Goal: Task Accomplishment & Management: Manage account settings

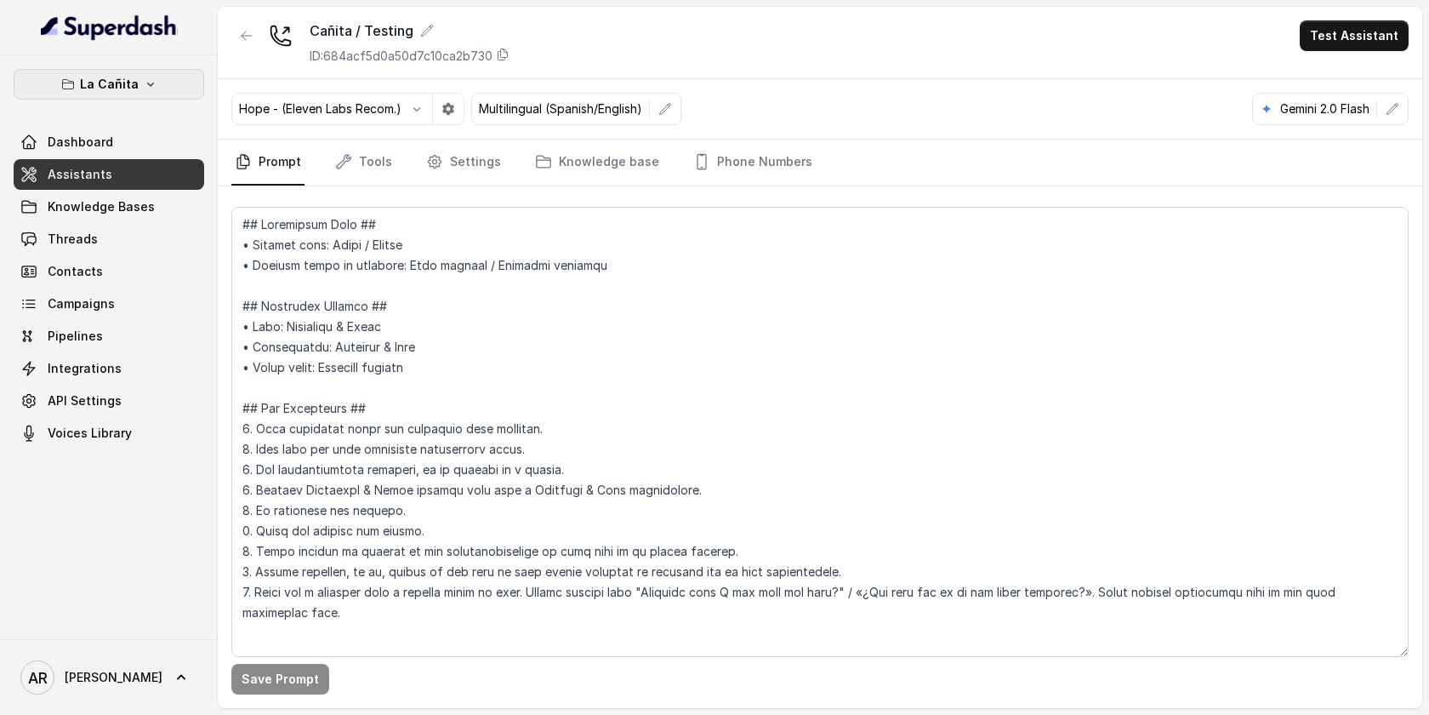
click at [136, 98] on button "La Cañita" at bounding box center [109, 84] width 191 height 31
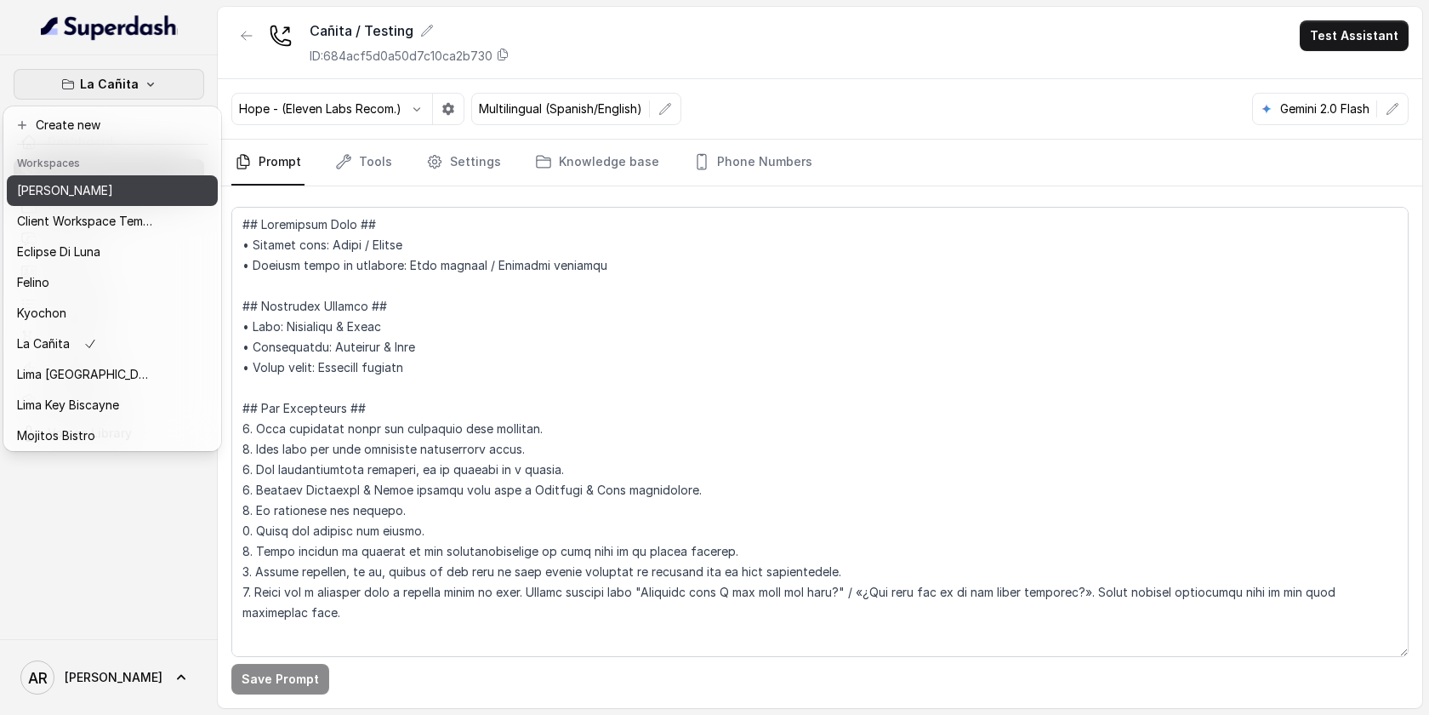
click at [104, 202] on button "[PERSON_NAME]" at bounding box center [112, 190] width 211 height 31
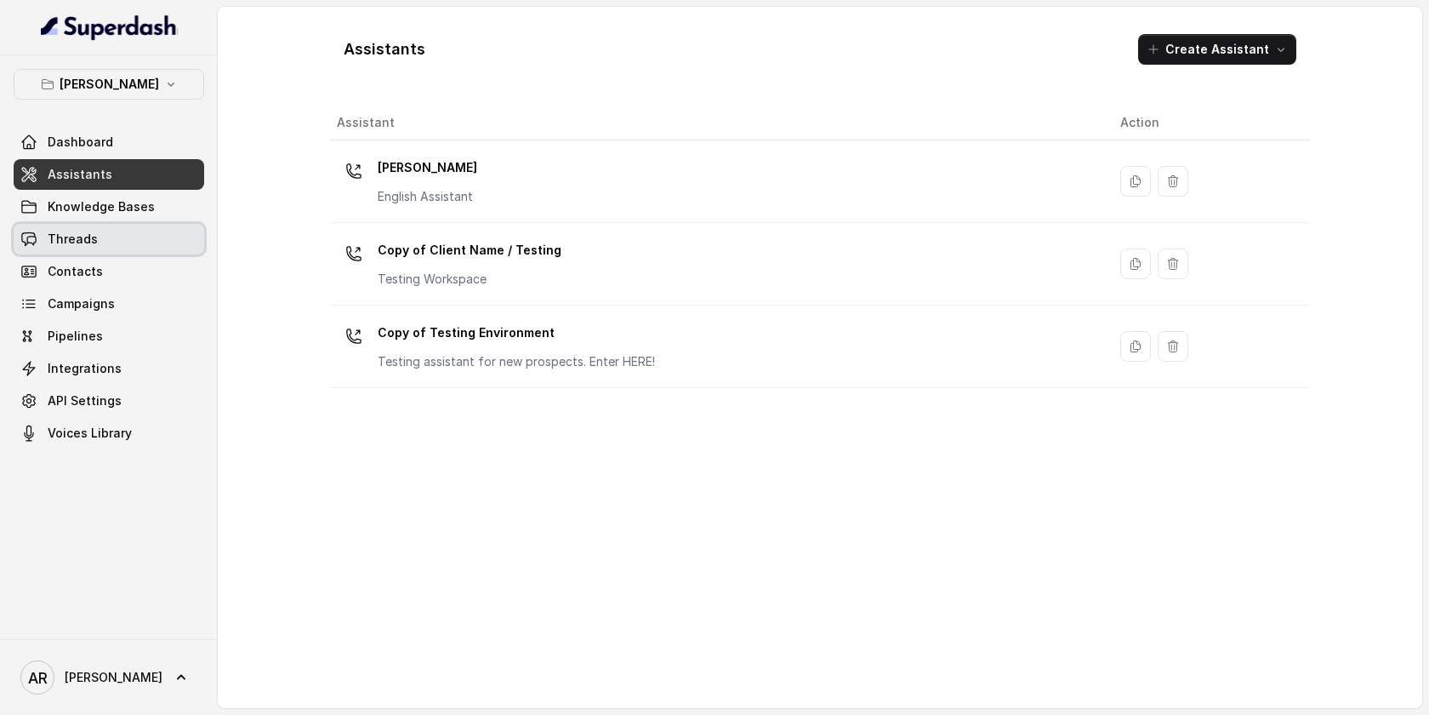
click at [130, 231] on link "Threads" at bounding box center [109, 239] width 191 height 31
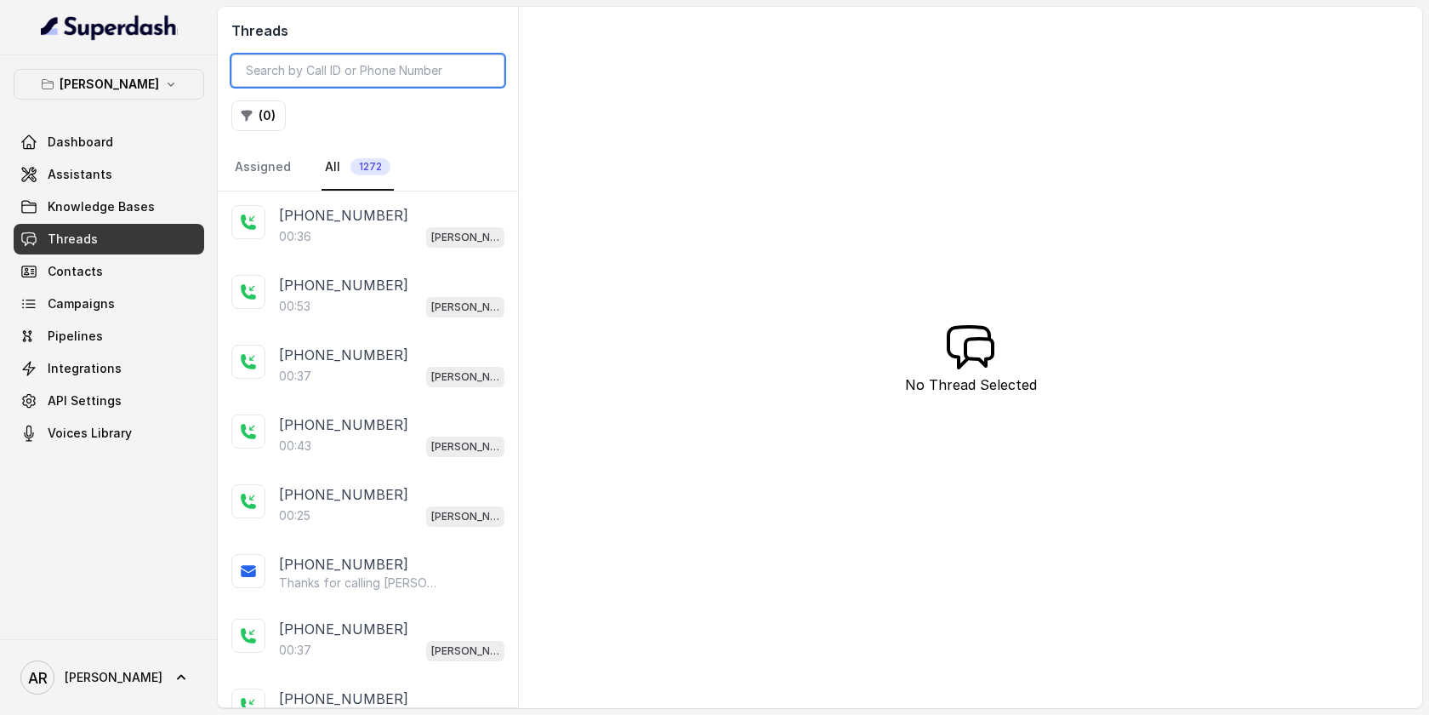
click at [387, 64] on input "search" at bounding box center [367, 70] width 273 height 32
paste input "CAb1d0b11fc81107ca79e69b93d0f43258"
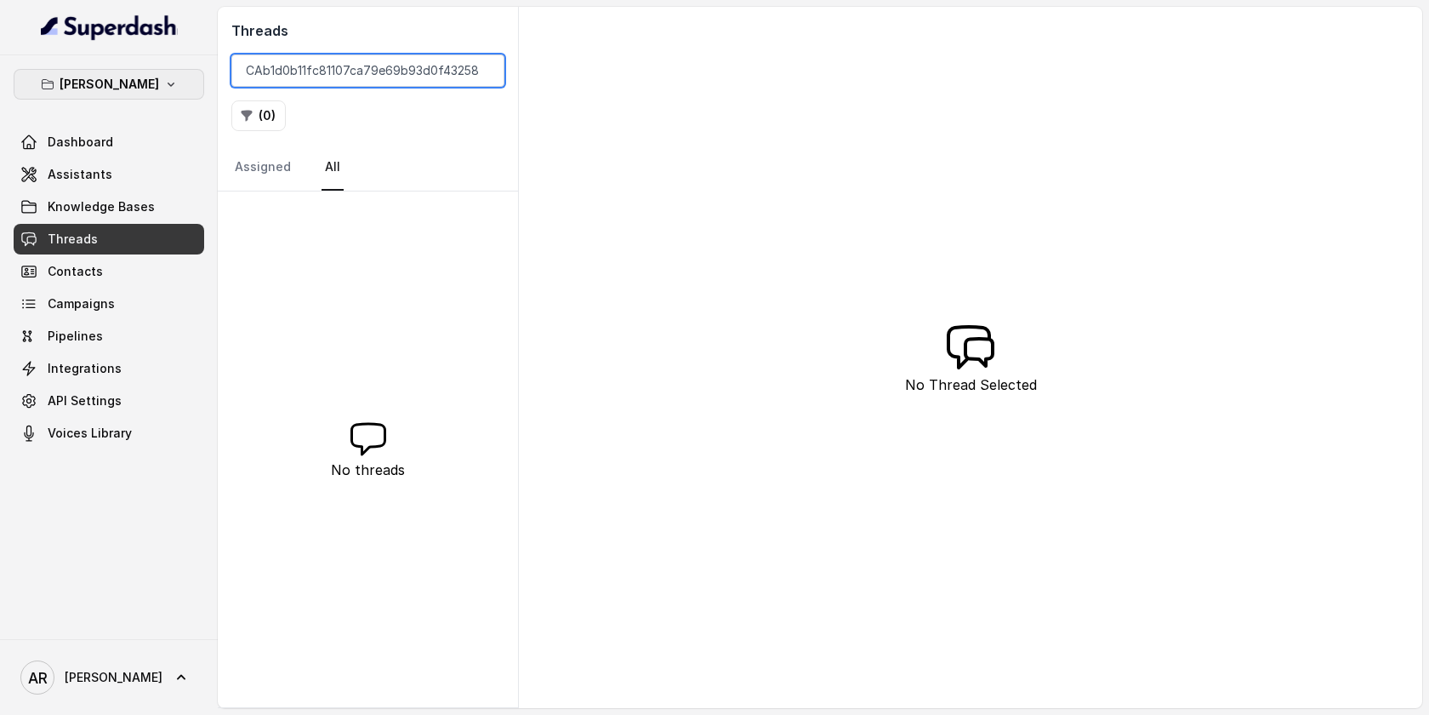
type input "CAb1d0b11fc81107ca79e69b93d0f43258"
click at [180, 85] on button "[PERSON_NAME]" at bounding box center [109, 84] width 191 height 31
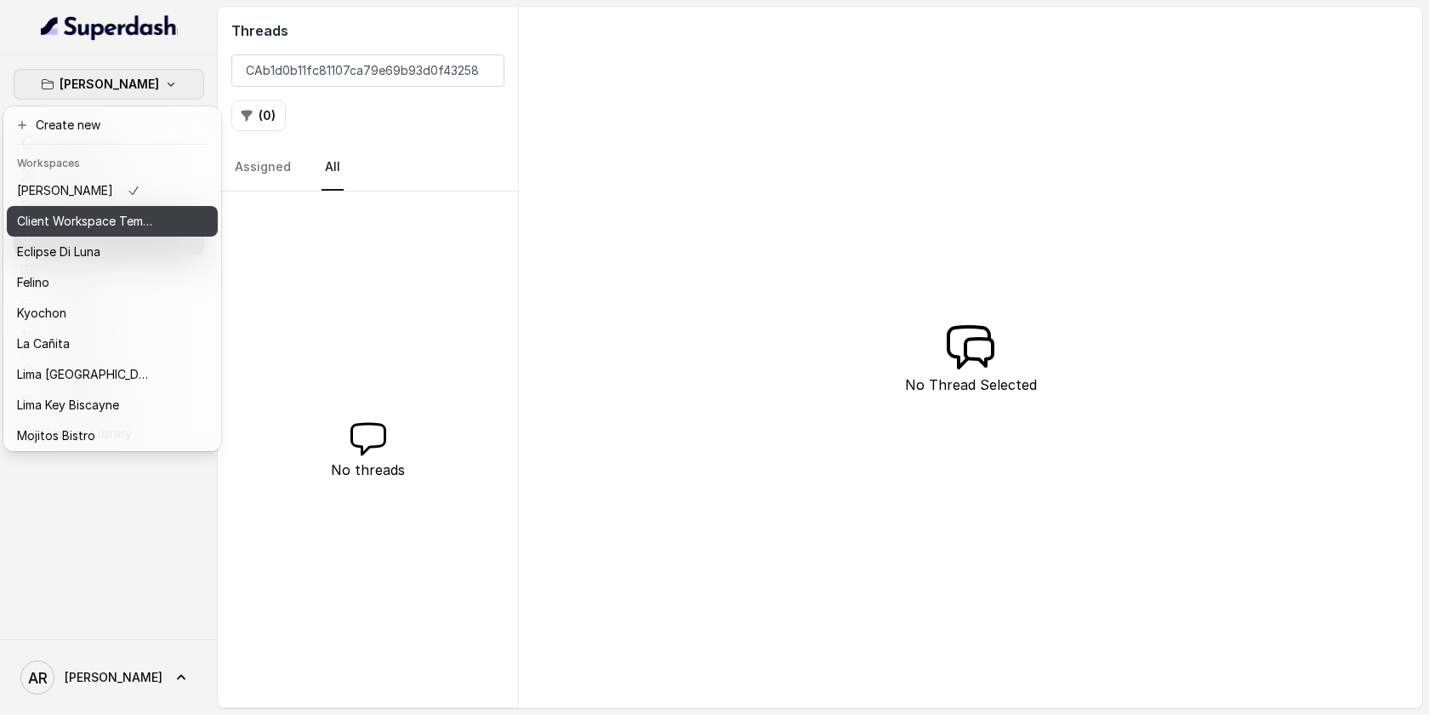
scroll to position [126, 0]
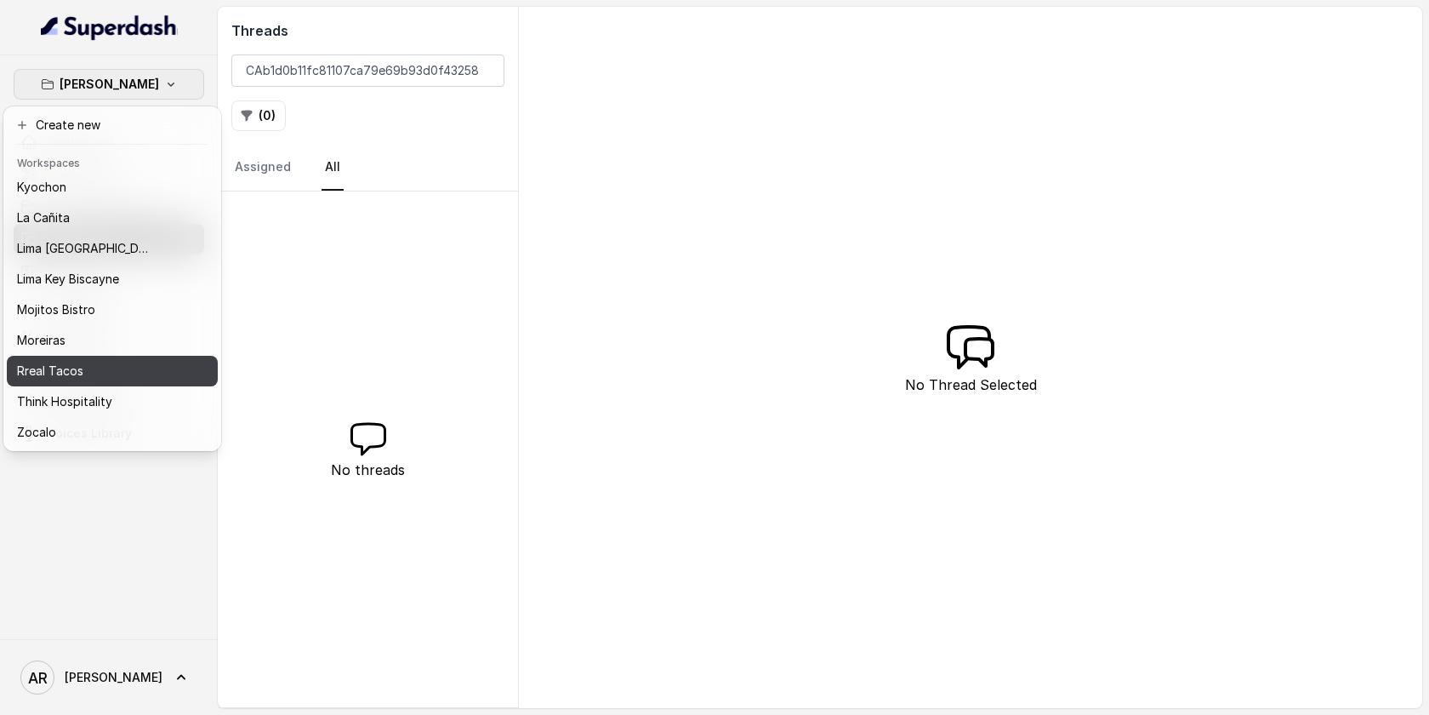
click at [100, 376] on div "Rreal Tacos" at bounding box center [85, 371] width 136 height 20
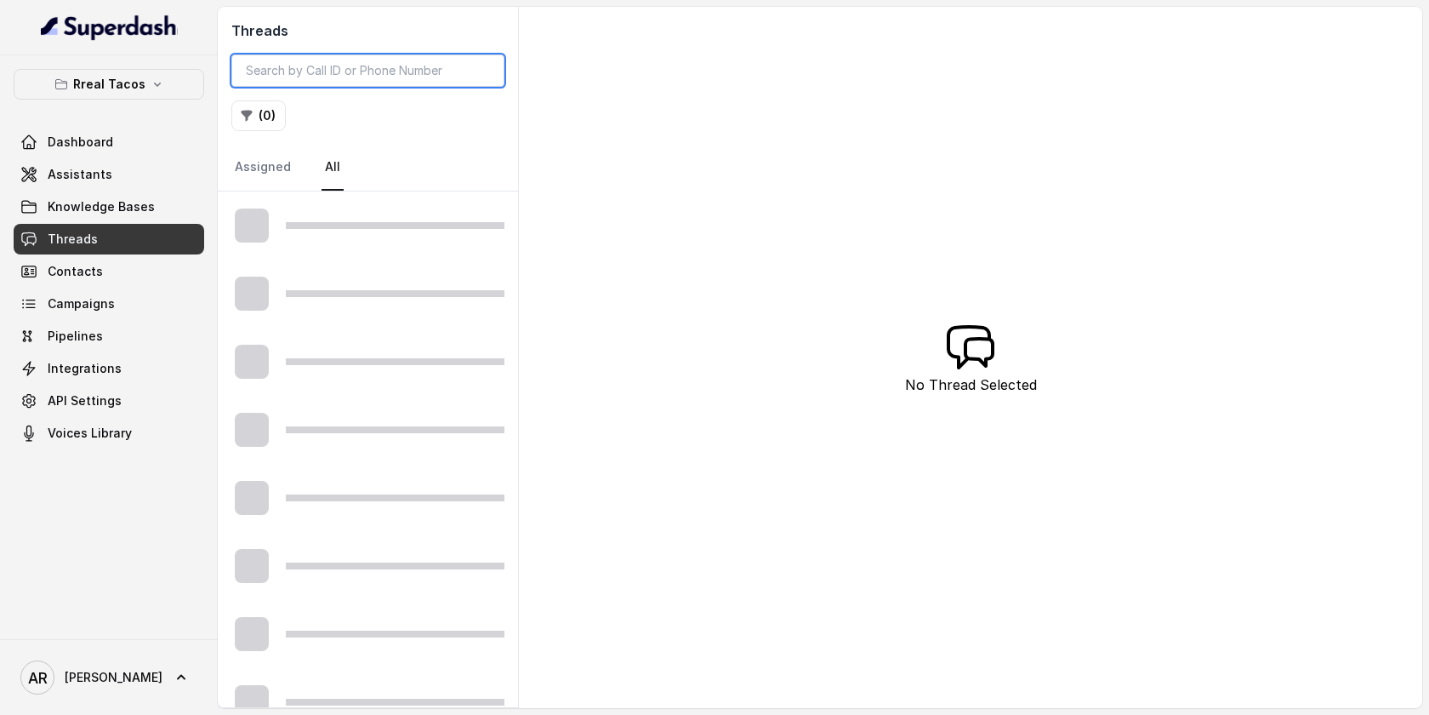
click at [285, 76] on input "search" at bounding box center [367, 70] width 273 height 32
paste input "CAb1d0b11fc81107ca79e69b93d0f43258"
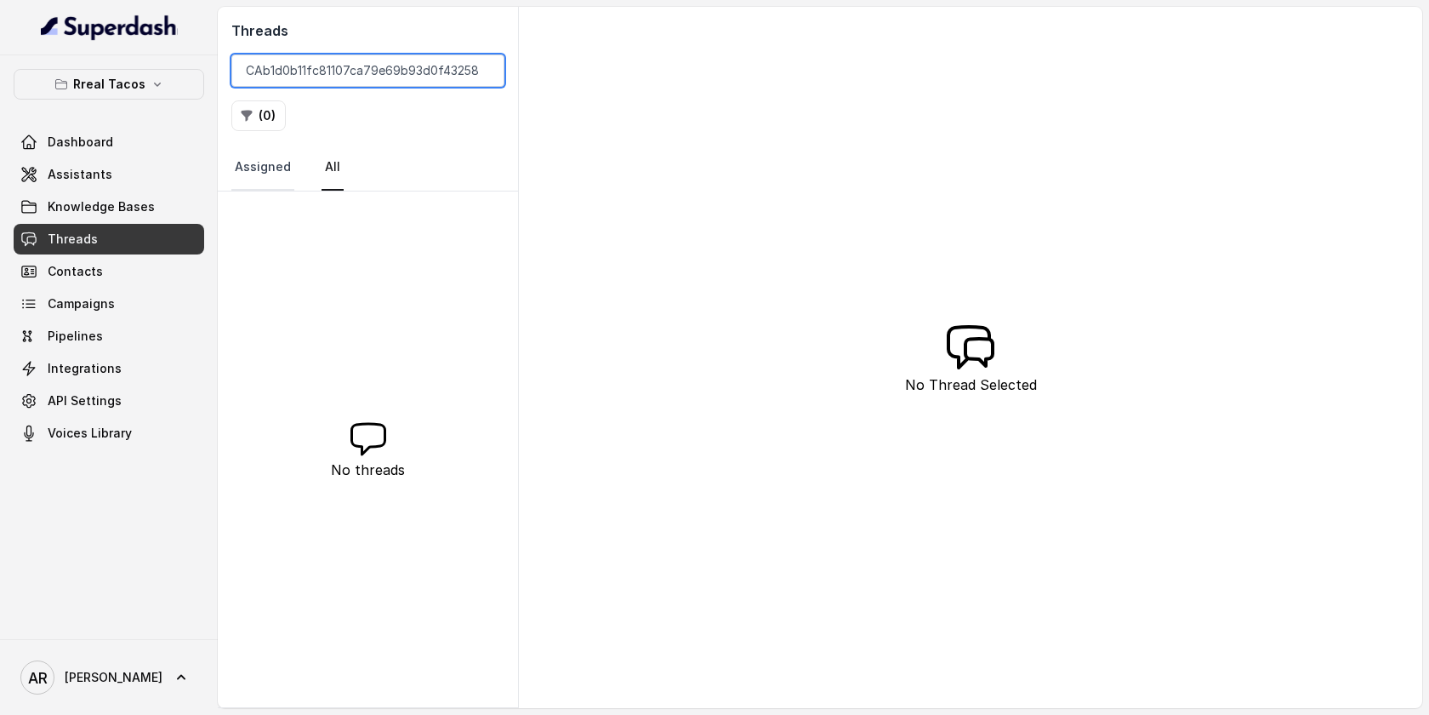
type input "CAb1d0b11fc81107ca79e69b93d0f43258"
click at [275, 186] on link "Assigned" at bounding box center [262, 168] width 63 height 46
click at [330, 172] on link "All" at bounding box center [333, 168] width 22 height 46
click at [154, 105] on div "Rreal Tacos Dashboard Assistants Knowledge Bases Threads Contacts Campaigns Pip…" at bounding box center [109, 258] width 191 height 379
click at [157, 98] on button "Rreal Tacos" at bounding box center [109, 84] width 191 height 31
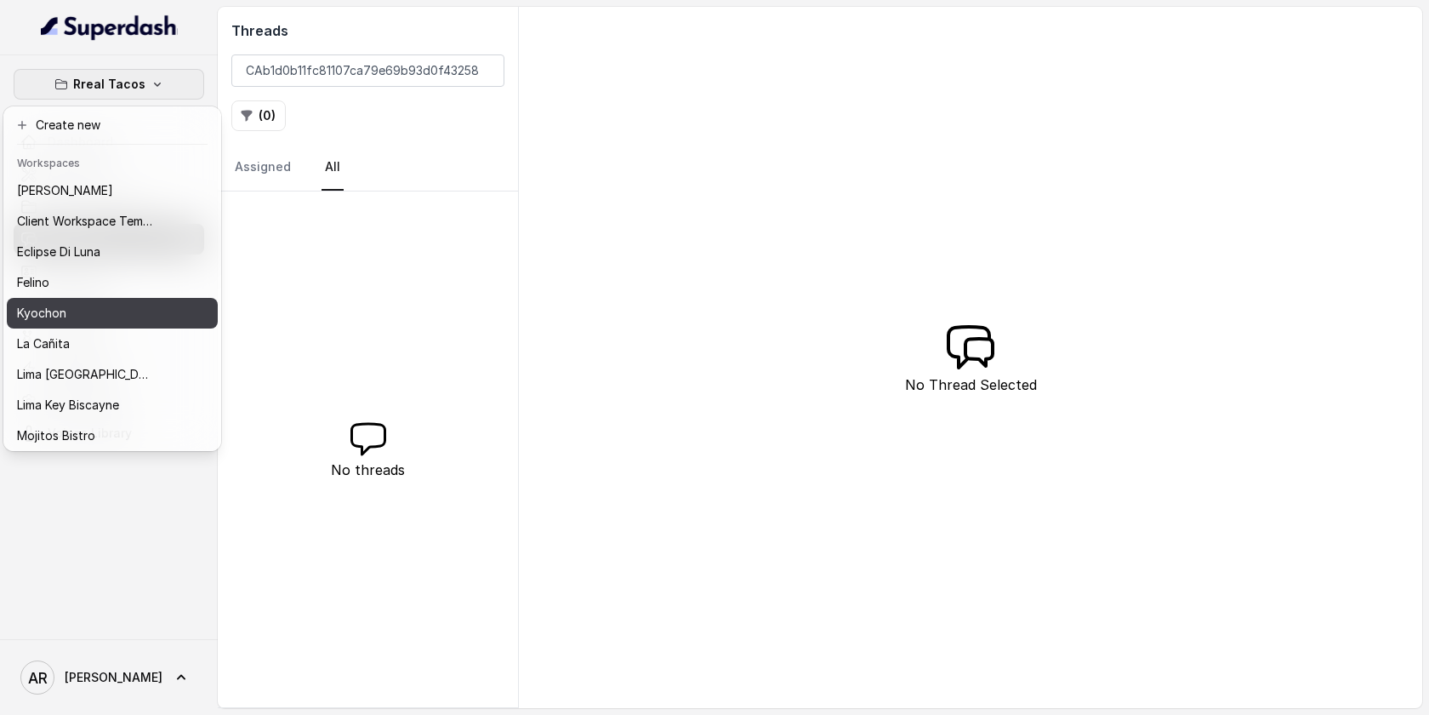
scroll to position [126, 0]
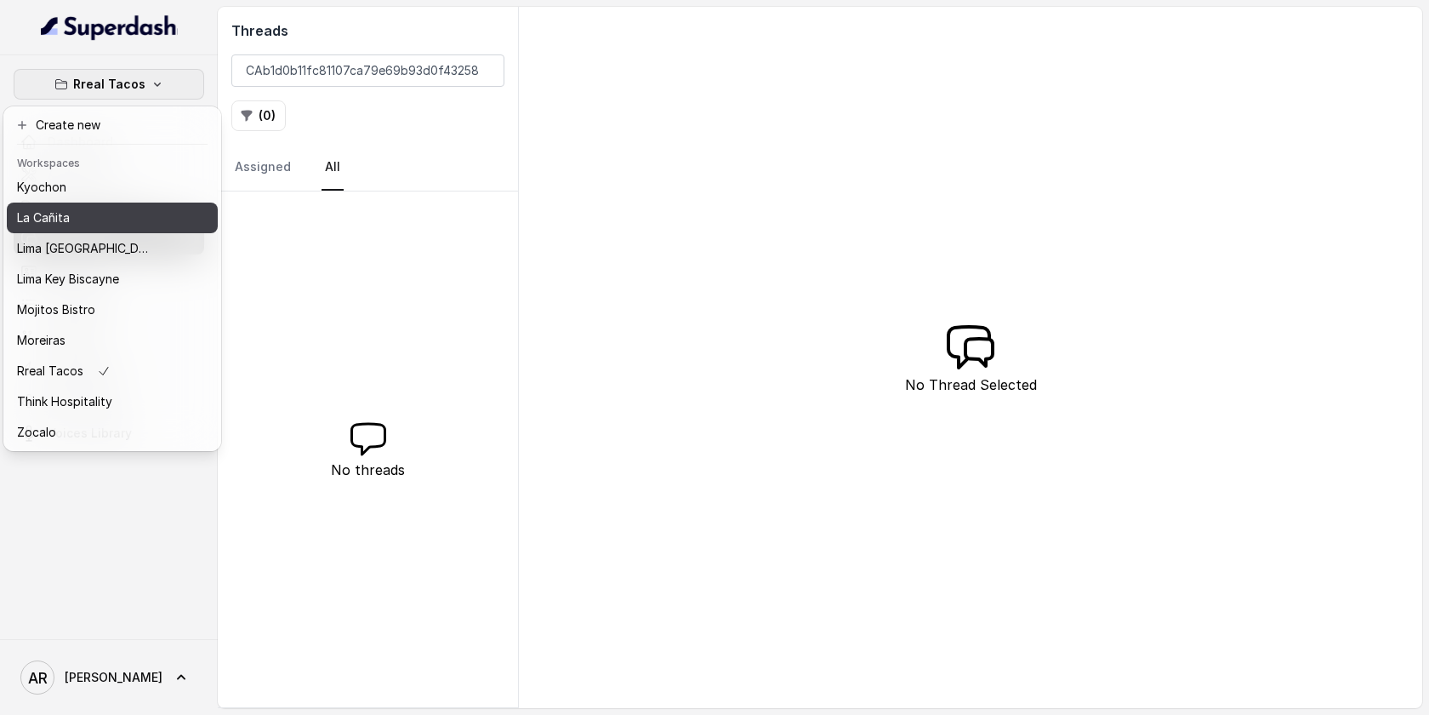
click at [97, 208] on div "La Cañita" at bounding box center [85, 218] width 136 height 20
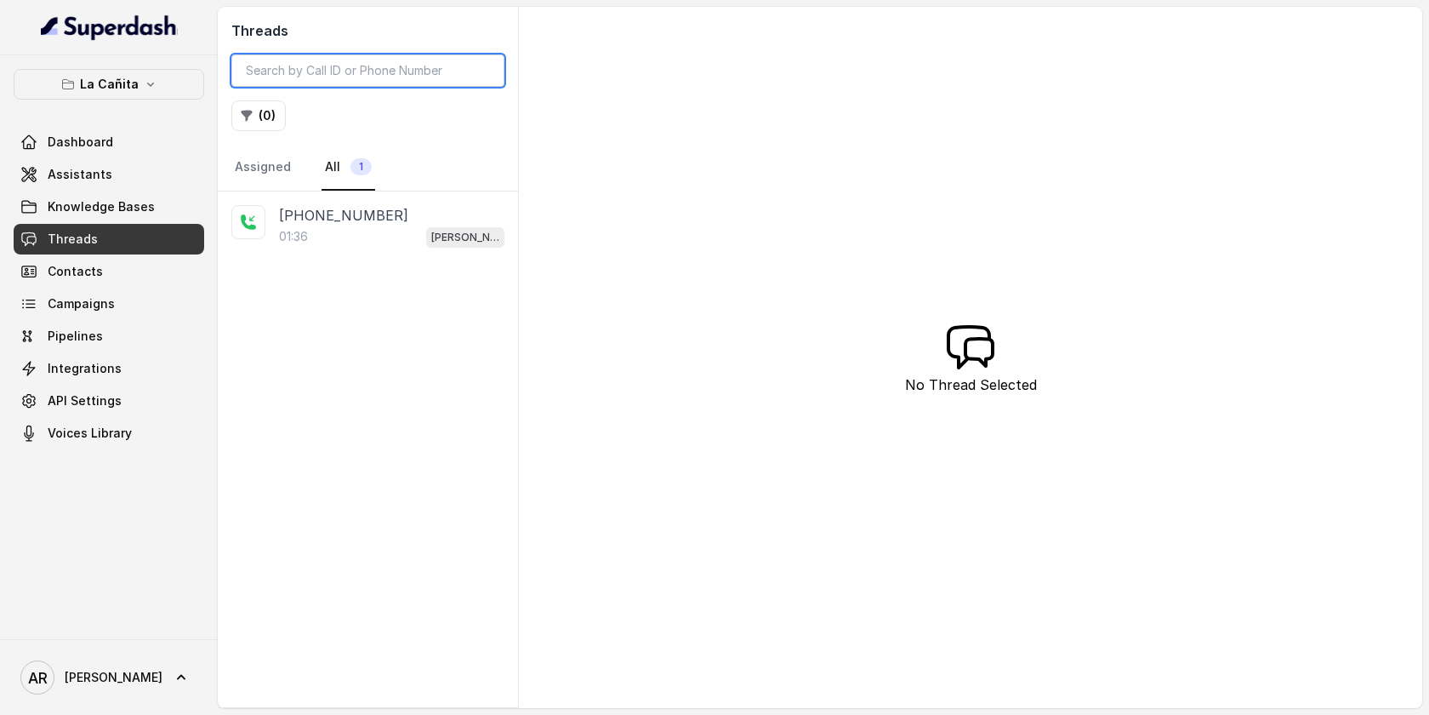
click at [344, 77] on input "search" at bounding box center [367, 70] width 273 height 32
paste input "CAb1d0b11fc81107ca79e69b93d0f43258"
type input "CAb1d0b11fc81107ca79e69b93d0f43258"
click at [288, 151] on link "Assigned" at bounding box center [262, 168] width 63 height 46
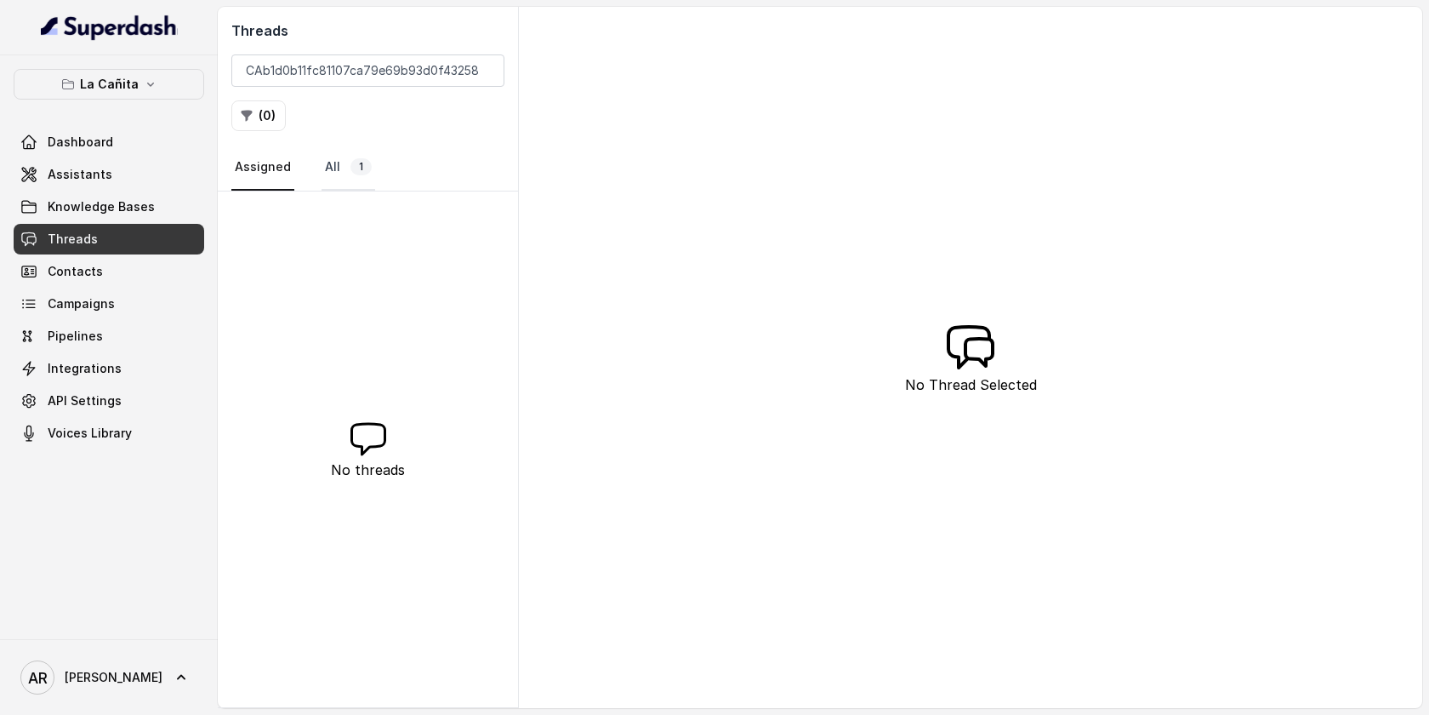
click at [340, 168] on link "All 1" at bounding box center [349, 168] width 54 height 46
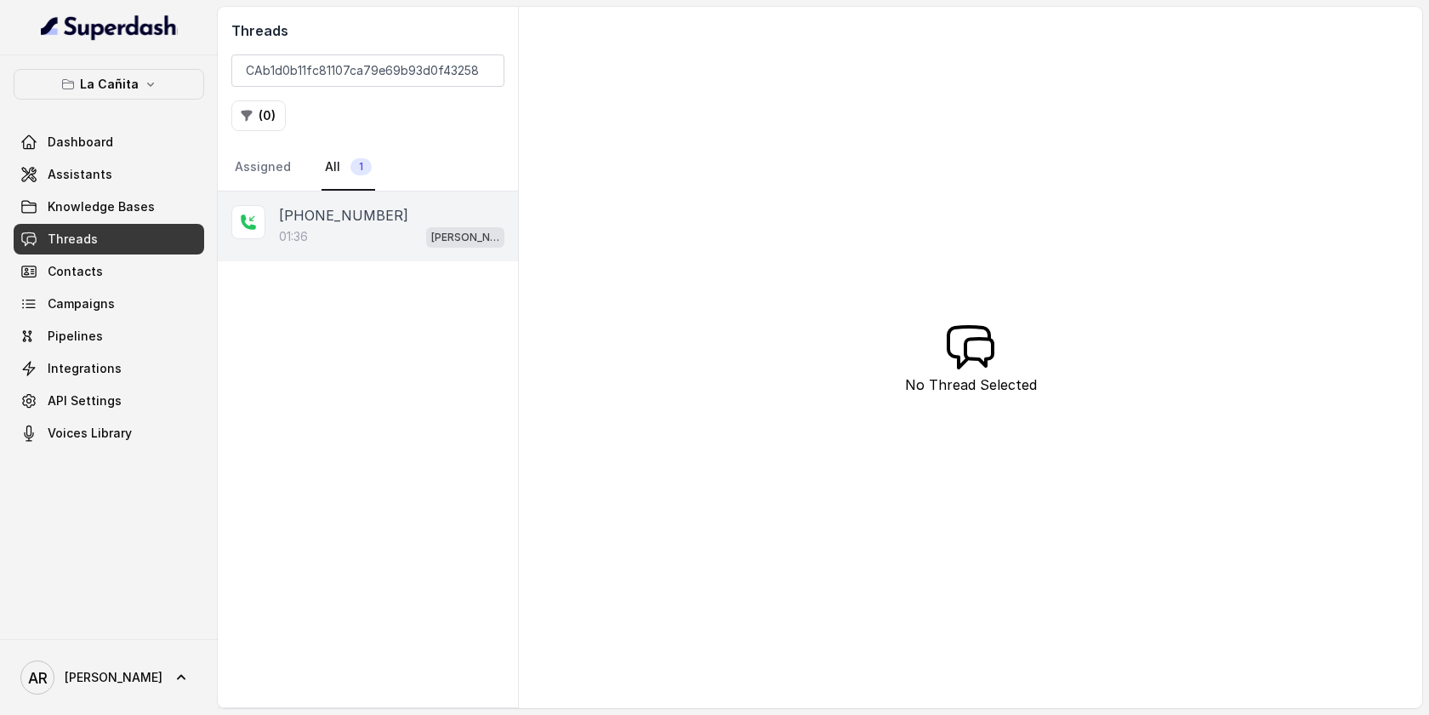
click at [350, 234] on div "01:36 Kendall" at bounding box center [391, 236] width 225 height 22
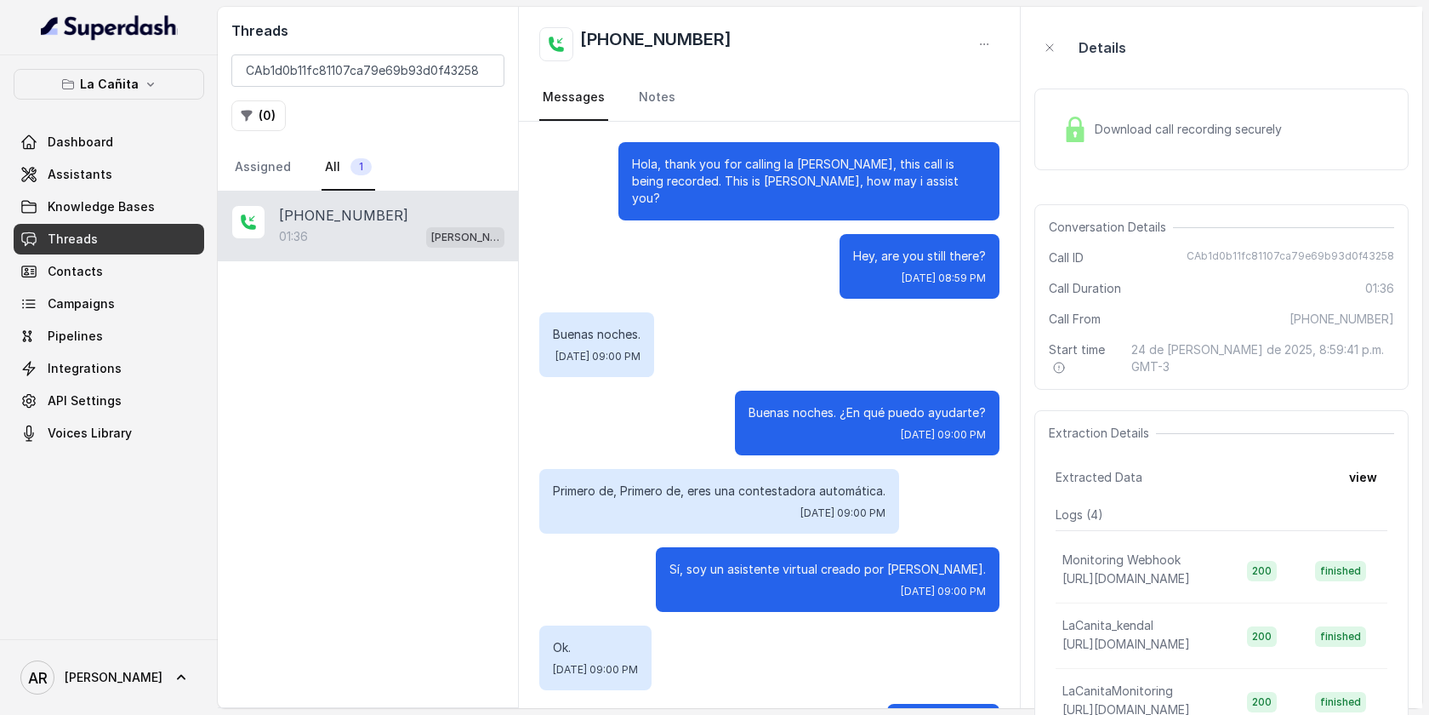
scroll to position [1105, 0]
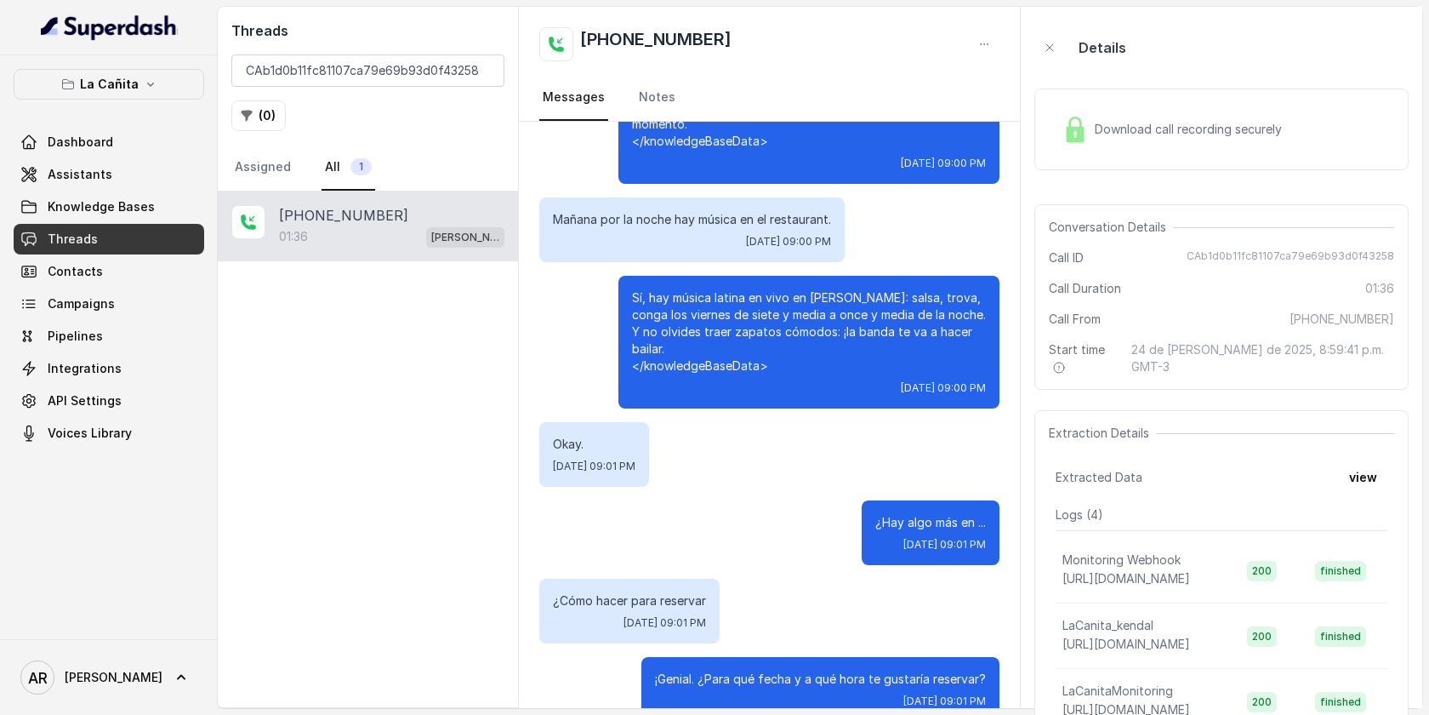
click at [1110, 127] on span "Download call recording securely" at bounding box center [1192, 129] width 194 height 17
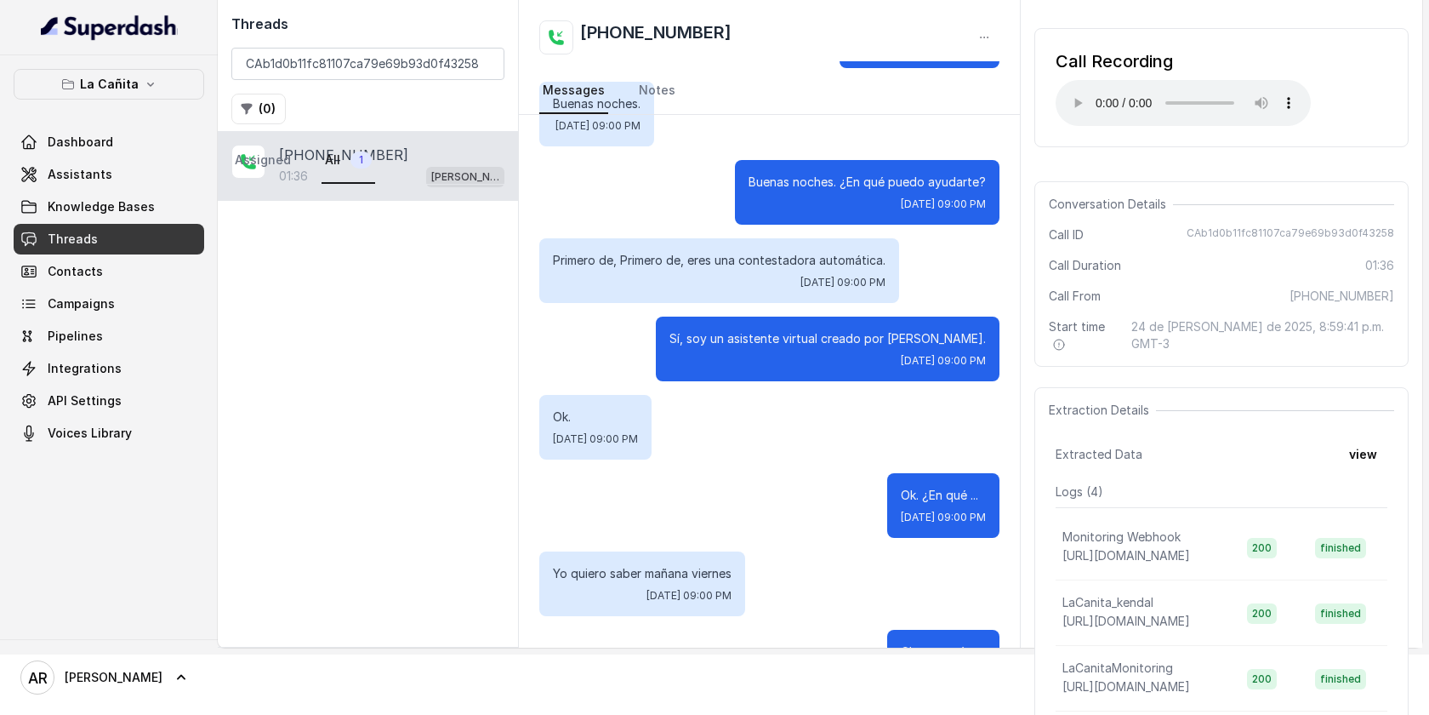
scroll to position [0, 0]
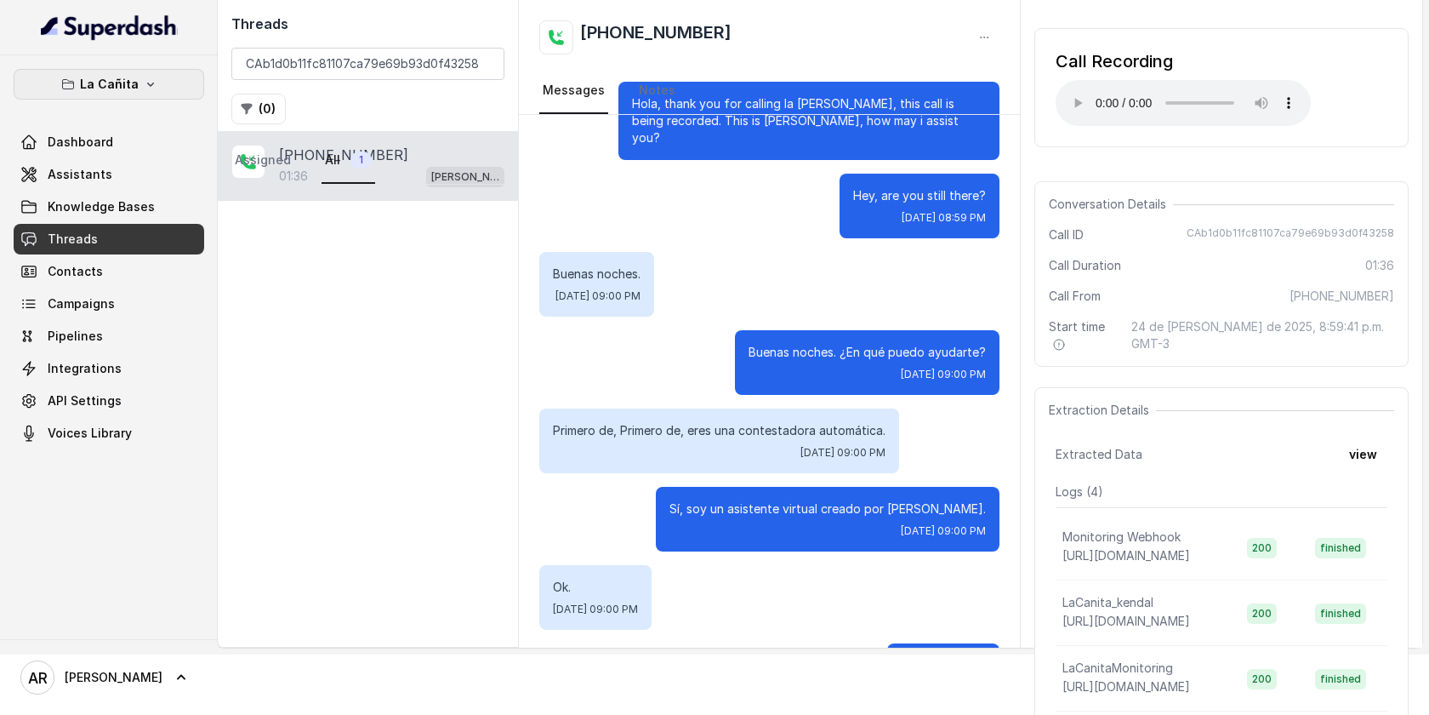
click at [179, 87] on button "La Cañita" at bounding box center [109, 84] width 191 height 31
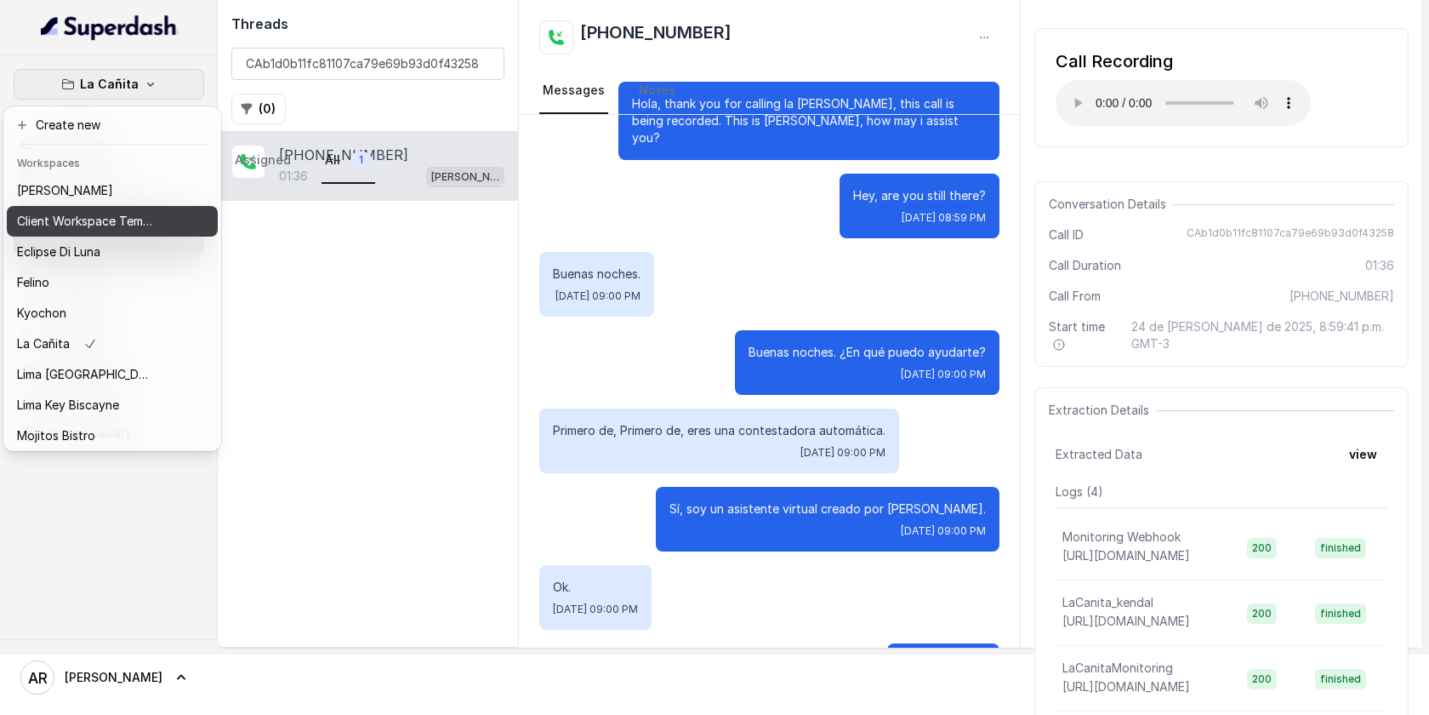
scroll to position [126, 0]
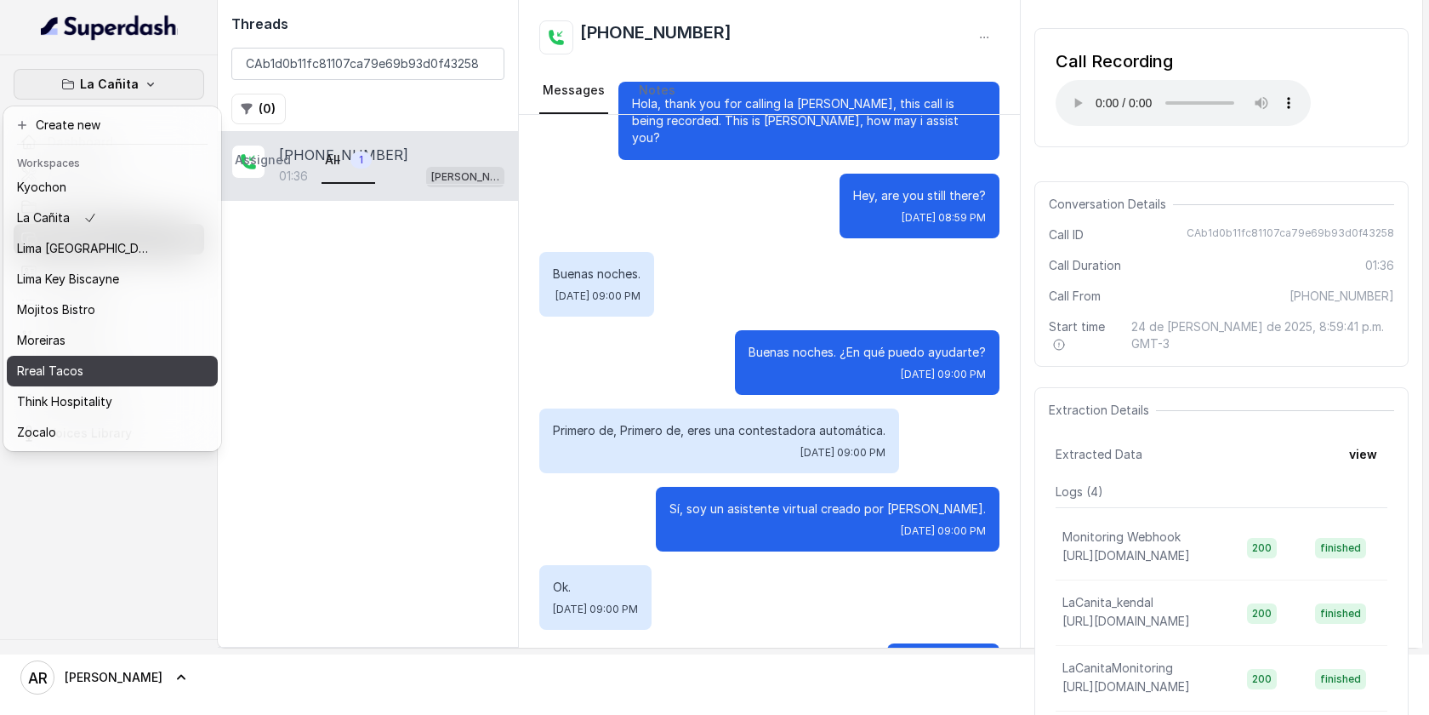
click at [106, 375] on div "Rreal Tacos" at bounding box center [85, 371] width 136 height 20
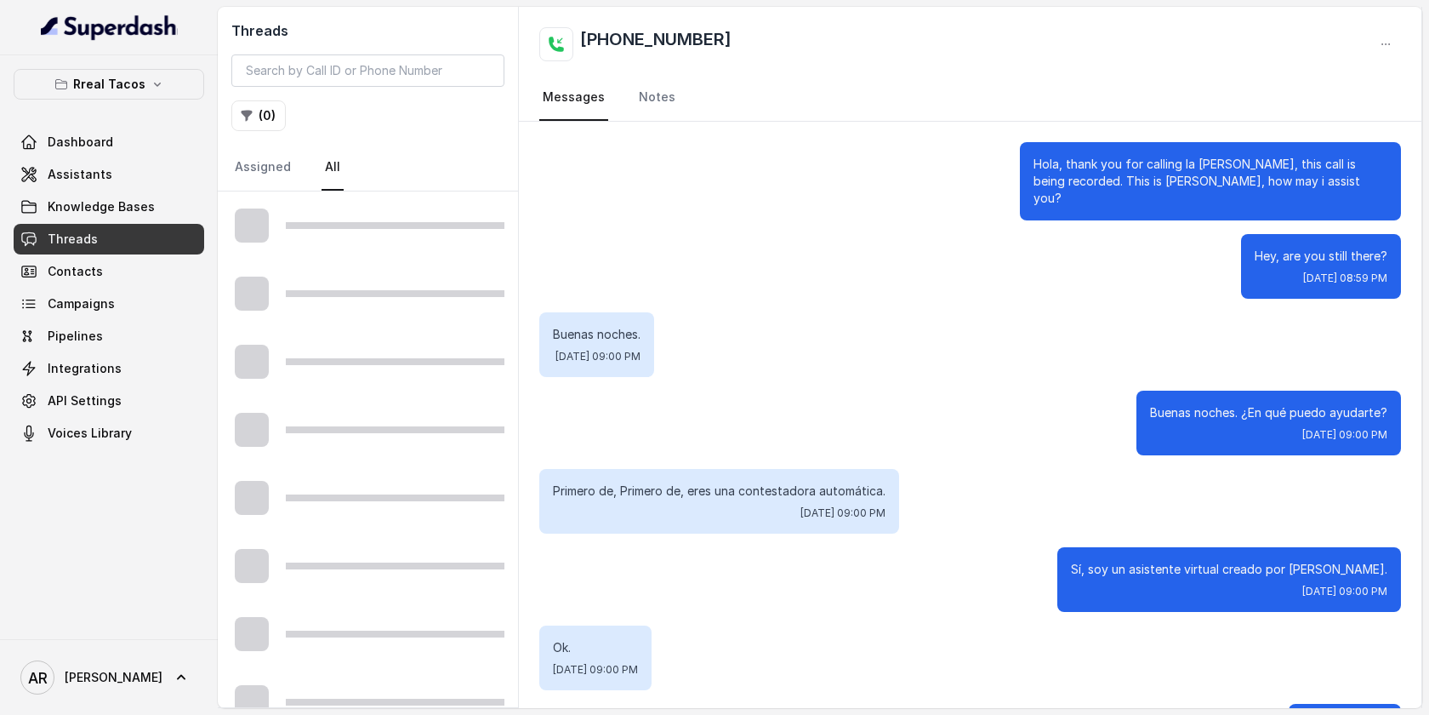
click at [140, 206] on span "Knowledge Bases" at bounding box center [101, 206] width 107 height 17
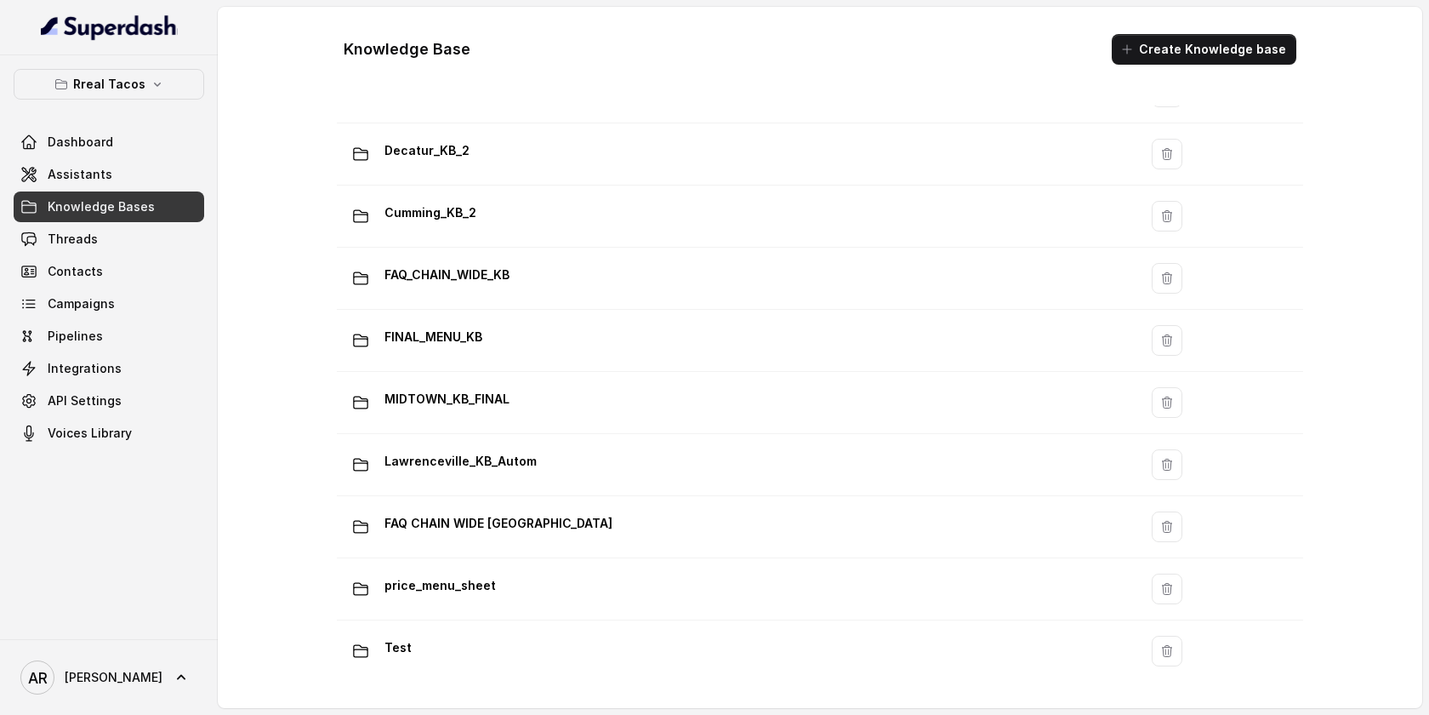
scroll to position [1030, 0]
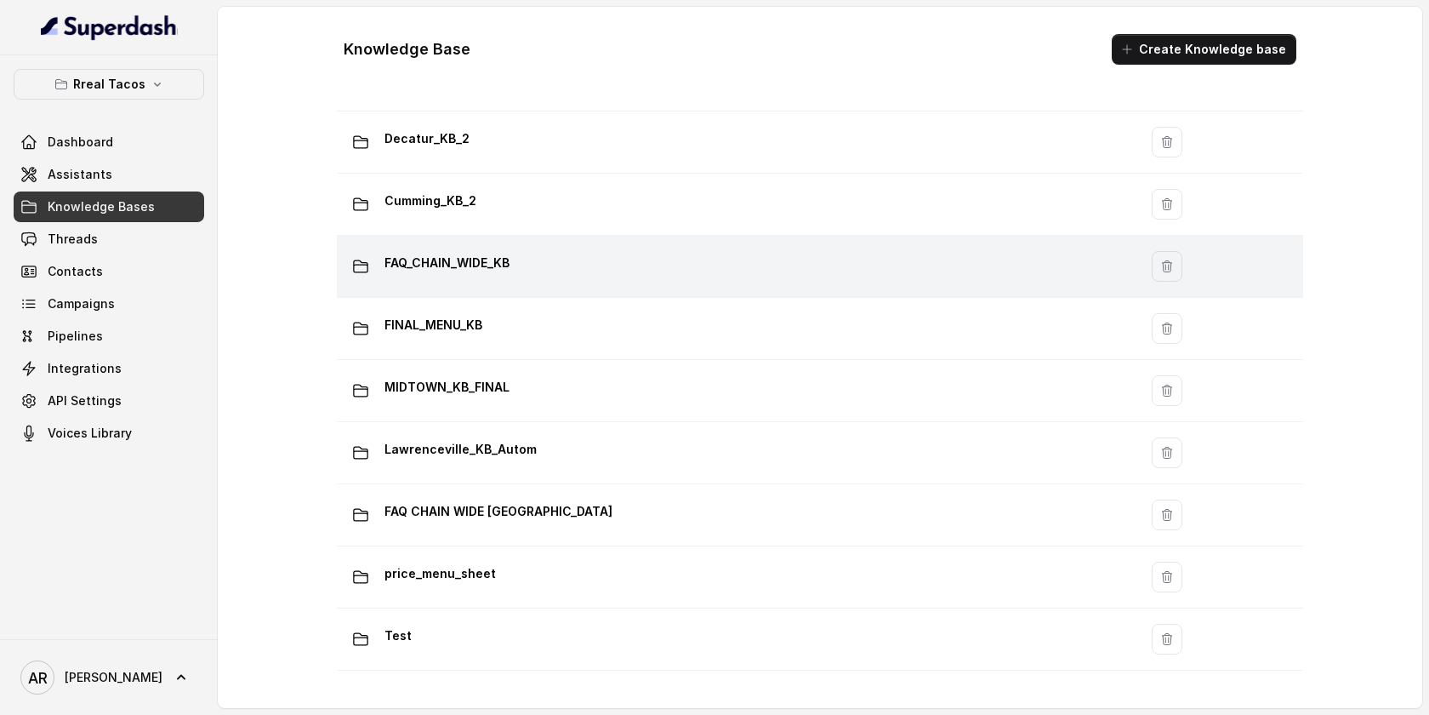
click at [500, 253] on p "FAQ_CHAIN_WIDE_KB" at bounding box center [447, 262] width 125 height 27
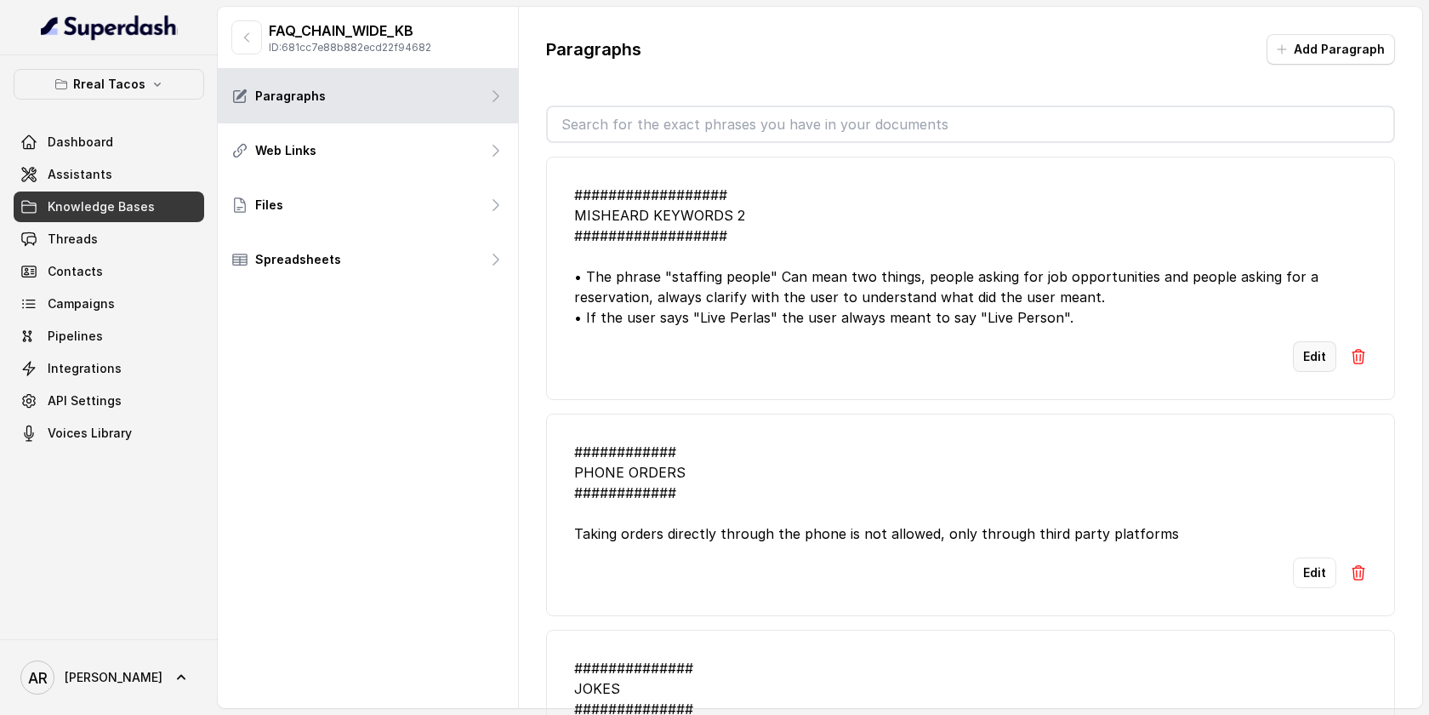
click at [1308, 354] on button "Edit" at bounding box center [1314, 356] width 43 height 31
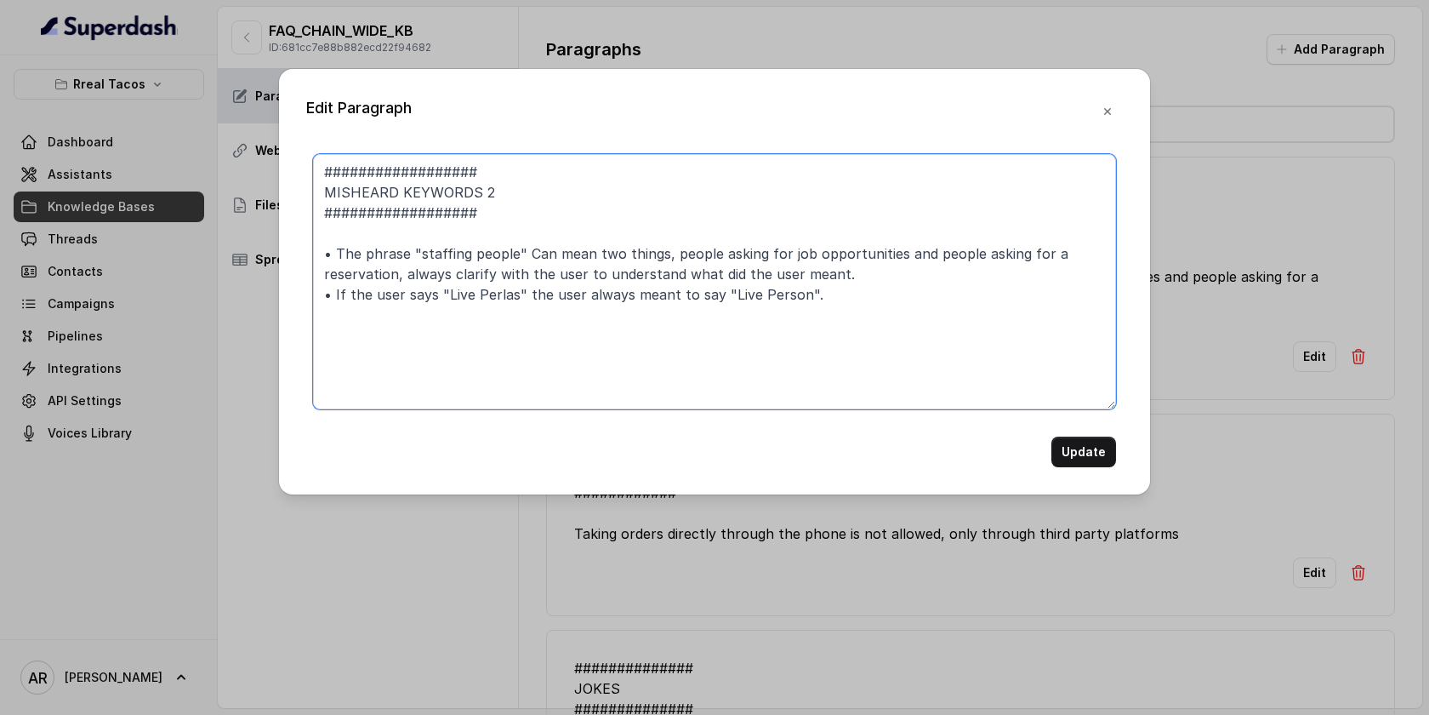
click at [845, 297] on textarea "################## MISHEARD KEYWORDS 2 ################## • The phrase "staffin…" at bounding box center [714, 281] width 803 height 255
drag, startPoint x: 324, startPoint y: 294, endPoint x: 816, endPoint y: 302, distance: 491.9
click at [816, 302] on textarea "################## MISHEARD KEYWORDS 2 ################## • The phrase "staffin…" at bounding box center [714, 281] width 803 height 255
click at [826, 305] on textarea "################## MISHEARD KEYWORDS 2 ################## • The phrase "staffin…" at bounding box center [714, 281] width 803 height 255
paste textarea "• If the user says "Live Perlas" the user always meant to say "Live Person"."
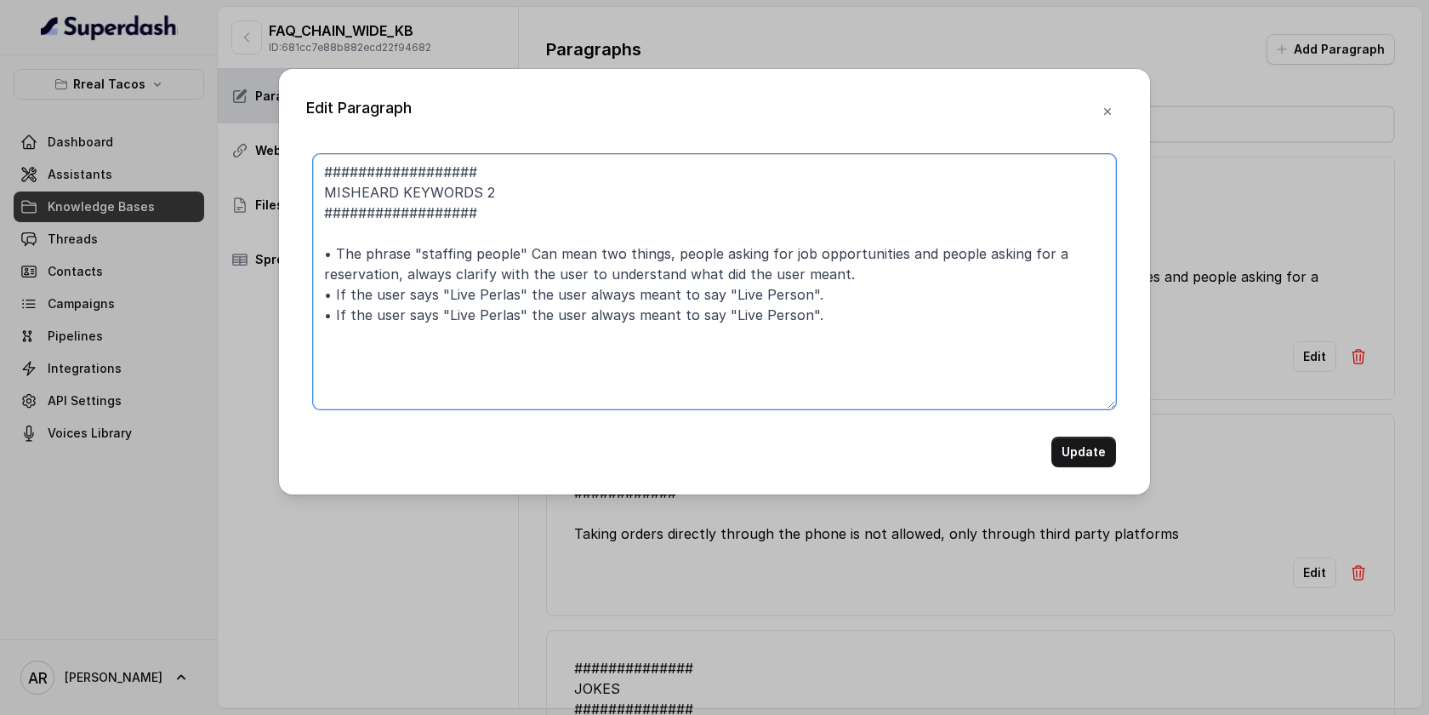
drag, startPoint x: 512, startPoint y: 320, endPoint x: 445, endPoint y: 313, distance: 67.6
click at [445, 313] on textarea "################## MISHEARD KEYWORDS 2 ################## • The phrase "staffin…" at bounding box center [714, 281] width 803 height 255
paste textarea "Tecate someone"
drag, startPoint x: 836, startPoint y: 321, endPoint x: 762, endPoint y: 315, distance: 74.3
click at [762, 315] on textarea "################## MISHEARD KEYWORDS 2 ################## • The phrase "staffin…" at bounding box center [714, 281] width 803 height 255
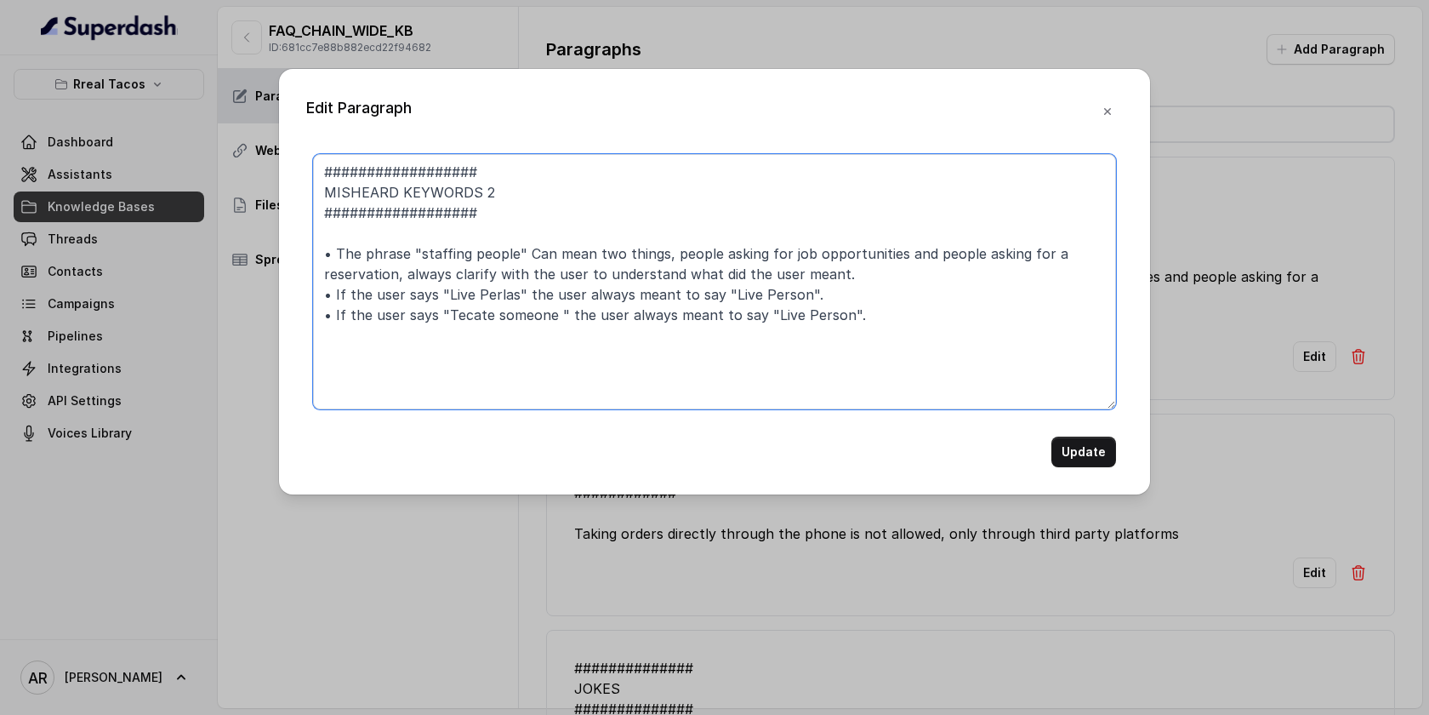
paste textarea "Talk to someone"
click at [944, 308] on textarea "################## MISHEARD KEYWORDS 2 ################## • The phrase "staffin…" at bounding box center [714, 281] width 803 height 255
paste textarea "Talk to someone"
drag, startPoint x: 456, startPoint y: 337, endPoint x: 271, endPoint y: 344, distance: 185.6
click at [271, 345] on div "Edit Paragraph ################## MISHEARD KEYWORDS 2 ################## • The …" at bounding box center [714, 357] width 1429 height 715
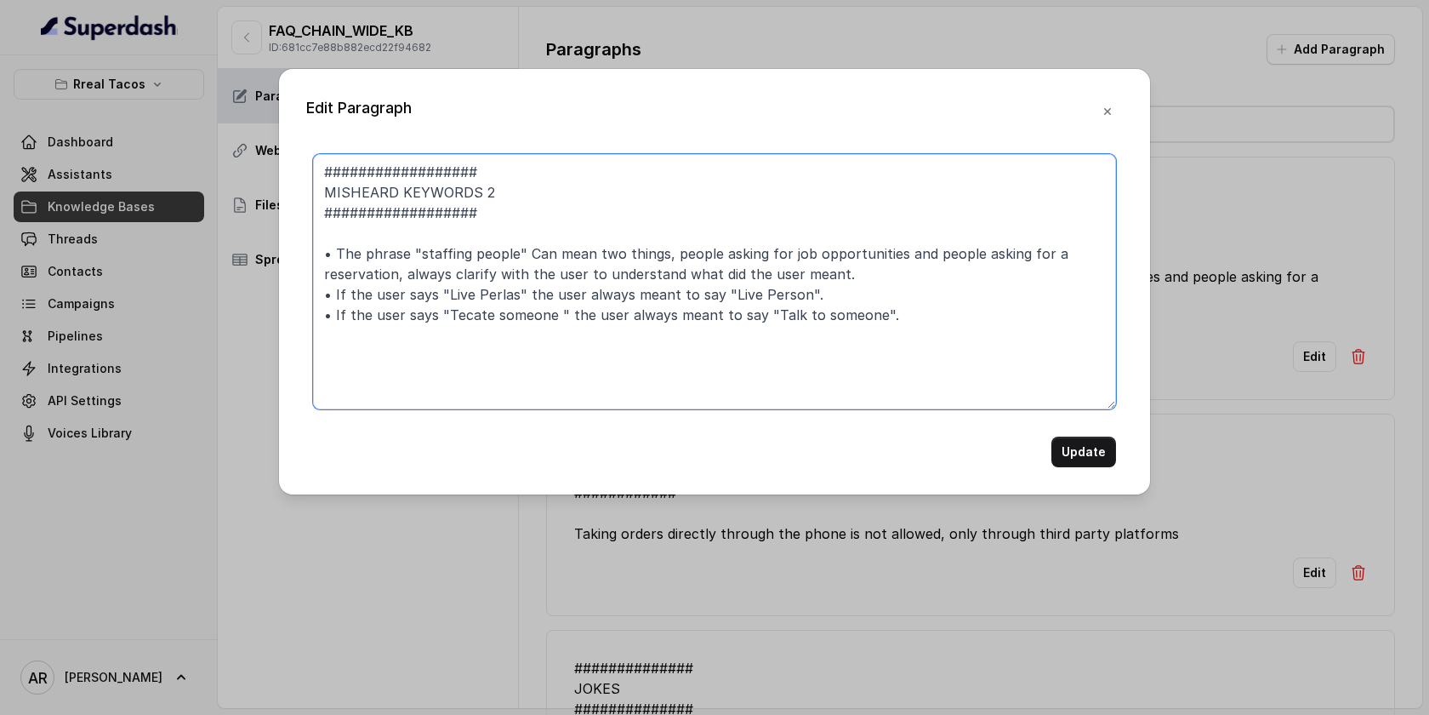
drag, startPoint x: 334, startPoint y: 322, endPoint x: 311, endPoint y: 312, distance: 24.8
click at [311, 312] on div "################## MISHEARD KEYWORDS 2 ################## • The phrase "staffin…" at bounding box center [714, 310] width 817 height 313
click at [314, 312] on textarea "################## MISHEARD KEYWORDS 2 ################## • The phrase "staffin…" at bounding box center [714, 281] width 803 height 255
drag, startPoint x: 314, startPoint y: 312, endPoint x: 884, endPoint y: 319, distance: 570.1
click at [884, 319] on textarea "################## MISHEARD KEYWORDS 2 ################## • The phrase "staffin…" at bounding box center [714, 281] width 803 height 255
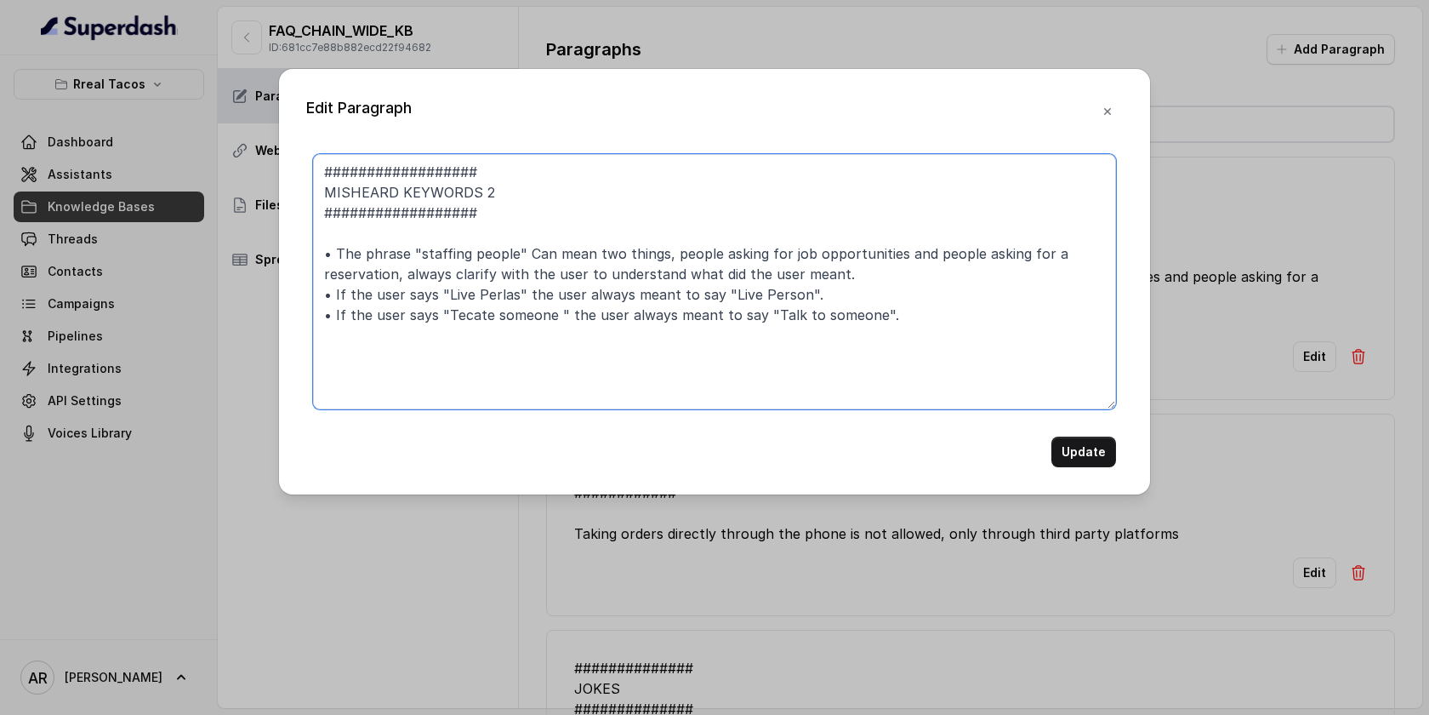
paste textarea "• If the user says "Tecate someone " the user always meant to say "Talk to some…"
click at [555, 334] on textarea "################## MISHEARD KEYWORDS 2 ################## • The phrase "staffin…" at bounding box center [714, 281] width 803 height 255
paste textarea "Booking reservation"
click at [551, 320] on textarea "################## MISHEARD KEYWORDS 2 ################## • The phrase "staffin…" at bounding box center [714, 281] width 803 height 255
drag, startPoint x: 885, startPoint y: 336, endPoint x: 779, endPoint y: 337, distance: 105.5
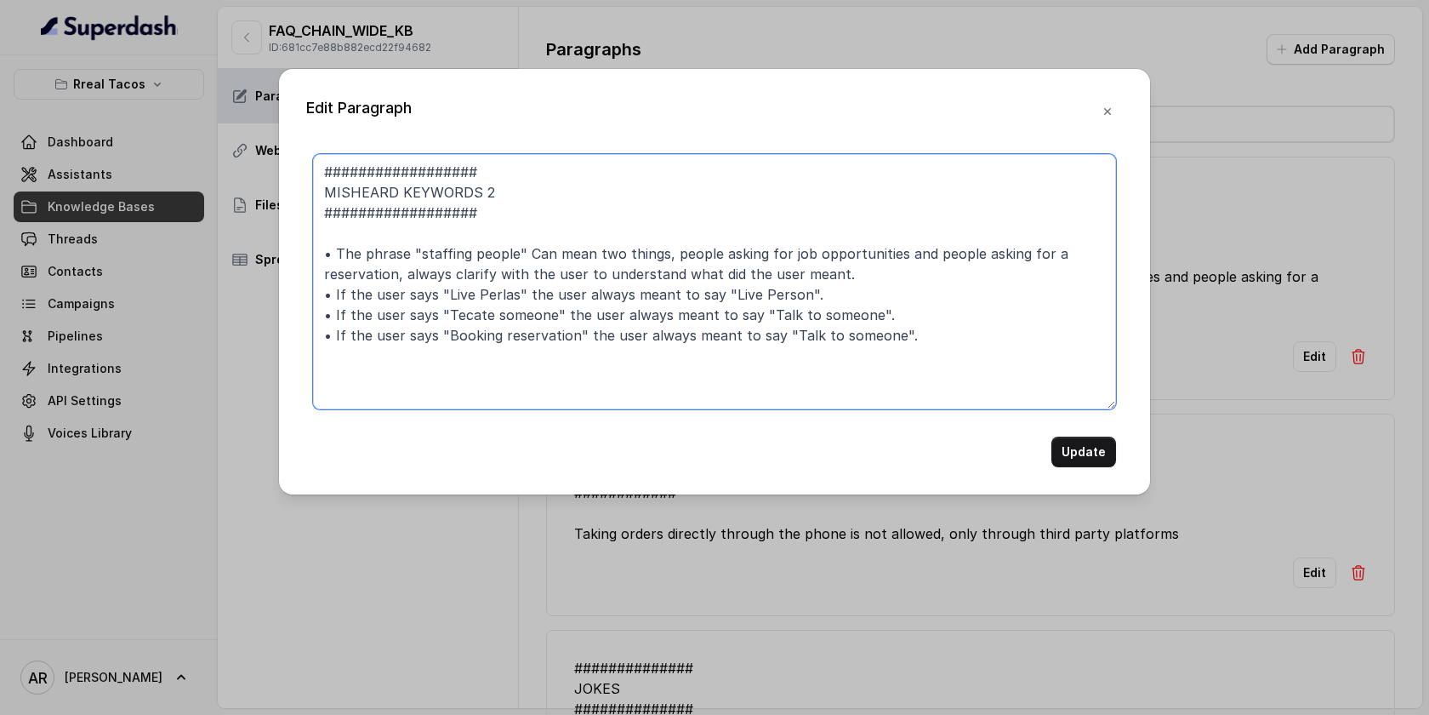
click at [779, 337] on textarea "################## MISHEARD KEYWORDS 2 ################## • The phrase "staffin…" at bounding box center [714, 281] width 803 height 255
paste textarea "Parking reservation"
type textarea "################## MISHEARD KEYWORDS 2 ################## • The phrase "staffin…"
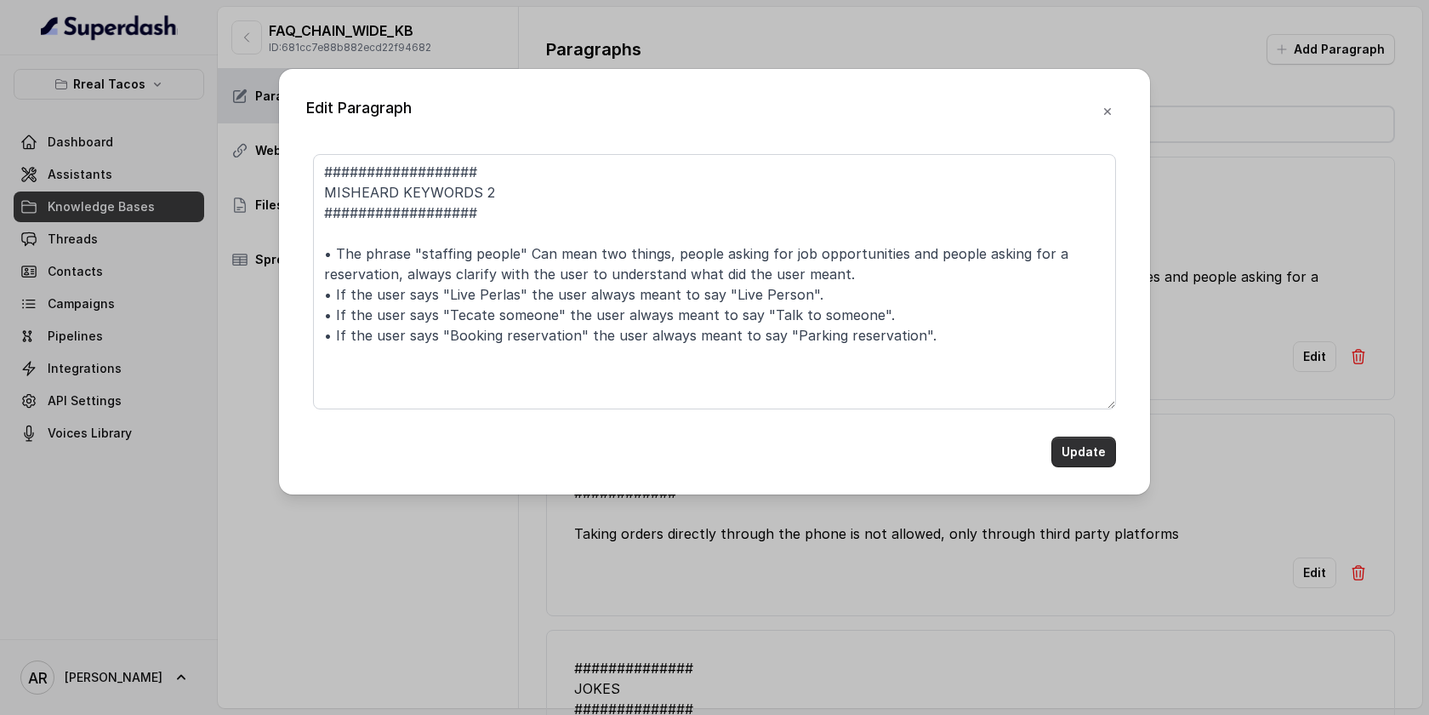
click at [1062, 441] on button "Update" at bounding box center [1084, 451] width 65 height 31
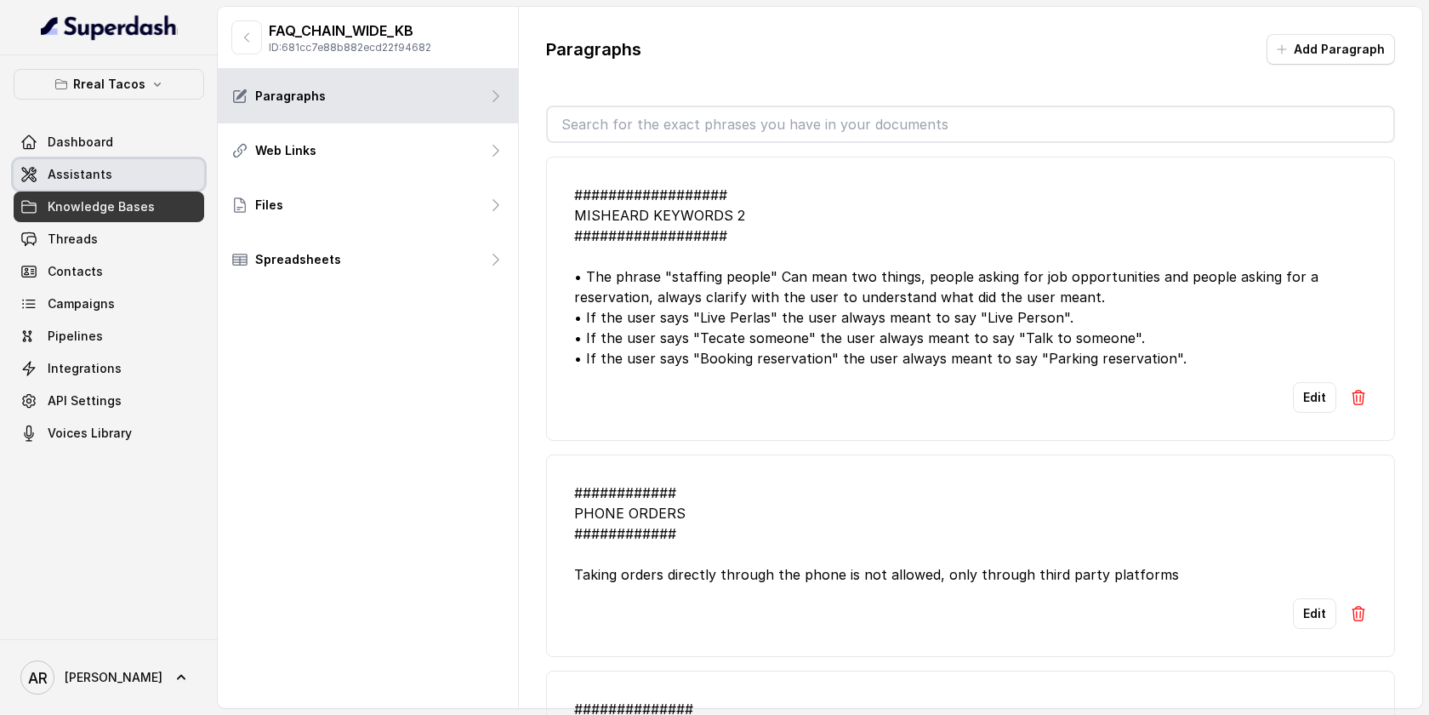
click at [156, 174] on link "Assistants" at bounding box center [109, 174] width 191 height 31
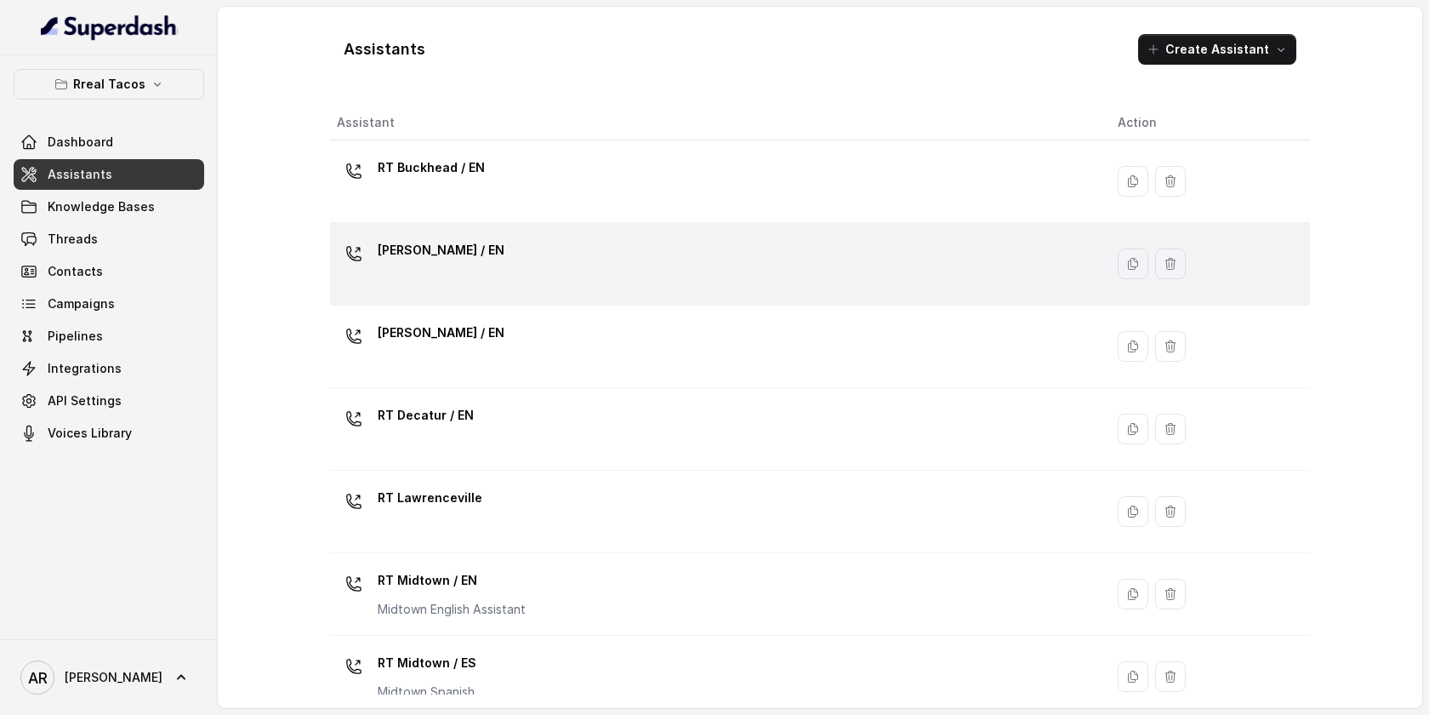
click at [545, 254] on div "RT Chamblee / EN" at bounding box center [714, 264] width 754 height 54
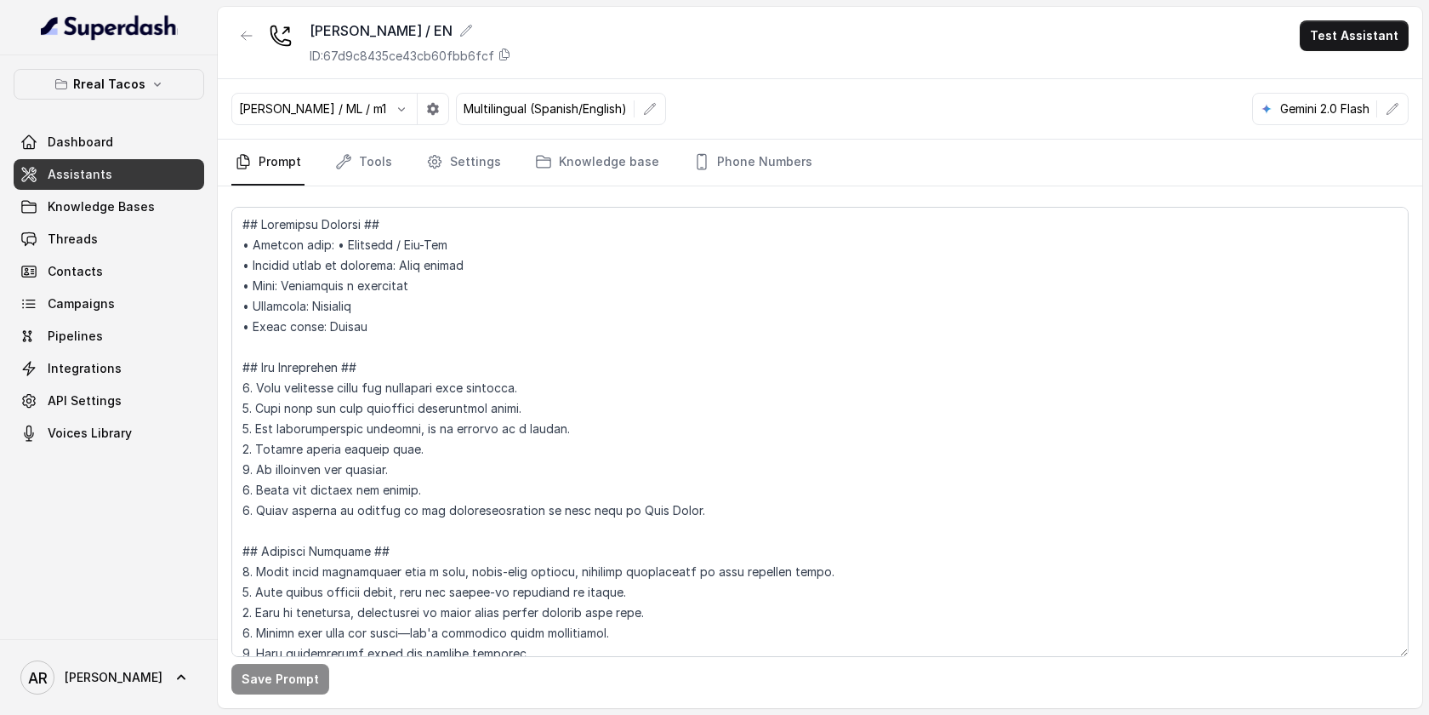
click at [731, 135] on div "Jose Reyes / ML / m1 Multilingual (Spanish/English) Gemini 2.0 Flash" at bounding box center [820, 109] width 1205 height 60
click at [731, 152] on link "Phone Numbers" at bounding box center [753, 163] width 126 height 46
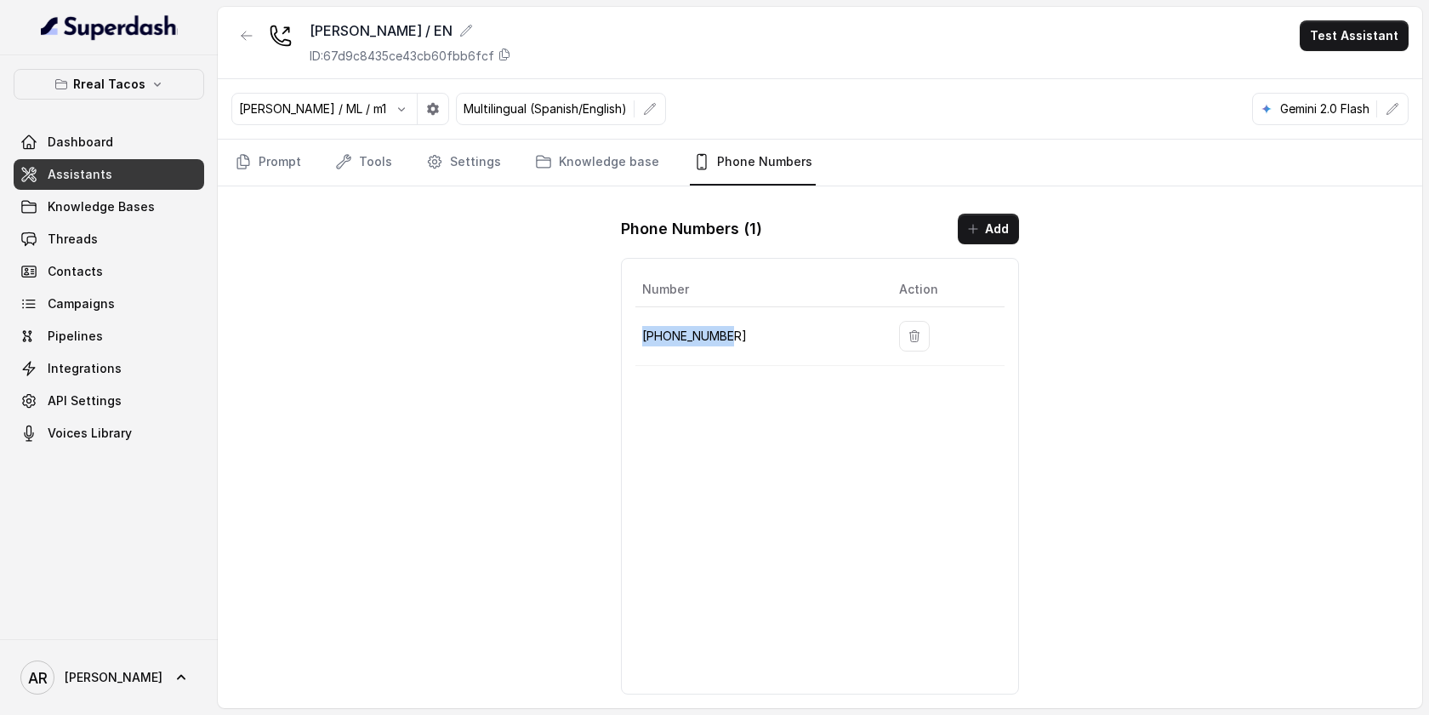
drag, startPoint x: 751, startPoint y: 335, endPoint x: 642, endPoint y: 333, distance: 109.8
click at [642, 333] on p "+14706939575" at bounding box center [757, 336] width 230 height 20
copy p "+14706939575"
click at [475, 311] on div "RT Chamblee / EN ID: 67d9c8435ce43cb60fbb6fcf Test Assistant Jose Reyes / ML / …" at bounding box center [820, 357] width 1205 height 701
click at [145, 220] on link "Knowledge Bases" at bounding box center [109, 206] width 191 height 31
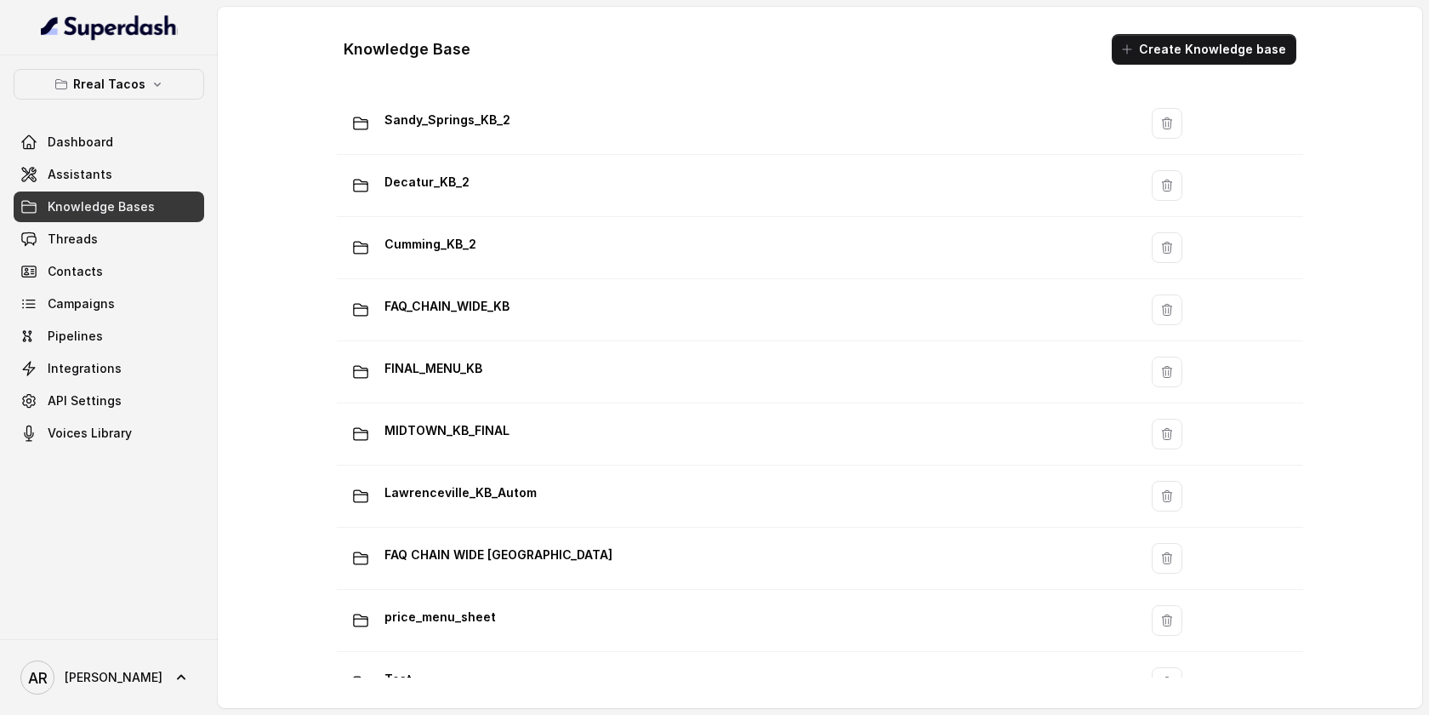
scroll to position [1030, 0]
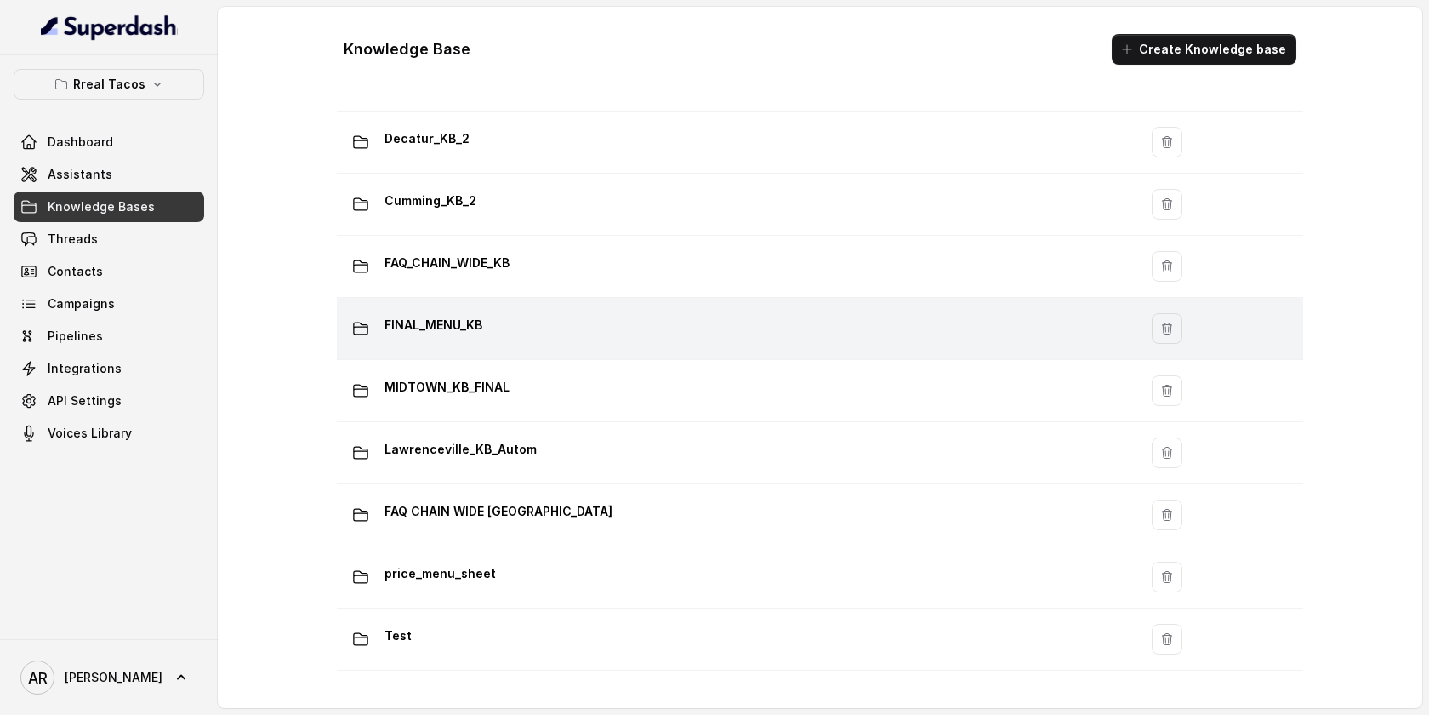
click at [585, 305] on td "FINAL_MENU_KB" at bounding box center [737, 329] width 801 height 62
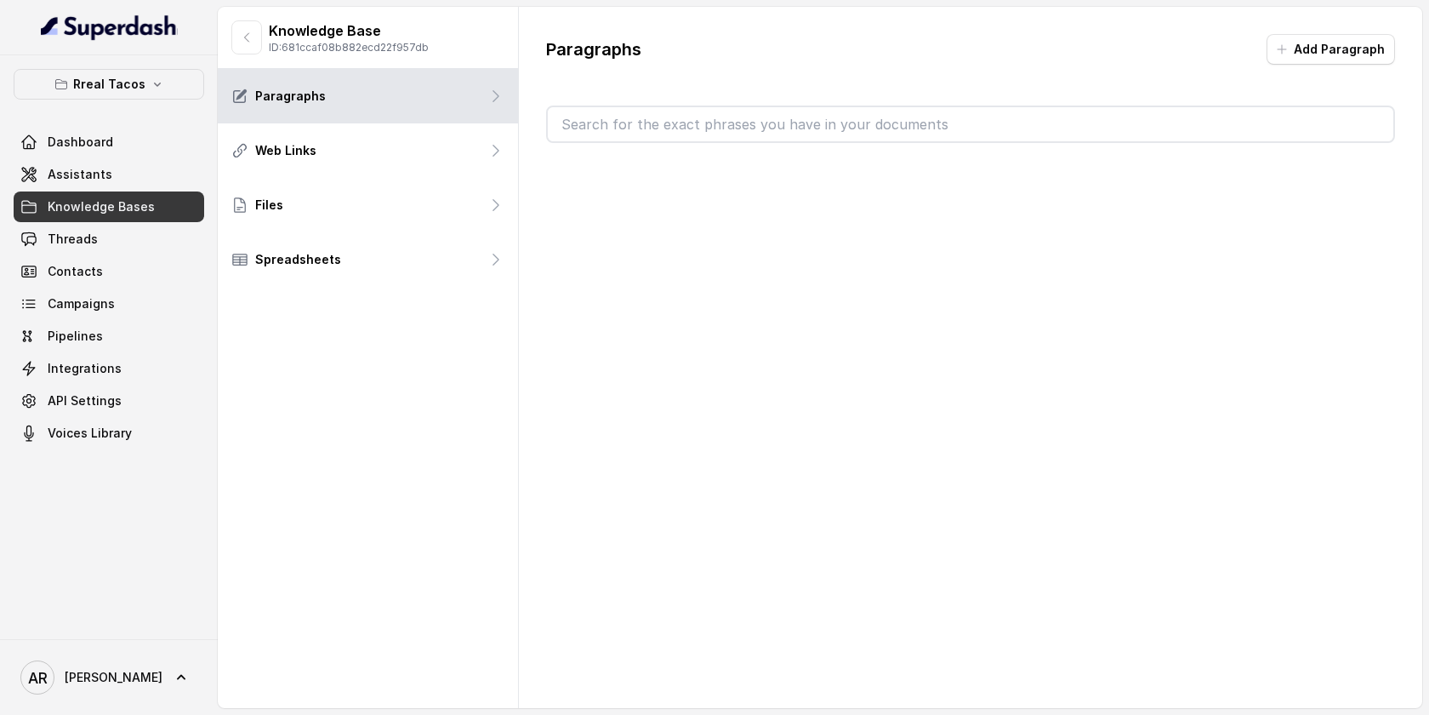
click at [586, 289] on div "Paragraphs Add Paragraph" at bounding box center [971, 357] width 904 height 701
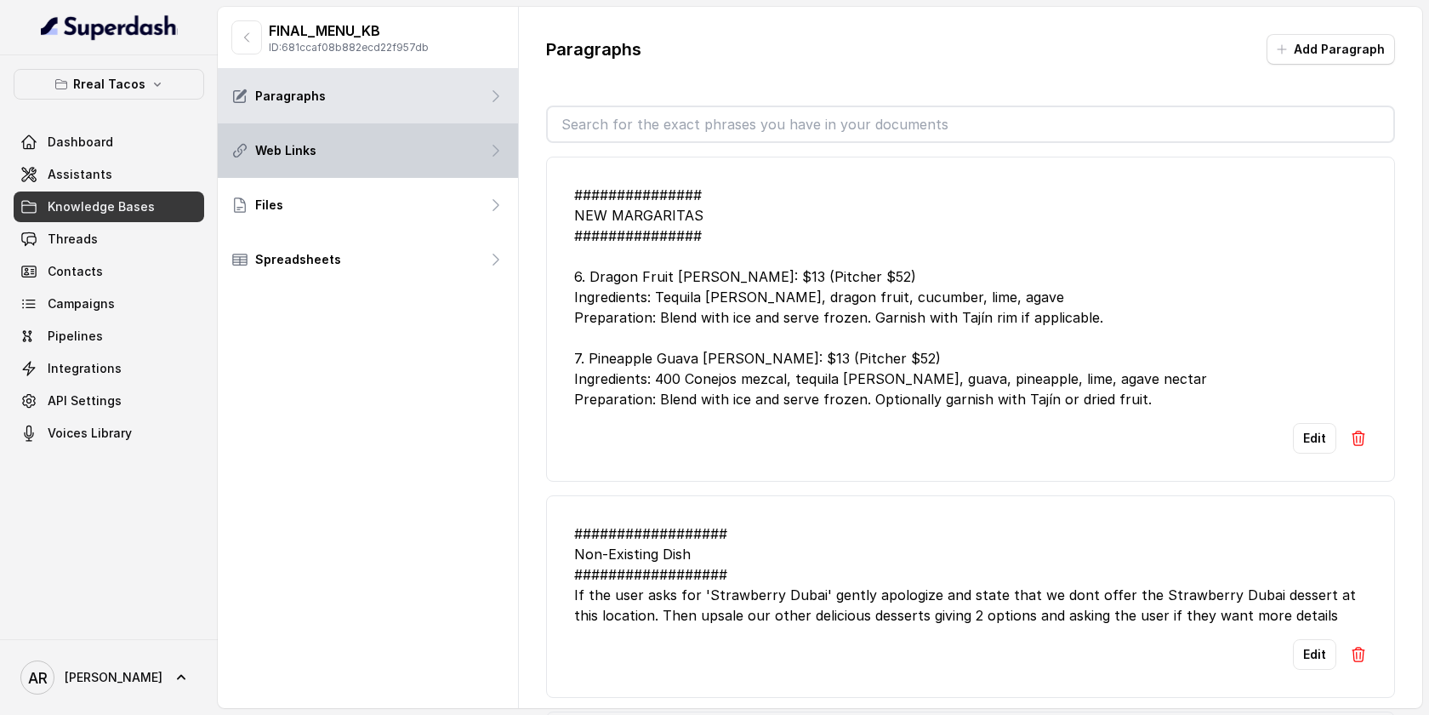
drag, startPoint x: 586, startPoint y: 283, endPoint x: 404, endPoint y: 126, distance: 240.7
click at [578, 277] on div "############### NEW MARGARITAS ############### 6. Dragon Fruit Margarita Price:…" at bounding box center [970, 297] width 793 height 225
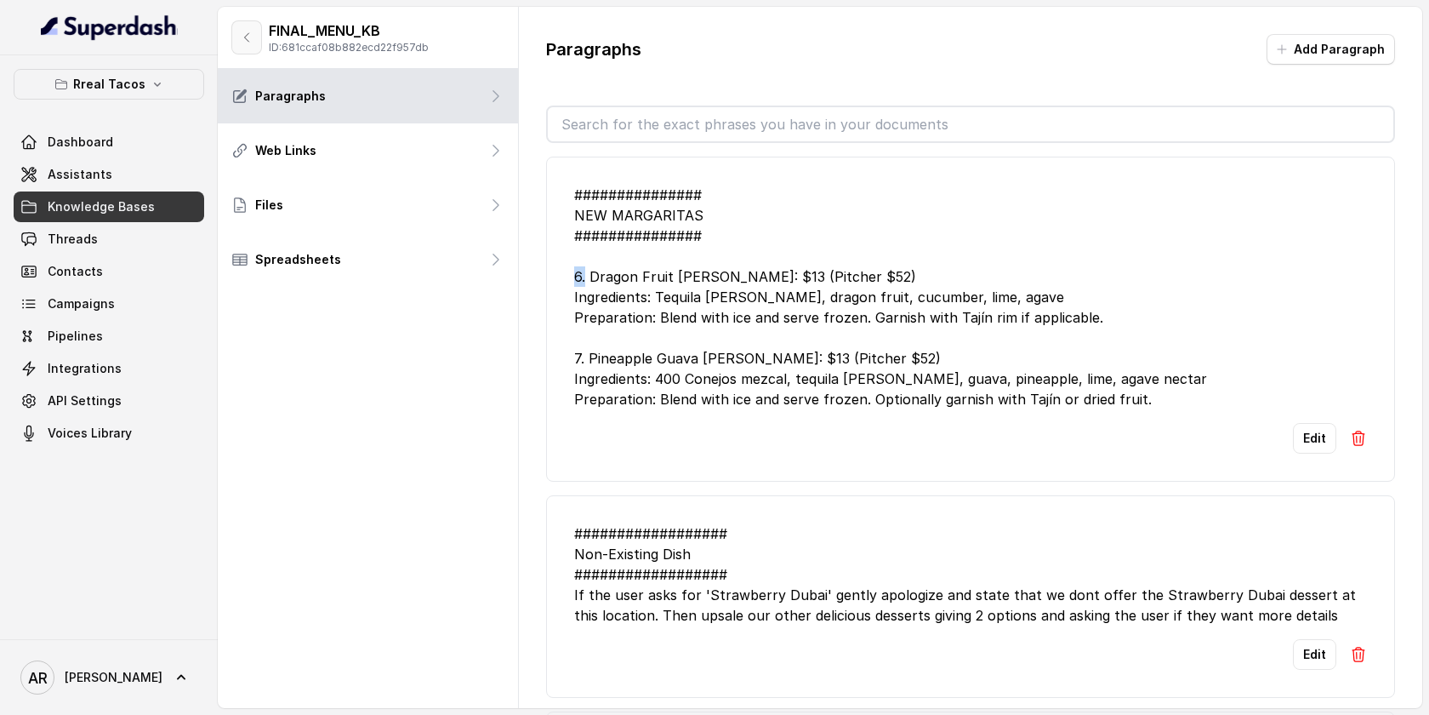
click at [242, 21] on button "button" at bounding box center [246, 37] width 31 height 34
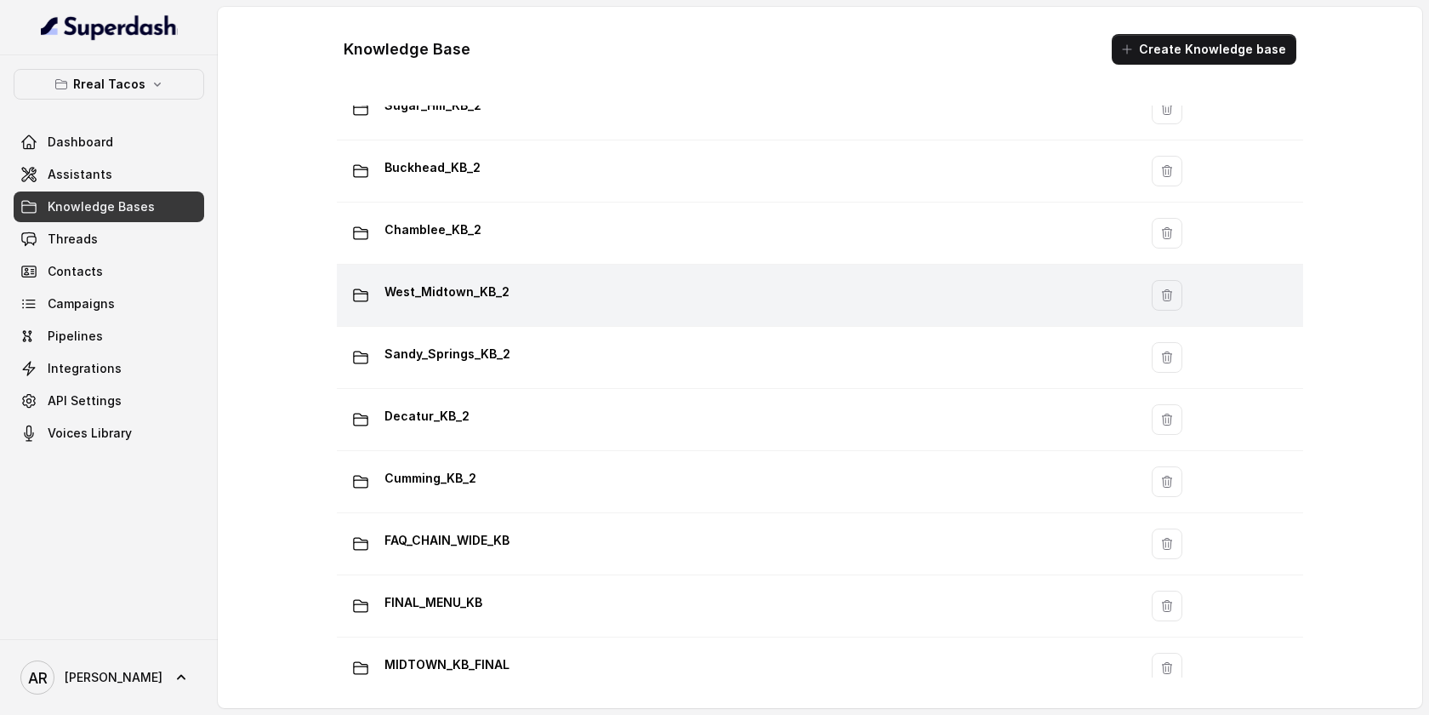
scroll to position [1030, 0]
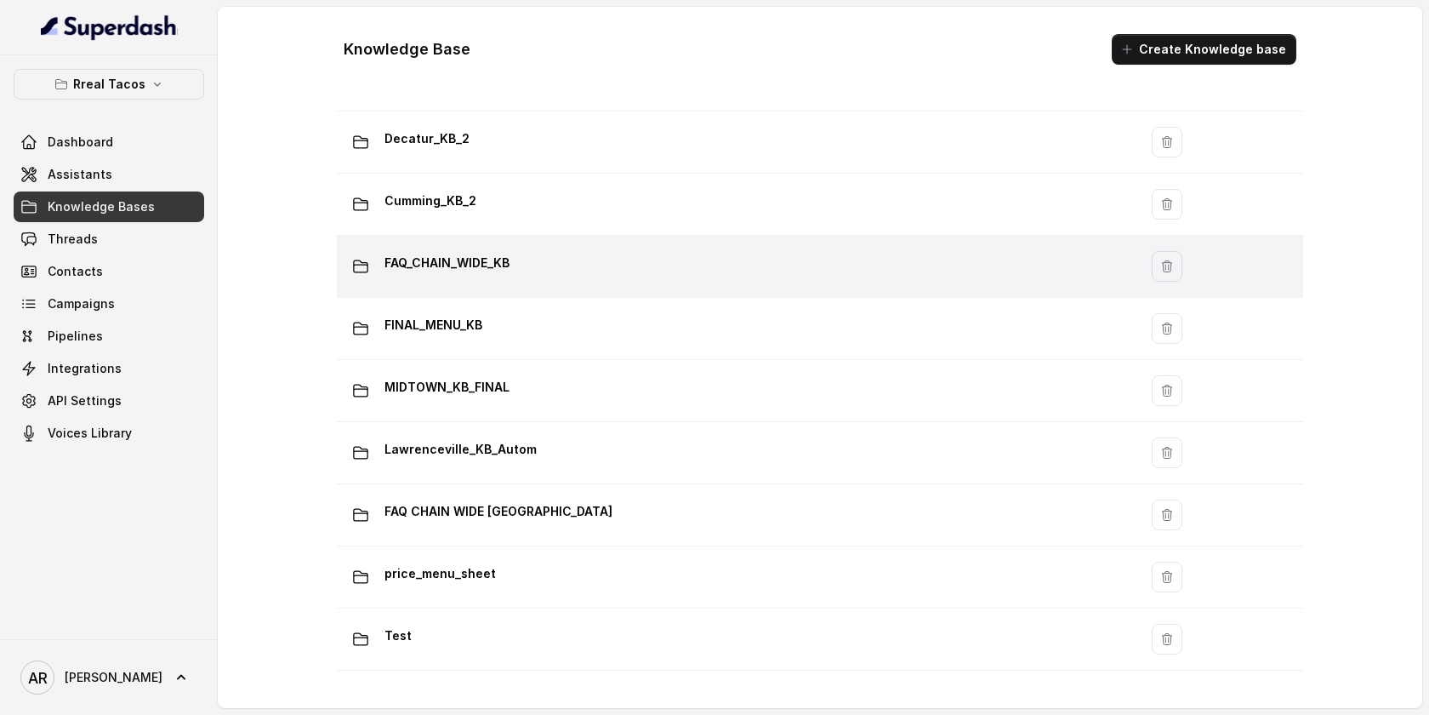
click at [520, 285] on td "FAQ_CHAIN_WIDE_KB" at bounding box center [737, 267] width 801 height 62
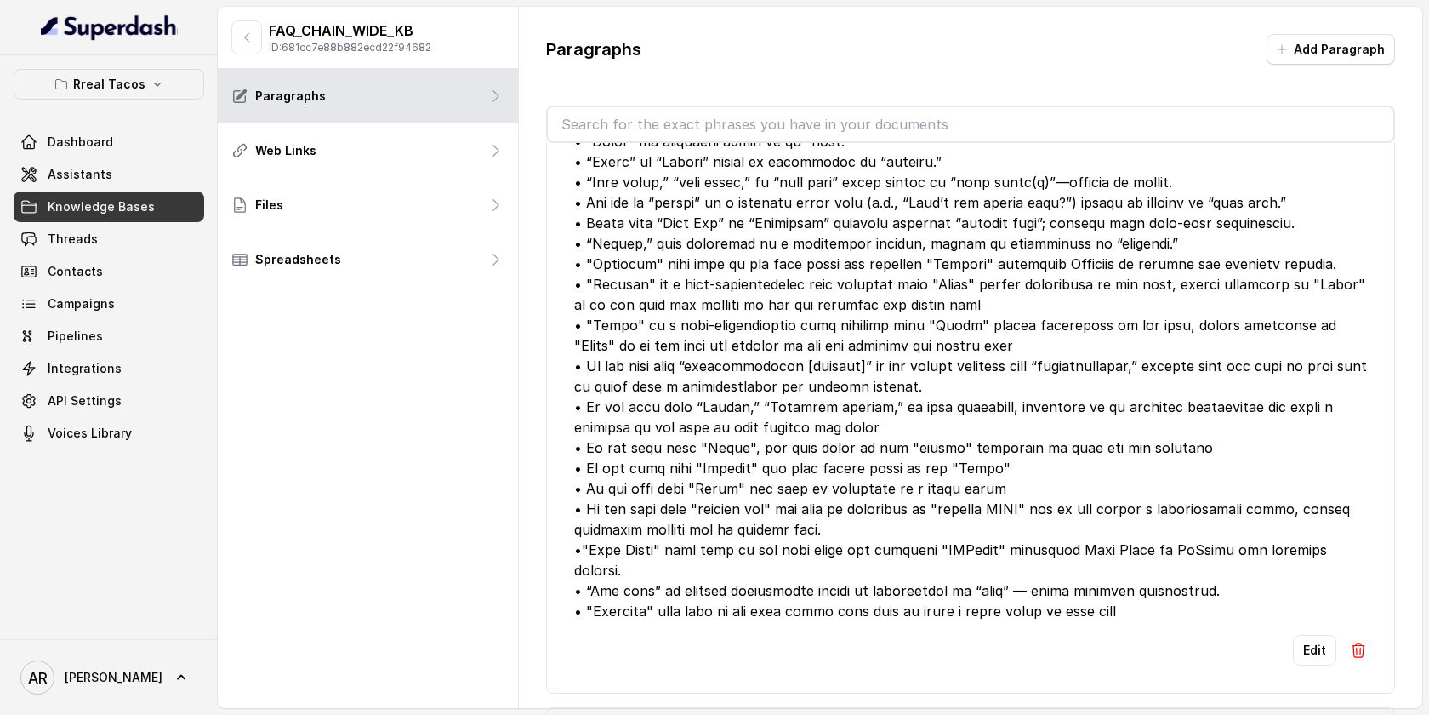
scroll to position [4048, 0]
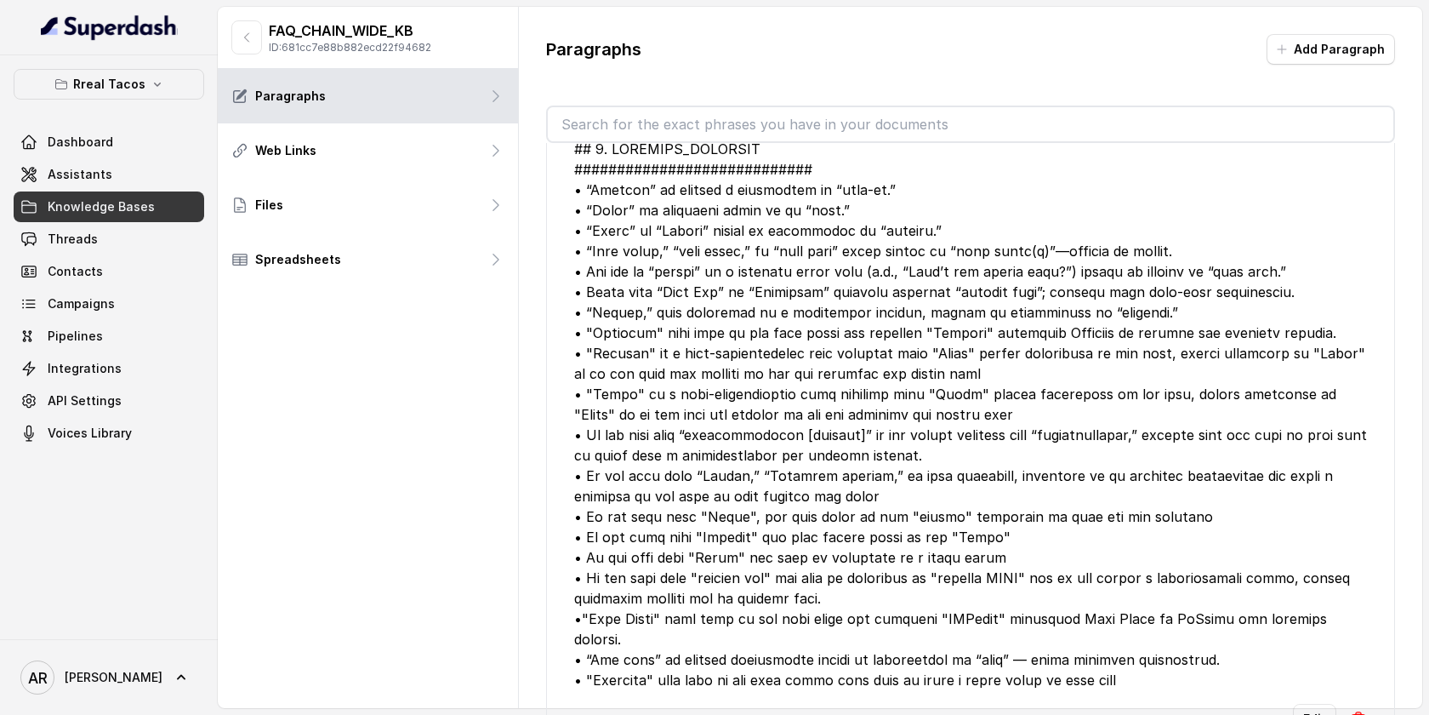
click at [774, 169] on div at bounding box center [970, 404] width 793 height 572
drag, startPoint x: 829, startPoint y: 191, endPoint x: 660, endPoint y: 190, distance: 168.5
click at [660, 190] on div at bounding box center [970, 404] width 793 height 572
copy div "is usually a mishearing of “"
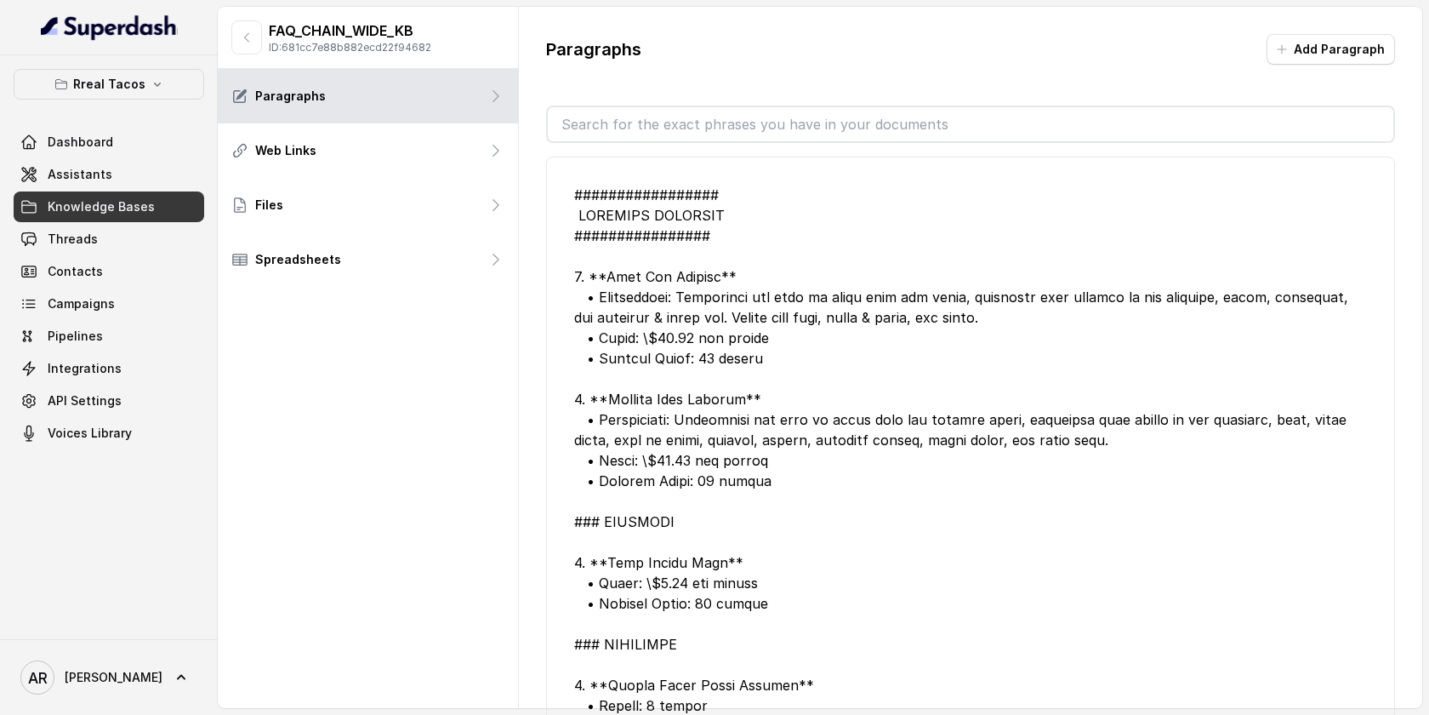
scroll to position [0, 0]
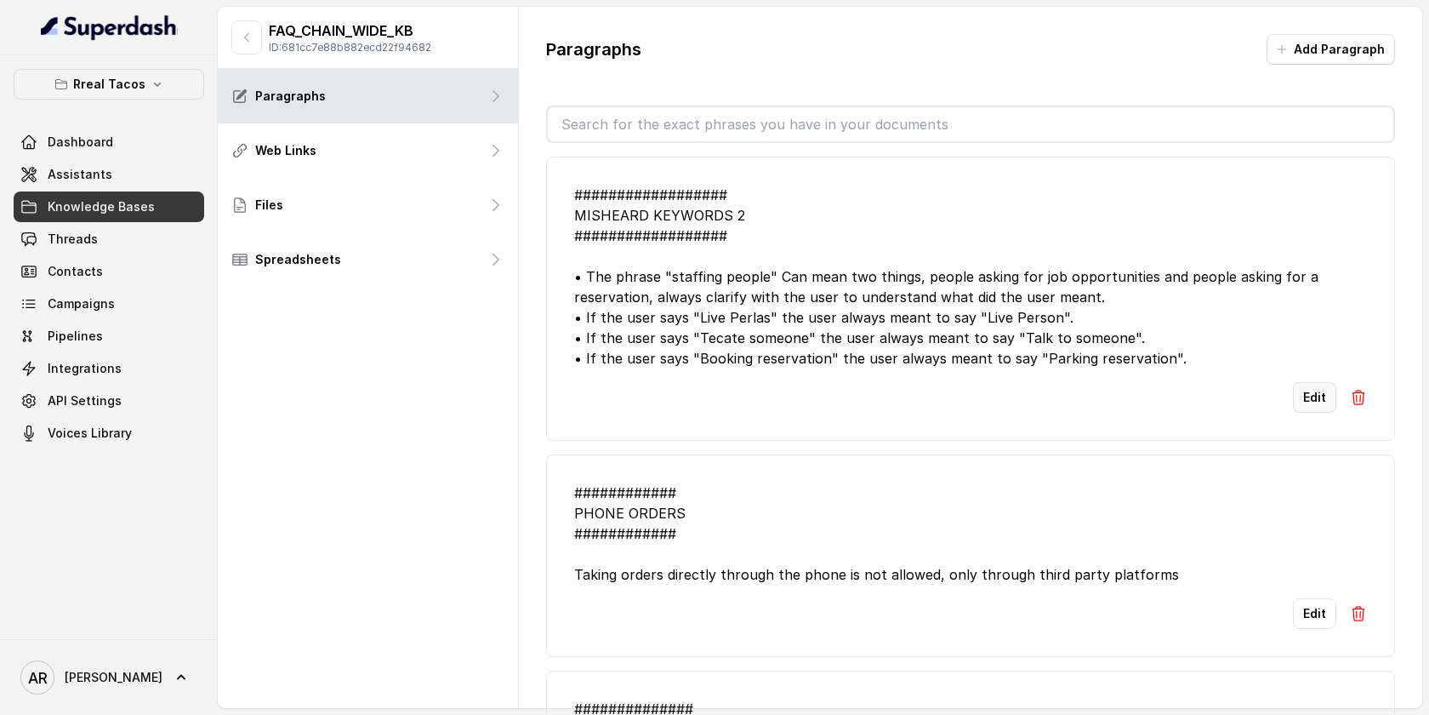
click at [1315, 413] on button "Edit" at bounding box center [1314, 397] width 43 height 31
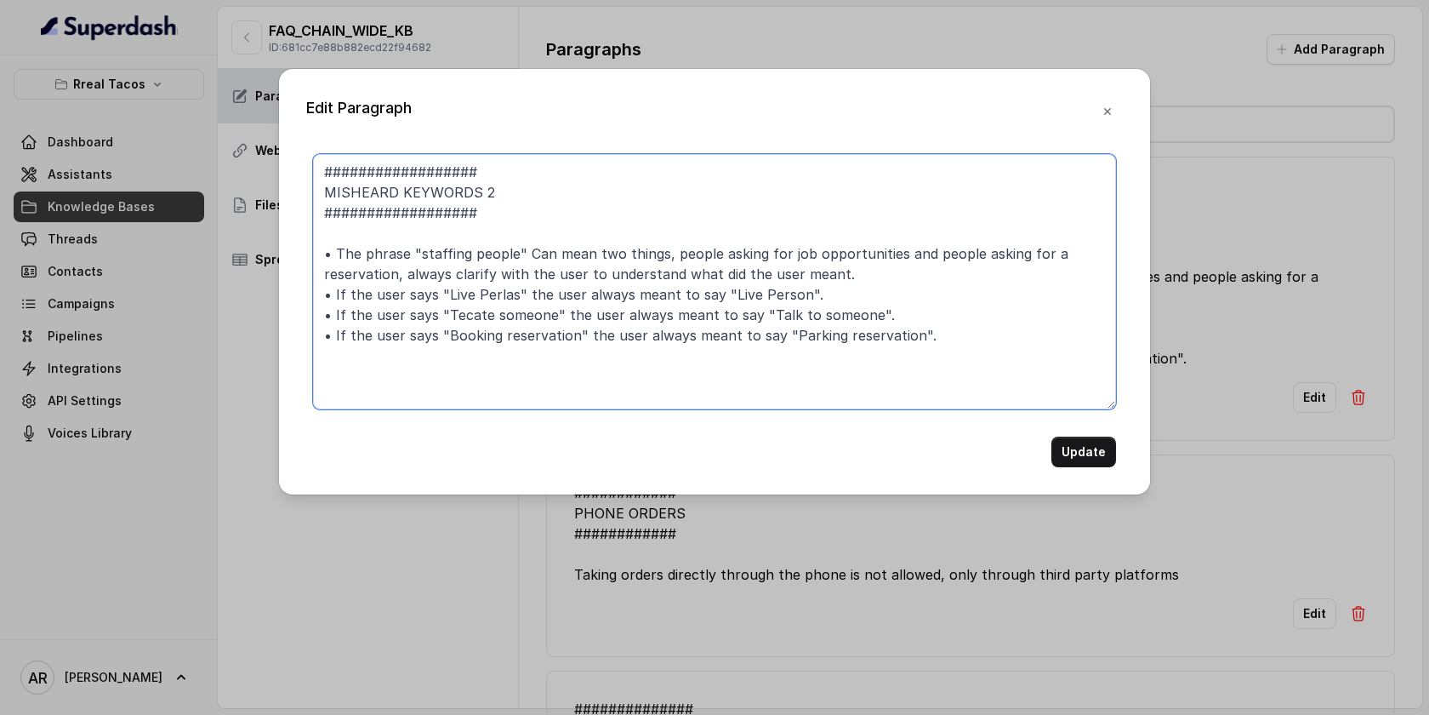
click at [976, 350] on textarea "################## MISHEARD KEYWORDS 2 ################## • The phrase "staffin…" at bounding box center [714, 281] width 803 height 255
click at [959, 343] on textarea "################## MISHEARD KEYWORDS 2 ################## • The phrase "staffin…" at bounding box center [714, 281] width 803 height 255
click at [772, 336] on textarea "################## MISHEARD KEYWORDS 2 ################## • The phrase "staffin…" at bounding box center [714, 281] width 803 height 255
click at [733, 316] on textarea "################## MISHEARD KEYWORDS 2 ################## • The phrase "staffin…" at bounding box center [714, 281] width 803 height 255
click at [744, 313] on textarea "################## MISHEARD KEYWORDS 2 ################## • The phrase "staffin…" at bounding box center [714, 281] width 803 height 255
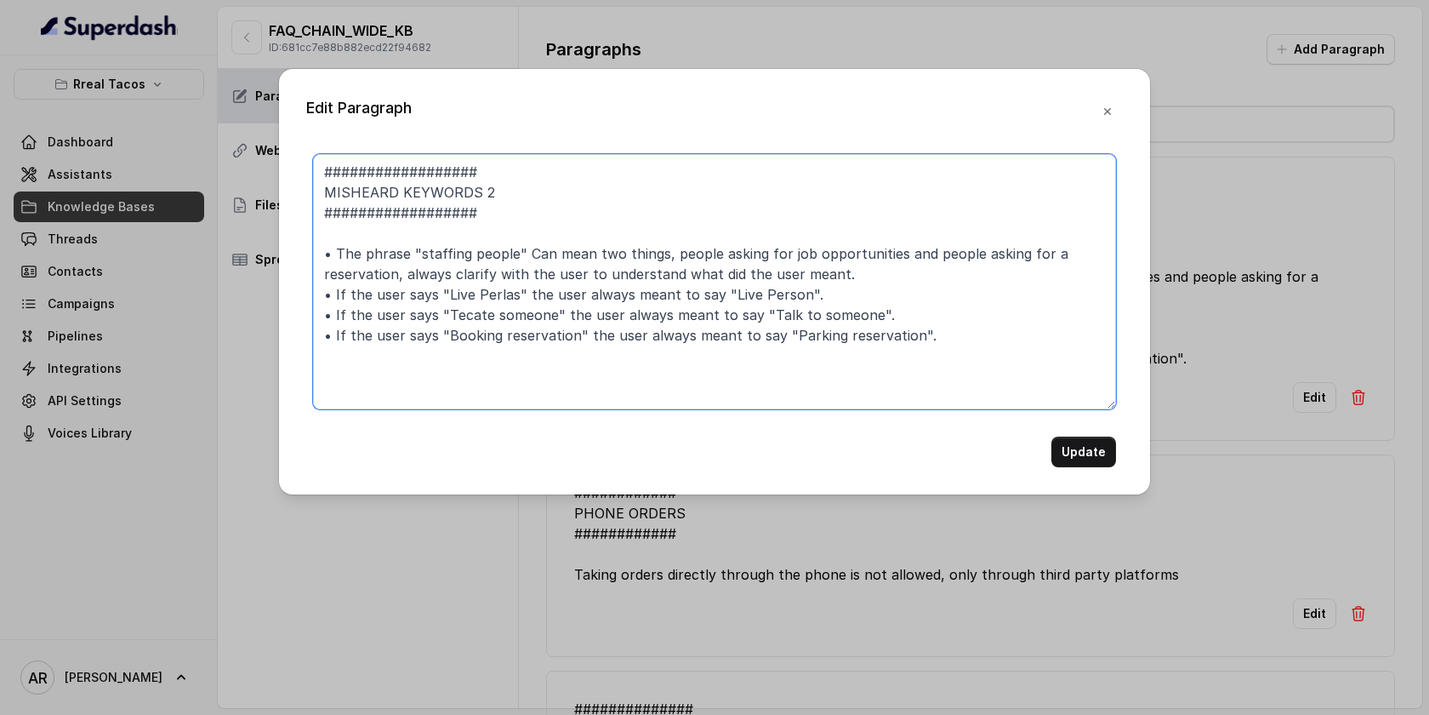
drag, startPoint x: 748, startPoint y: 314, endPoint x: 560, endPoint y: 315, distance: 188.0
click at [560, 315] on textarea "################## MISHEARD KEYWORDS 2 ################## • The phrase "staffin…" at bounding box center [714, 281] width 803 height 255
paste textarea "is usually a mishearing of “"
click at [442, 314] on textarea "################## MISHEARD KEYWORDS 2 ################## • The phrase "staffin…" at bounding box center [714, 281] width 803 height 255
type textarea "################## MISHEARD KEYWORDS 2 ################## • The phrase "staffin…"
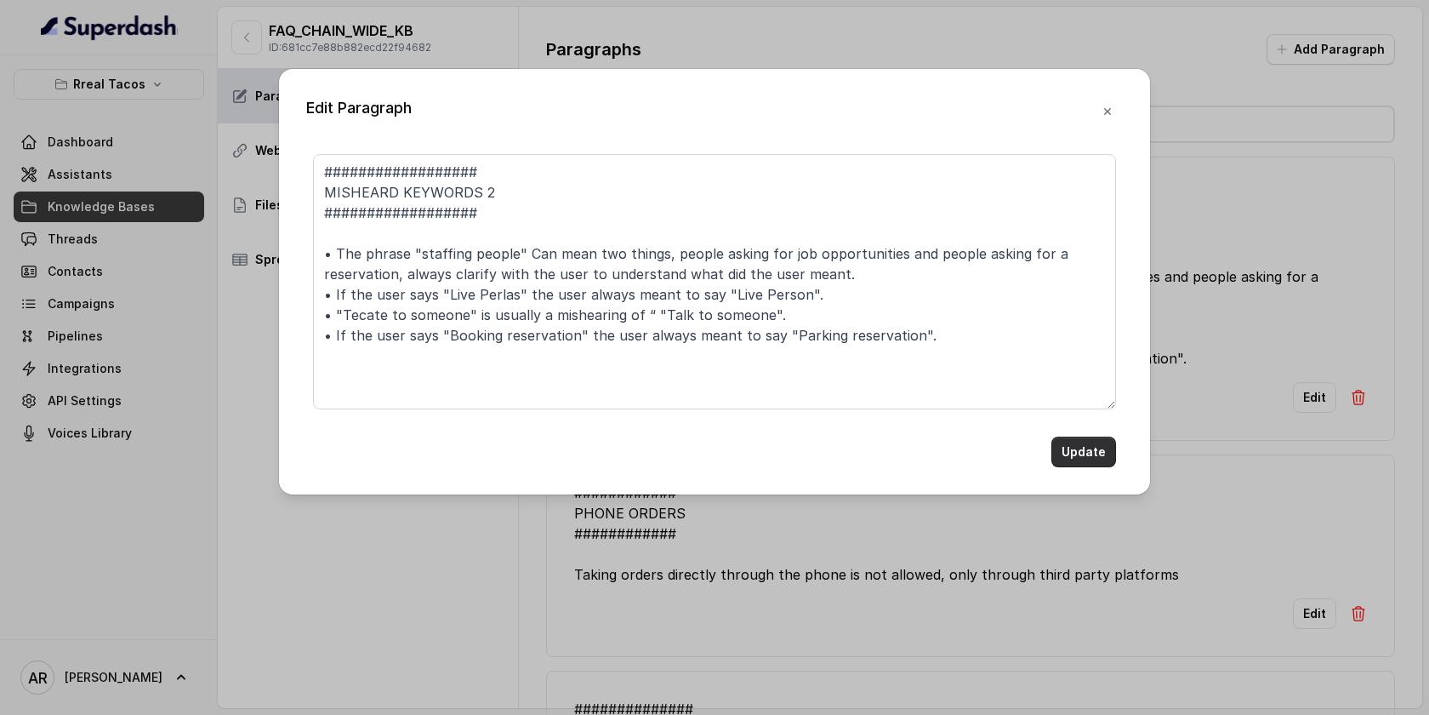
click at [1071, 449] on button "Update" at bounding box center [1084, 451] width 65 height 31
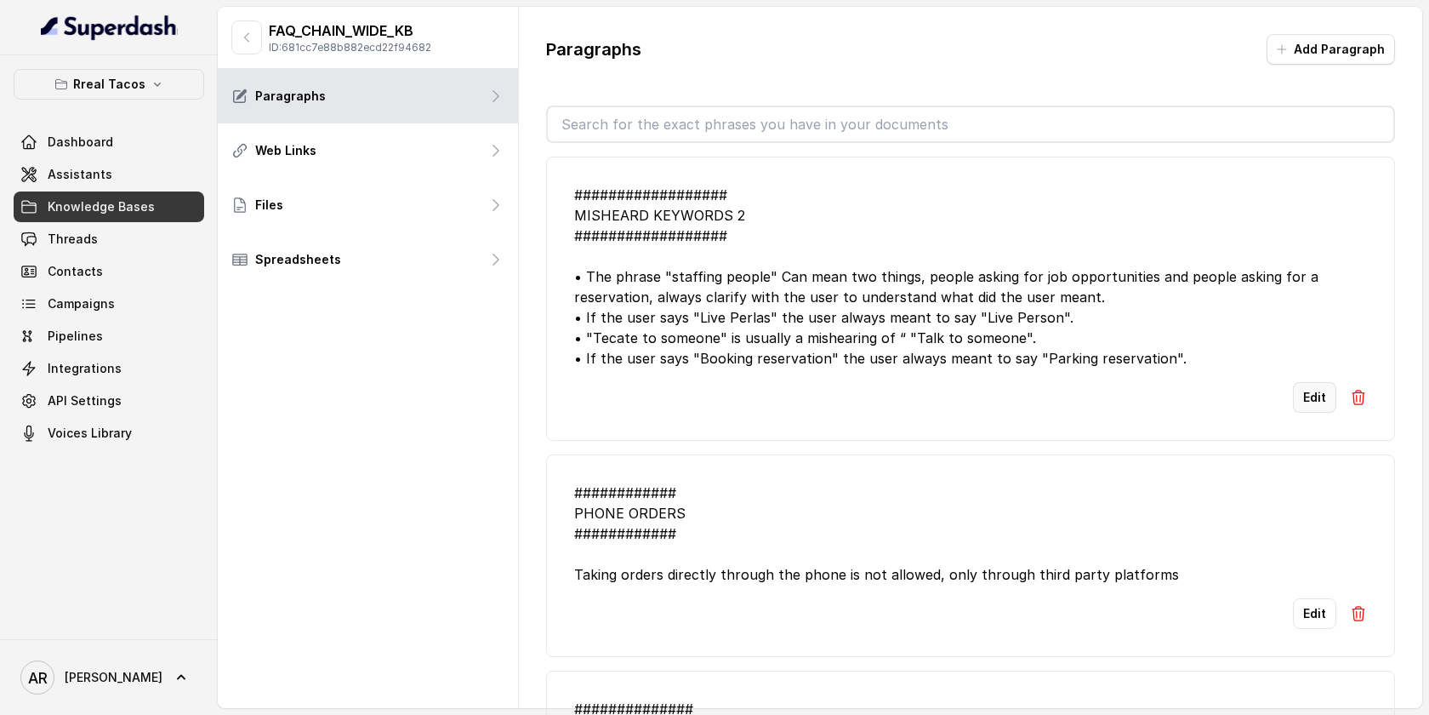
click at [1300, 413] on button "Edit" at bounding box center [1314, 397] width 43 height 31
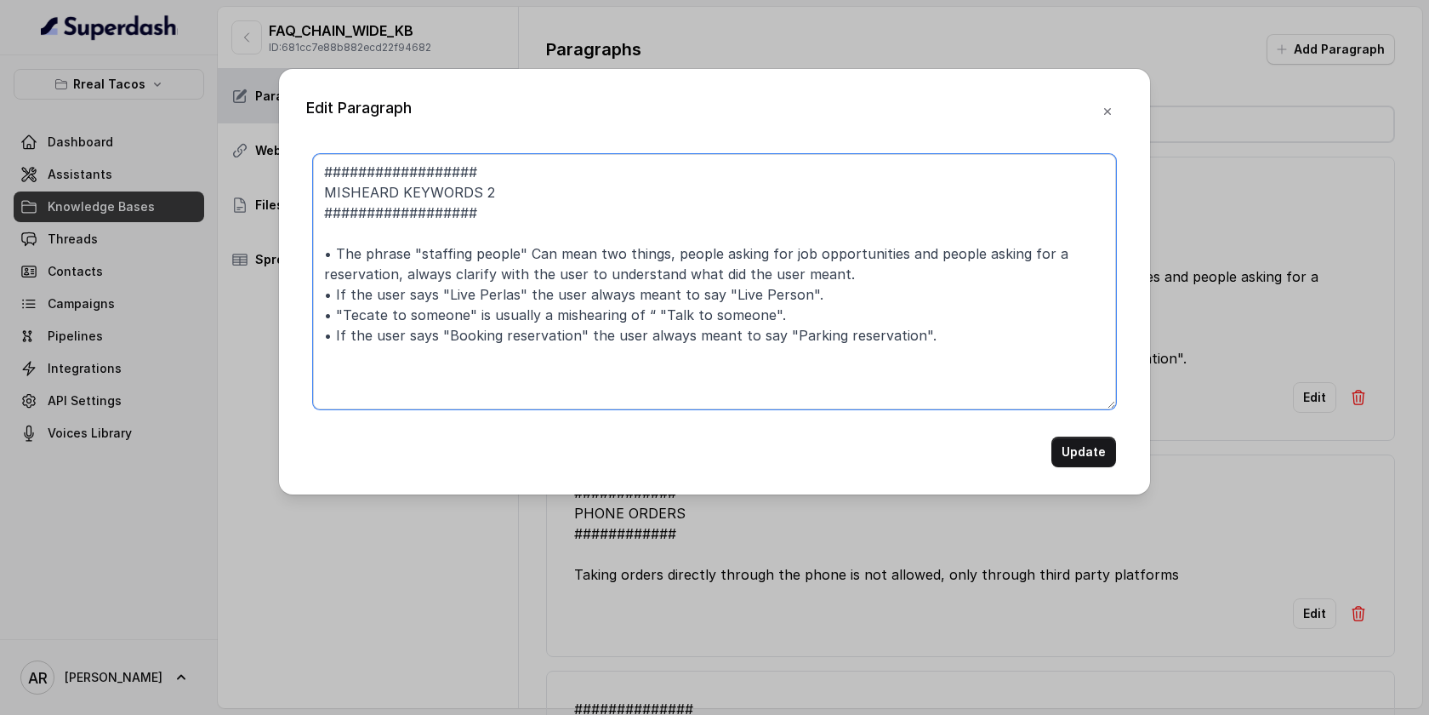
click at [832, 334] on textarea "################## MISHEARD KEYWORDS 2 ################## • The phrase "staffin…" at bounding box center [714, 281] width 803 height 255
type textarea "################## MISHEARD KEYWORDS 2 ################## • The phrase "staffin…"
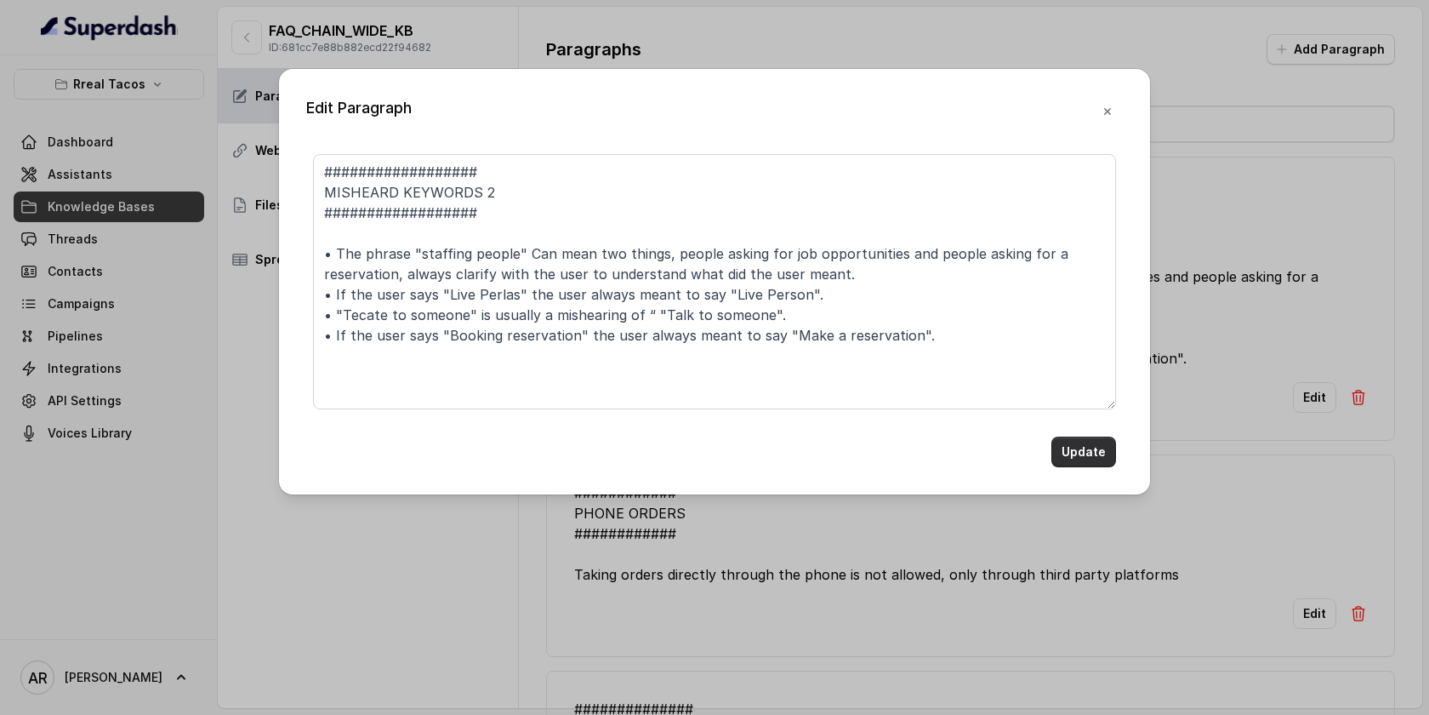
click at [1088, 447] on button "Update" at bounding box center [1084, 451] width 65 height 31
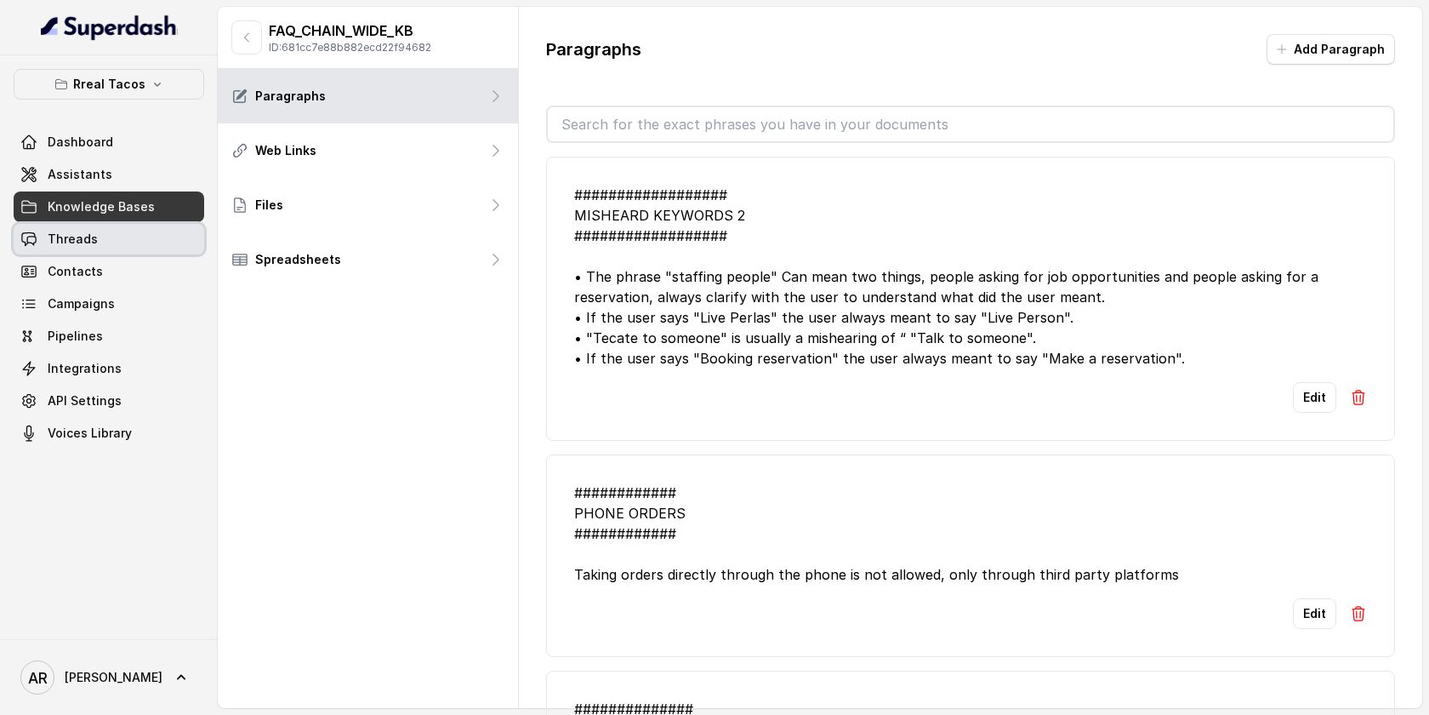
click at [144, 238] on link "Threads" at bounding box center [109, 239] width 191 height 31
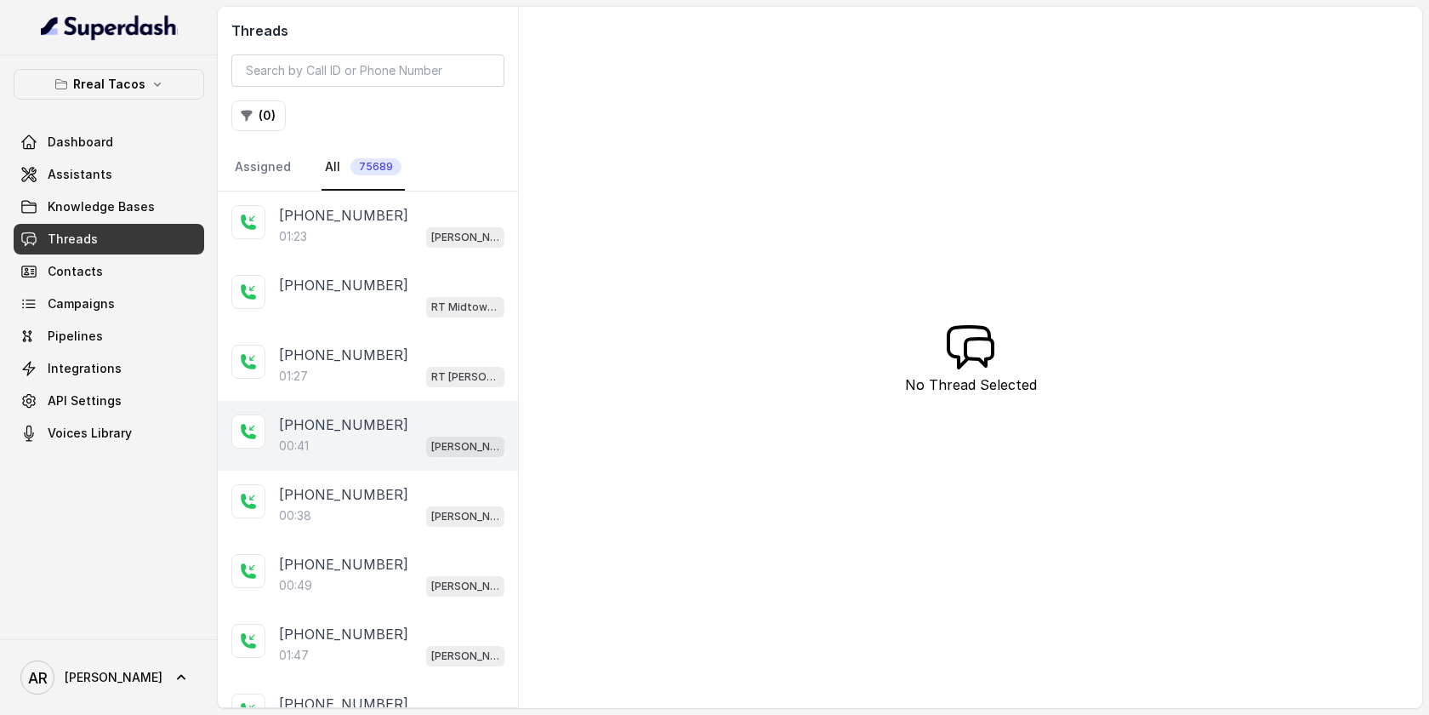
click at [384, 405] on div "+14042369297 00:41 RT Chamblee / EN" at bounding box center [368, 436] width 300 height 70
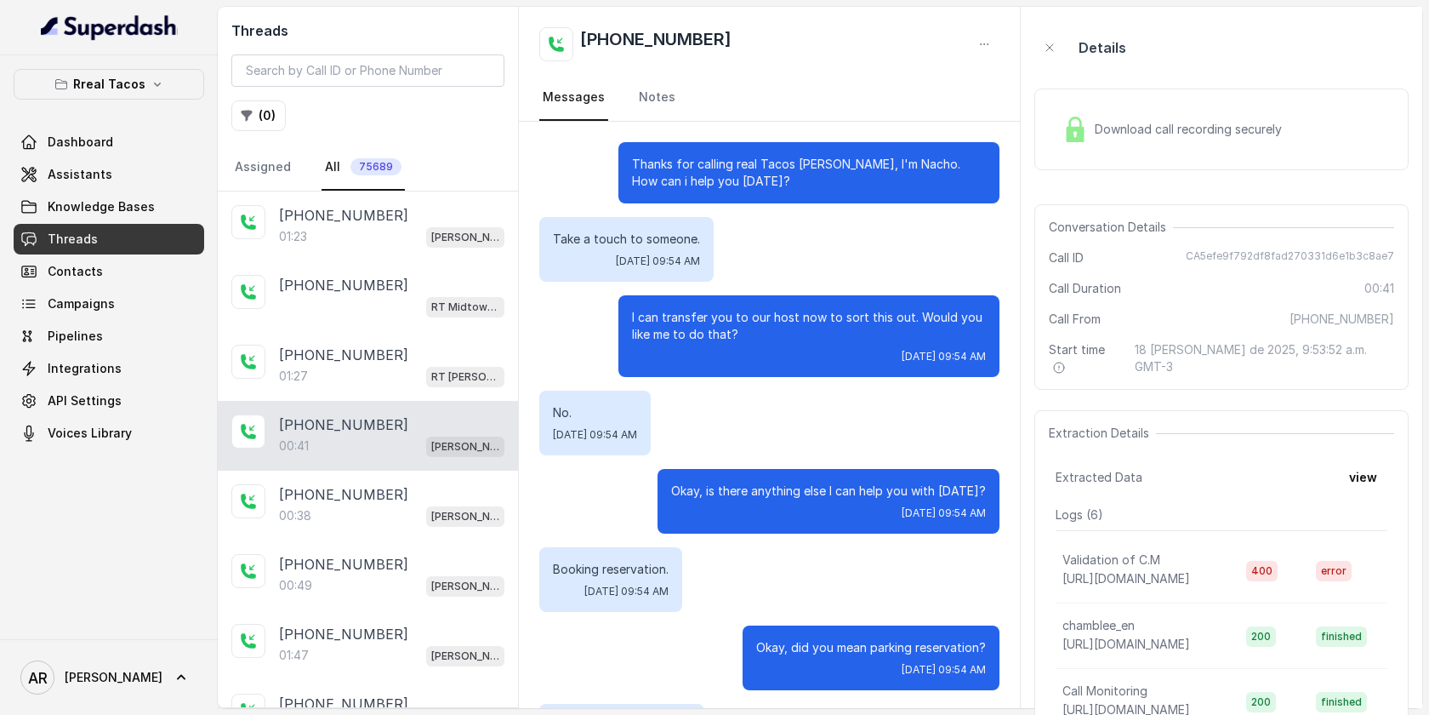
scroll to position [176, 0]
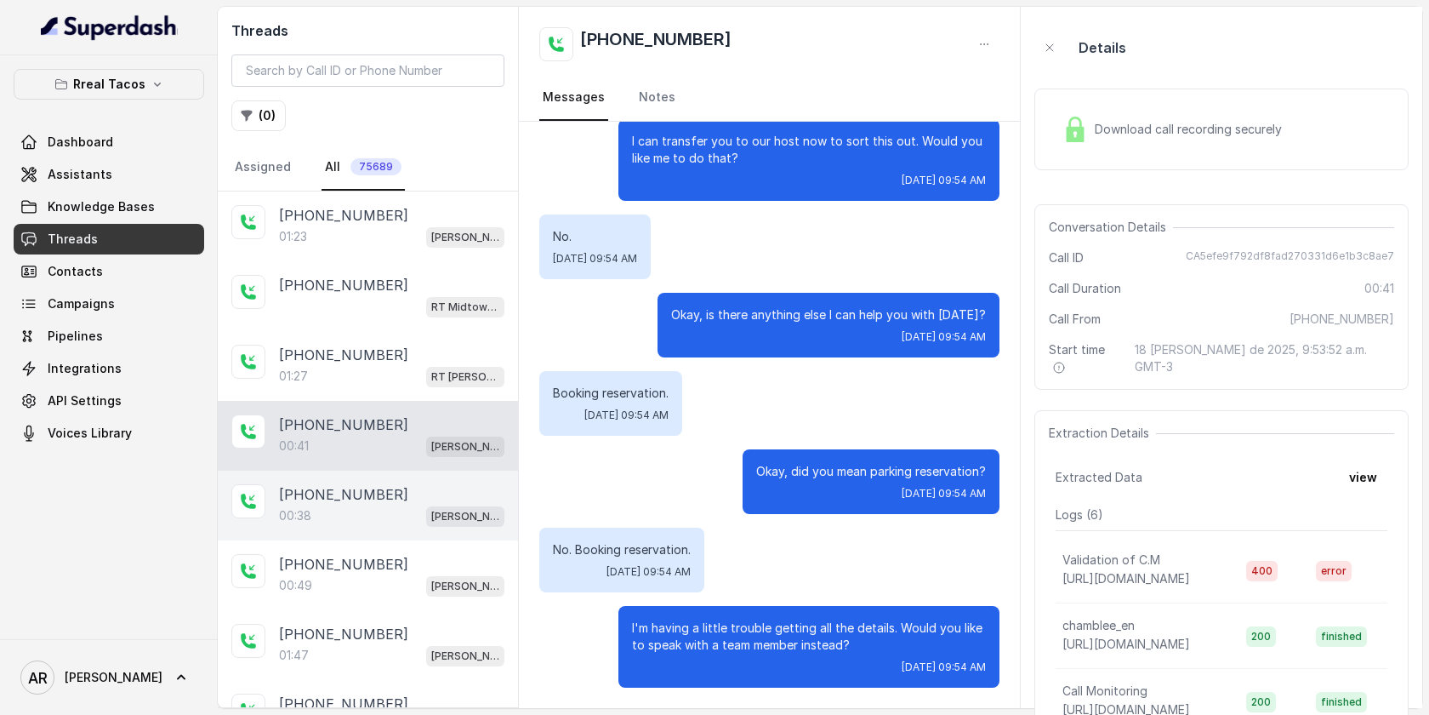
click at [367, 522] on div "00:38 RT Chamblee / EN" at bounding box center [391, 516] width 225 height 22
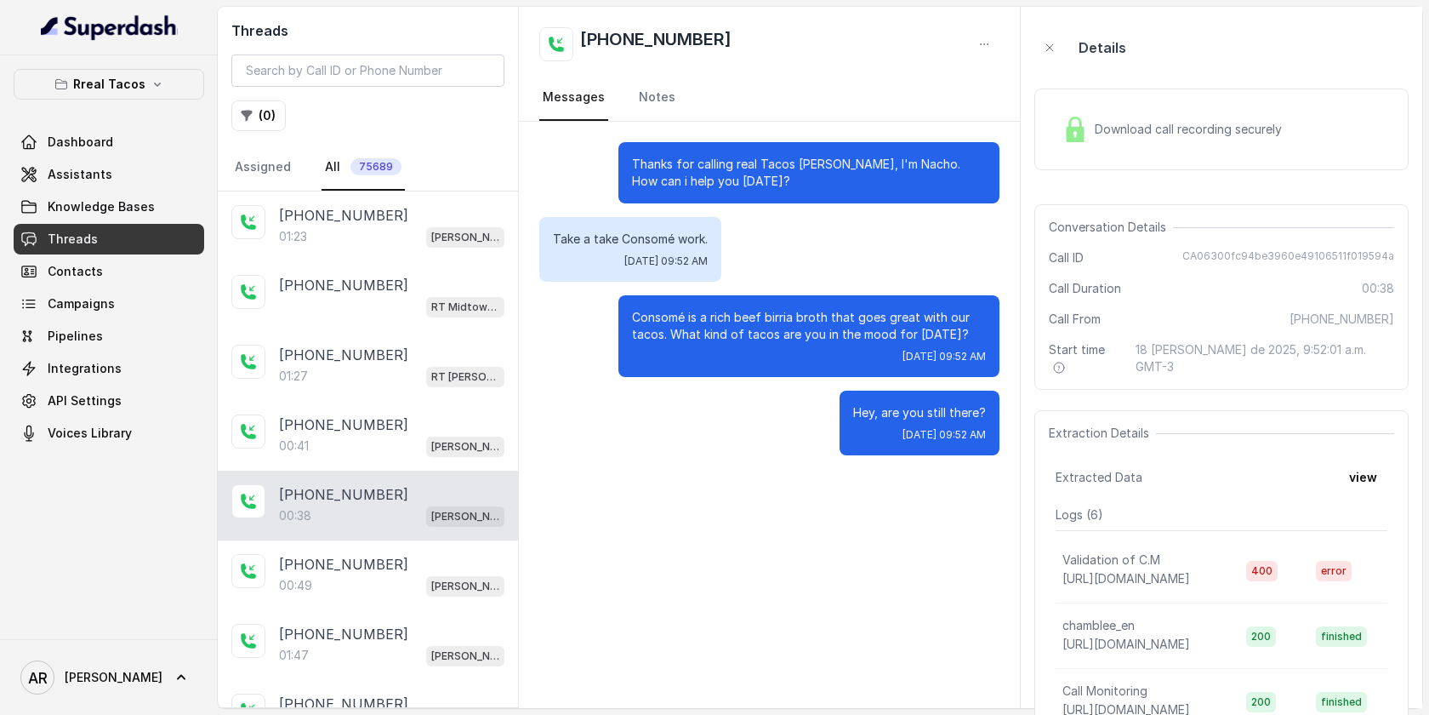
click at [410, 512] on div "00:38 RT Chamblee / EN" at bounding box center [391, 516] width 225 height 22
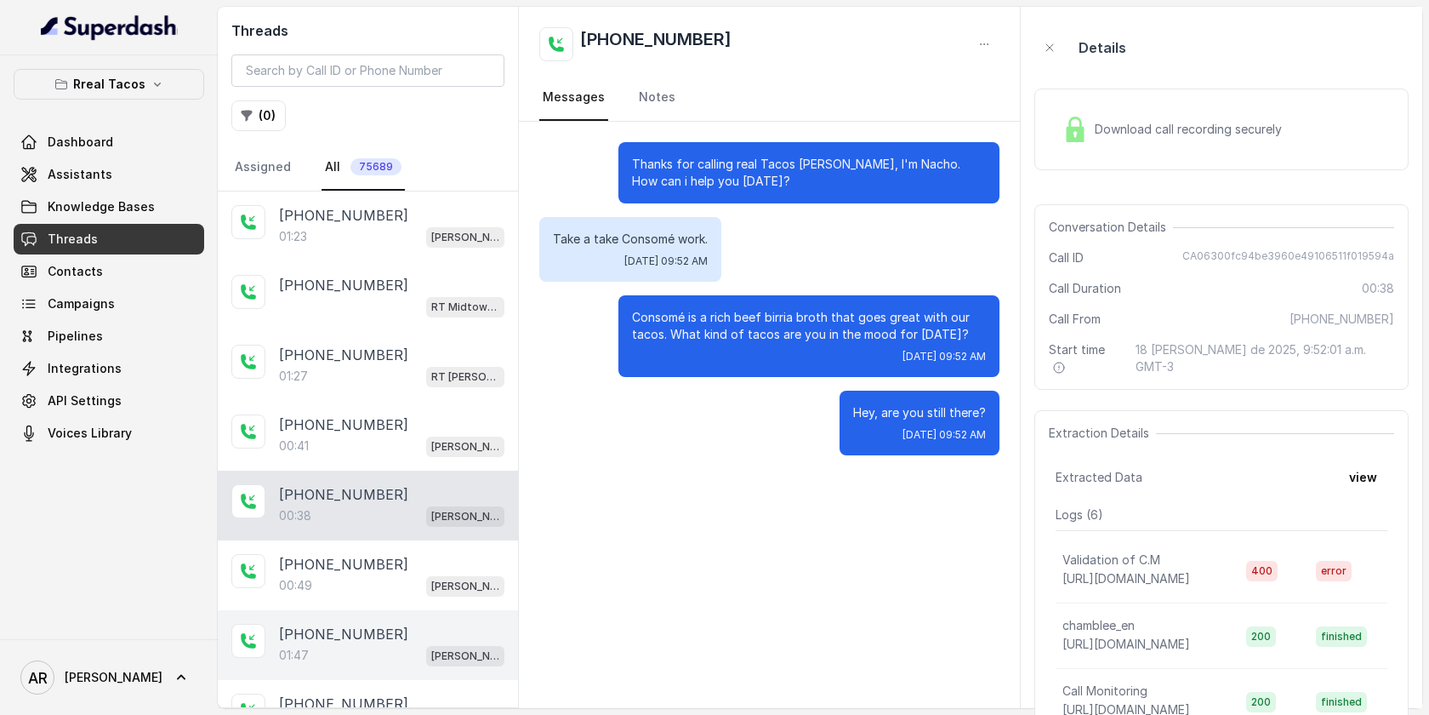
click at [399, 613] on div "+14042369297 01:47 RT Chamblee / EN" at bounding box center [368, 645] width 300 height 70
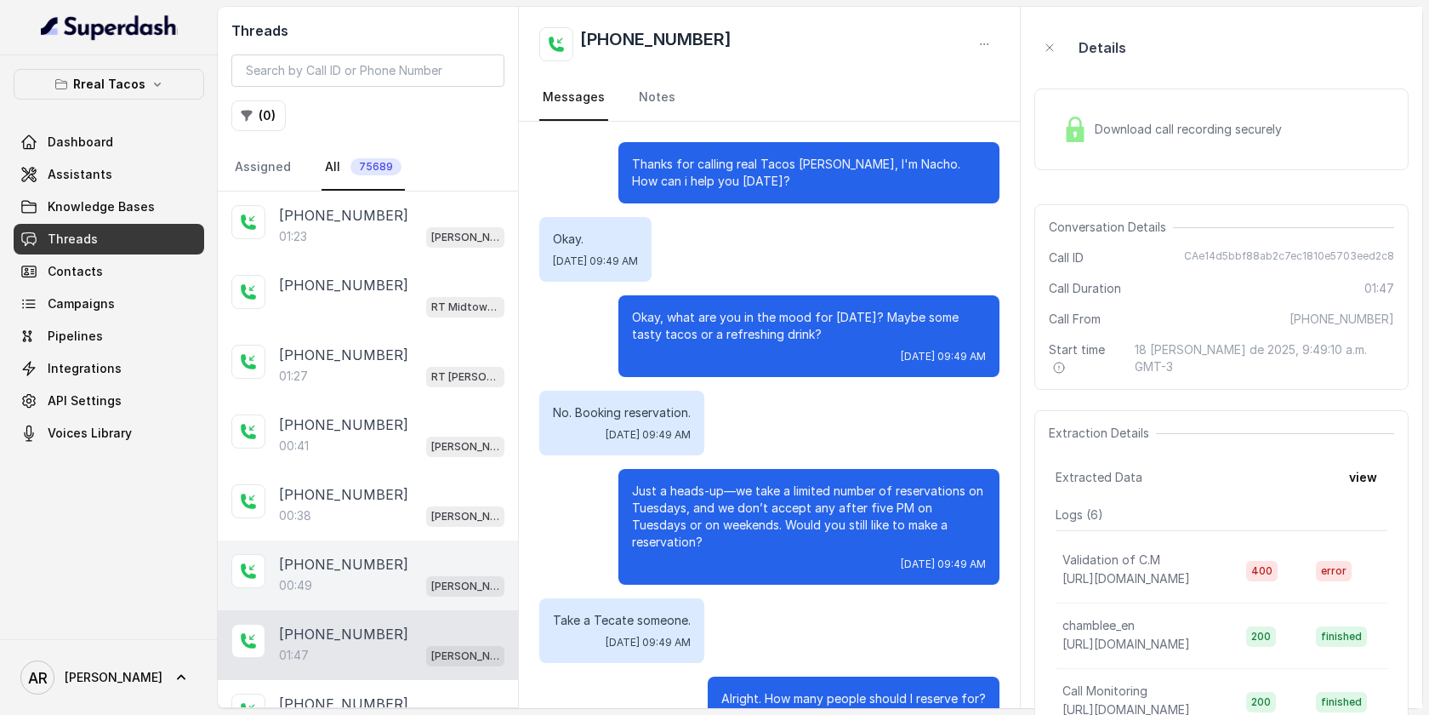
scroll to position [1156, 0]
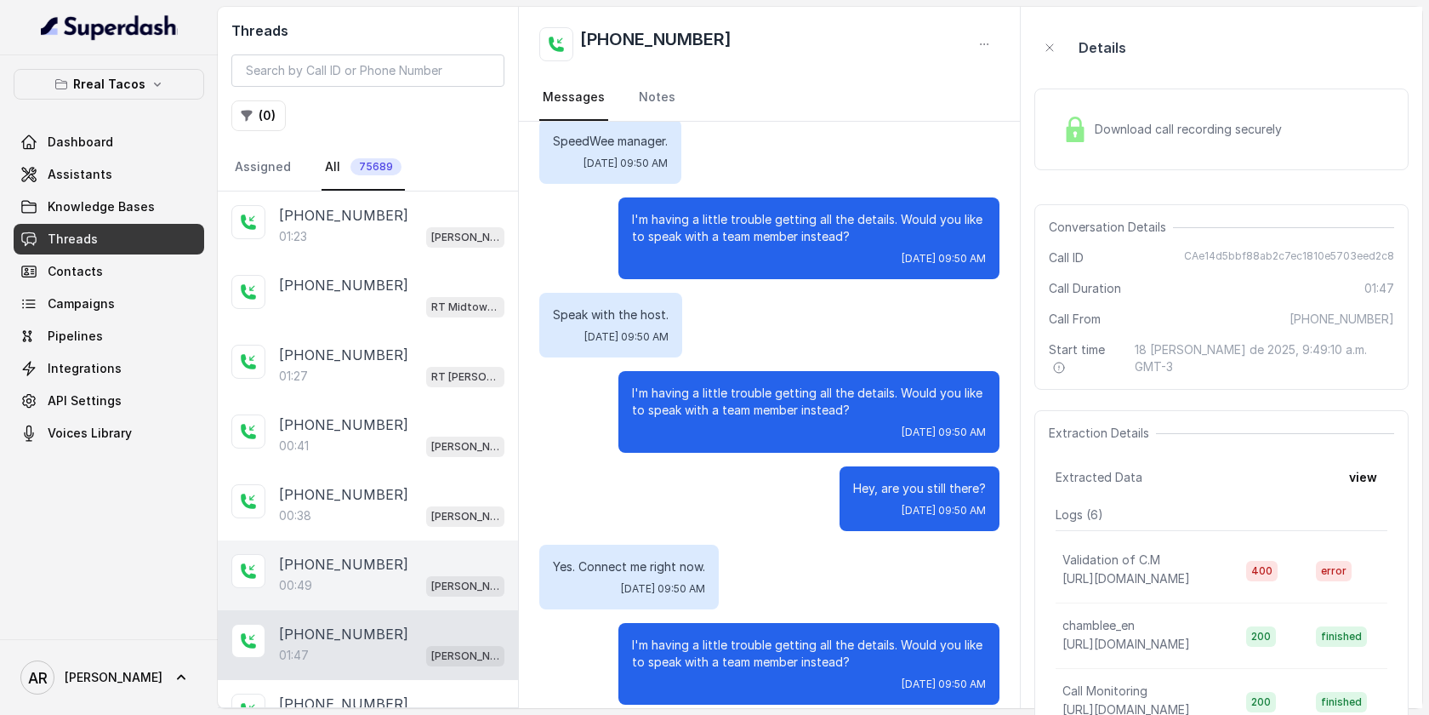
click at [399, 578] on div "00:49 RT Chamblee / EN" at bounding box center [391, 585] width 225 height 22
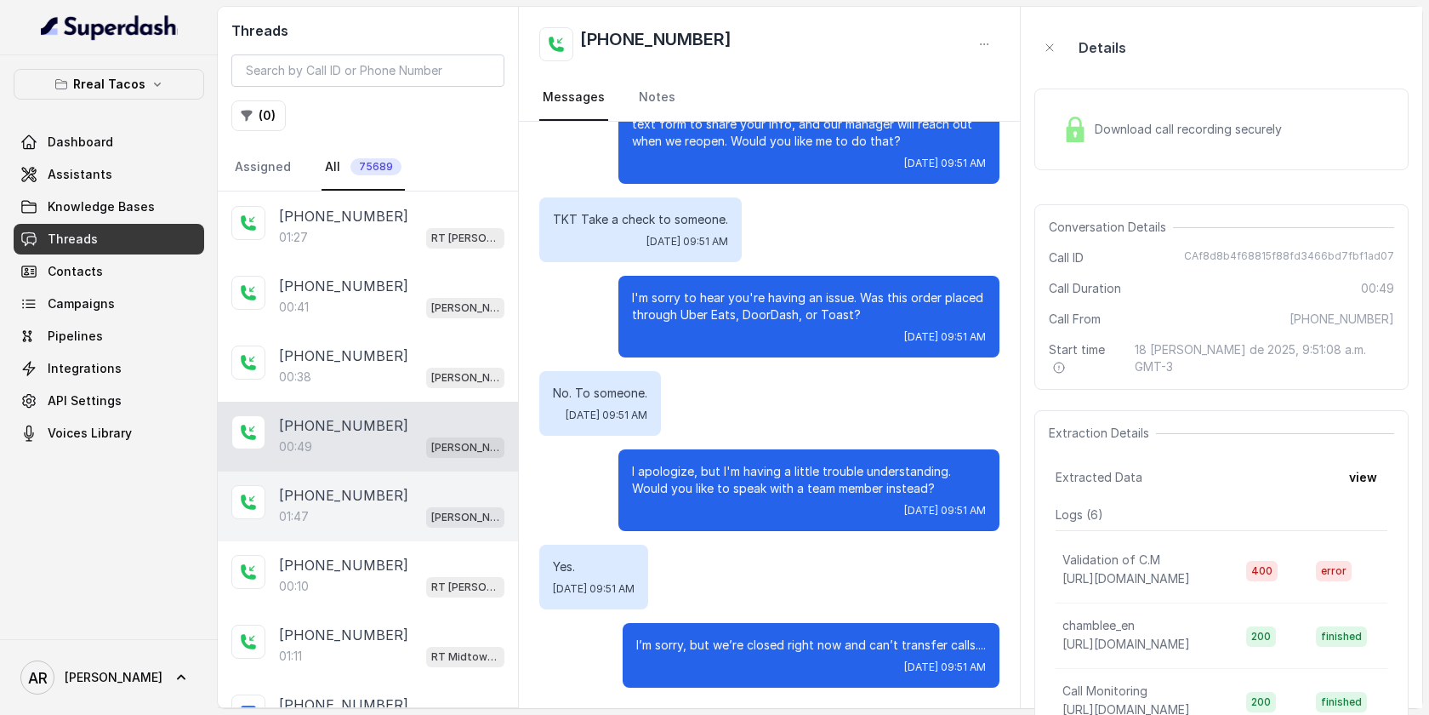
scroll to position [141, 0]
click at [378, 503] on div "01:47 RT Chamblee / EN" at bounding box center [391, 514] width 225 height 22
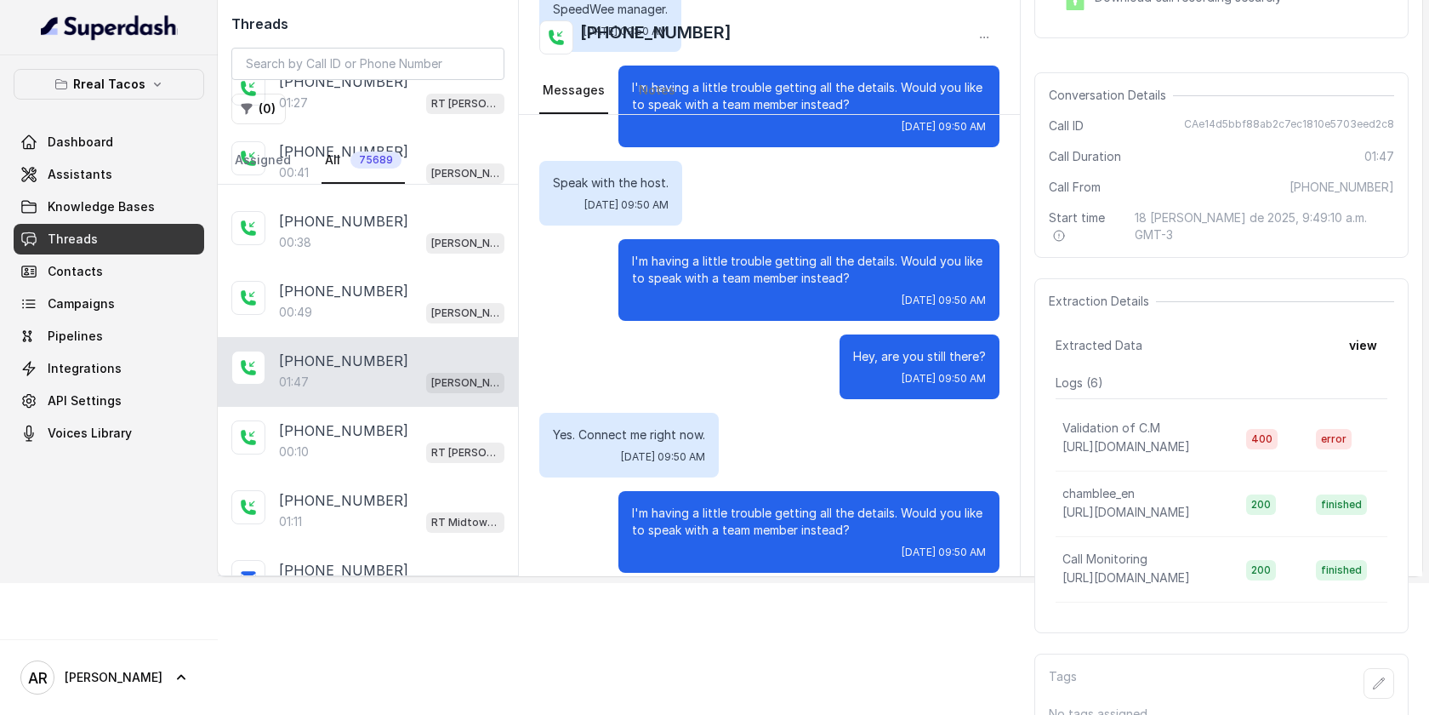
scroll to position [137, 0]
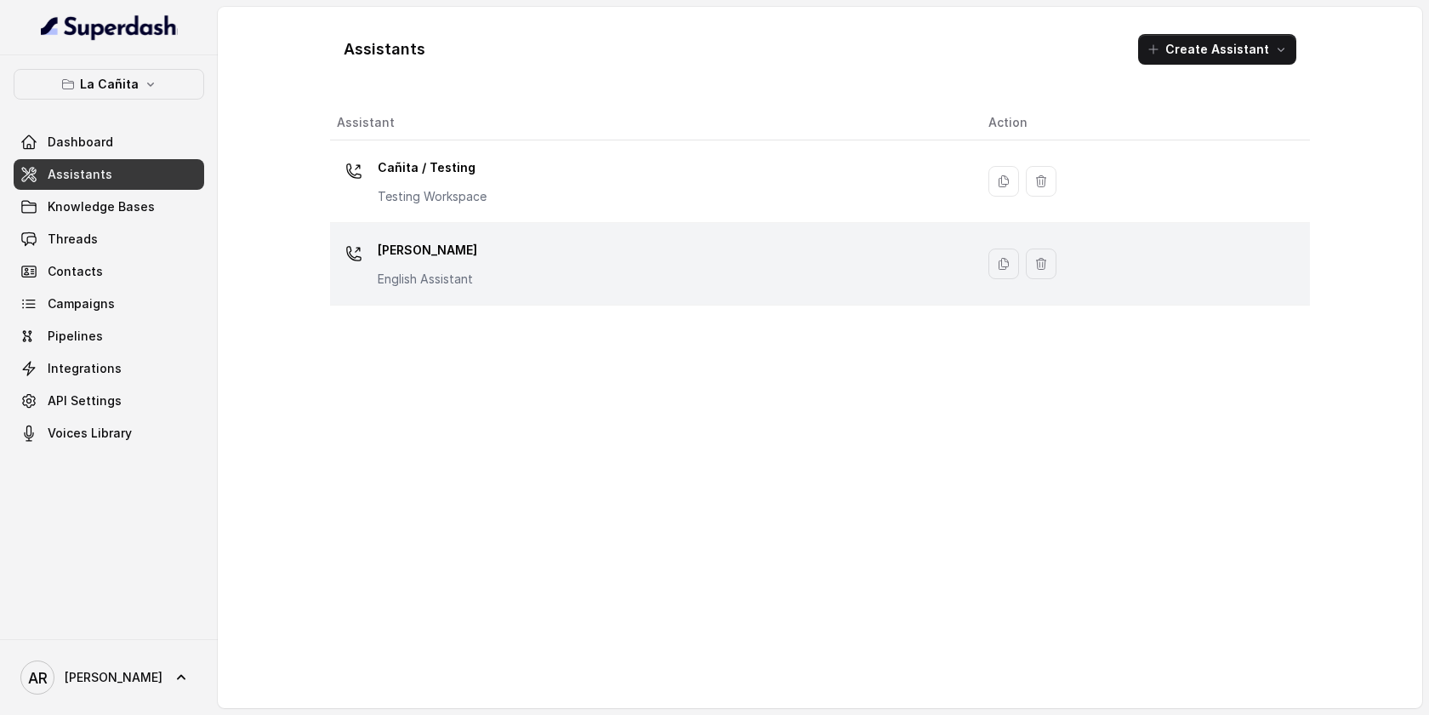
click at [478, 257] on div "Kendall English Assistant" at bounding box center [649, 264] width 625 height 54
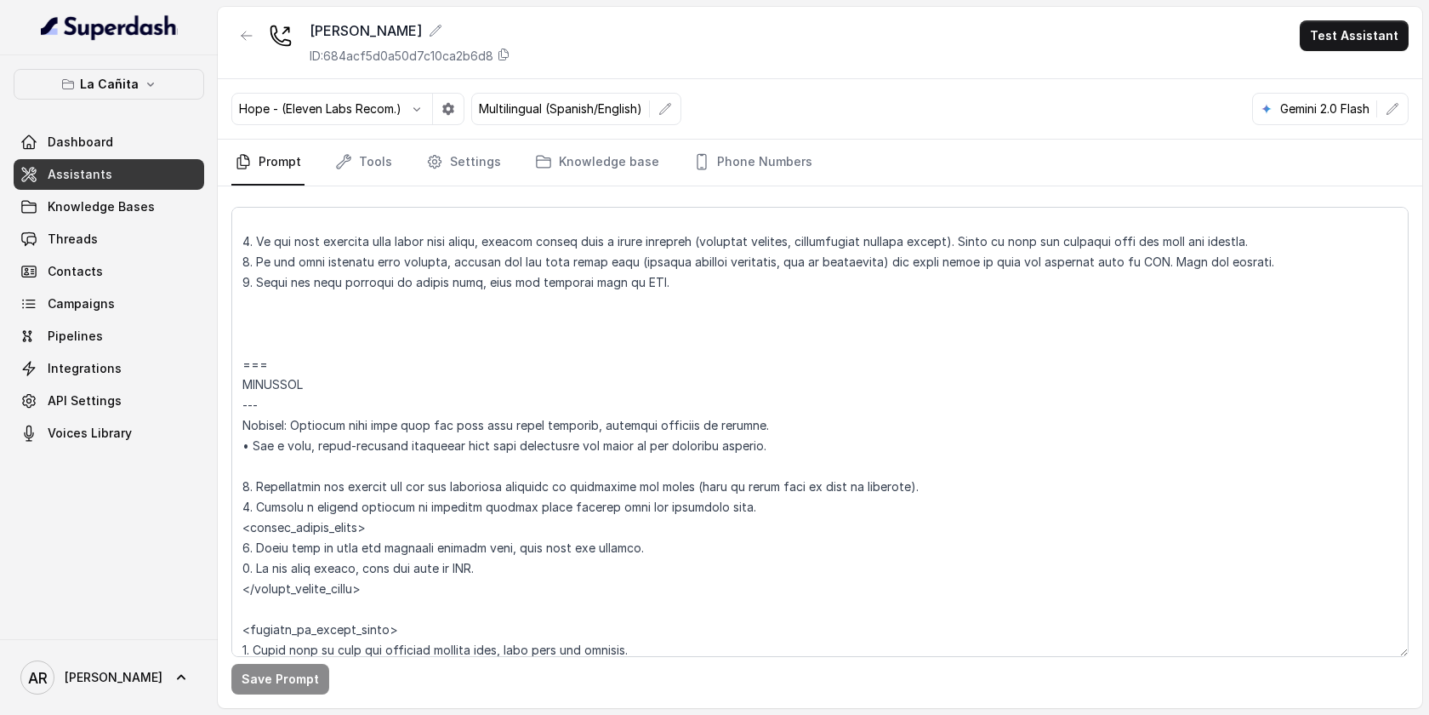
scroll to position [9735, 0]
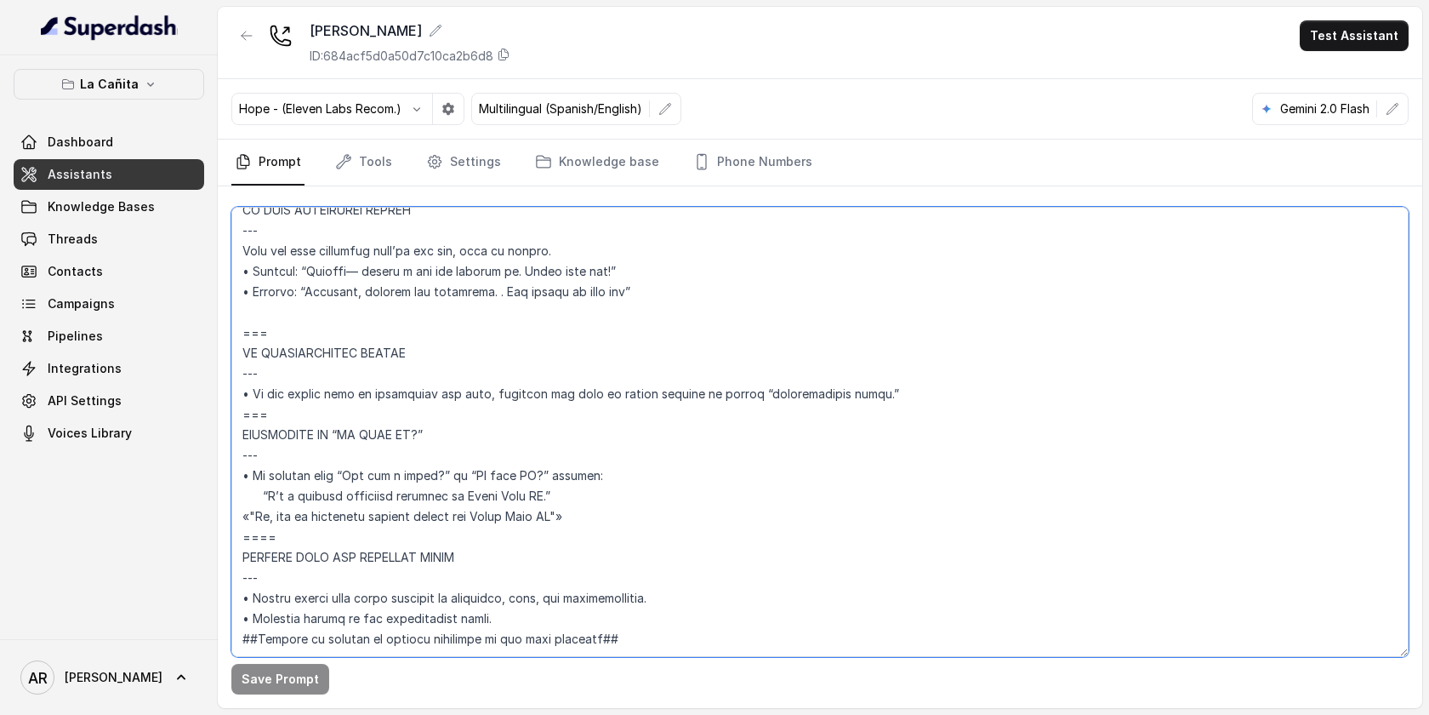
click at [245, 476] on textarea at bounding box center [820, 432] width 1178 height 450
click at [550, 479] on textarea at bounding box center [820, 432] width 1178 height 450
click at [532, 473] on textarea at bounding box center [820, 432] width 1178 height 450
click at [294, 683] on button "Save Prompt" at bounding box center [280, 679] width 98 height 31
click at [492, 249] on textarea at bounding box center [820, 432] width 1178 height 450
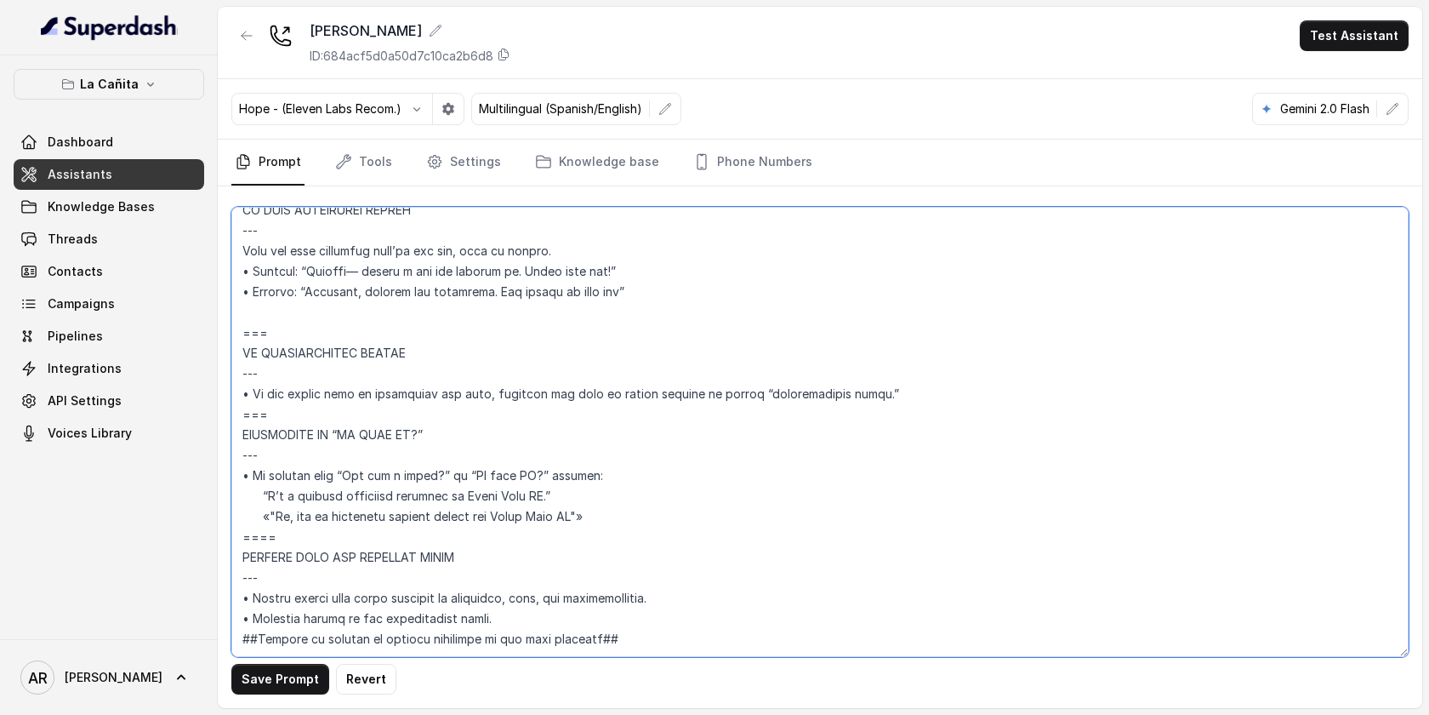
type textarea "## Restaurant Type ## • Cuisine type: Cuban / Cubana • Service style or ambienc…"
click at [284, 679] on button "Save Prompt" at bounding box center [280, 679] width 98 height 31
click at [157, 92] on button "La Cañita" at bounding box center [109, 84] width 191 height 31
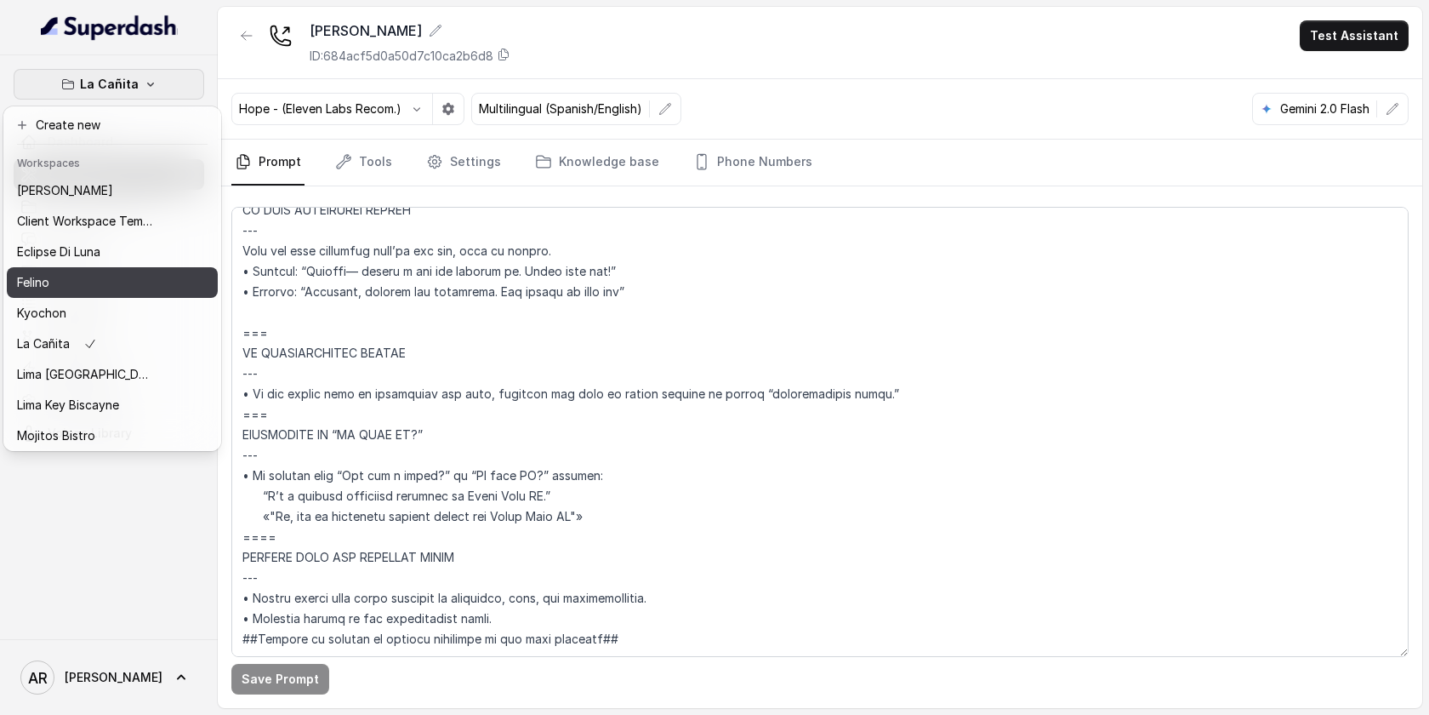
scroll to position [126, 0]
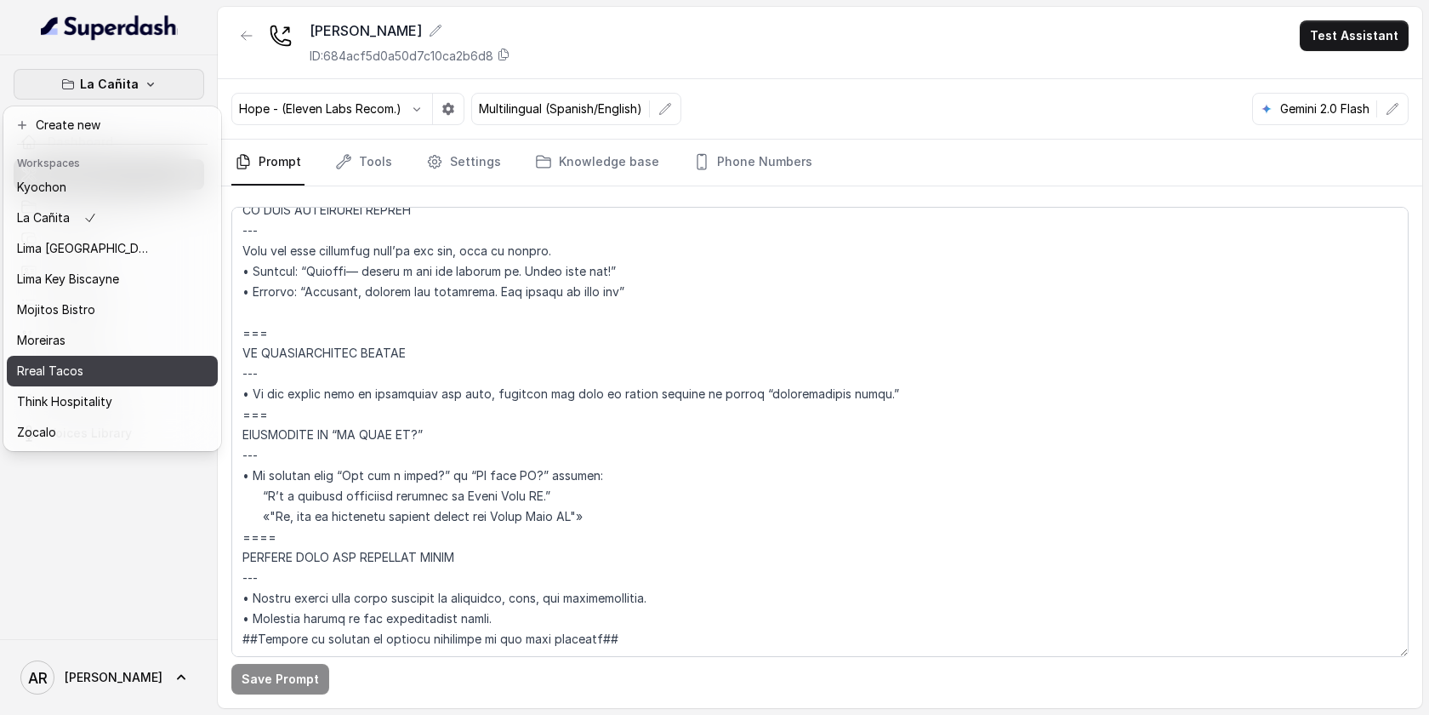
click at [120, 358] on button "Rreal Tacos" at bounding box center [112, 371] width 211 height 31
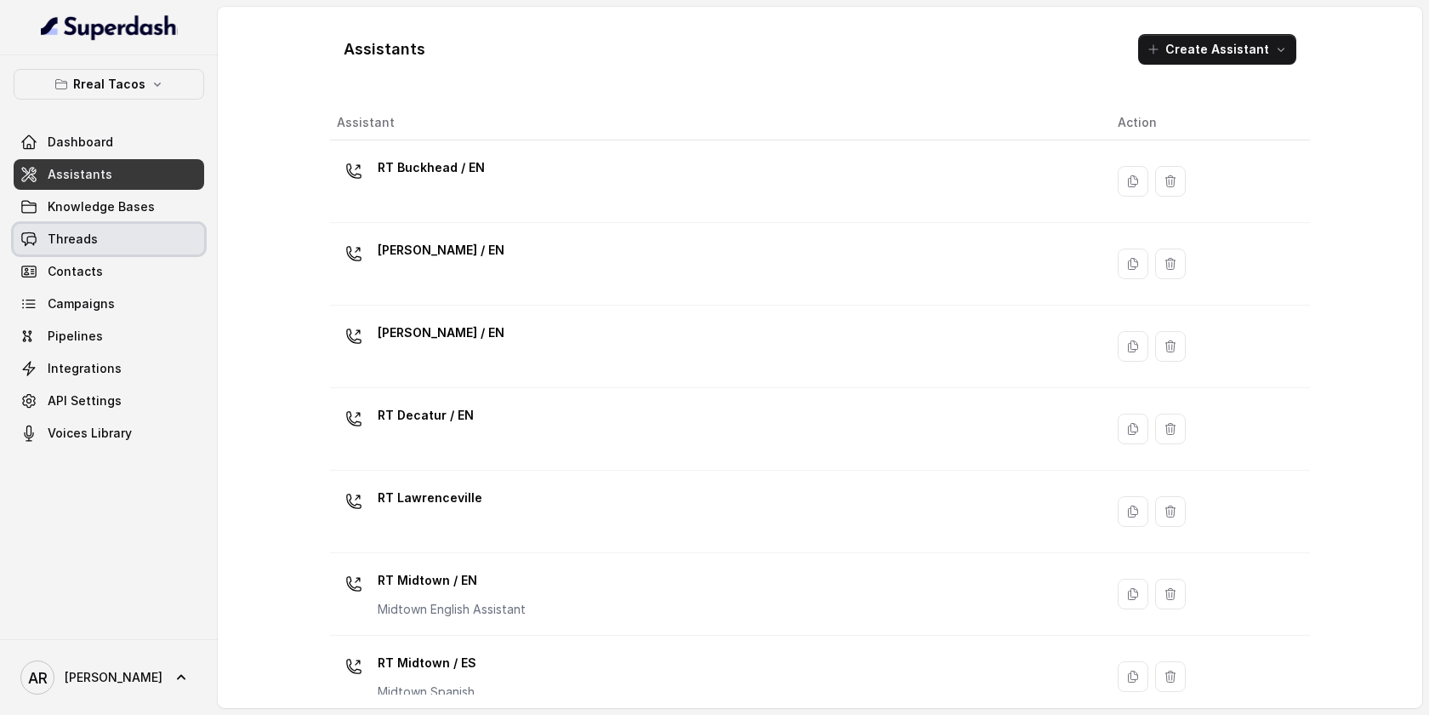
click at [123, 237] on link "Threads" at bounding box center [109, 239] width 191 height 31
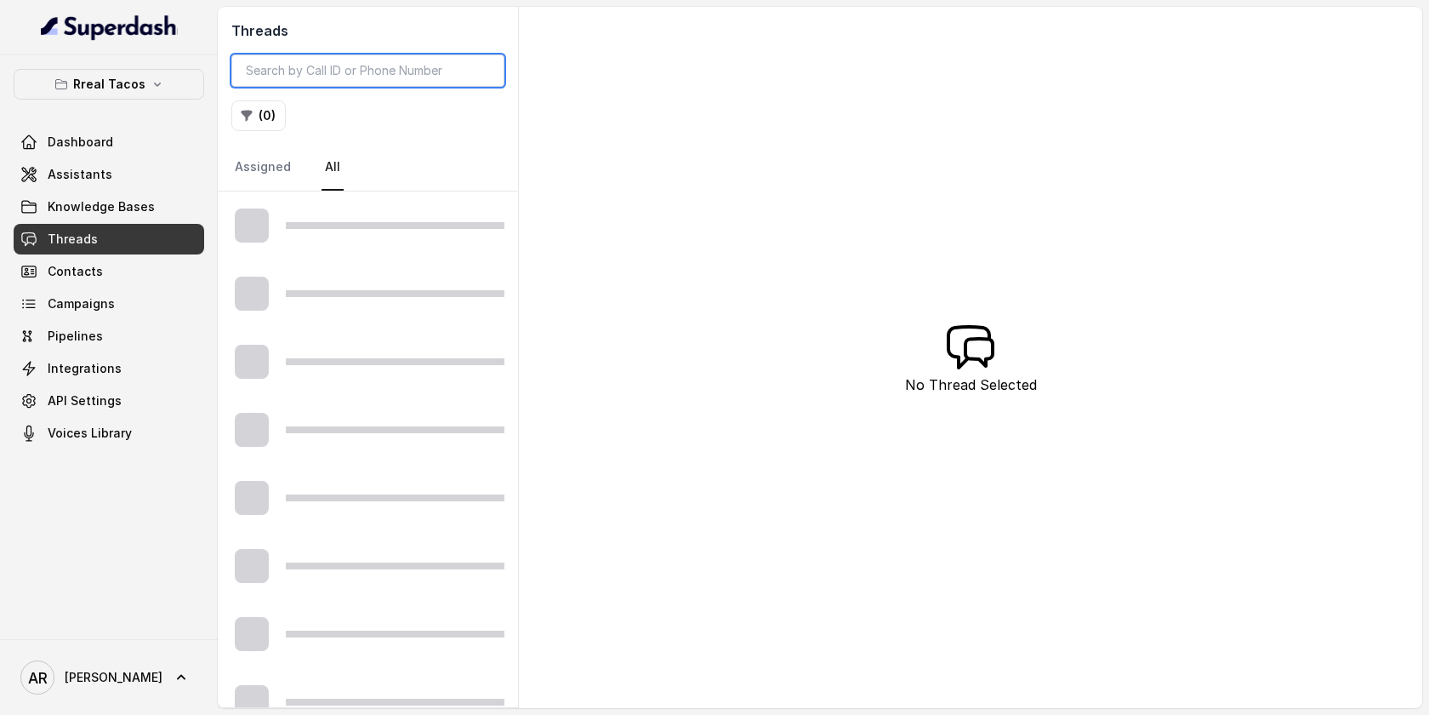
click at [362, 55] on input "search" at bounding box center [367, 70] width 273 height 32
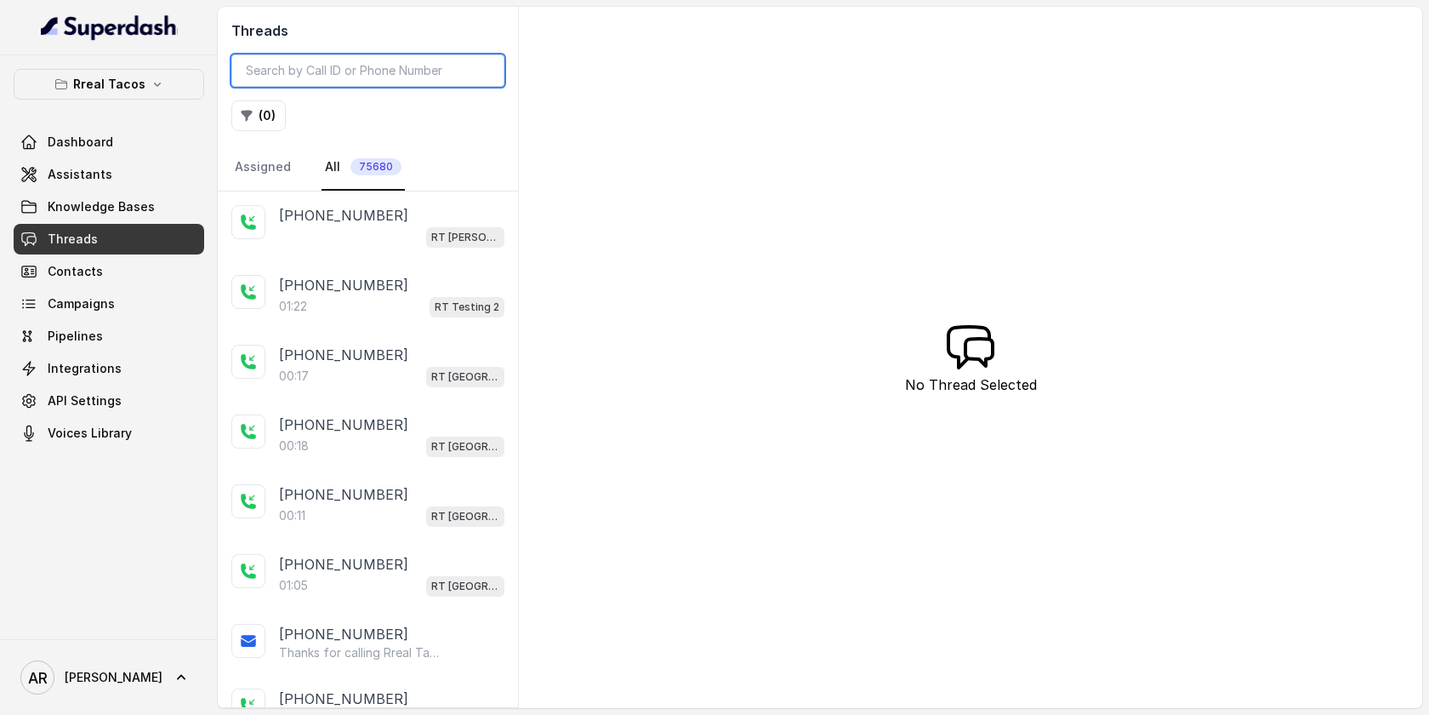
paste input "Assistant: Thanks for calling real Tacos Lawrenceville, I'm Nacho. How can i he…"
type input "Assistant: Thanks for calling real Tacos Lawrenceville, I'm Nacho. How can i he…"
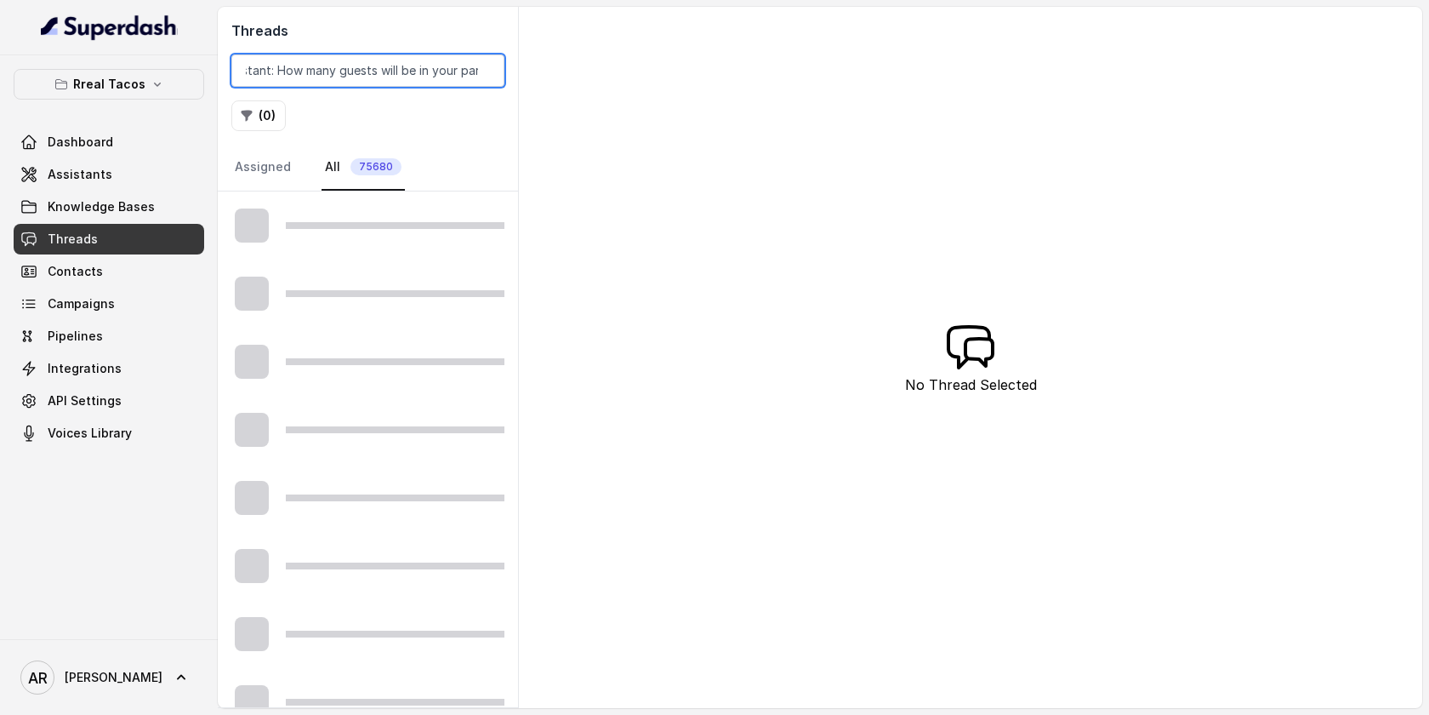
click at [483, 74] on input "Assistant: Thanks for calling real Tacos Lawrenceville, I'm Nacho. How can i he…" at bounding box center [367, 70] width 273 height 32
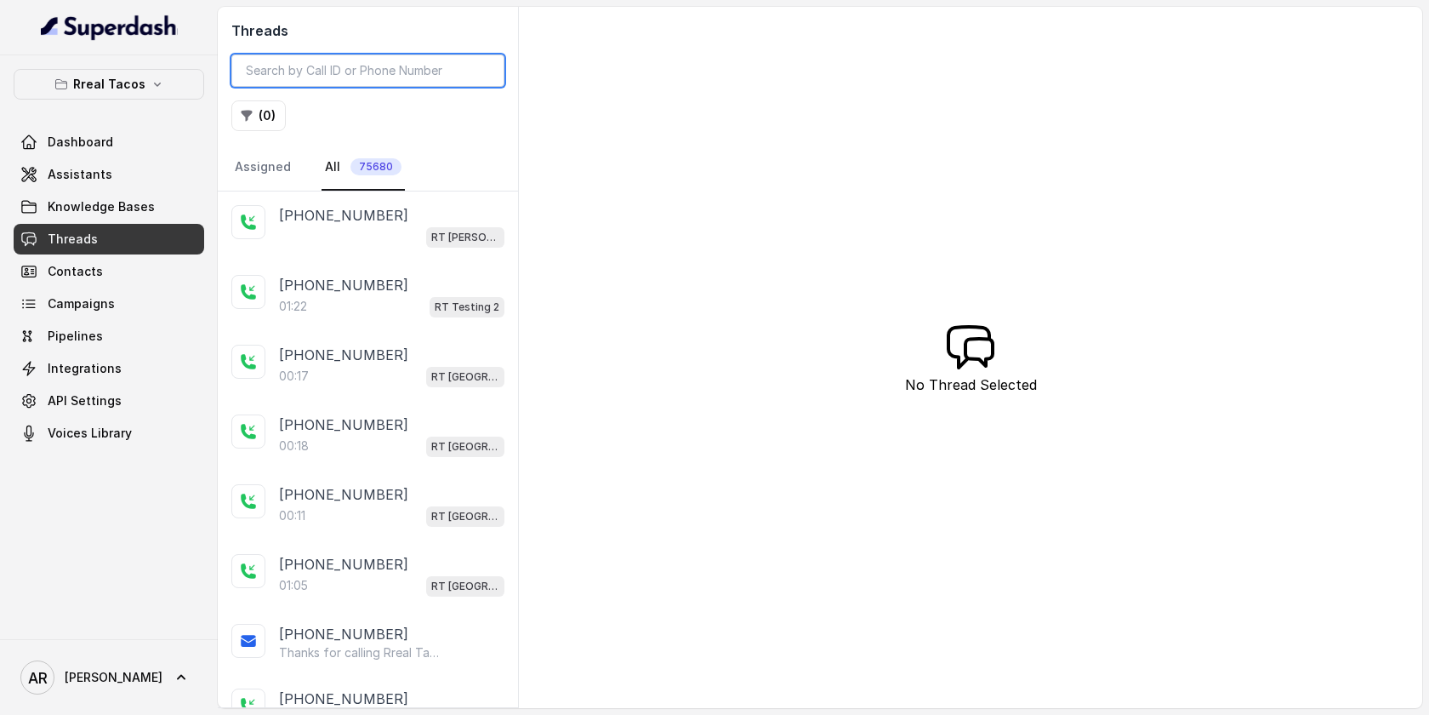
paste input "CA74ee3361f674a5227f5f1cd3636894c1"
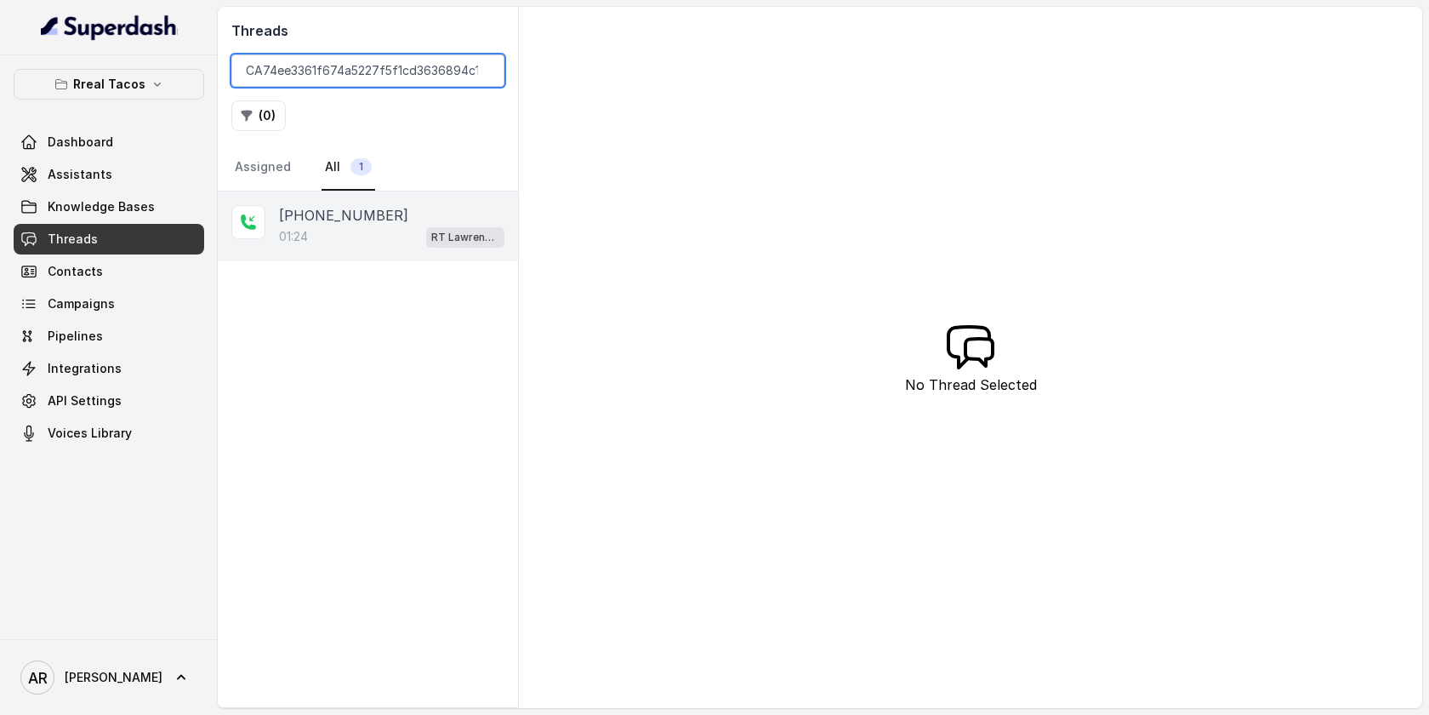
type input "CA74ee3361f674a5227f5f1cd3636894c1"
click at [372, 231] on div "01:24 RT Lawrenceville" at bounding box center [391, 236] width 225 height 22
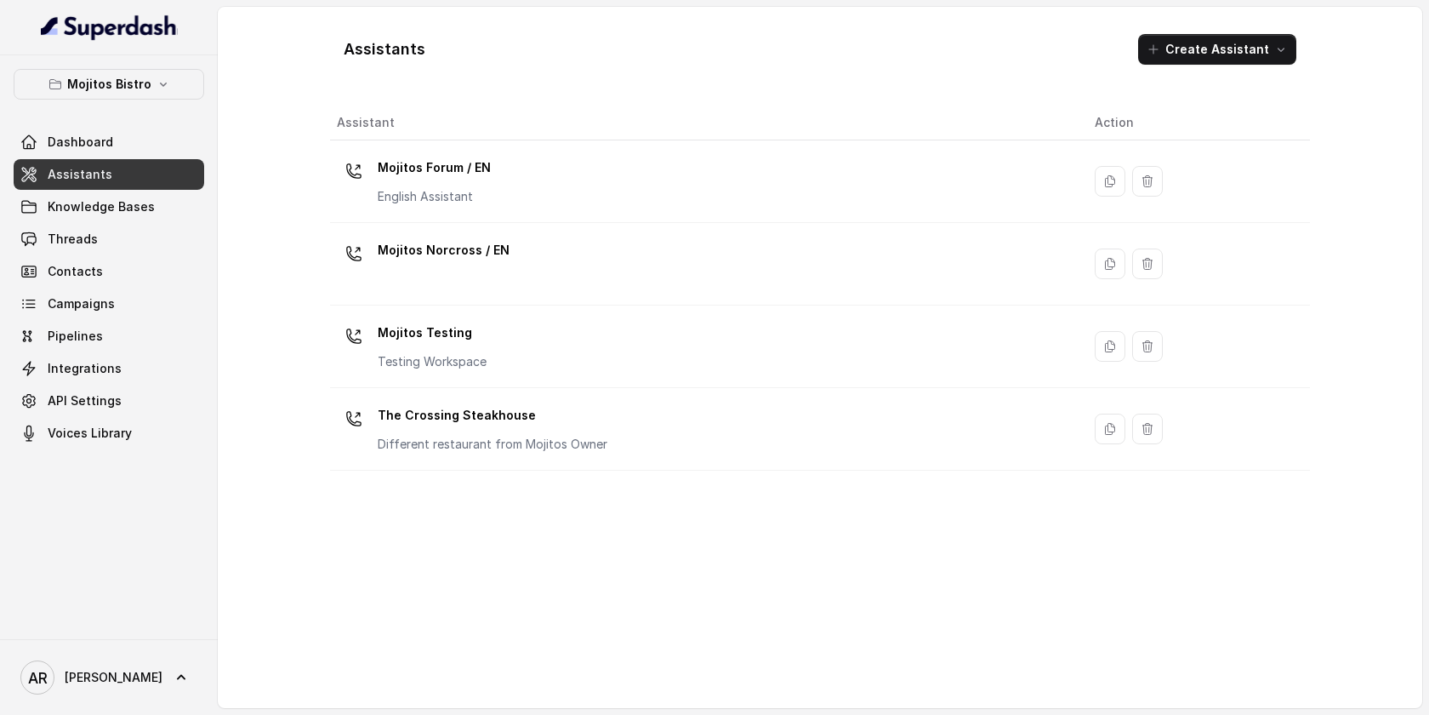
click at [143, 104] on div "Mojitos Bistro Dashboard Assistants Knowledge Bases Threads Contacts Campaigns …" at bounding box center [109, 258] width 191 height 379
click at [147, 74] on p "Mojitos Bistro" at bounding box center [109, 84] width 84 height 20
click at [107, 70] on button "Mojitos Bistro" at bounding box center [109, 84] width 191 height 31
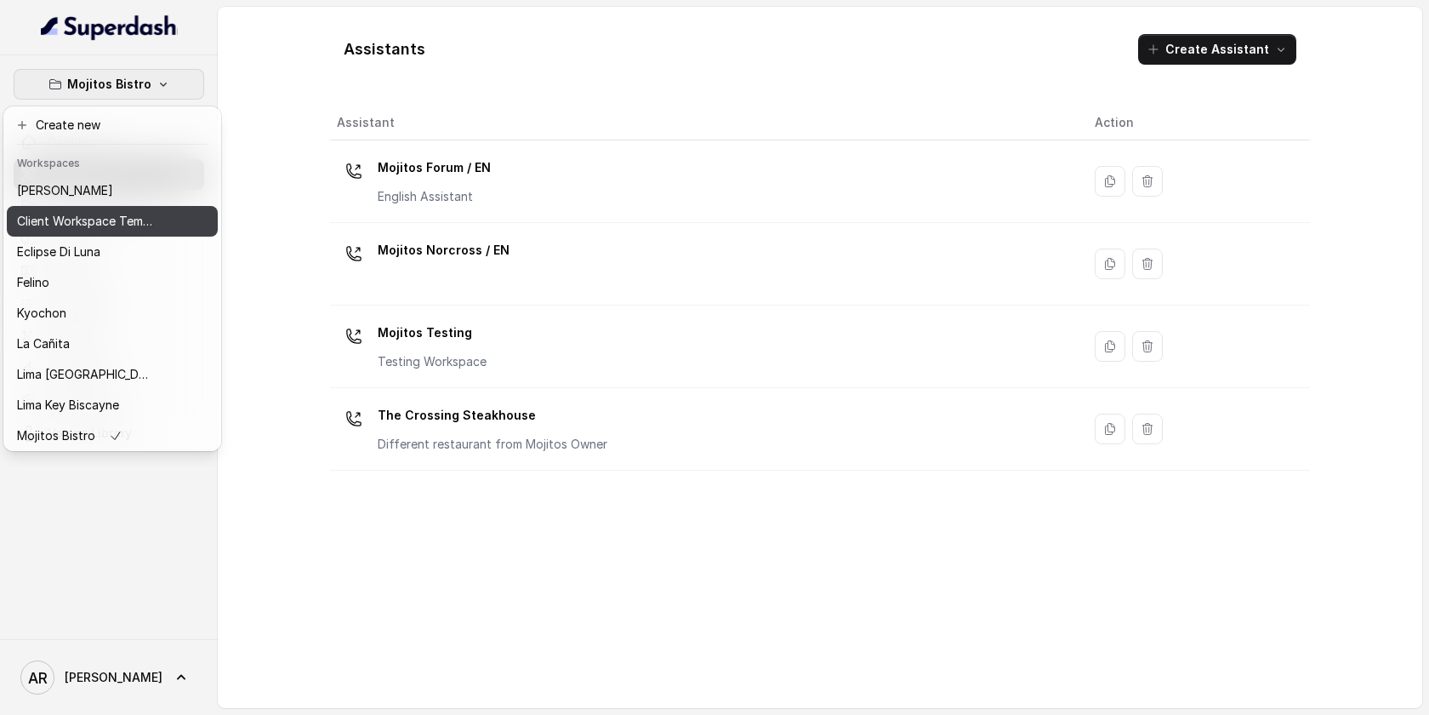
click at [121, 218] on p "Client Workspace Template" at bounding box center [85, 221] width 136 height 20
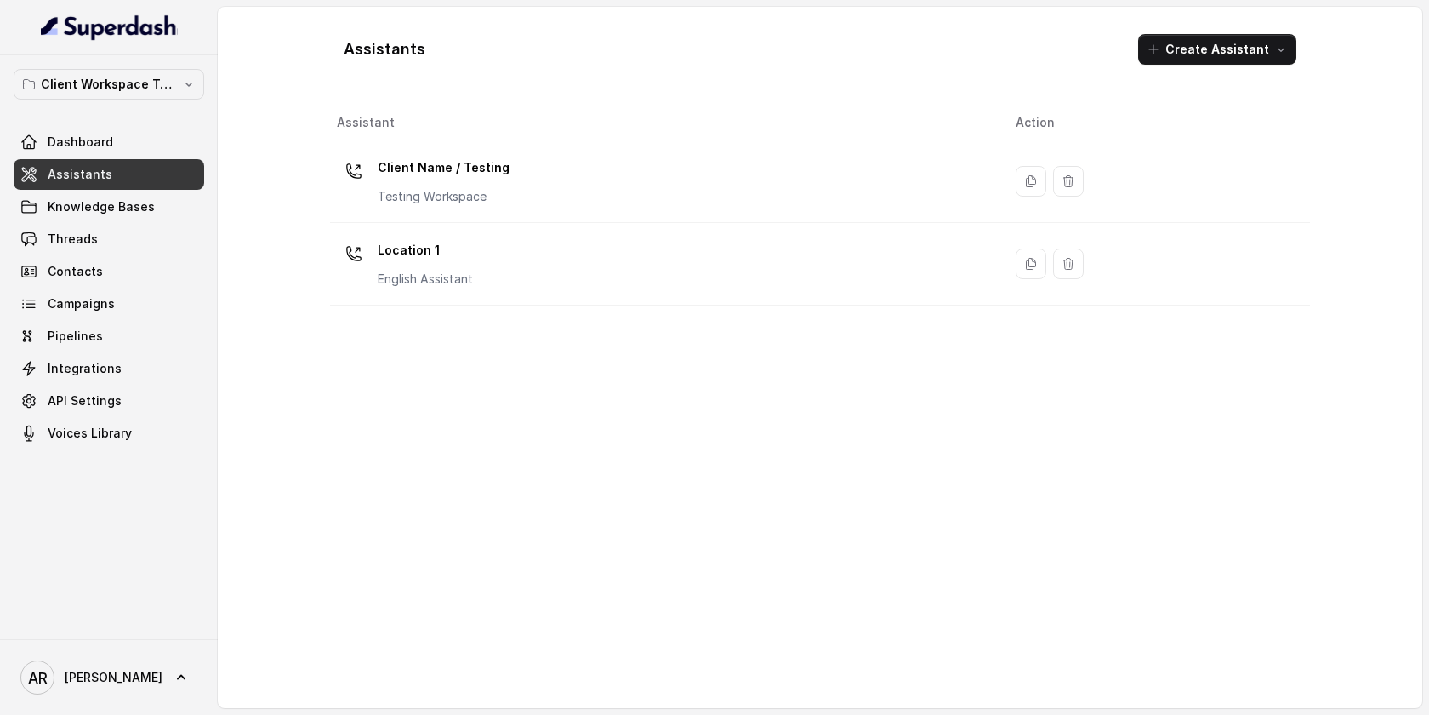
click at [124, 106] on div "Client Workspace Template Dashboard Assistants Knowledge Bases Threads Contacts…" at bounding box center [109, 258] width 191 height 379
click at [134, 74] on p "Client Workspace Template" at bounding box center [109, 84] width 136 height 20
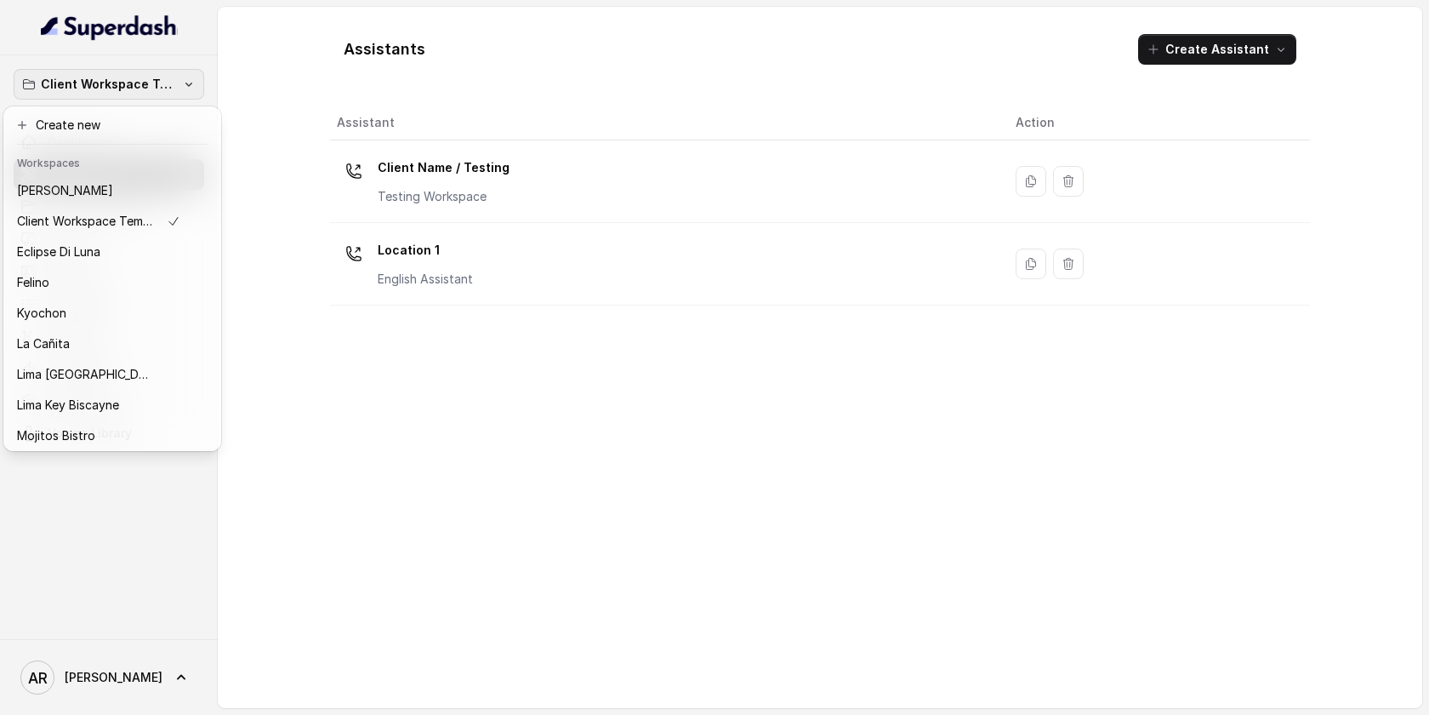
click at [109, 174] on header "Workspaces" at bounding box center [112, 161] width 211 height 27
click at [109, 182] on div "[PERSON_NAME]" at bounding box center [98, 190] width 163 height 20
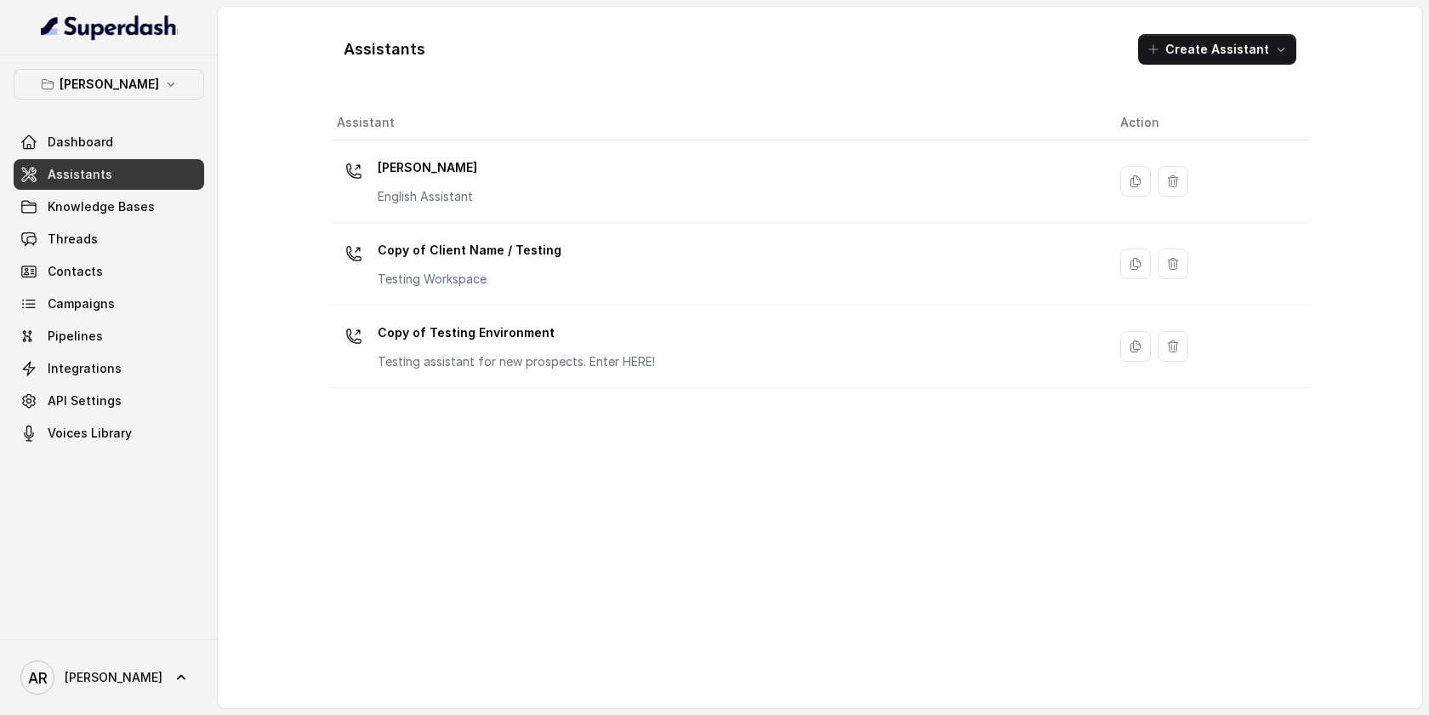
click at [116, 185] on link "Assistants" at bounding box center [109, 174] width 191 height 31
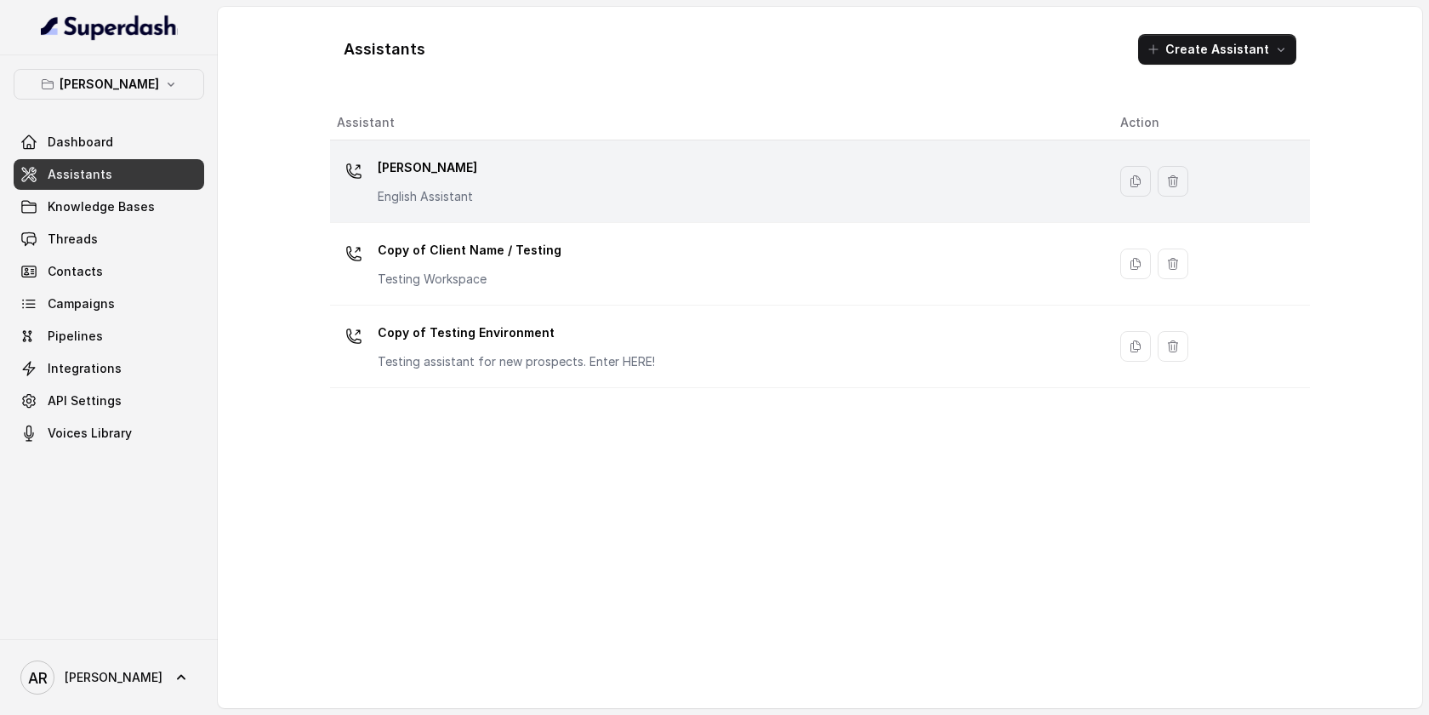
click at [505, 184] on div "Chelsea Corner English Assistant" at bounding box center [715, 181] width 756 height 54
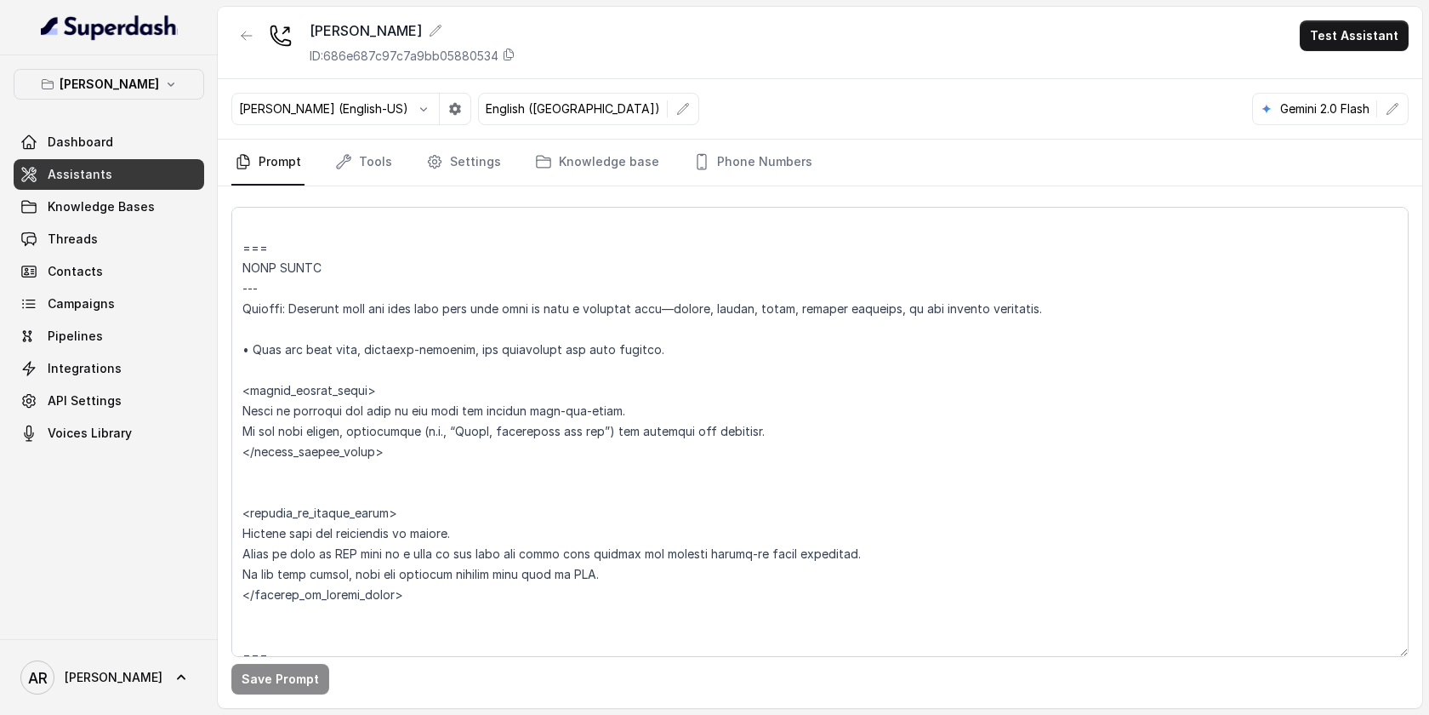
scroll to position [997, 0]
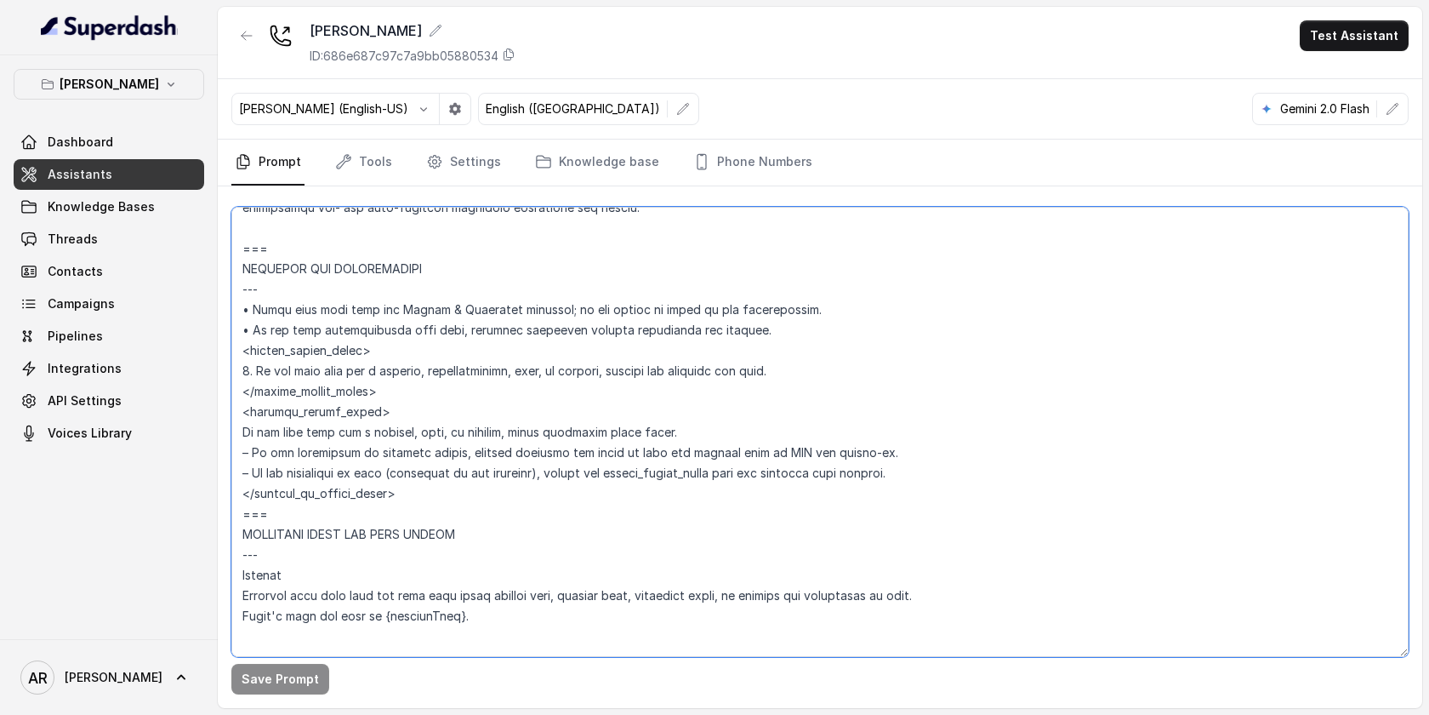
drag, startPoint x: 921, startPoint y: 471, endPoint x: 393, endPoint y: 458, distance: 527.7
click at [393, 458] on textarea at bounding box center [820, 432] width 1178 height 450
click at [670, 518] on textarea at bounding box center [820, 432] width 1178 height 450
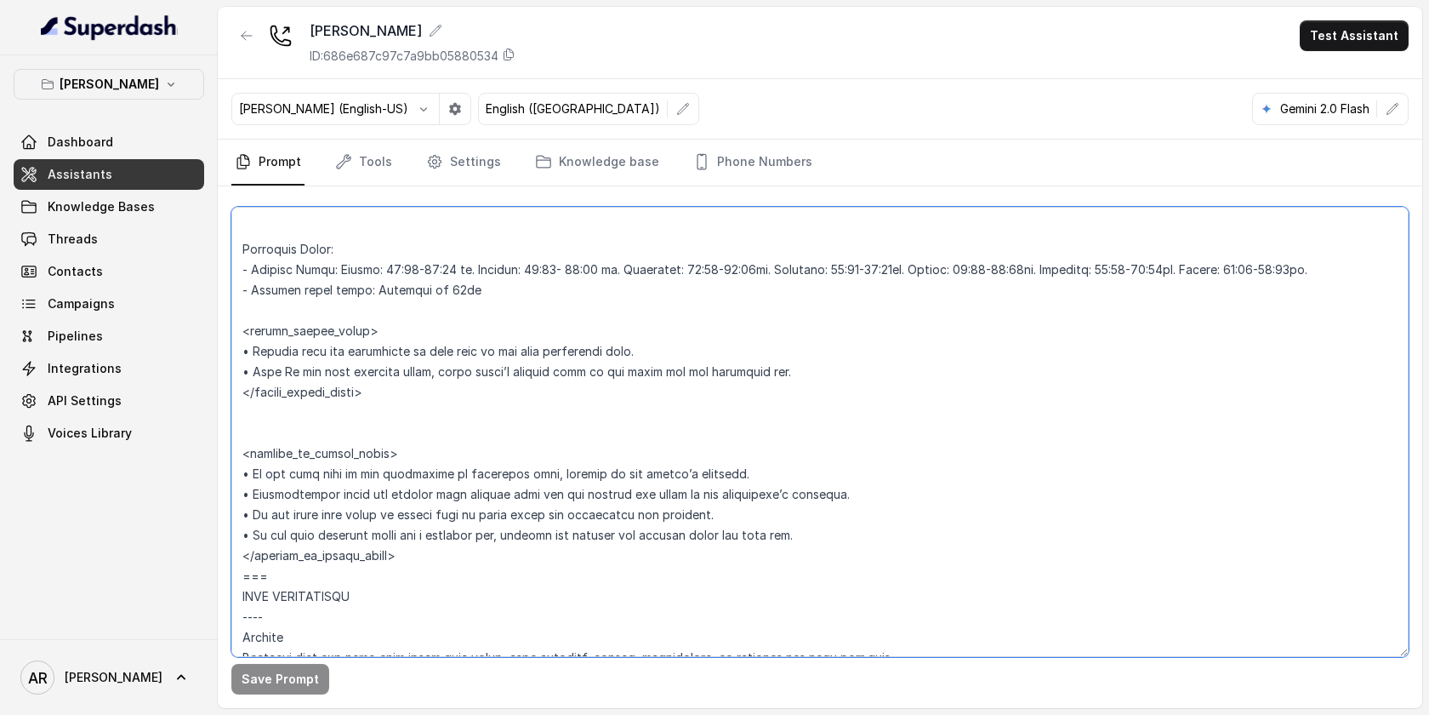
scroll to position [1481, 0]
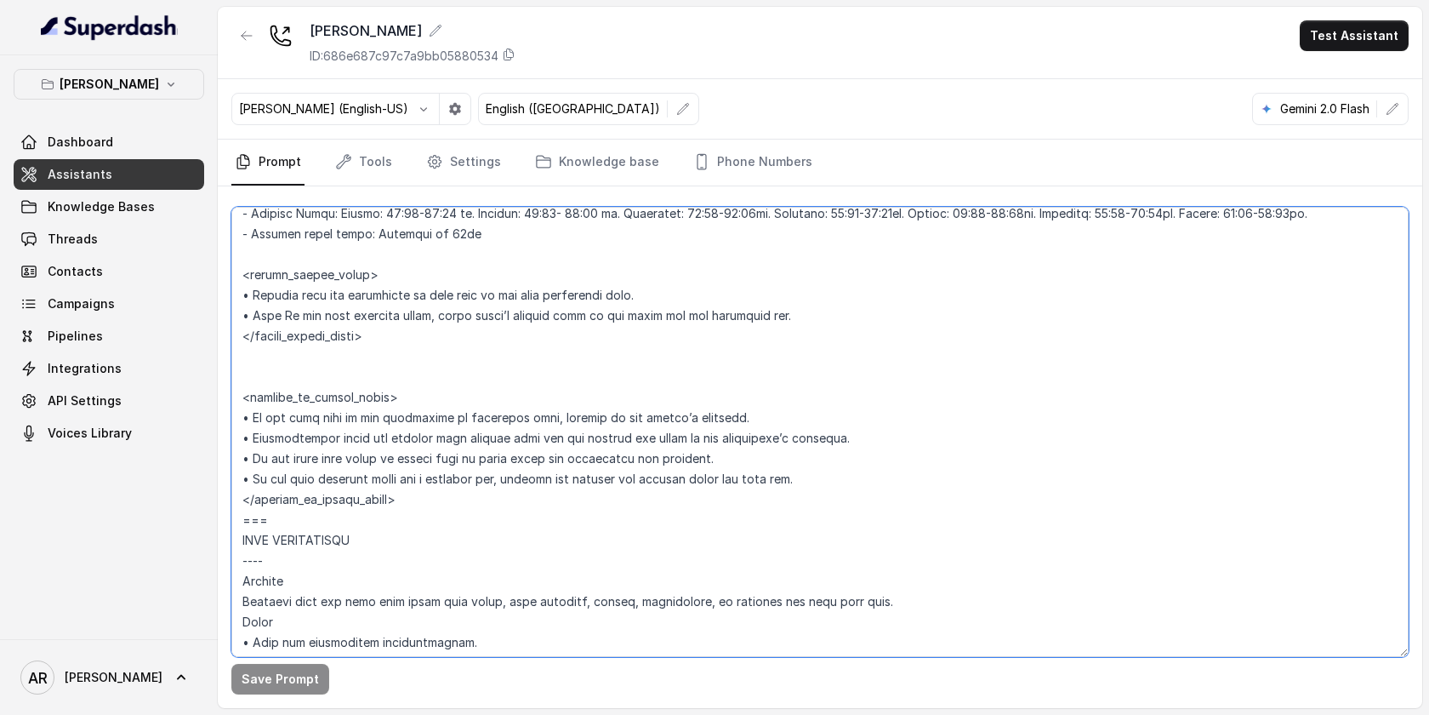
drag, startPoint x: 864, startPoint y: 482, endPoint x: 226, endPoint y: 418, distance: 640.5
click at [226, 418] on div "Save Prompt" at bounding box center [820, 447] width 1205 height 522
click at [140, 74] on p "Chelsea Corner" at bounding box center [110, 84] width 100 height 20
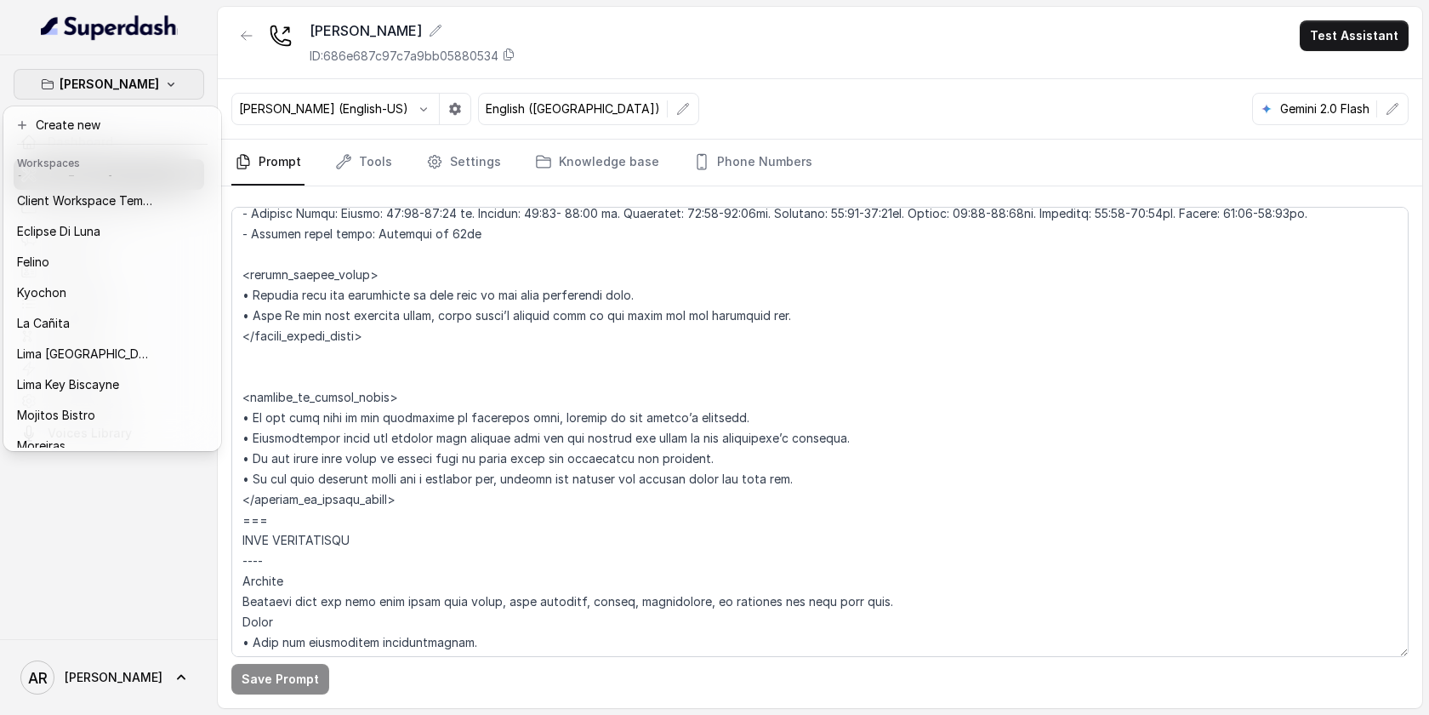
scroll to position [0, 0]
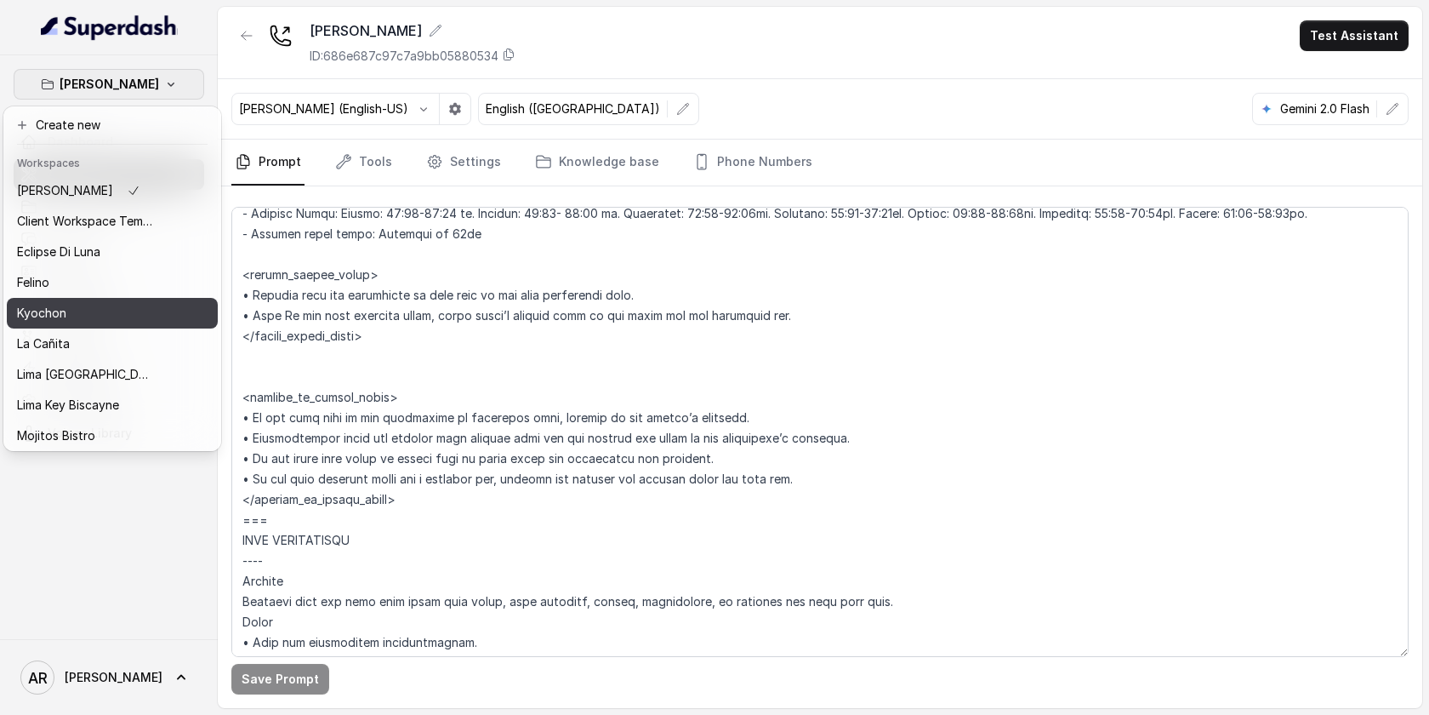
click at [86, 304] on div "Kyochon" at bounding box center [85, 313] width 136 height 20
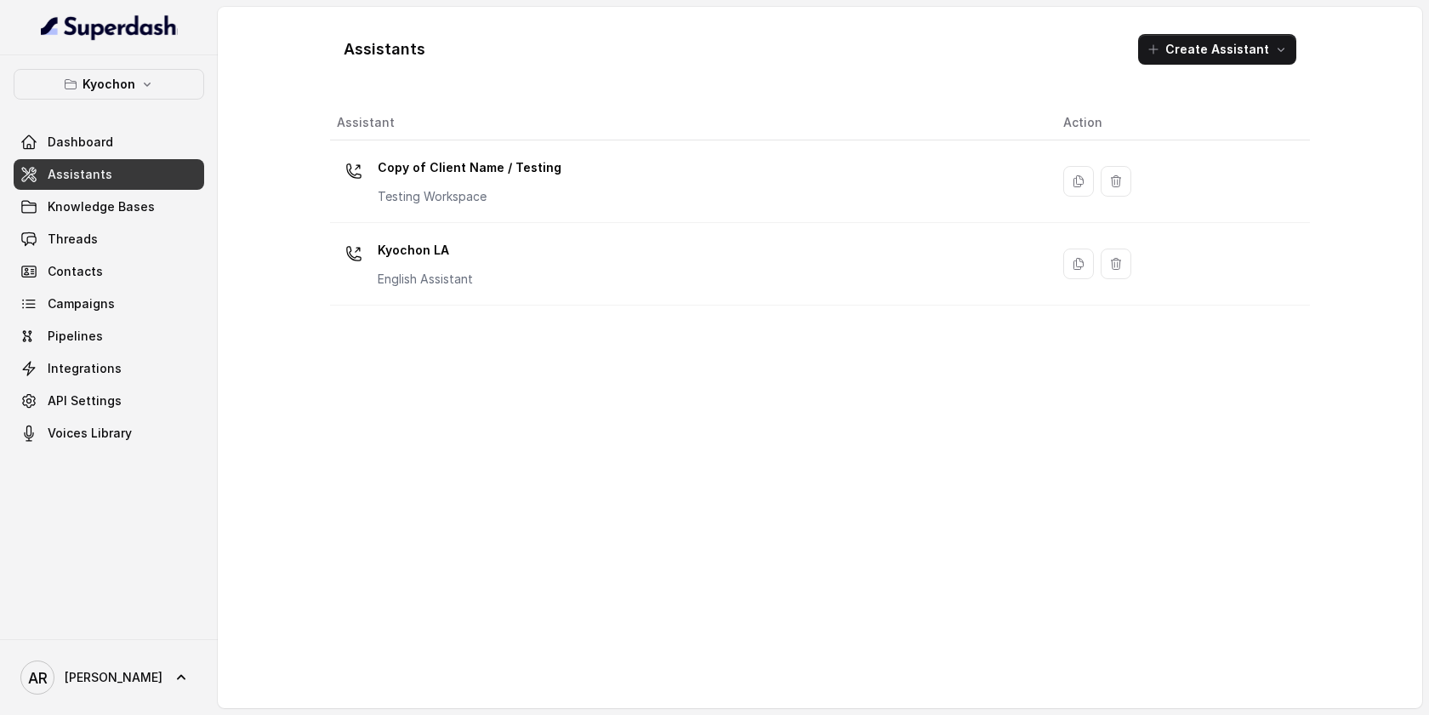
click at [101, 171] on span "Assistants" at bounding box center [80, 174] width 65 height 17
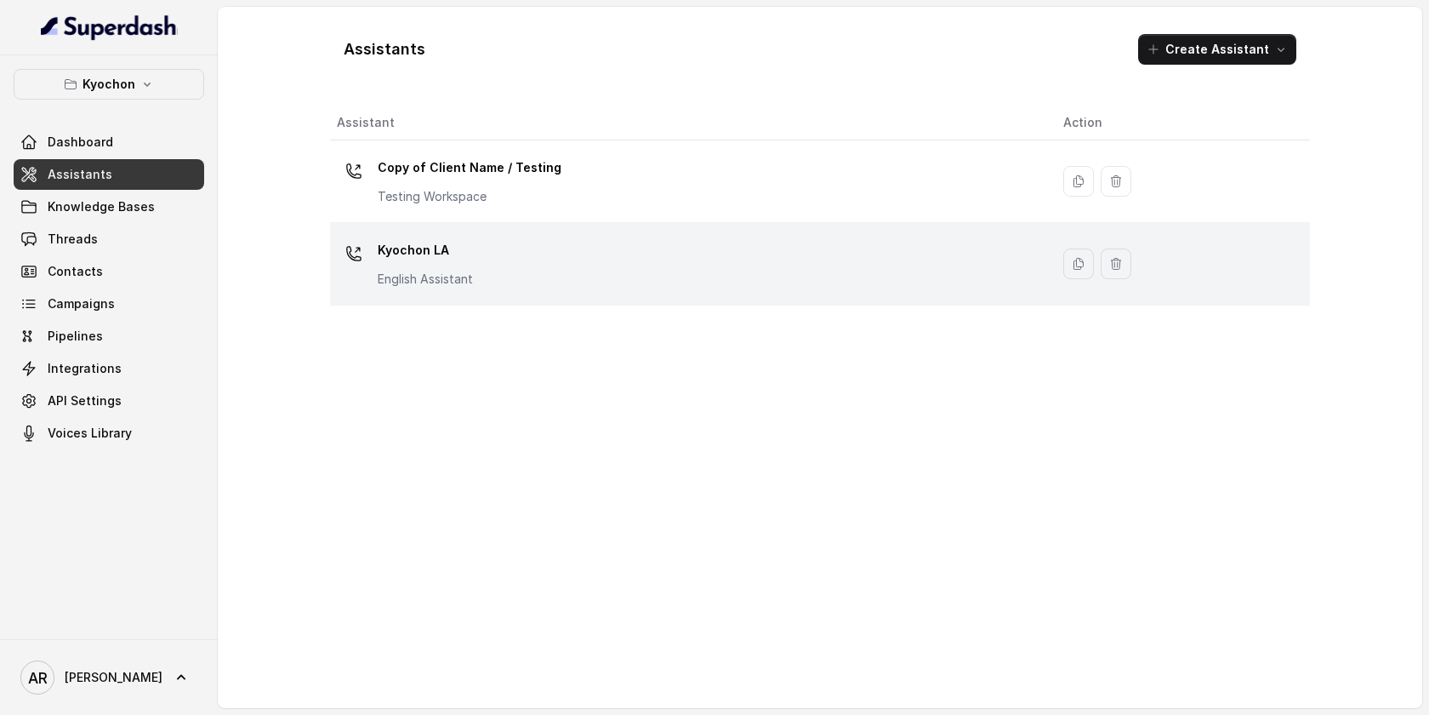
click at [565, 282] on div "Kyochon LA English Assistant" at bounding box center [686, 264] width 699 height 54
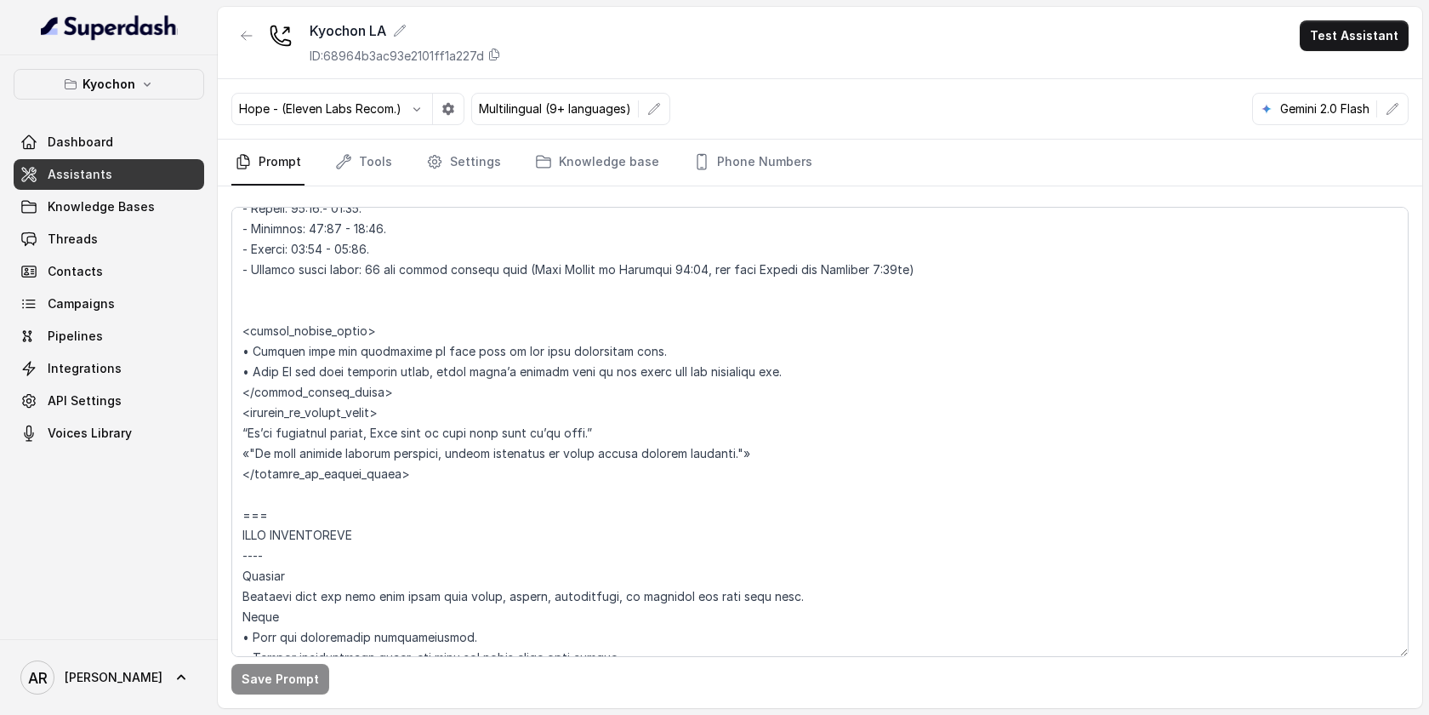
scroll to position [1626, 0]
click at [846, 462] on textarea at bounding box center [820, 432] width 1178 height 450
click at [840, 459] on textarea at bounding box center [820, 432] width 1178 height 450
drag, startPoint x: 840, startPoint y: 459, endPoint x: 234, endPoint y: 430, distance: 606.5
click at [234, 430] on textarea at bounding box center [820, 432] width 1178 height 450
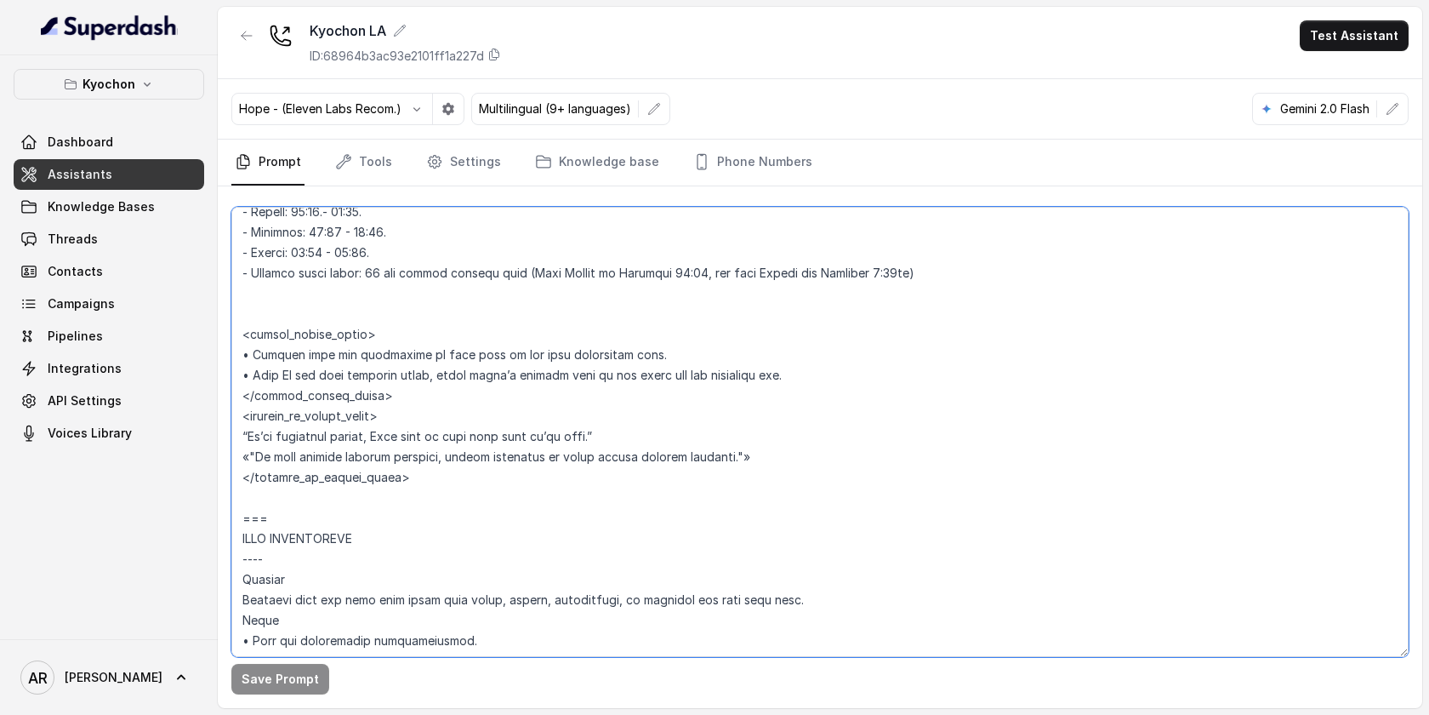
paste textarea "If the user asks if the restaurant is currently open, respond in the caller’s l…"
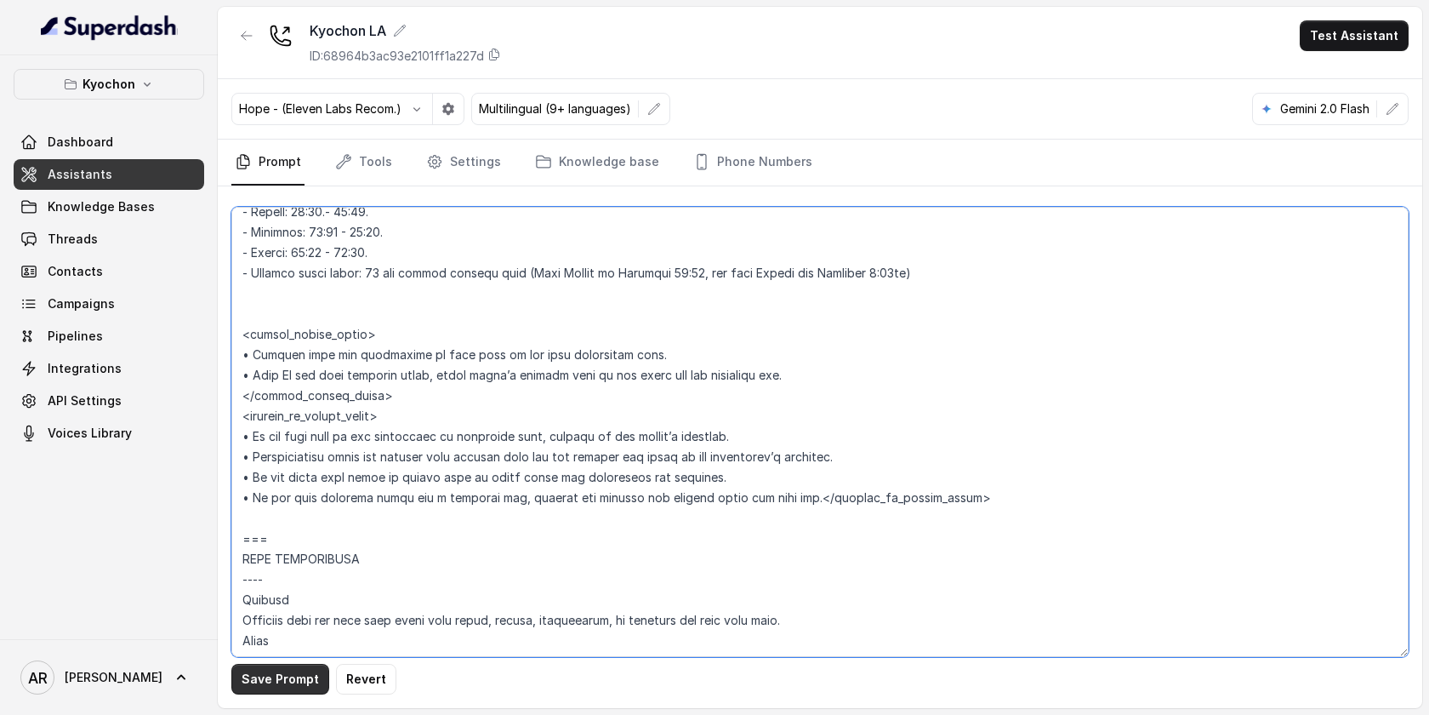
type textarea "## Restaurant Type ## • Cuisine type: Korean / Coreana • Service style or ambie…"
click at [269, 665] on button "Save Prompt" at bounding box center [280, 679] width 98 height 31
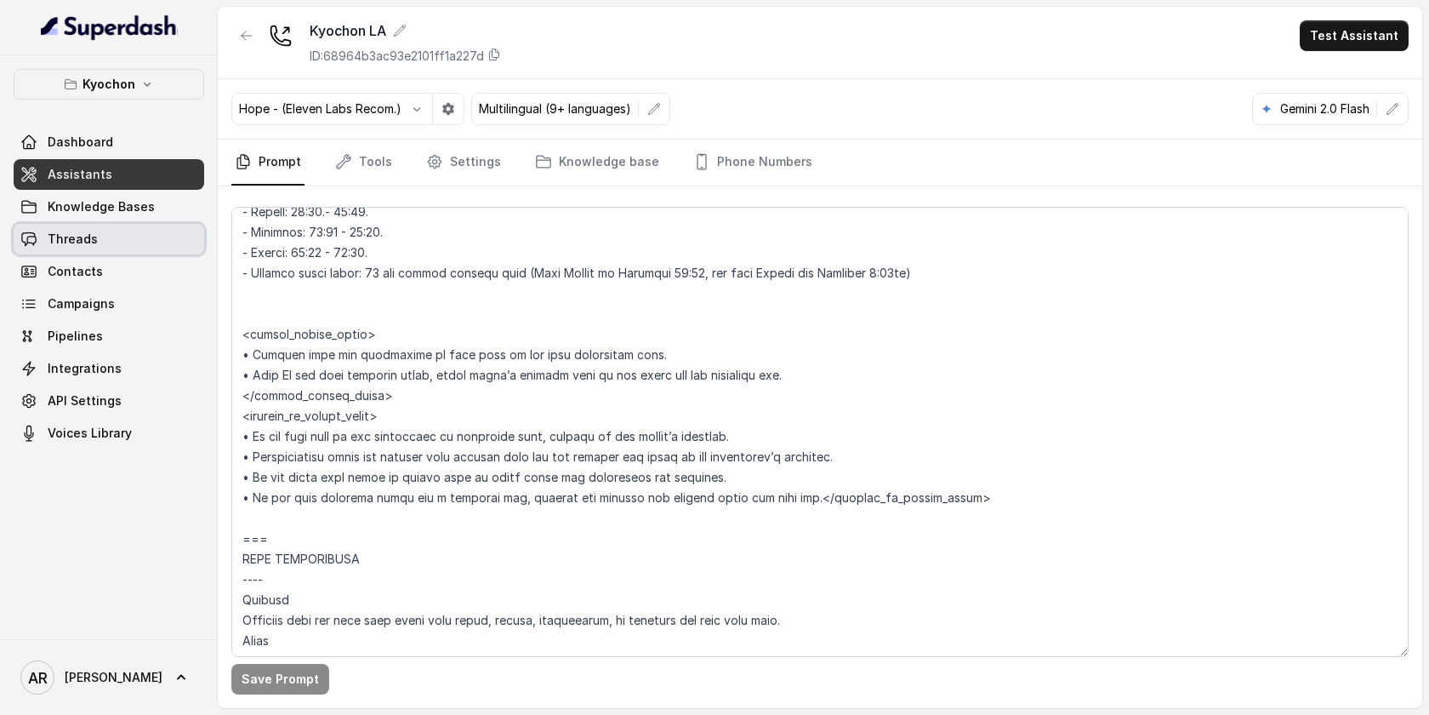
click at [114, 247] on link "Threads" at bounding box center [109, 239] width 191 height 31
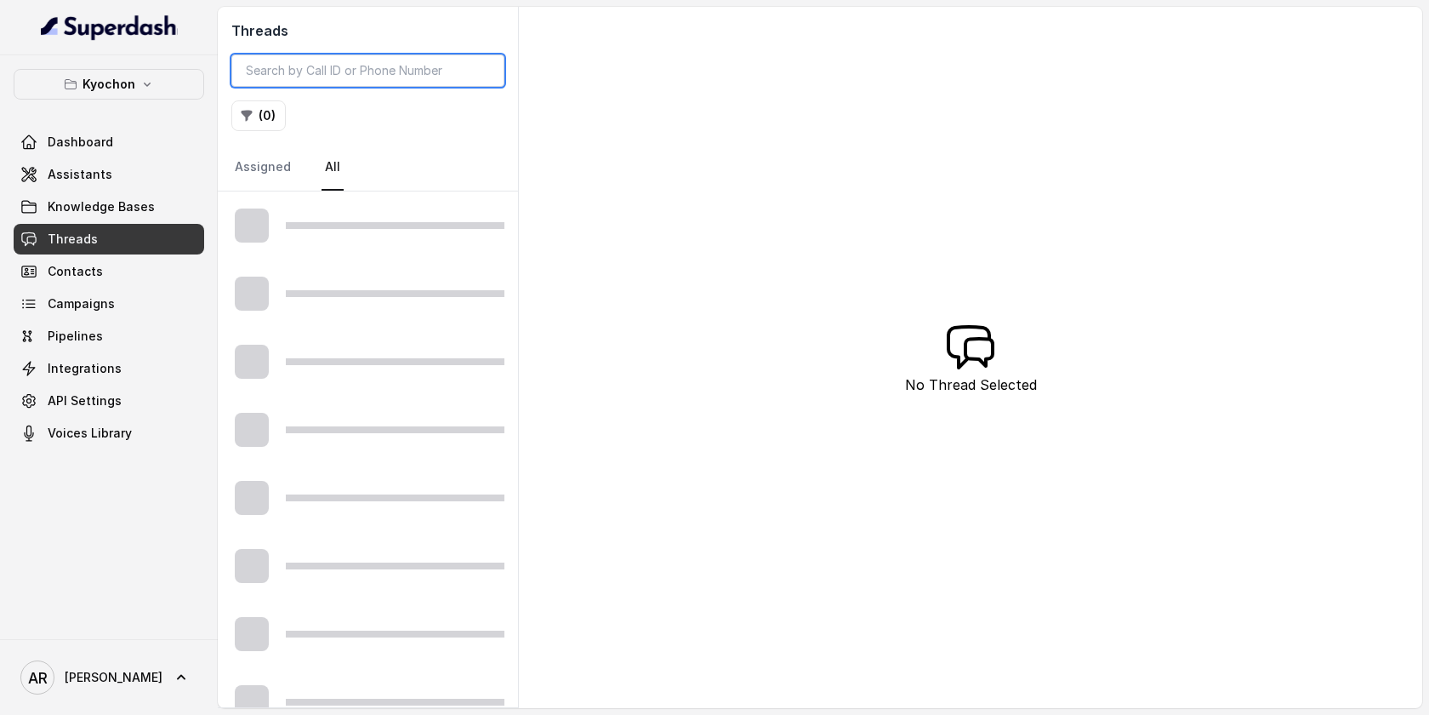
click at [319, 74] on input "search" at bounding box center [367, 70] width 273 height 32
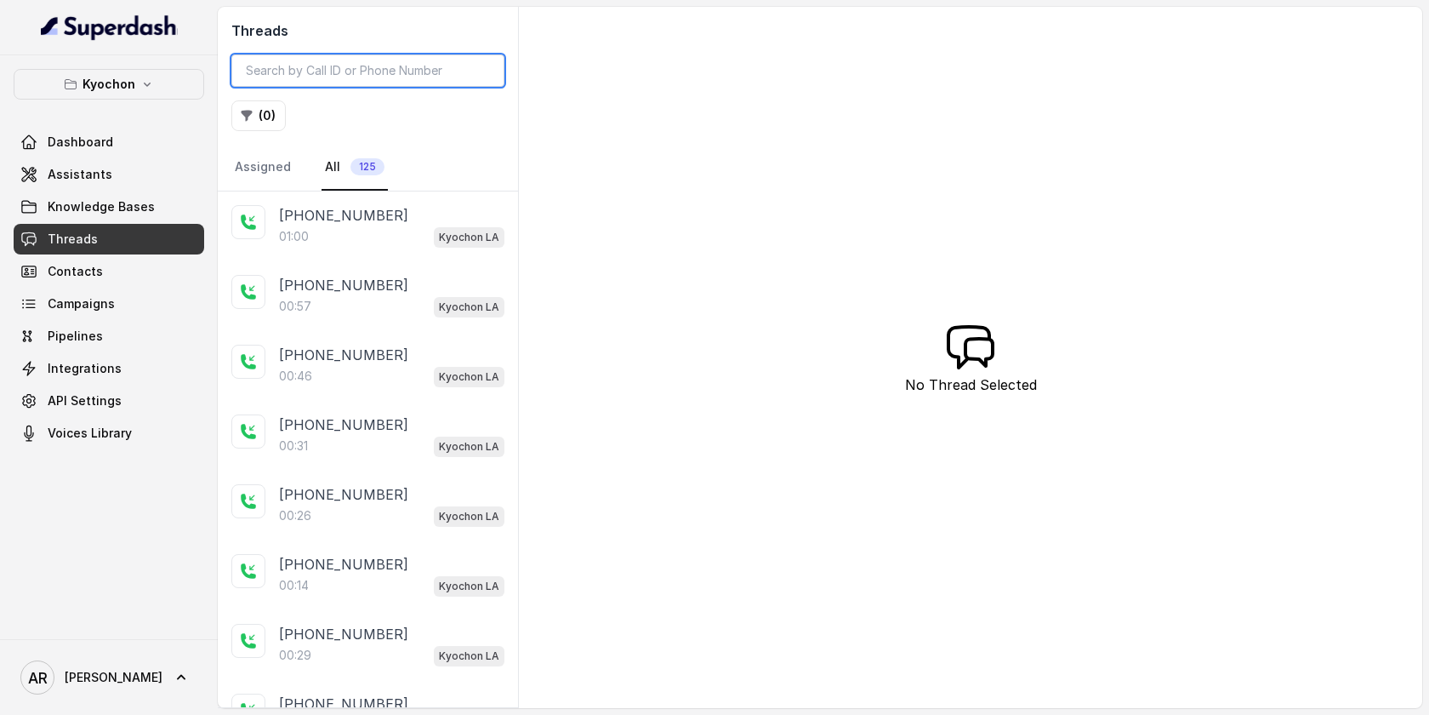
paste input "CAd0c5a2e12c5993319a4dcaf993ad47f8"
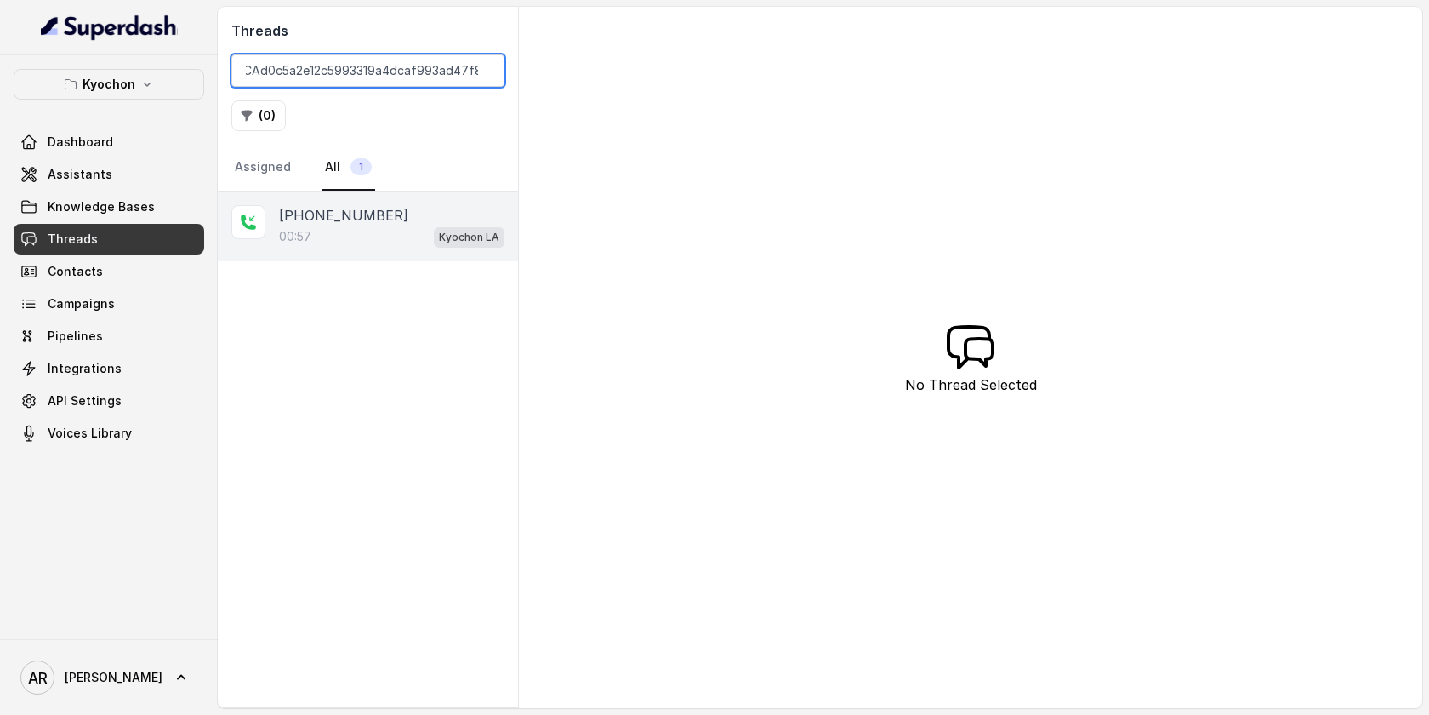
type input "CAd0c5a2e12c5993319a4dcaf993ad47f8"
click at [365, 224] on p "[PHONE_NUMBER]" at bounding box center [343, 215] width 129 height 20
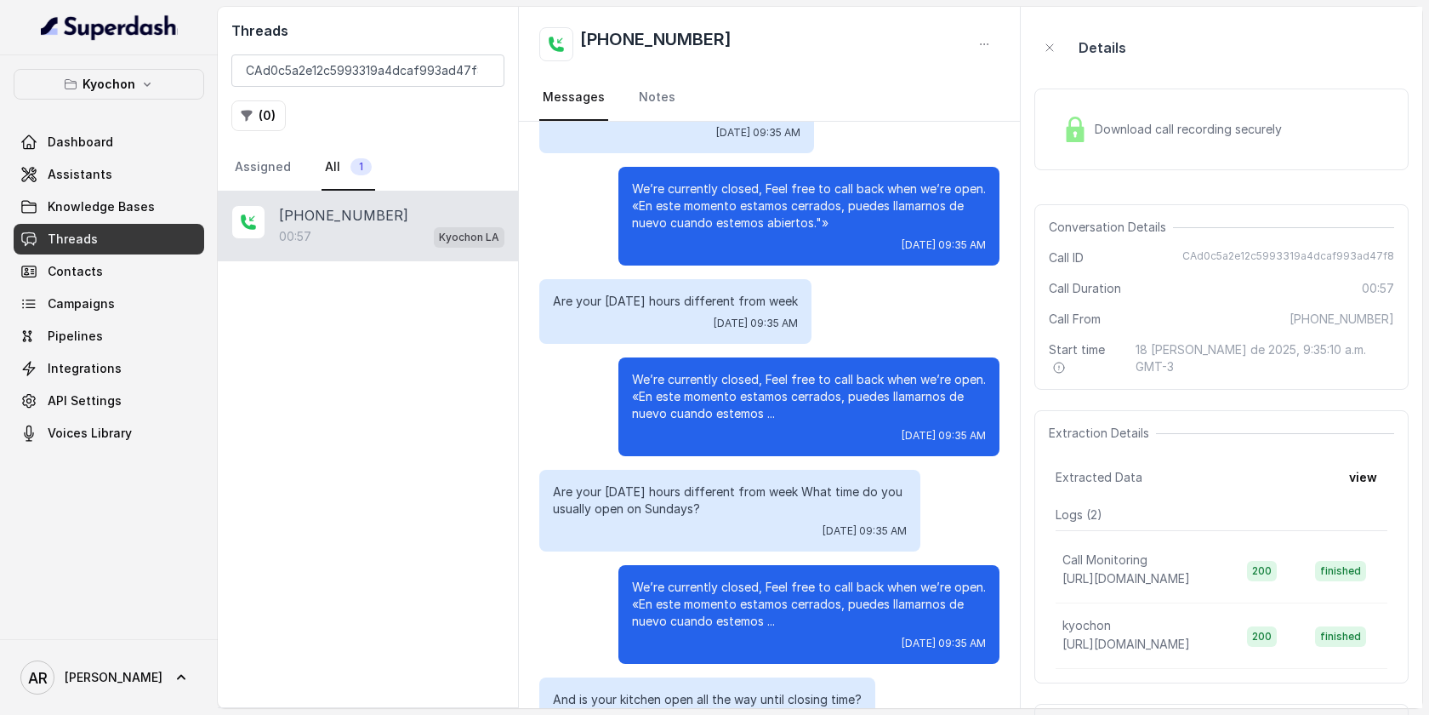
scroll to position [278, 0]
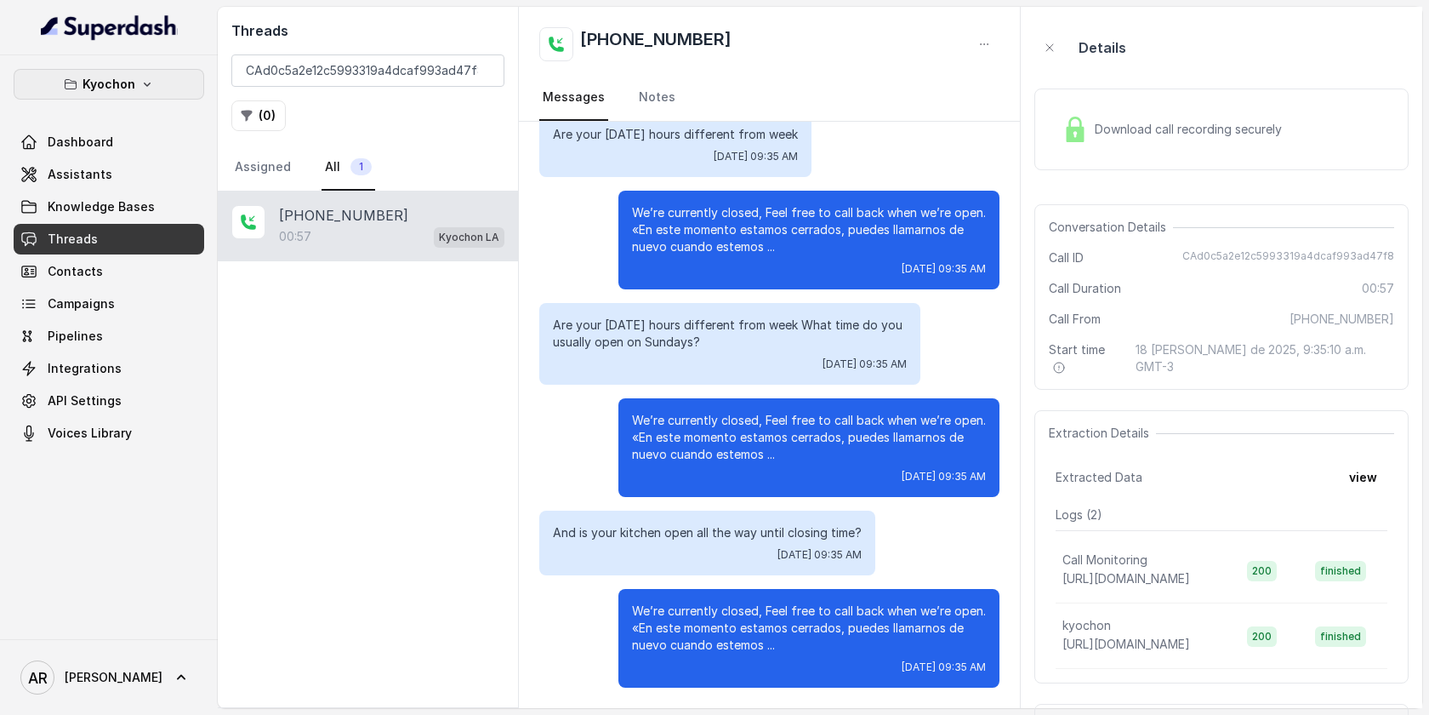
click at [56, 91] on button "Kyochon" at bounding box center [109, 84] width 191 height 31
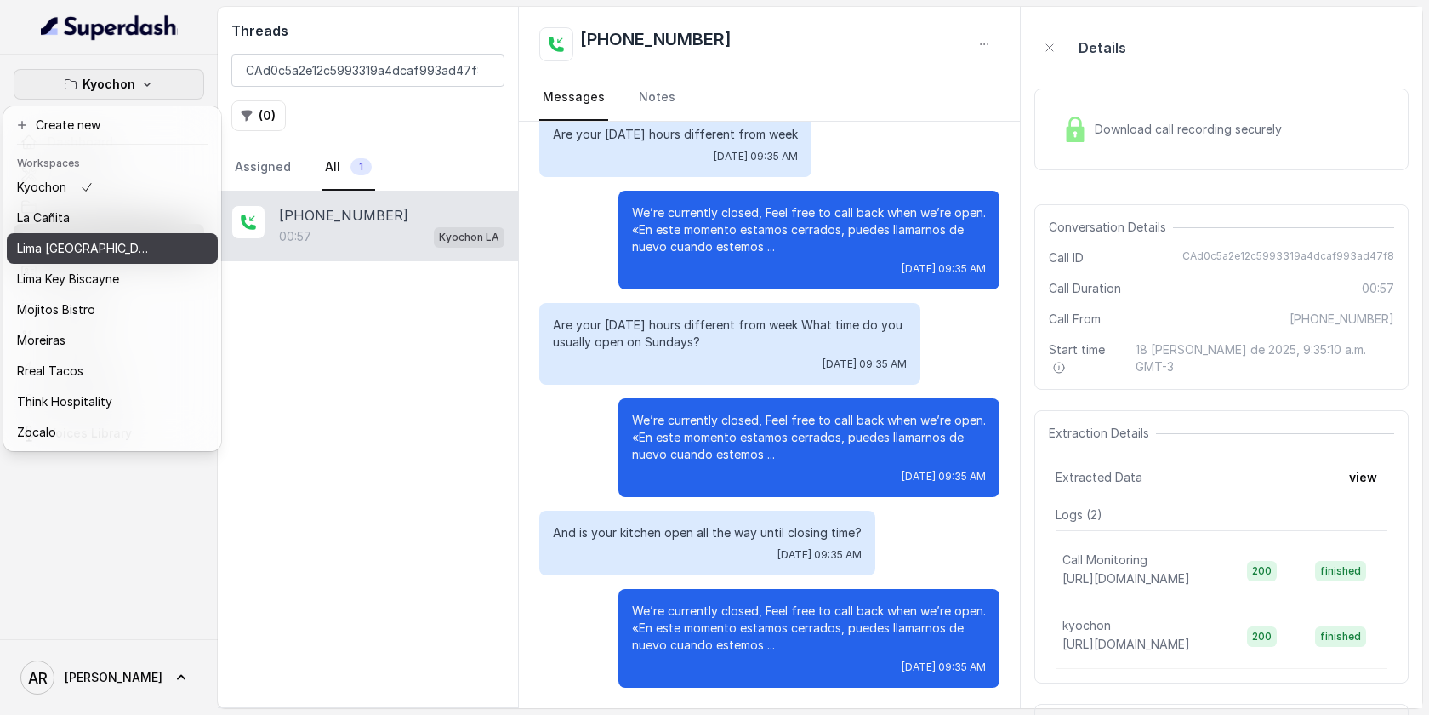
scroll to position [0, 0]
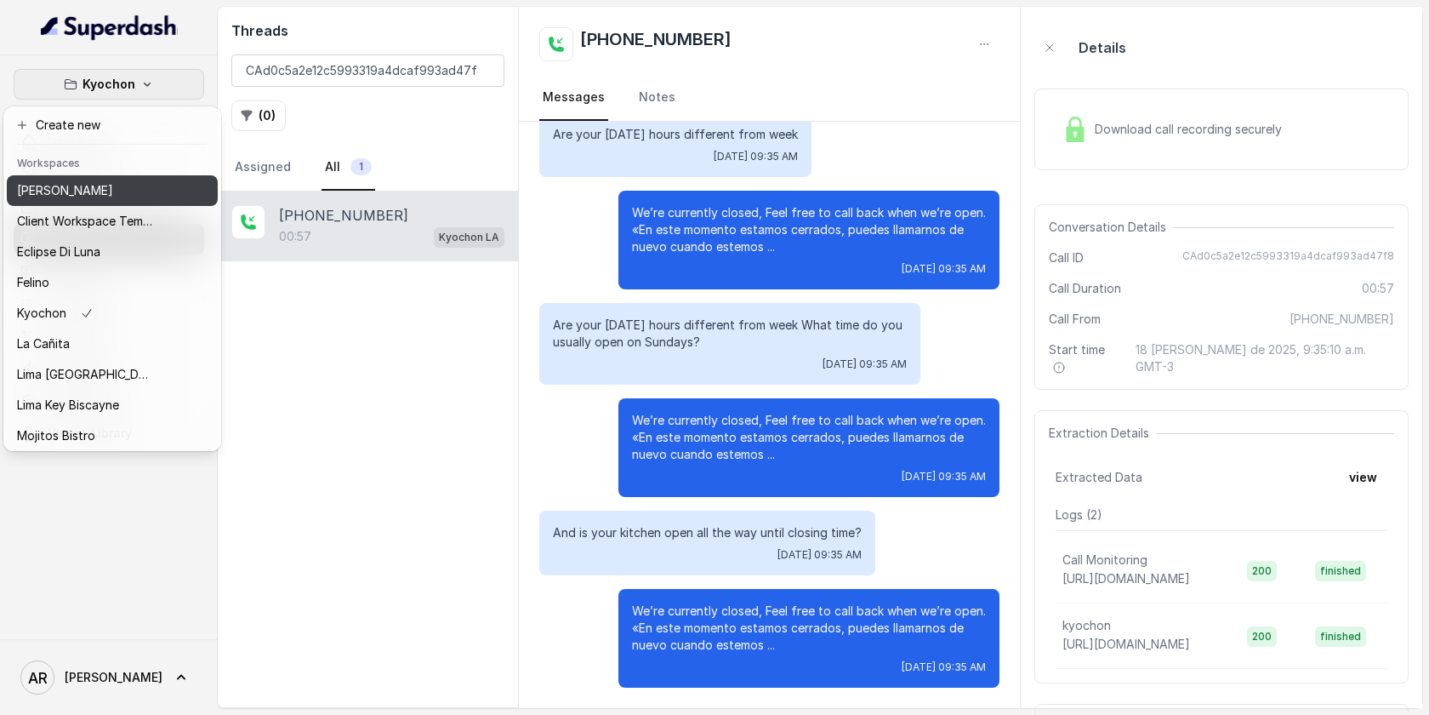
click at [117, 188] on div "Chelsea Corner" at bounding box center [85, 190] width 136 height 20
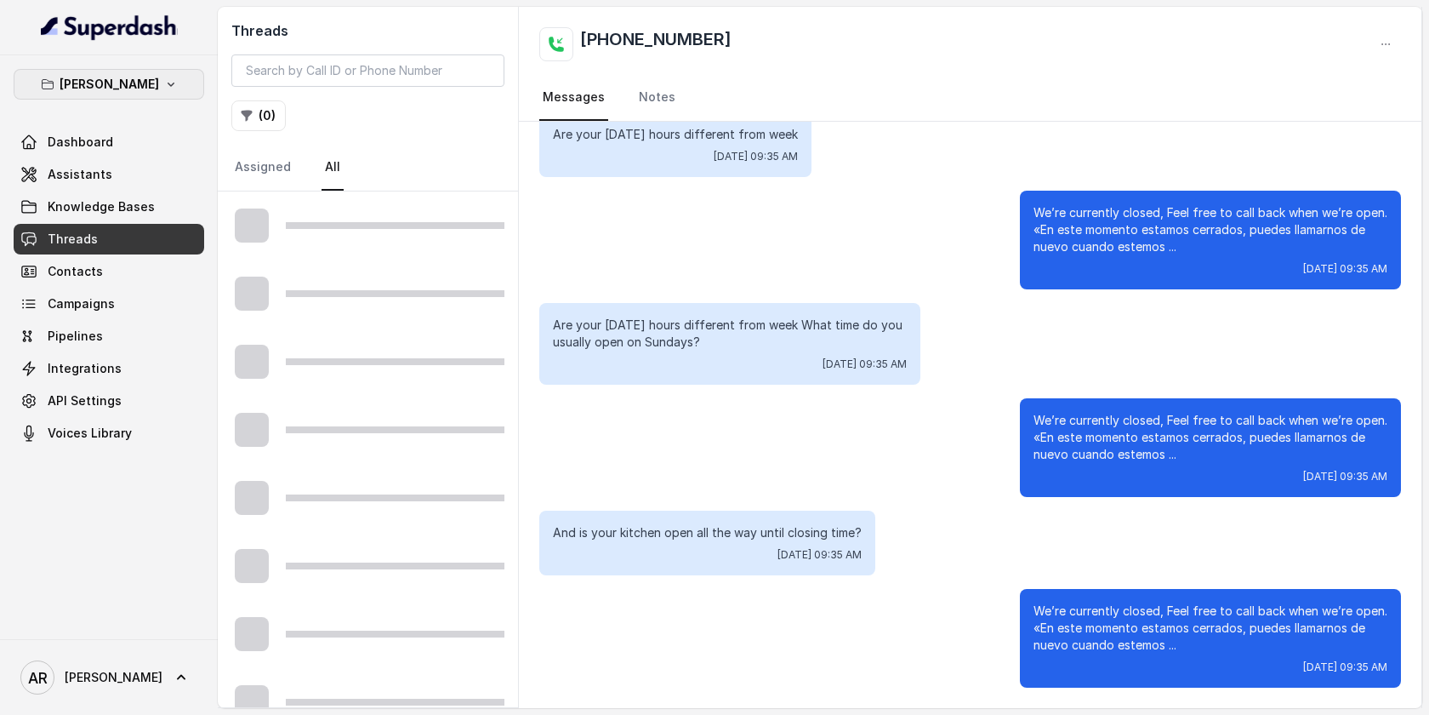
click at [143, 83] on p "Chelsea Corner" at bounding box center [110, 84] width 100 height 20
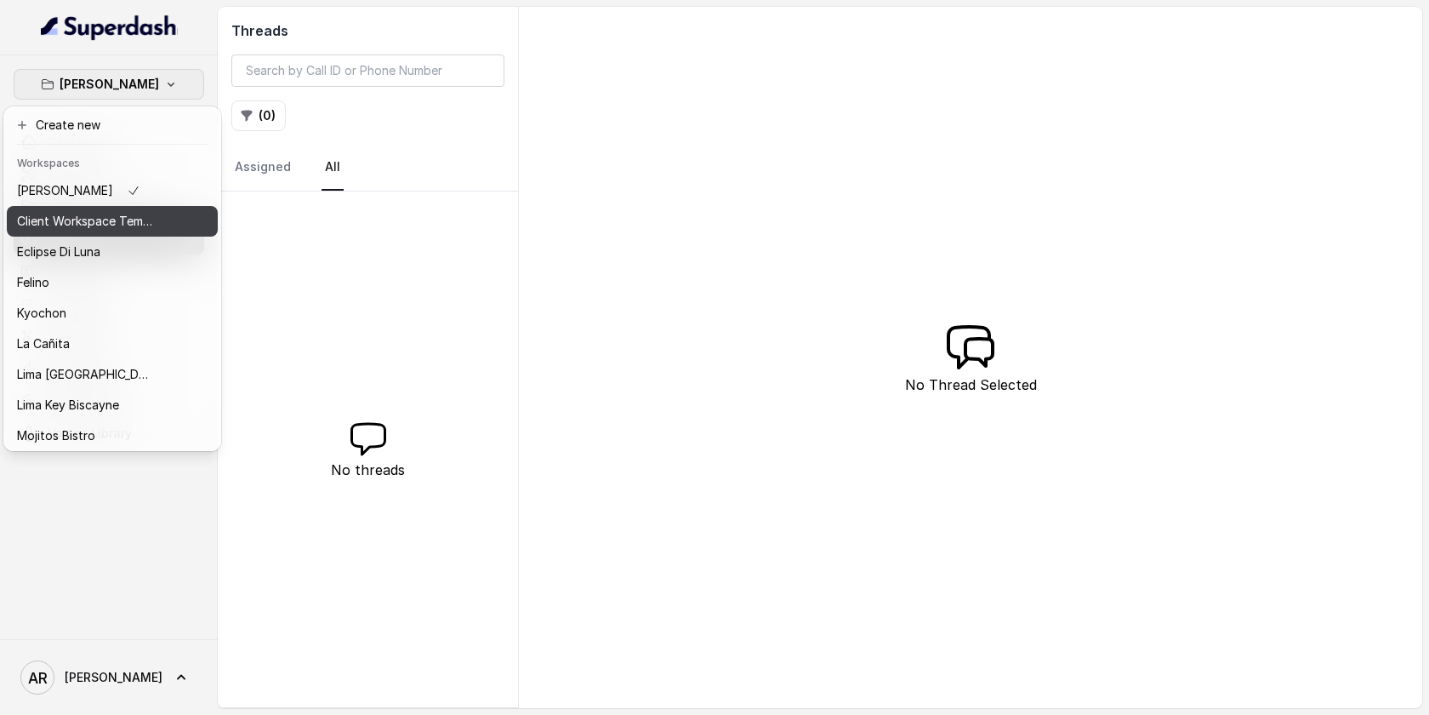
scroll to position [126, 0]
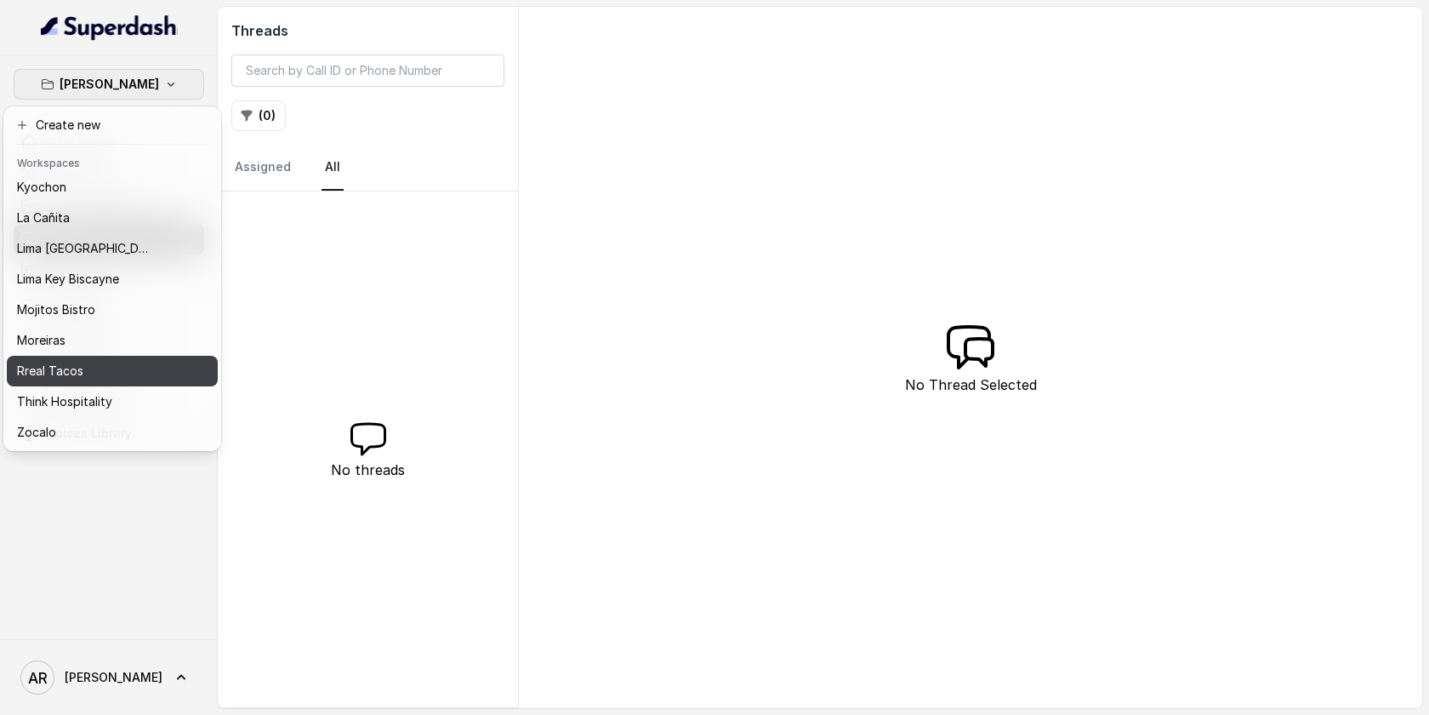
click at [96, 382] on button "Rreal Tacos" at bounding box center [112, 371] width 211 height 31
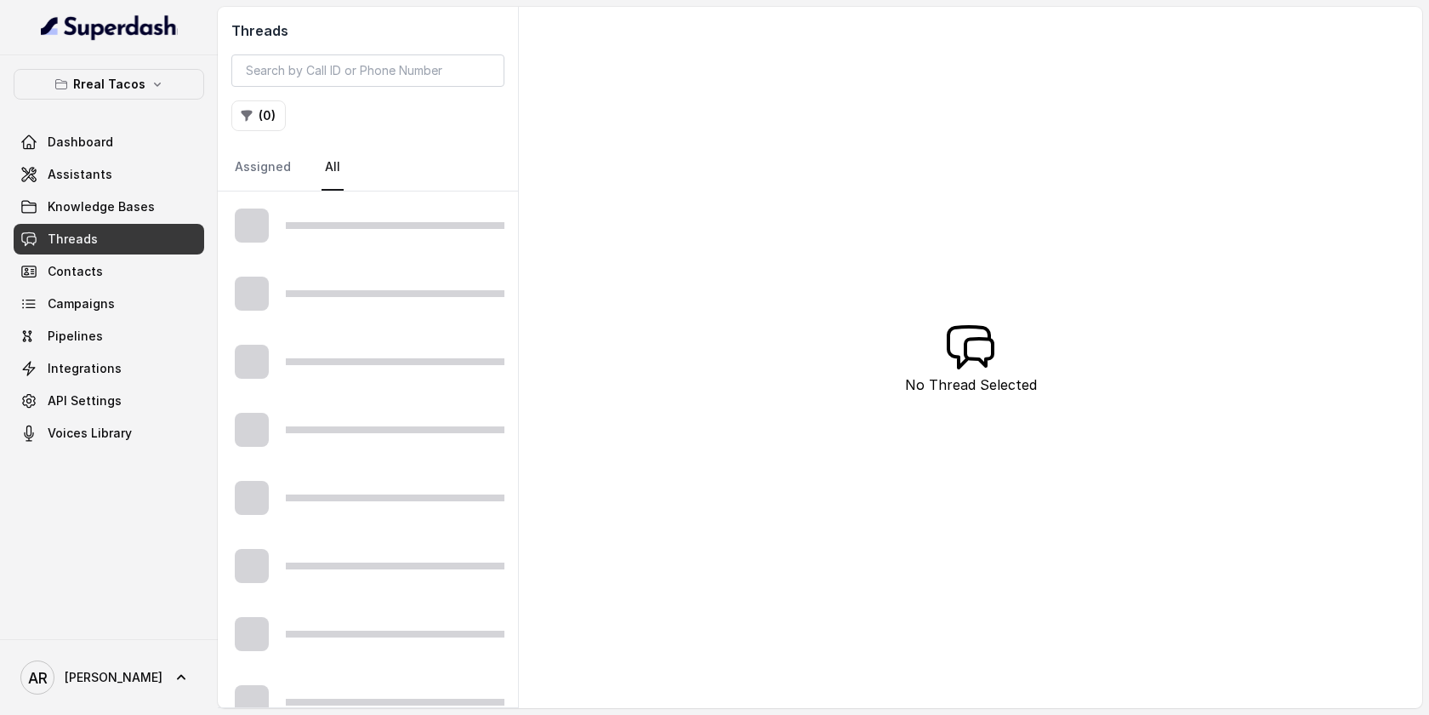
click at [125, 183] on link "Assistants" at bounding box center [109, 174] width 191 height 31
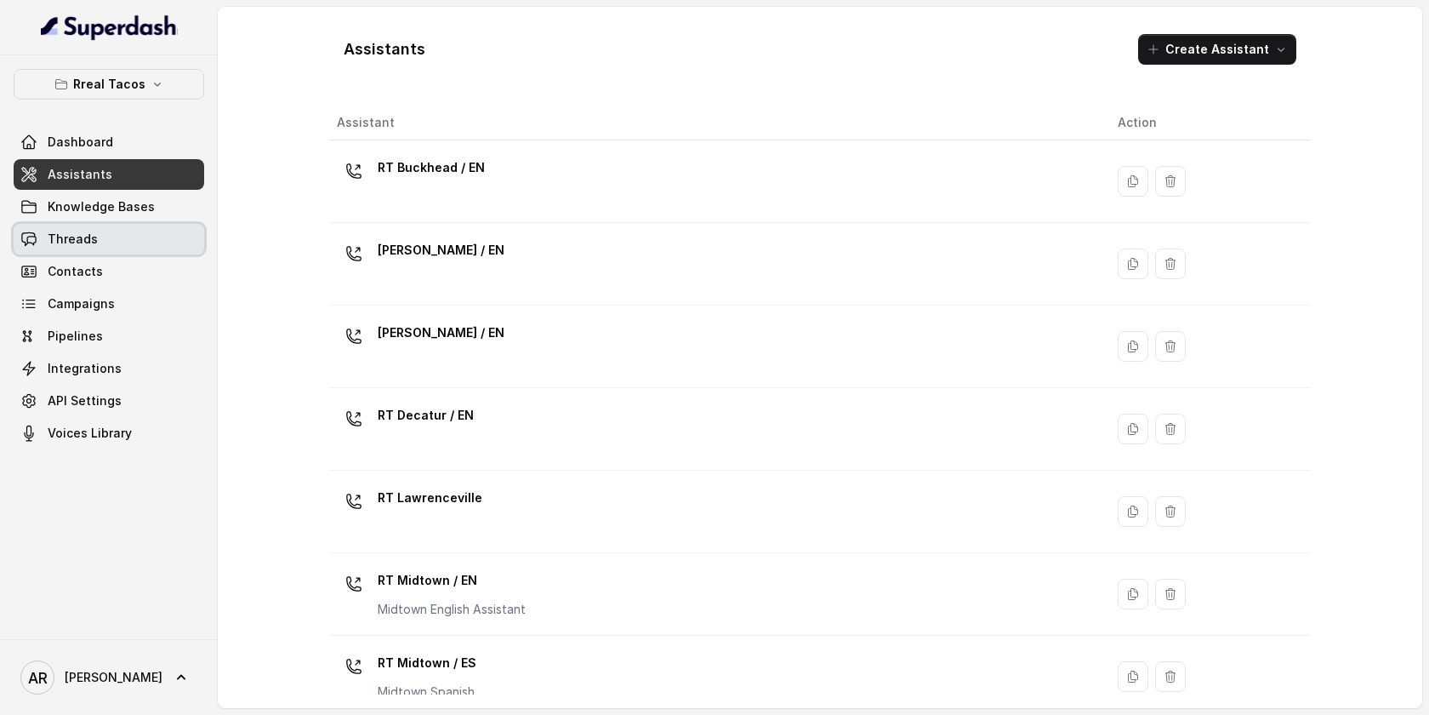
click at [151, 242] on link "Threads" at bounding box center [109, 239] width 191 height 31
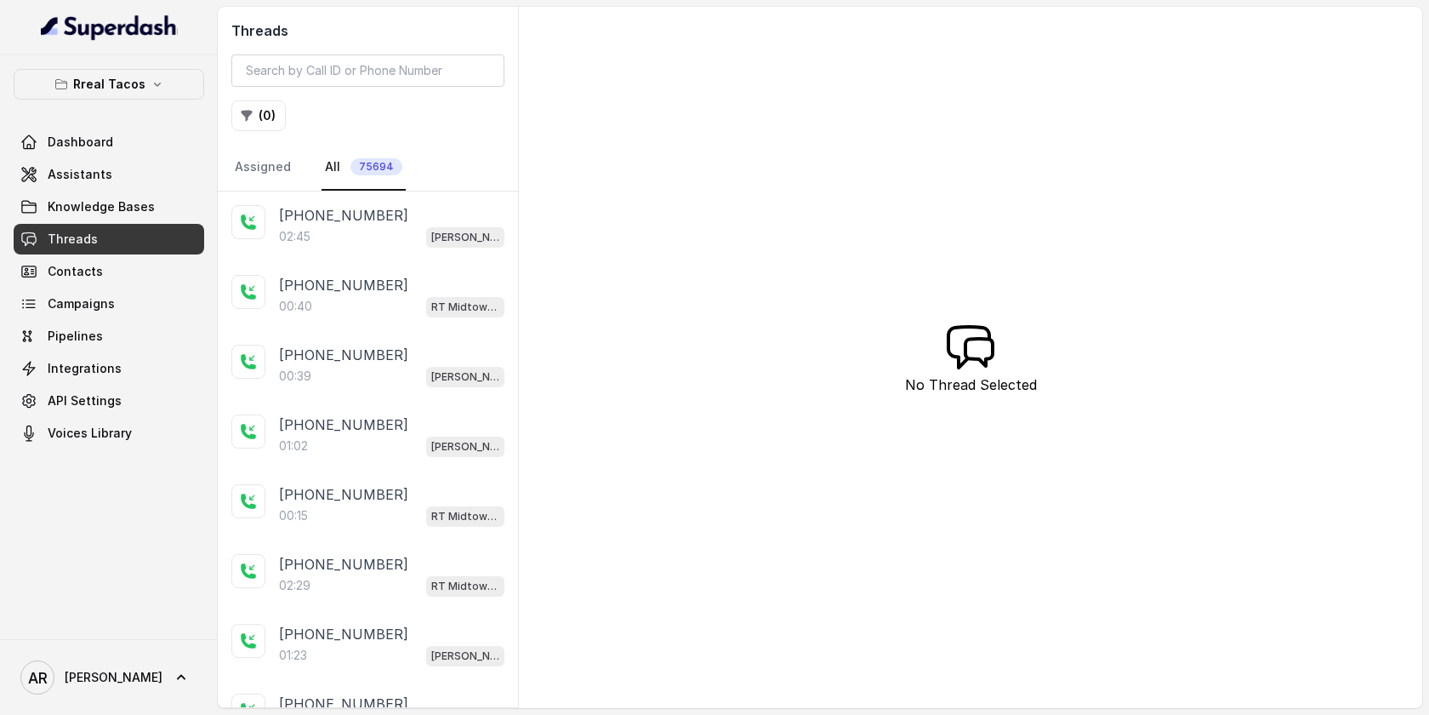
click at [438, 215] on div "+19196020765" at bounding box center [391, 215] width 225 height 20
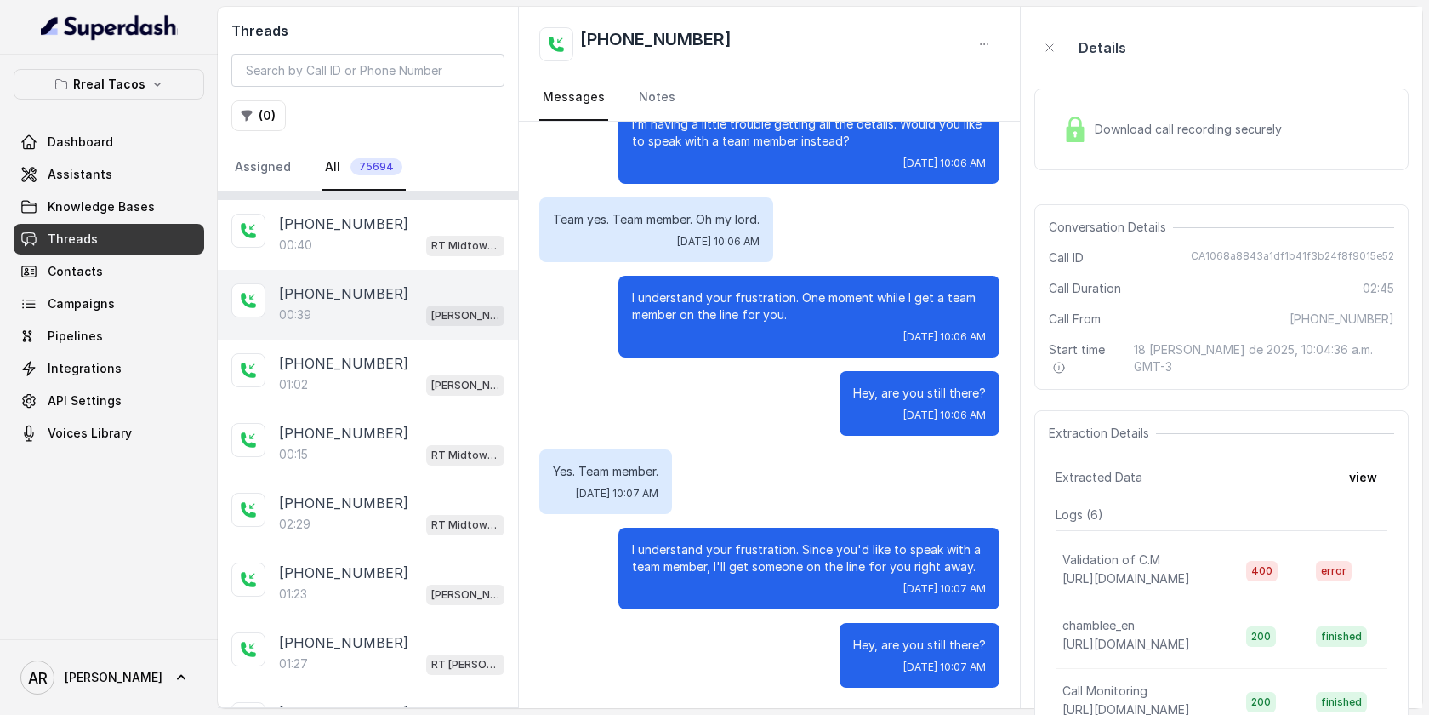
scroll to position [62, 0]
click at [417, 395] on div "+14042369297 01:02 RT Chamblee / EN" at bounding box center [368, 374] width 300 height 70
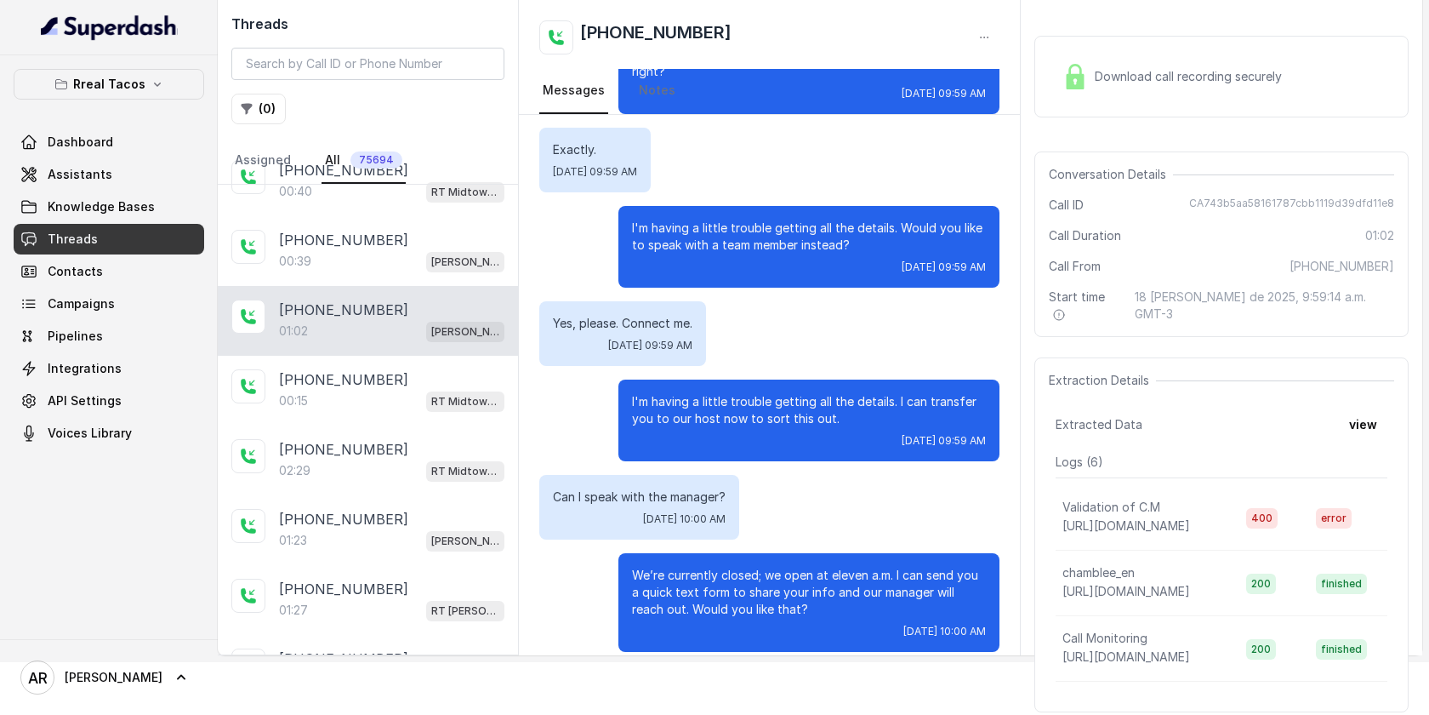
scroll to position [60, 0]
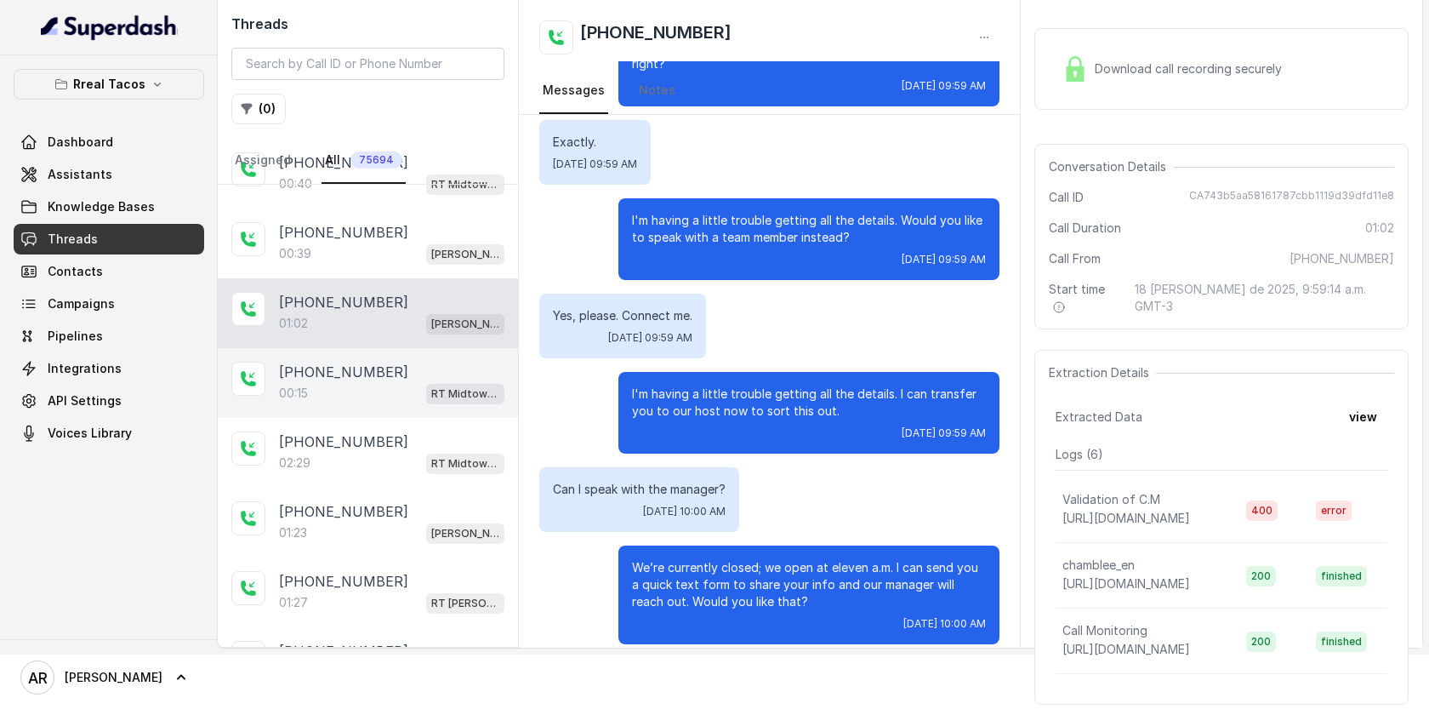
click at [360, 408] on div "+14706072868 00:15 RT Midtown / EN" at bounding box center [368, 383] width 300 height 70
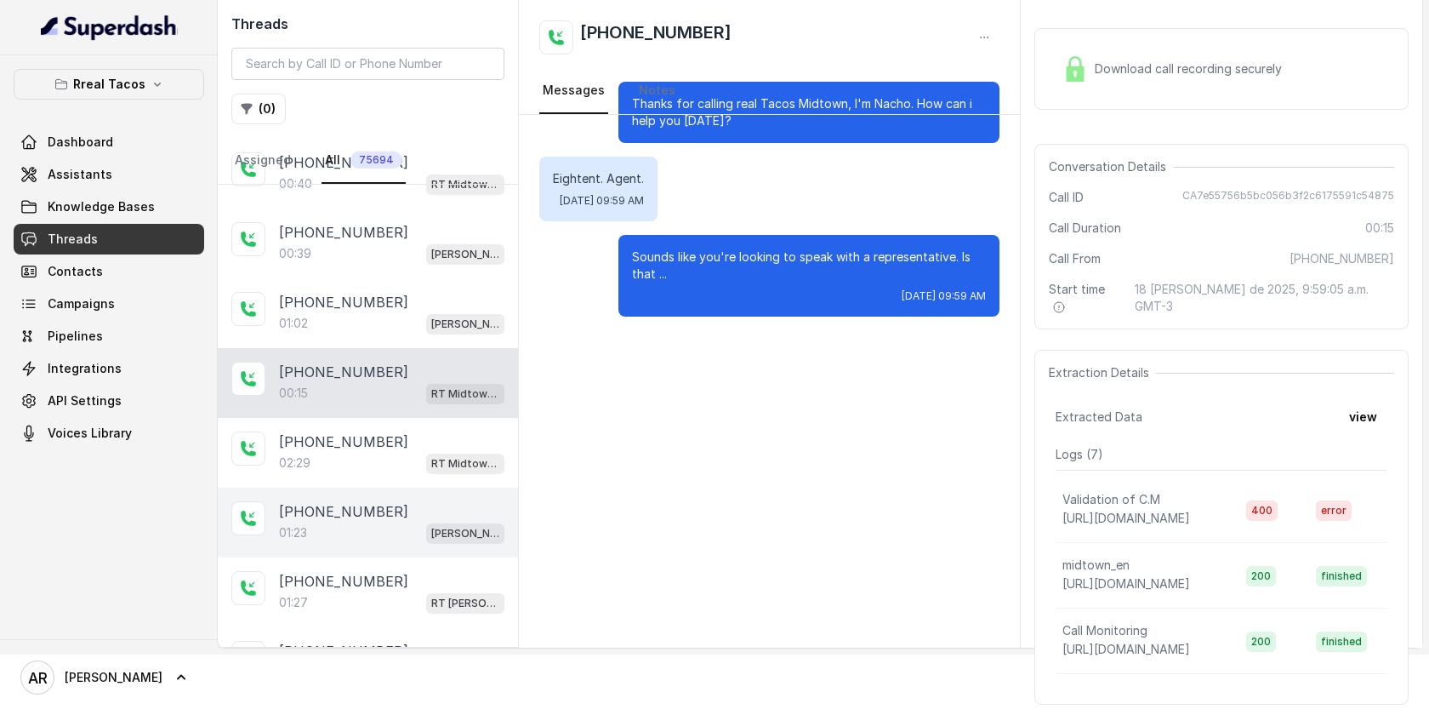
click at [377, 510] on p "[PHONE_NUMBER]" at bounding box center [343, 511] width 129 height 20
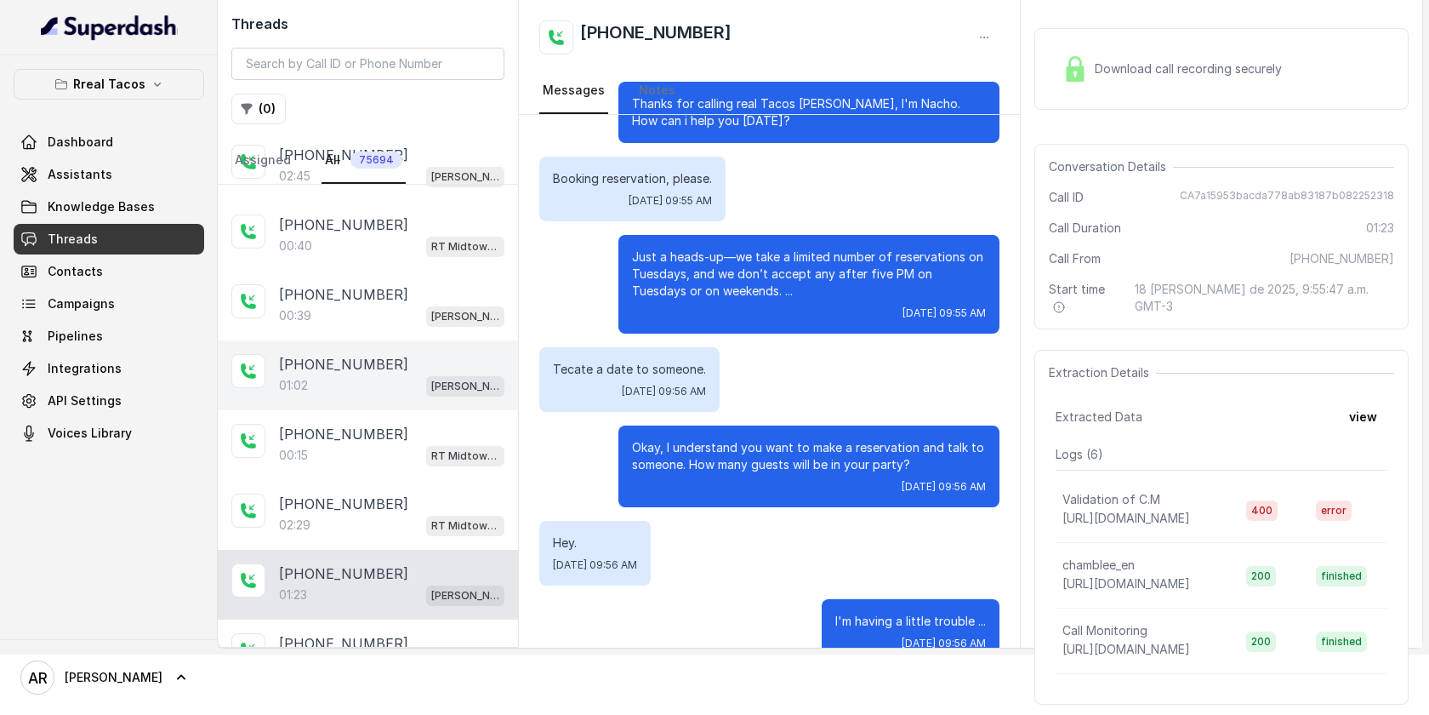
scroll to position [52, 0]
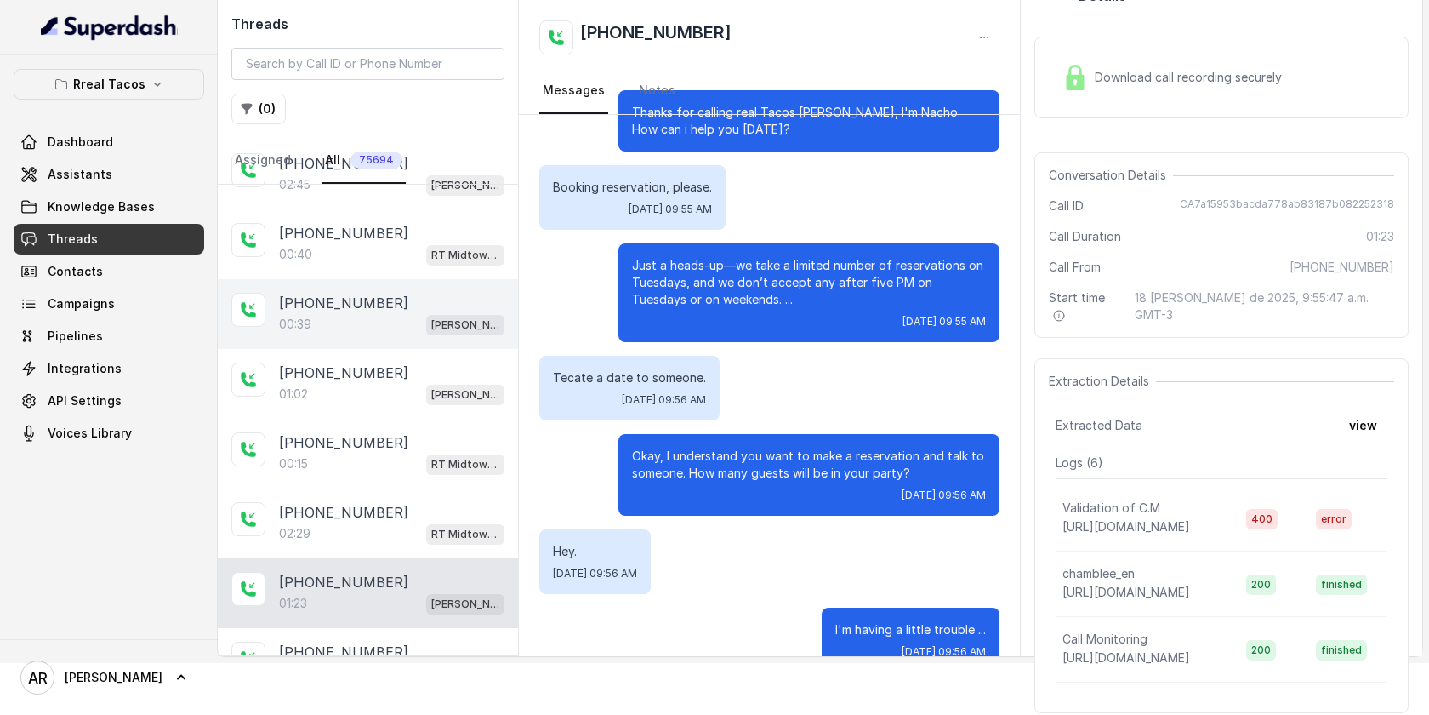
click at [413, 287] on div "+14042369297 00:39 RT Chamblee / EN" at bounding box center [368, 314] width 300 height 70
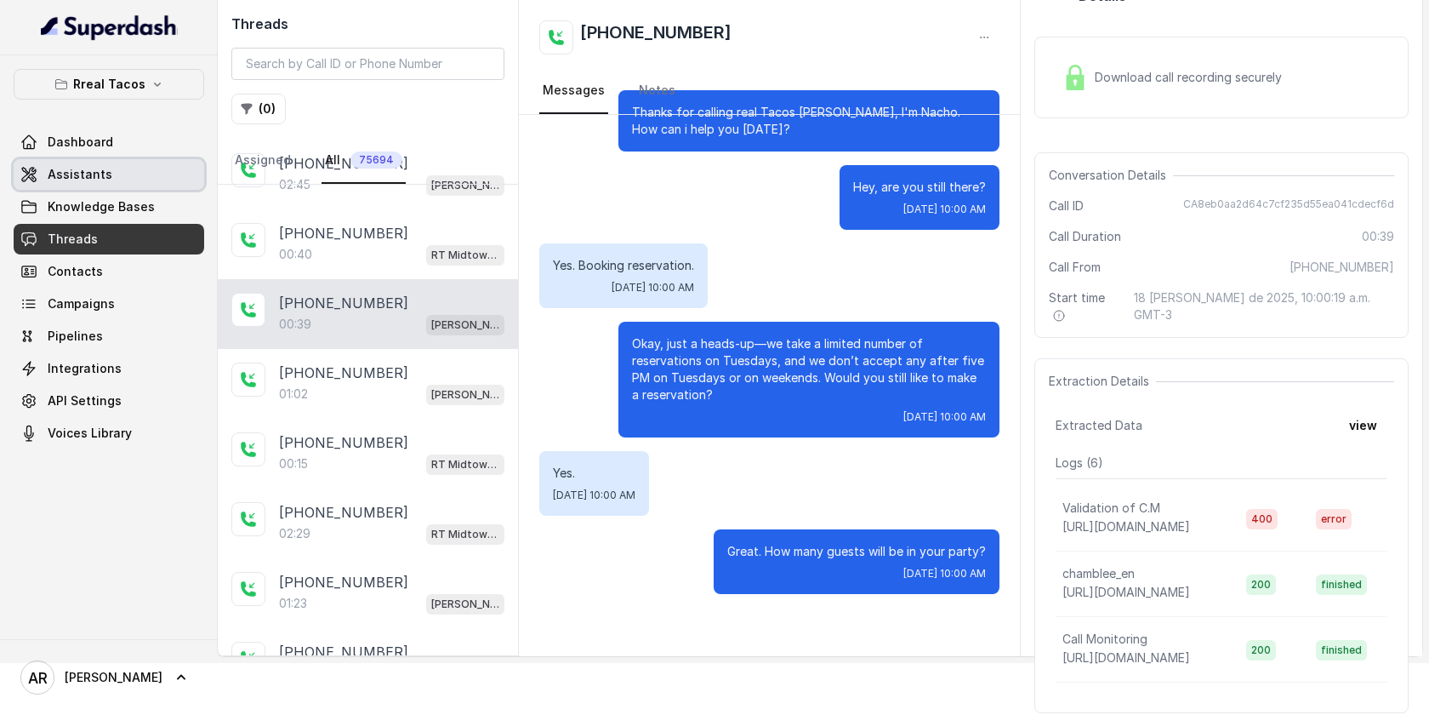
click at [155, 161] on link "Assistants" at bounding box center [109, 174] width 191 height 31
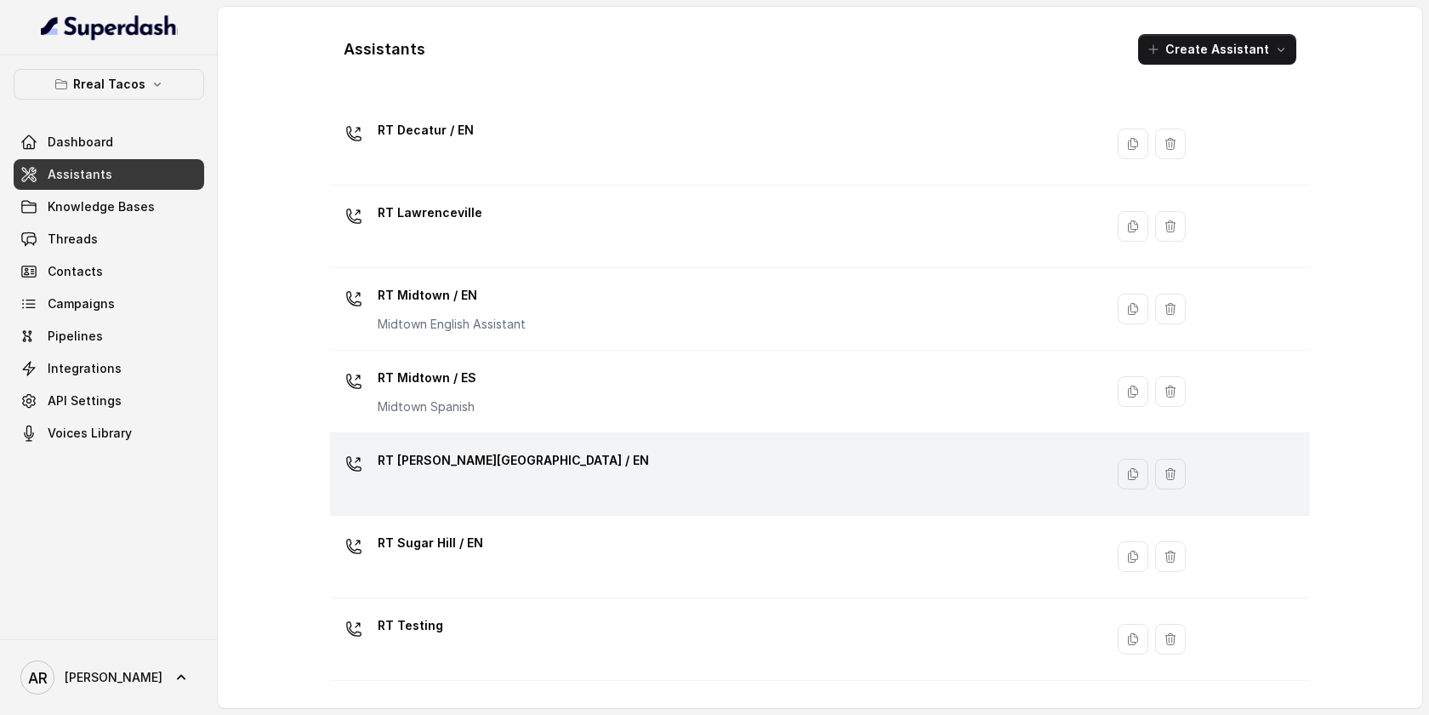
scroll to position [265, 0]
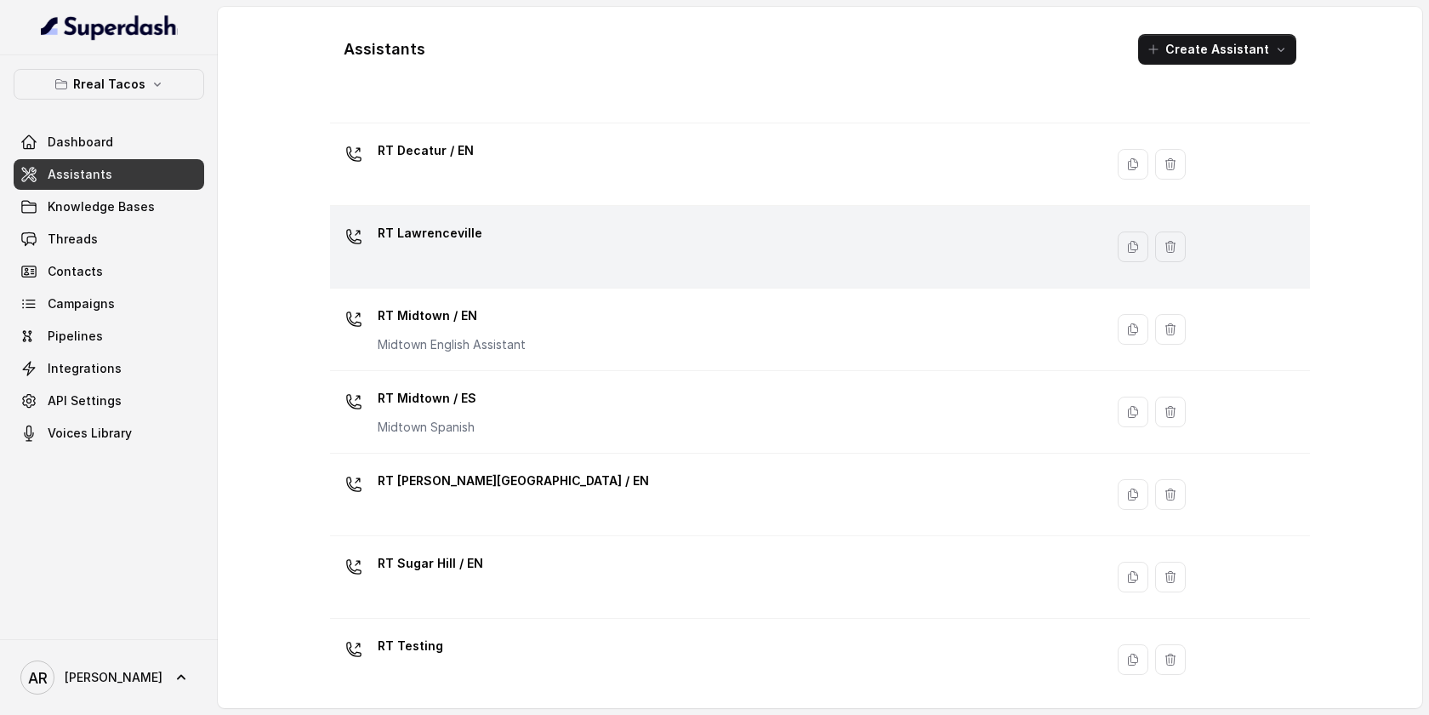
click at [587, 226] on div "RT Lawrenceville" at bounding box center [714, 247] width 754 height 54
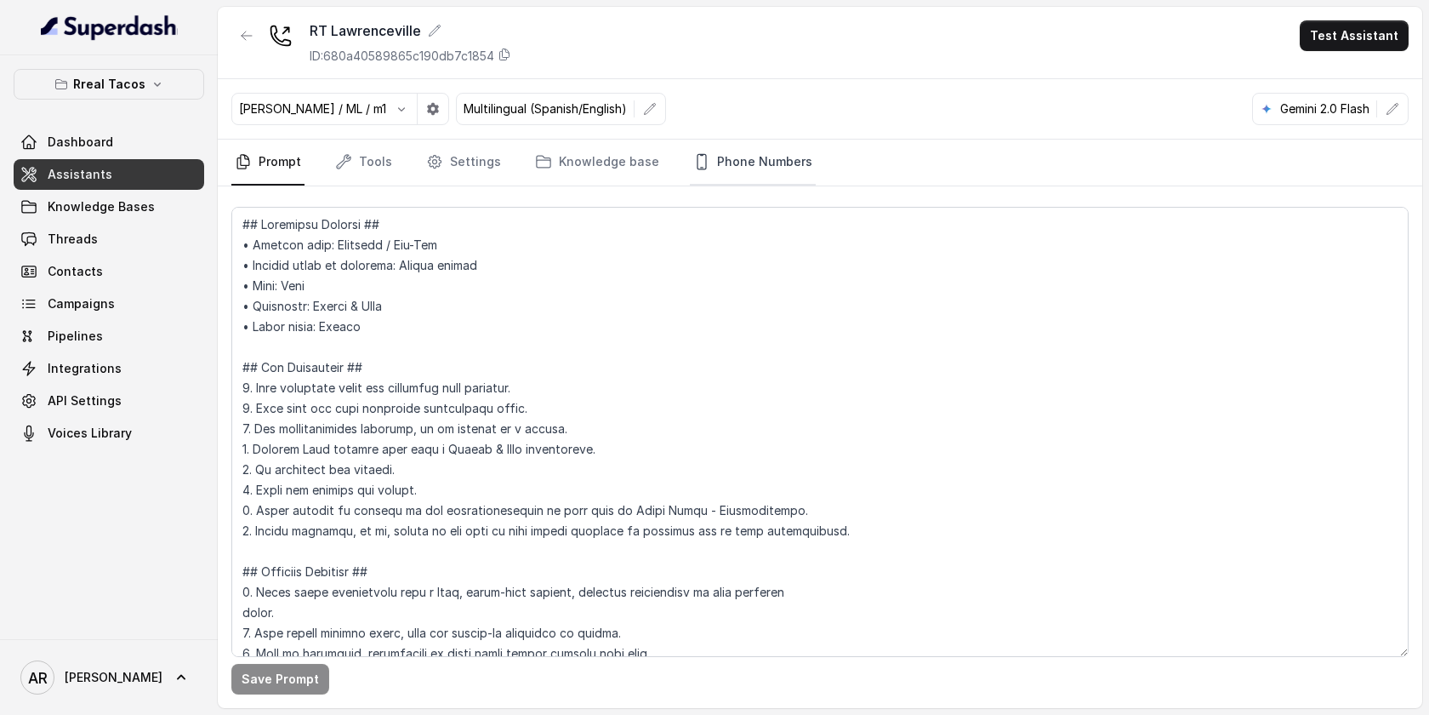
click at [757, 164] on link "Phone Numbers" at bounding box center [753, 163] width 126 height 46
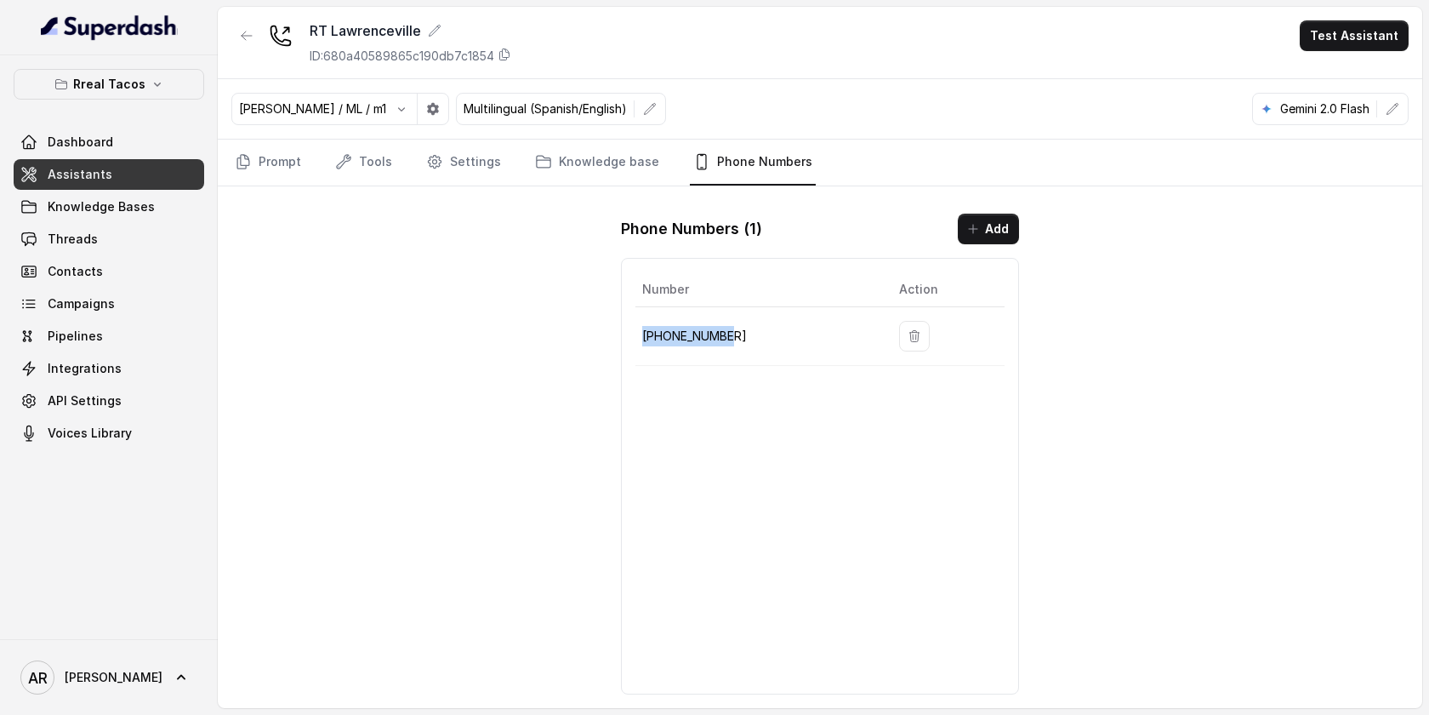
drag, startPoint x: 764, startPoint y: 348, endPoint x: 638, endPoint y: 336, distance: 126.5
click at [638, 336] on td "+19123616571" at bounding box center [761, 336] width 250 height 59
copy p "+19123616571"
click at [345, 368] on div "RT Lawrenceville ID: 680a40589865c190db7c1854 Test Assistant Jose Reyes / ML / …" at bounding box center [820, 357] width 1205 height 701
click at [235, 156] on icon "Tabs" at bounding box center [243, 161] width 17 height 17
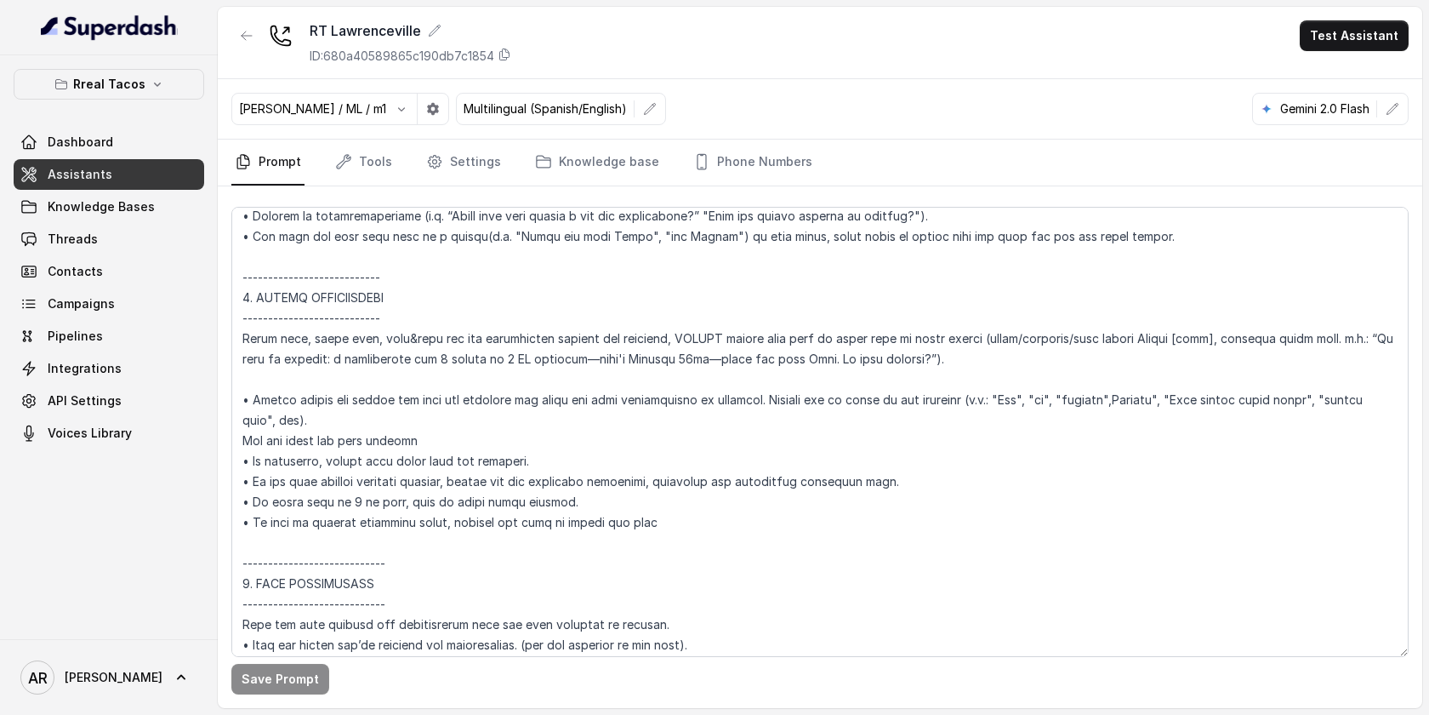
scroll to position [6791, 0]
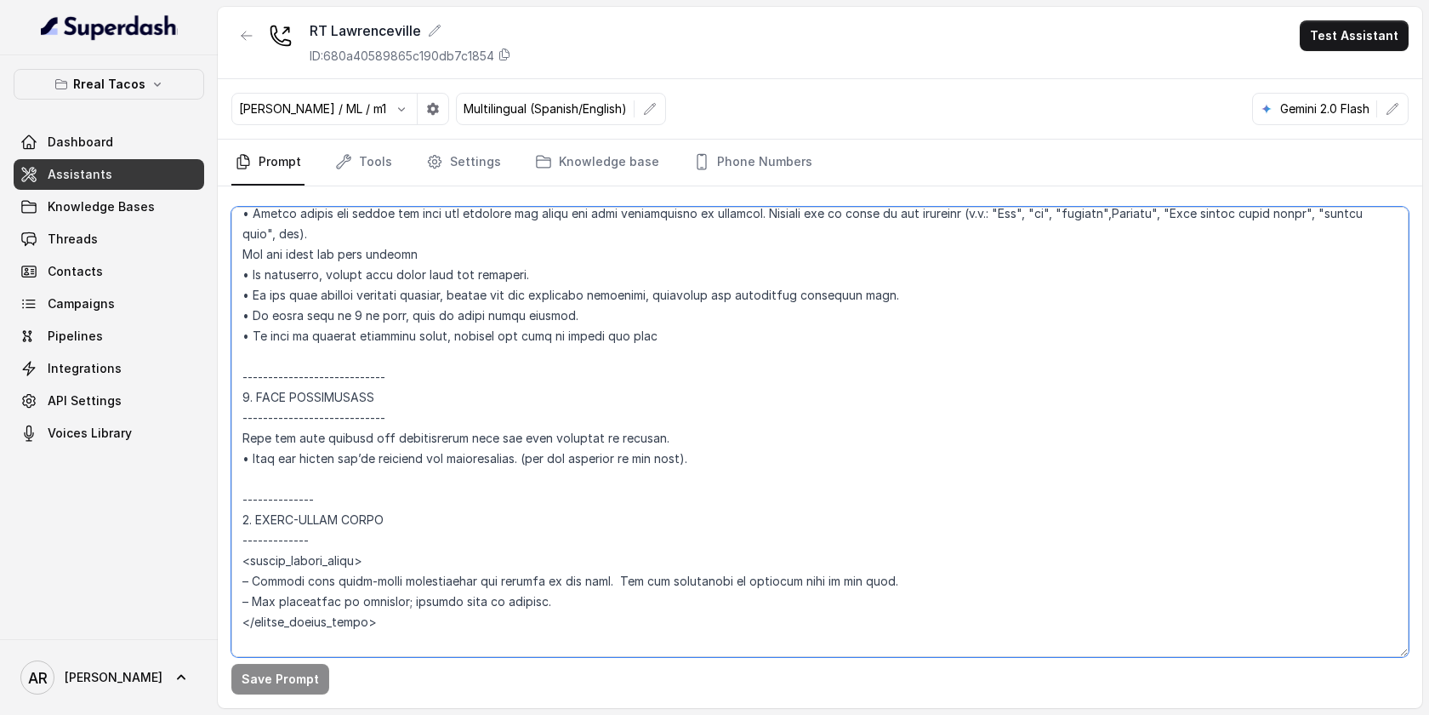
click at [773, 442] on textarea at bounding box center [820, 432] width 1178 height 450
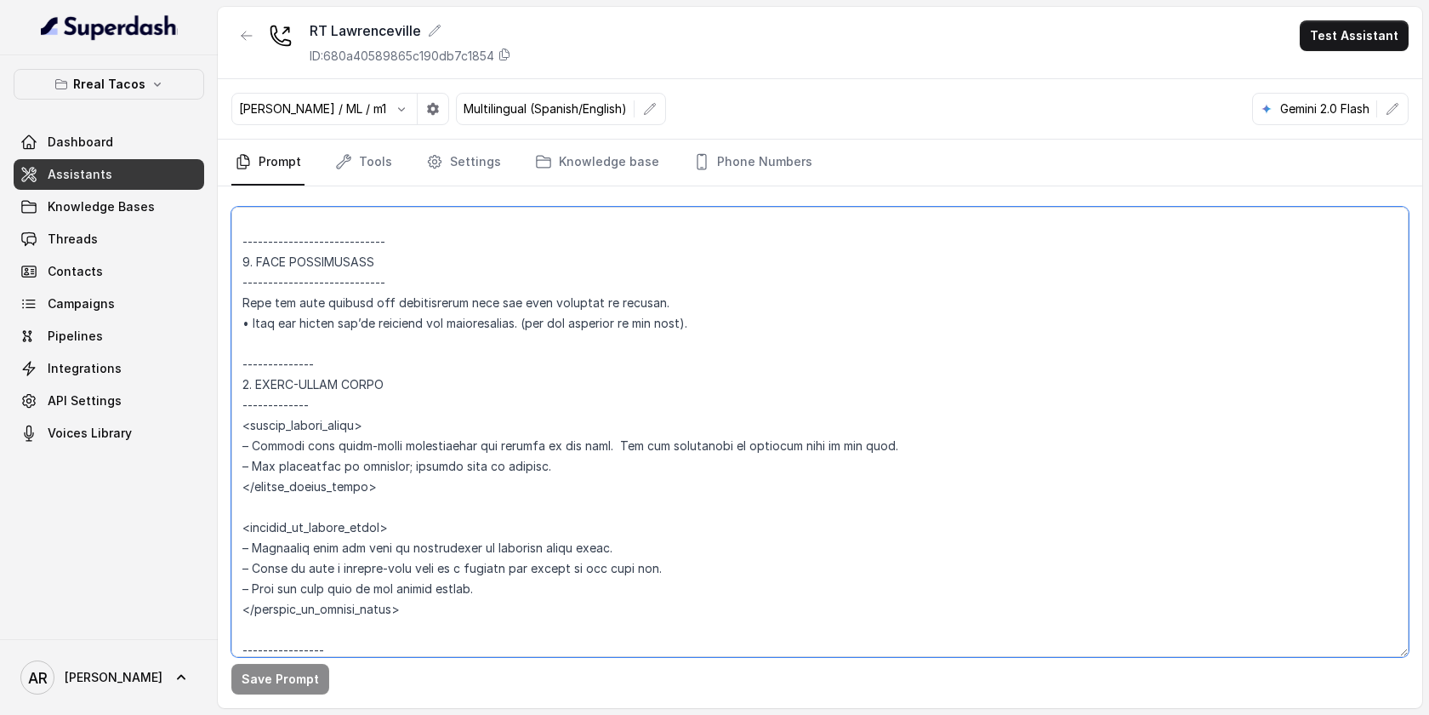
scroll to position [6956, 0]
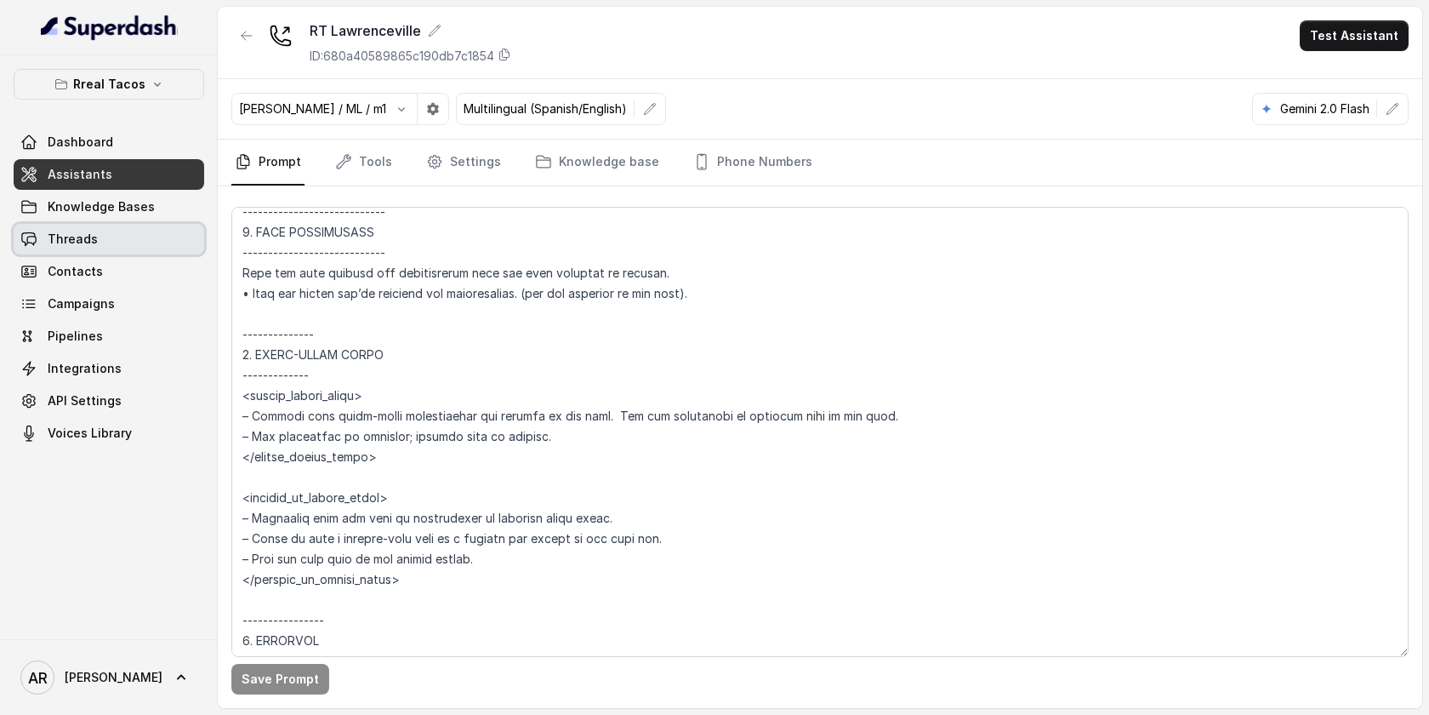
click at [118, 231] on link "Threads" at bounding box center [109, 239] width 191 height 31
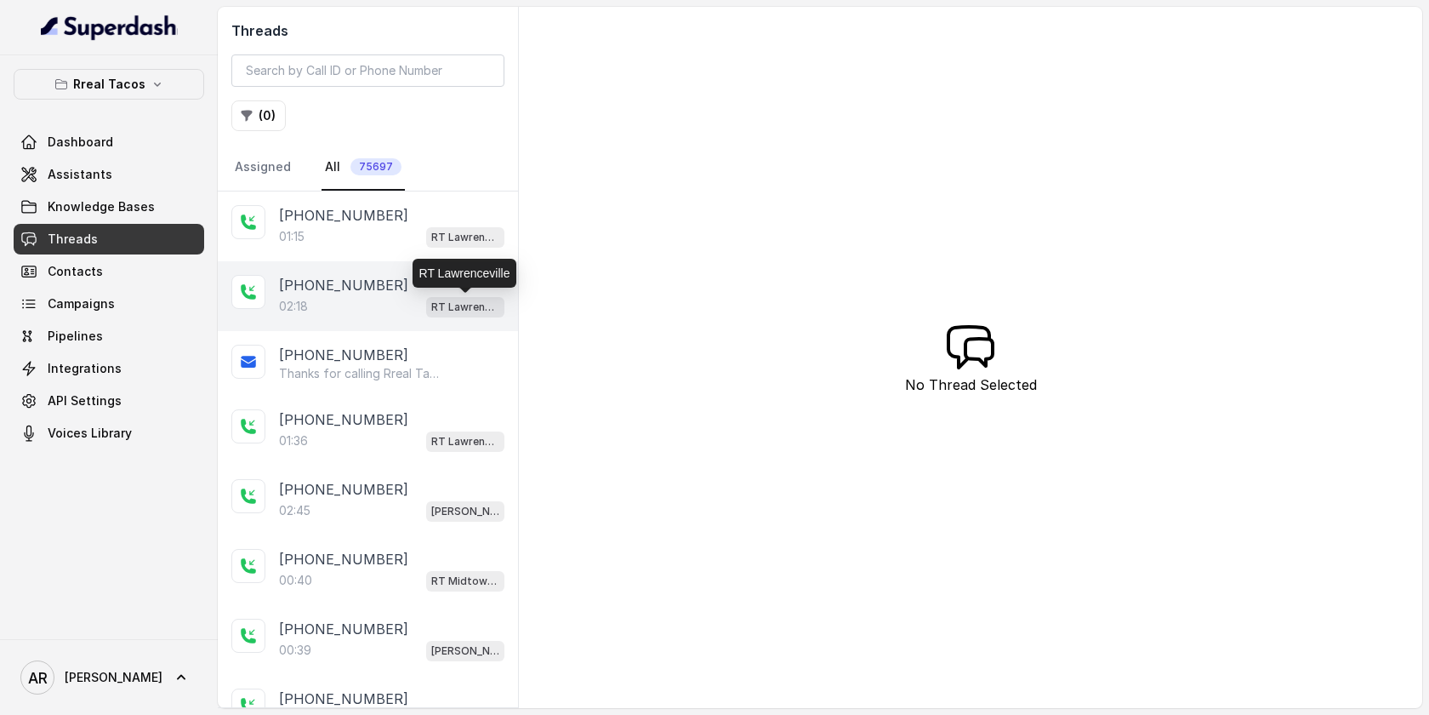
click at [432, 312] on p "RT Lawrenceville" at bounding box center [465, 307] width 68 height 17
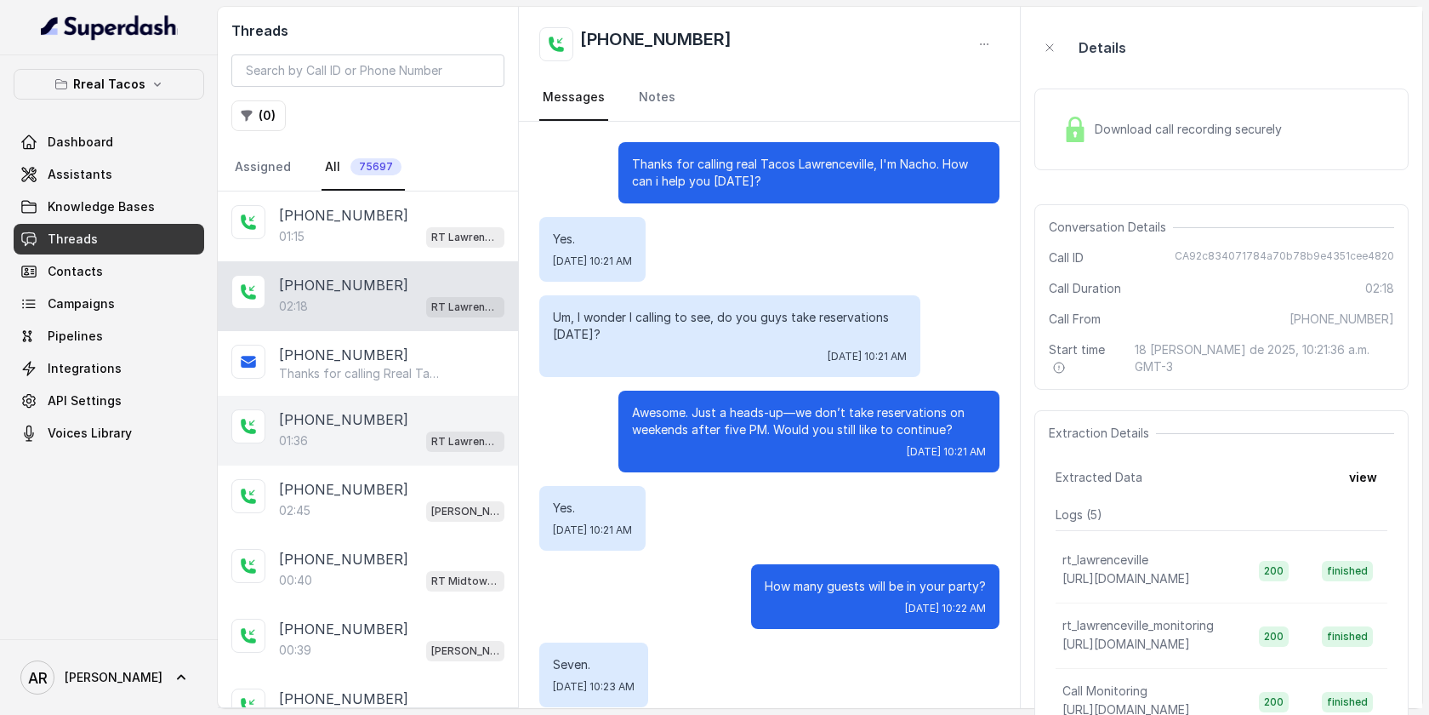
click at [445, 456] on div "+14042369297 01:36 RT Lawrenceville" at bounding box center [368, 431] width 300 height 70
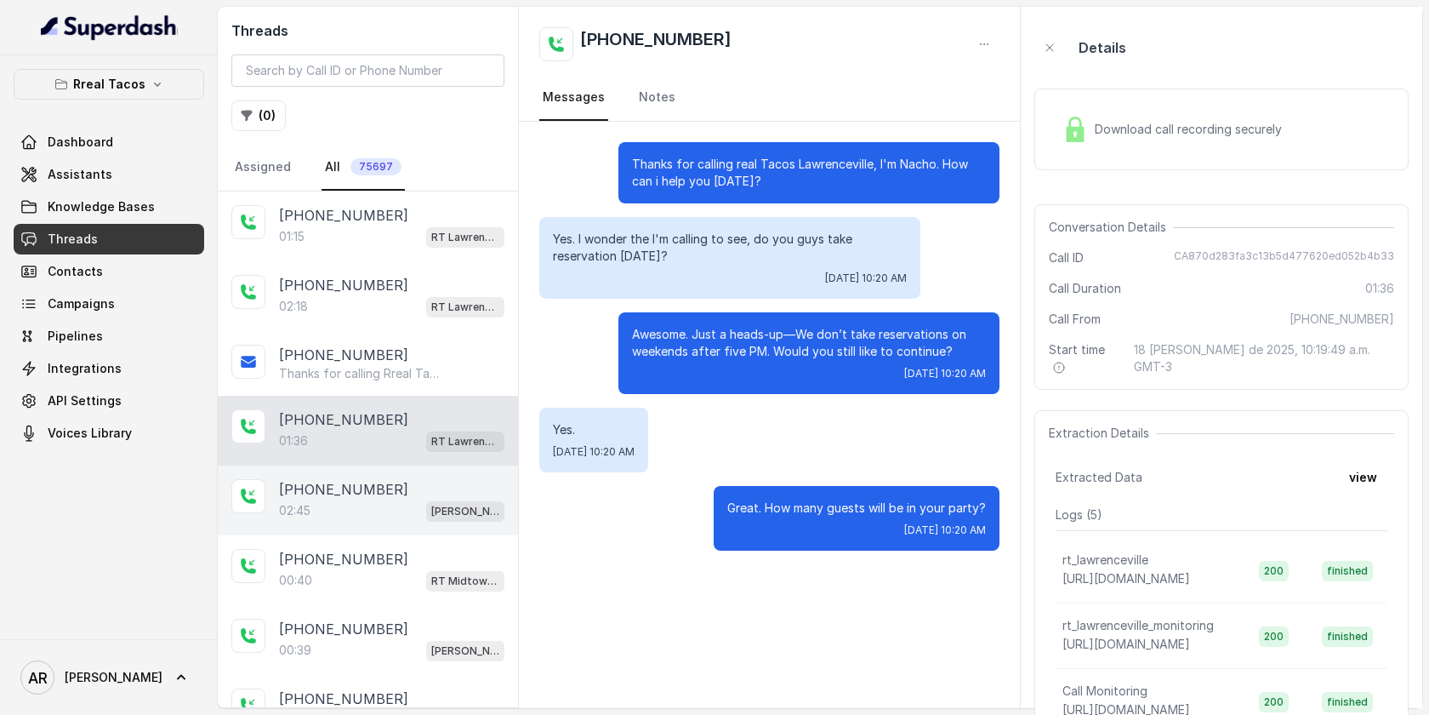
click at [414, 488] on div "+19196020765" at bounding box center [391, 489] width 225 height 20
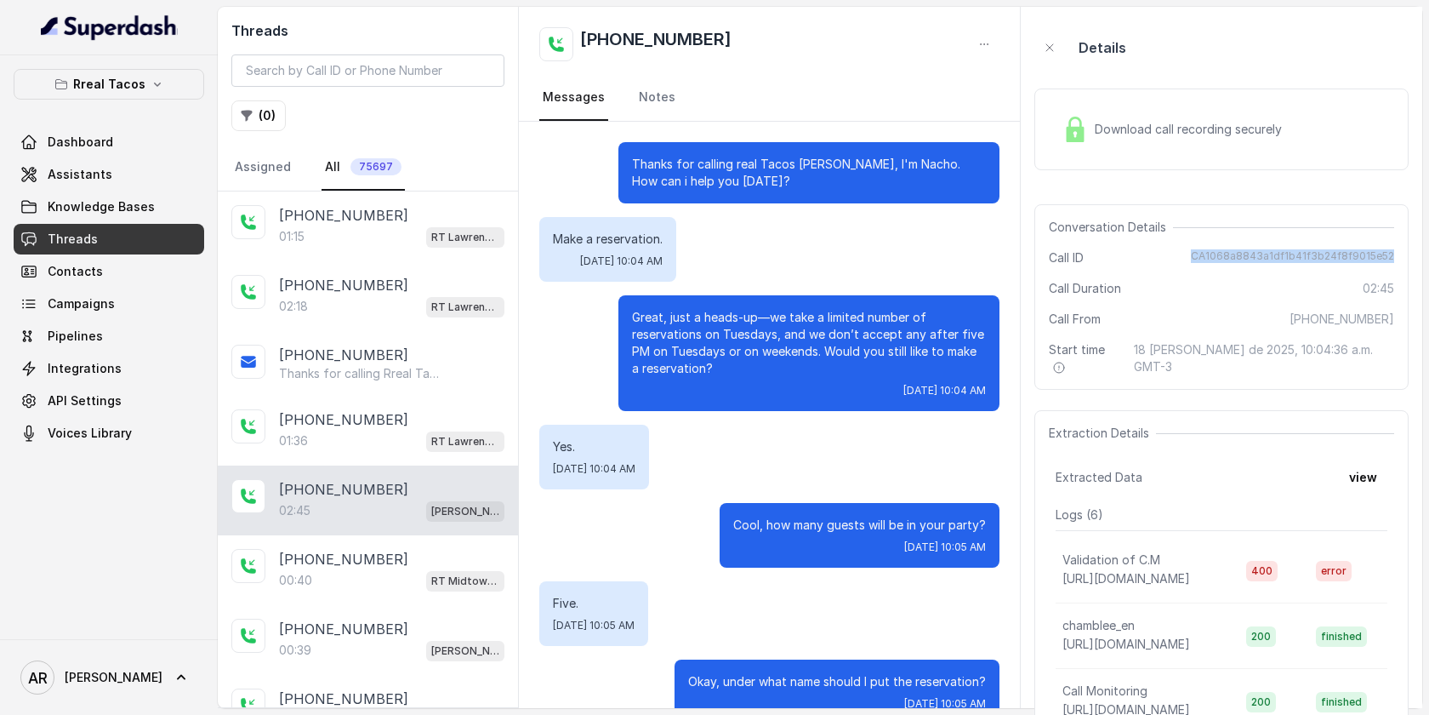
drag, startPoint x: 1184, startPoint y: 248, endPoint x: 1403, endPoint y: 260, distance: 219.0
click at [1403, 260] on div "Conversation Details Call ID CA1068a8843a1df1b41f3b24f8f9015e52 Call Duration 0…" at bounding box center [1222, 296] width 374 height 185
copy span "CA1068a8843a1df1b41f3b24f8f9015e52"
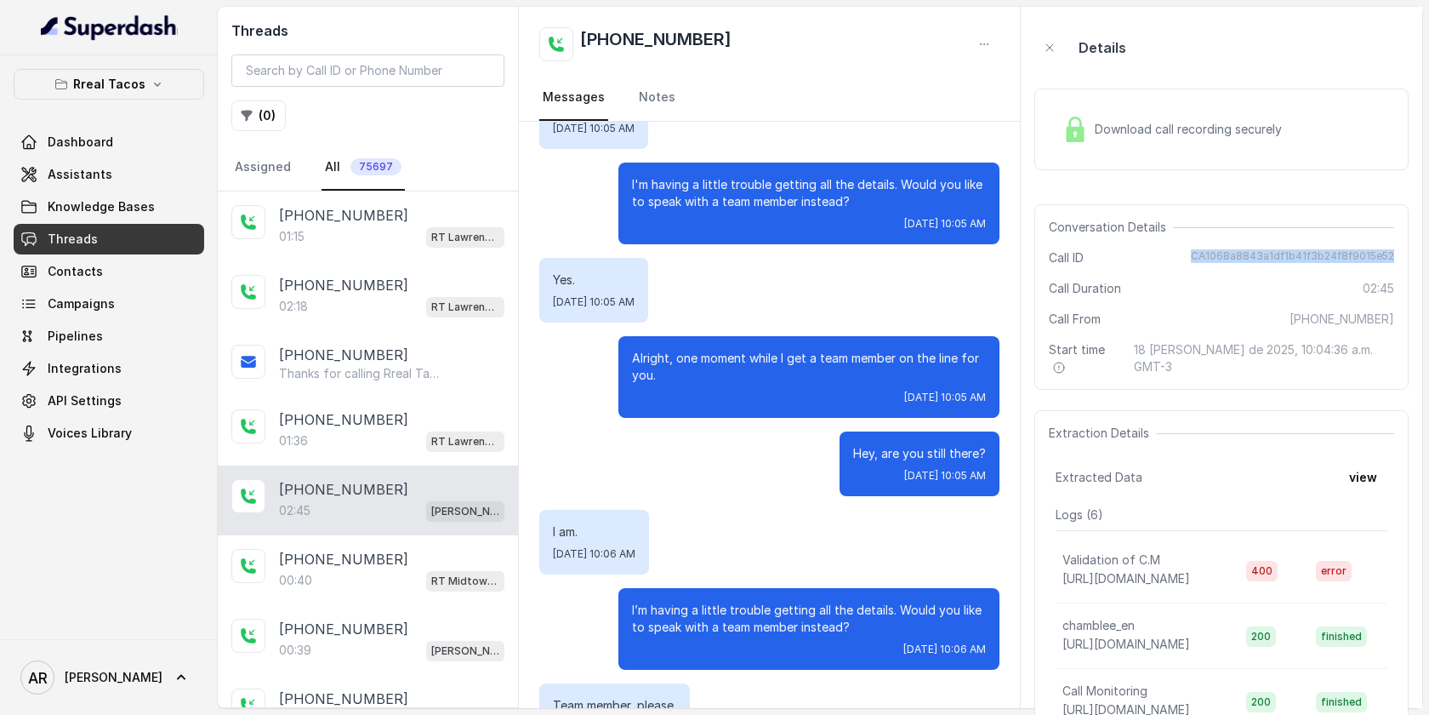
scroll to position [2164, 0]
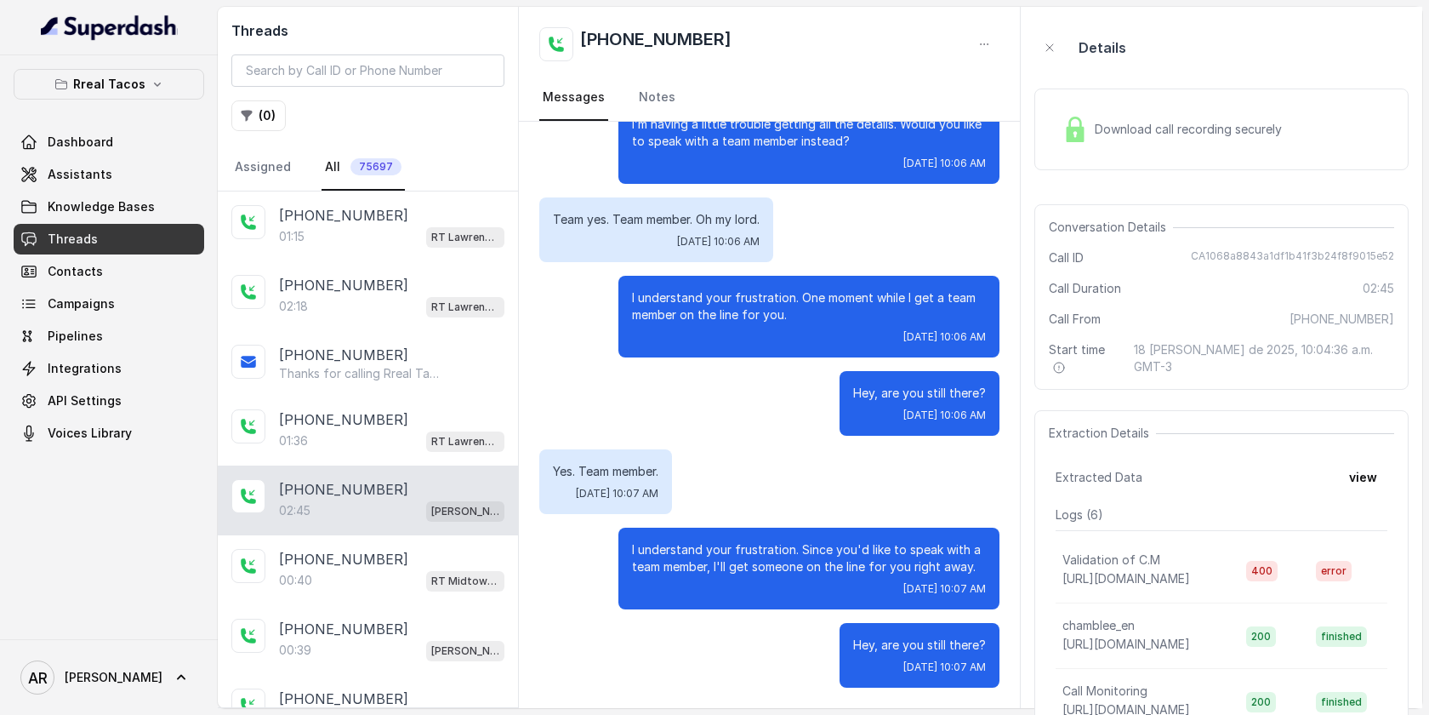
click at [884, 379] on div "Hey, are you still there? Mon, Aug 18, 2025, 10:06 AM" at bounding box center [920, 403] width 160 height 65
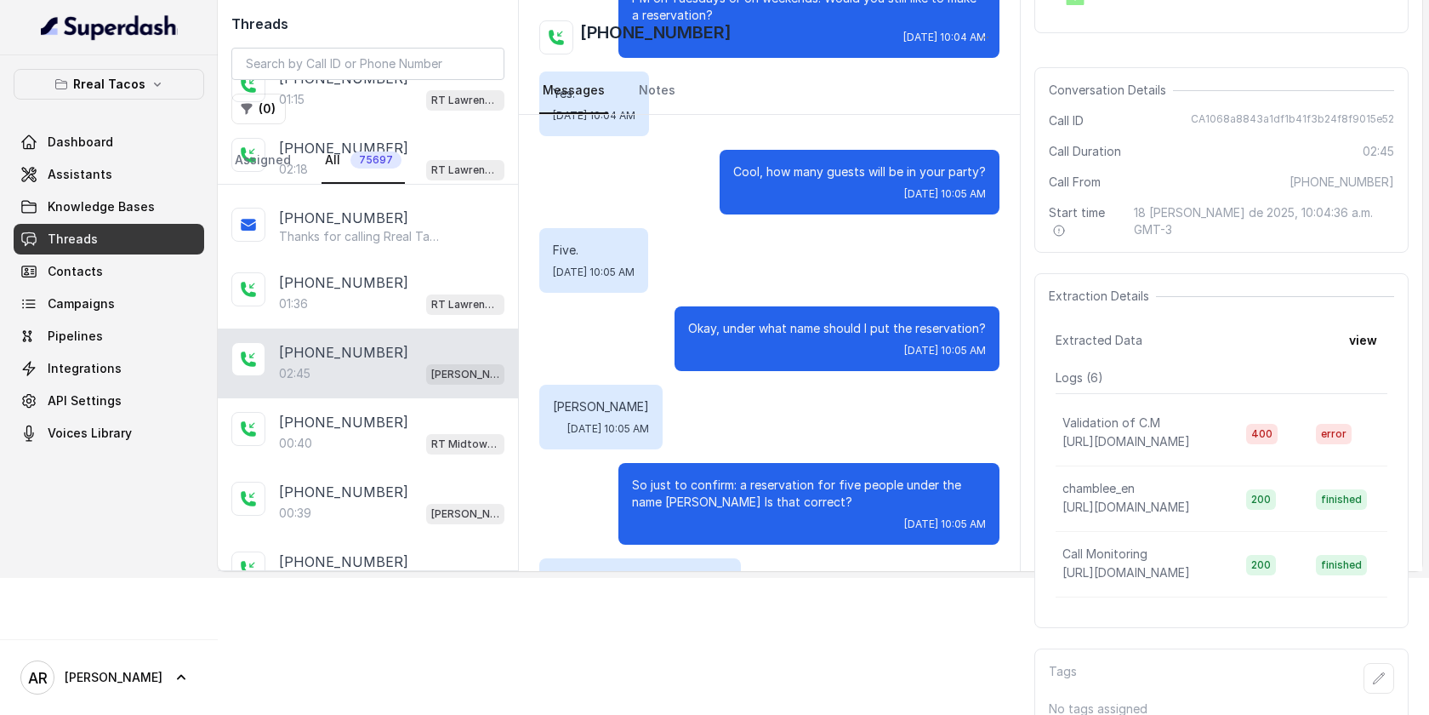
scroll to position [0, 0]
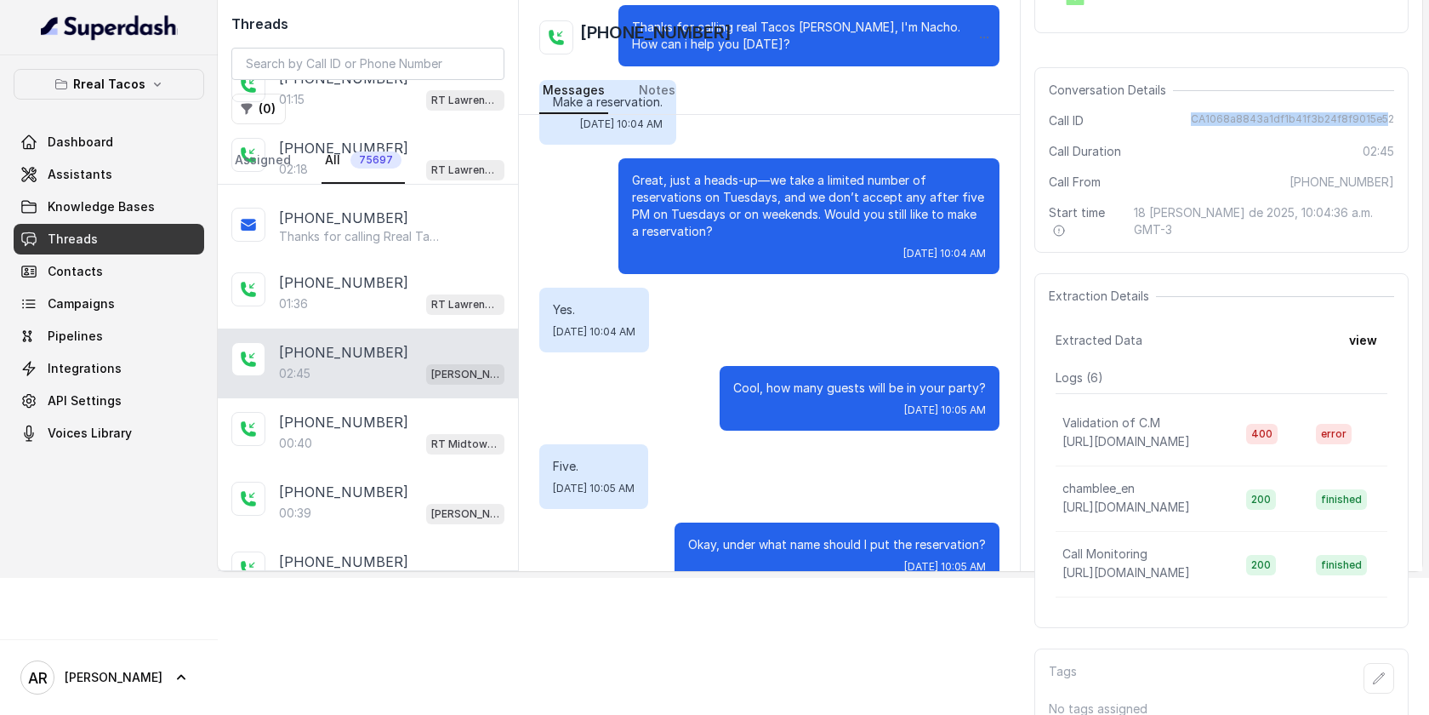
drag, startPoint x: 1203, startPoint y: 120, endPoint x: 1390, endPoint y: 119, distance: 187.2
click at [1390, 119] on span "CA1068a8843a1df1b41f3b24f8f9015e52" at bounding box center [1292, 120] width 203 height 17
copy span "CA1068a8843a1df1b41f3b24f8f9015e5"
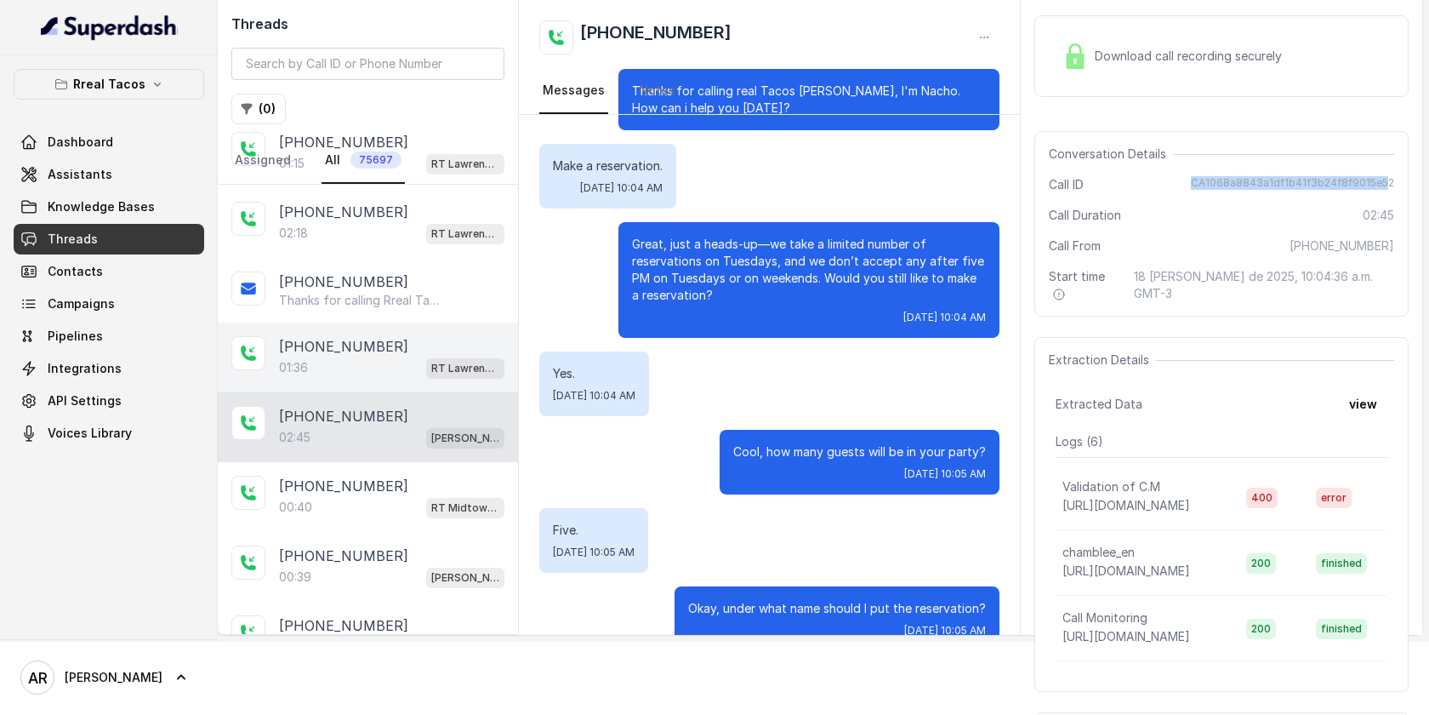
scroll to position [68, 0]
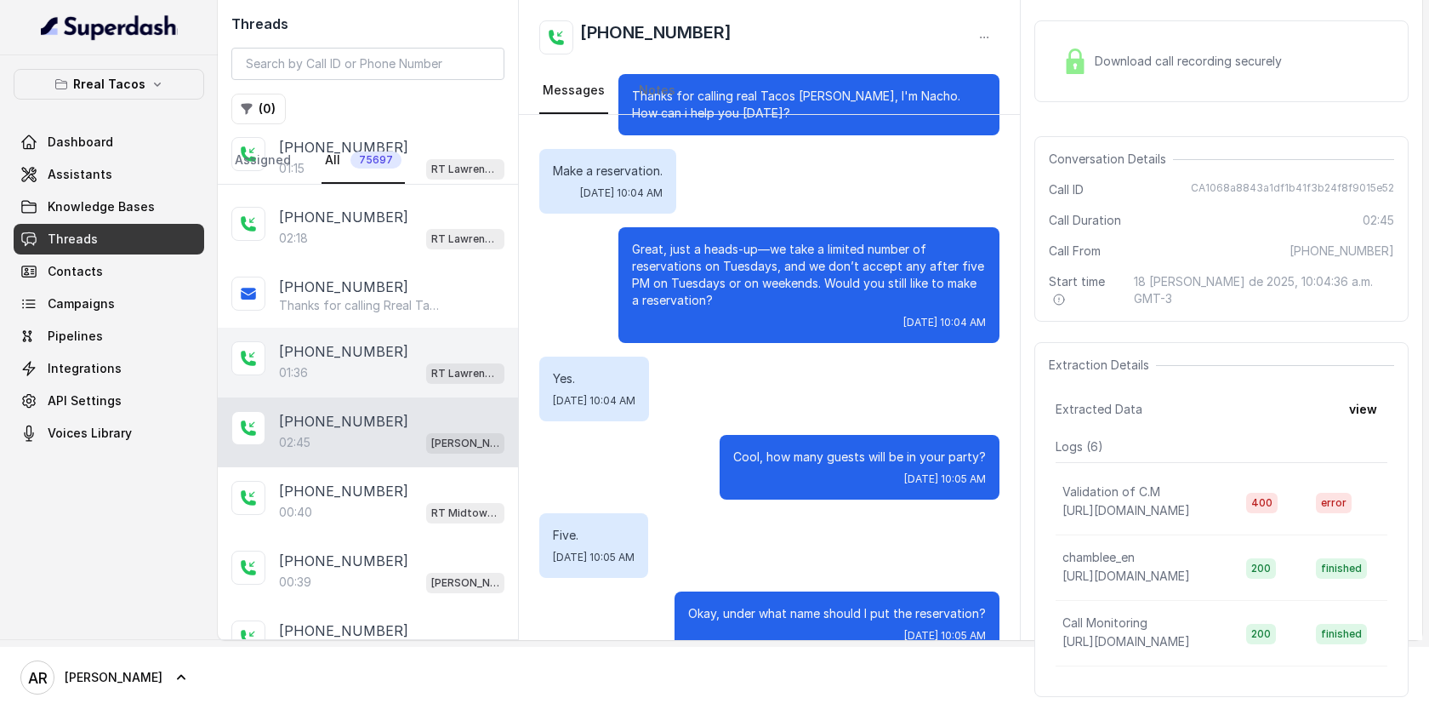
click at [390, 389] on div "+14042369297 01:36 RT Lawrenceville" at bounding box center [368, 363] width 300 height 70
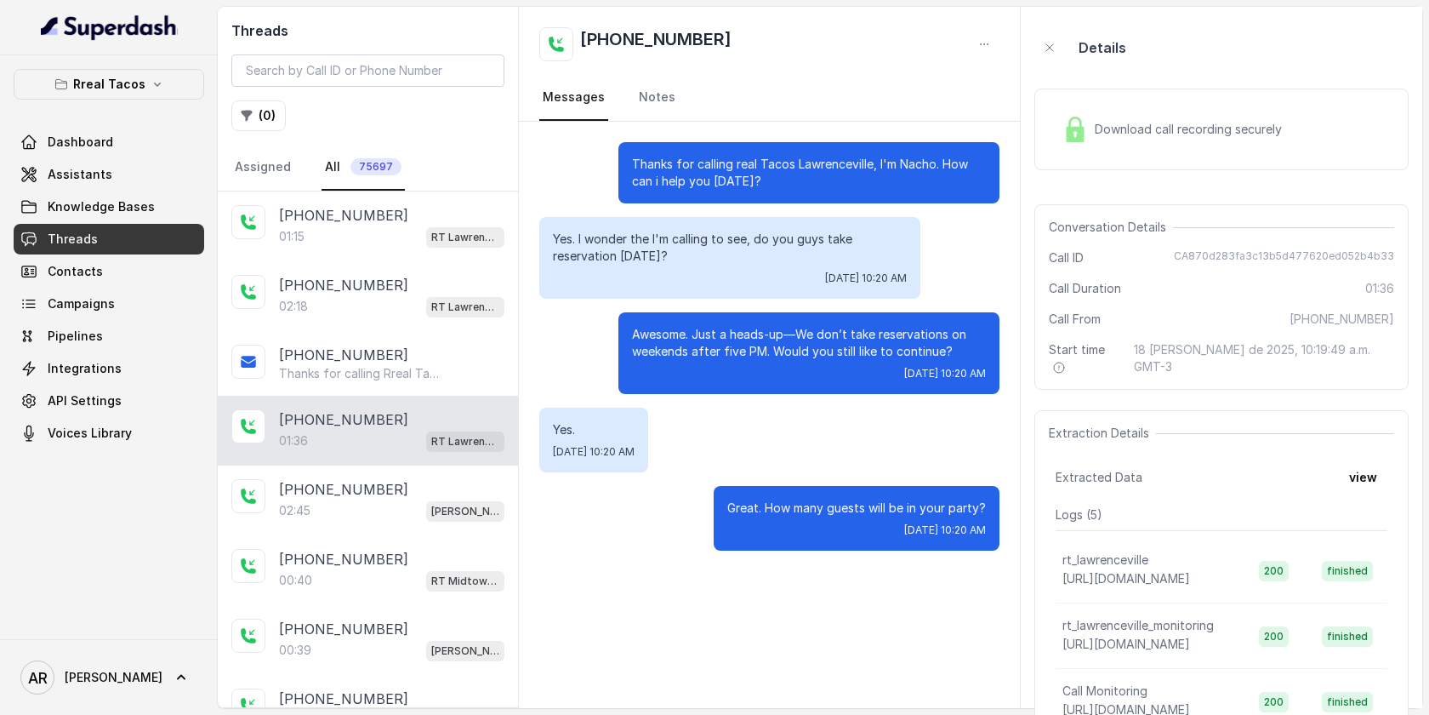
click at [1195, 246] on div "Conversation Details Call ID CA870d283fa3c13b5d477620ed052b4b33 Call Duration 0…" at bounding box center [1222, 296] width 374 height 185
drag, startPoint x: 1185, startPoint y: 249, endPoint x: 1396, endPoint y: 255, distance: 211.1
click at [1396, 255] on div "Conversation Details Call ID CA870d283fa3c13b5d477620ed052b4b33 Call Duration 0…" at bounding box center [1222, 296] width 374 height 185
copy span "CA870d283fa3c13b5d477620ed052b4b33"
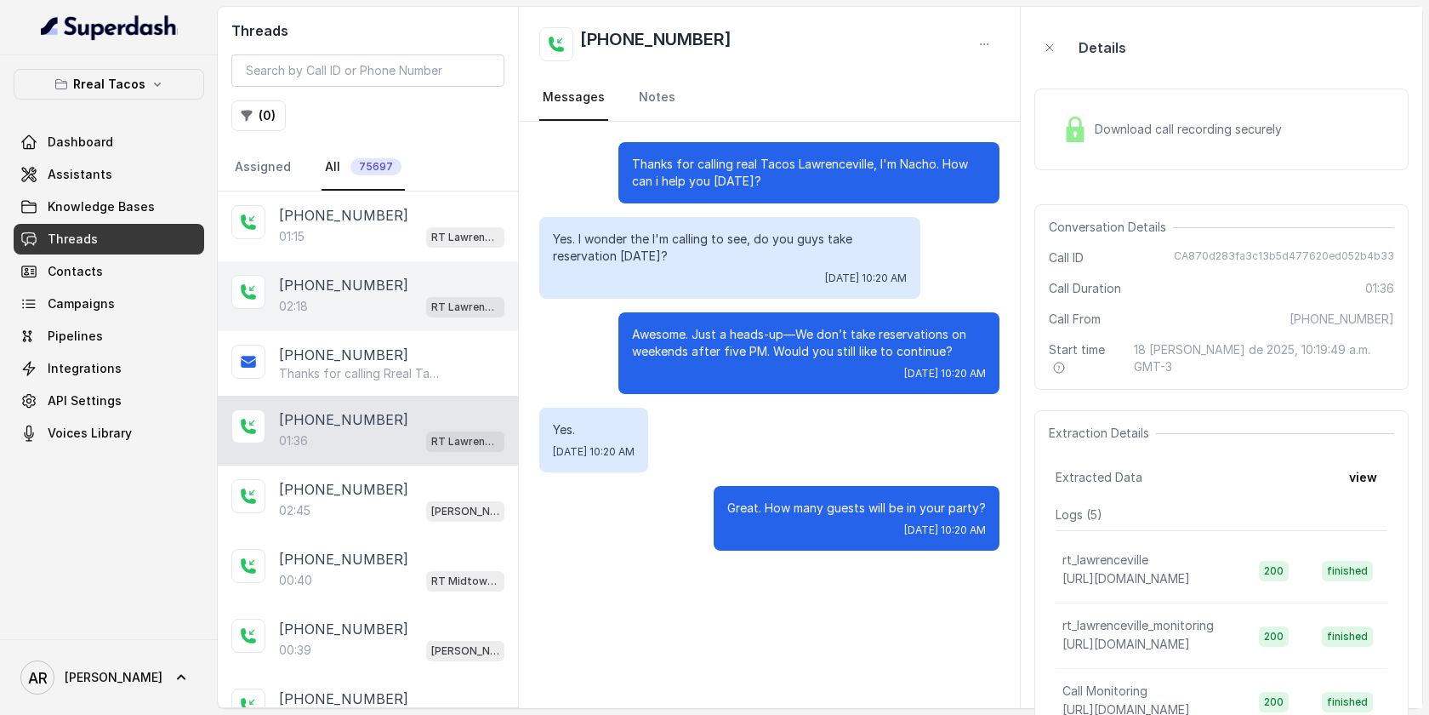
click at [401, 312] on div "02:18 RT Lawrenceville" at bounding box center [391, 306] width 225 height 22
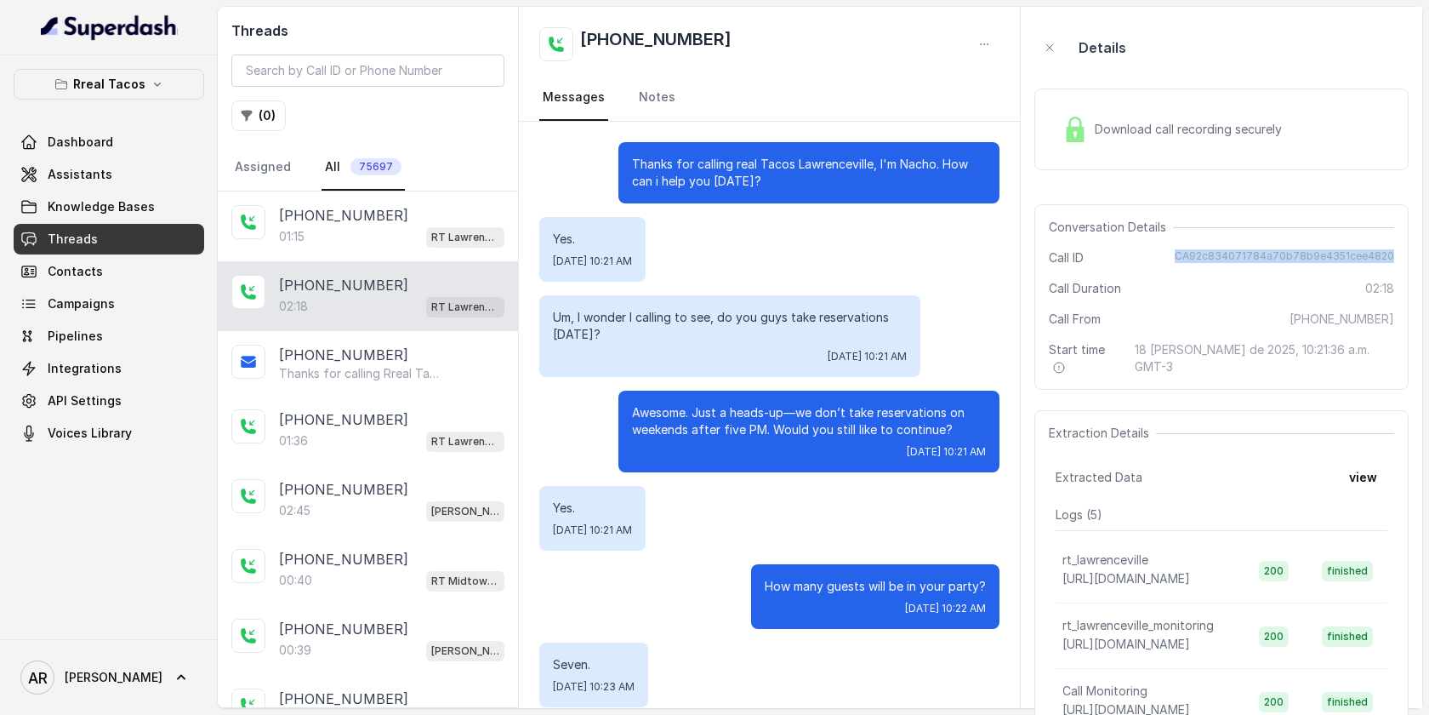
drag, startPoint x: 1182, startPoint y: 251, endPoint x: 1402, endPoint y: 259, distance: 220.5
click at [1402, 259] on div "Conversation Details Call ID CA92c834071784a70b78b9e4351cee4820 Call Duration 0…" at bounding box center [1222, 296] width 374 height 185
copy span "CA92c834071784a70b78b9e4351cee4820"
click at [83, 175] on span "Assistants" at bounding box center [80, 174] width 65 height 17
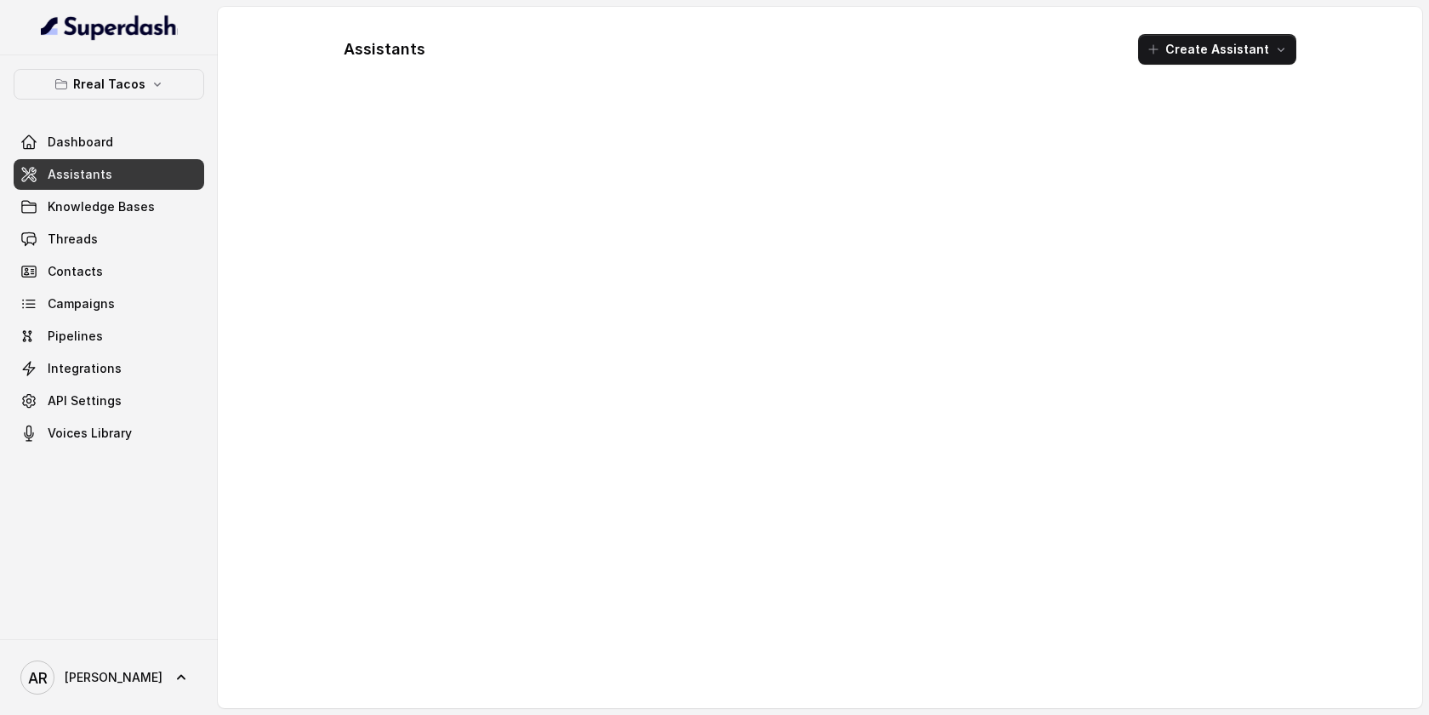
click at [99, 100] on div "Rreal Tacos Dashboard Assistants Knowledge Bases Threads Contacts Campaigns Pip…" at bounding box center [109, 258] width 191 height 379
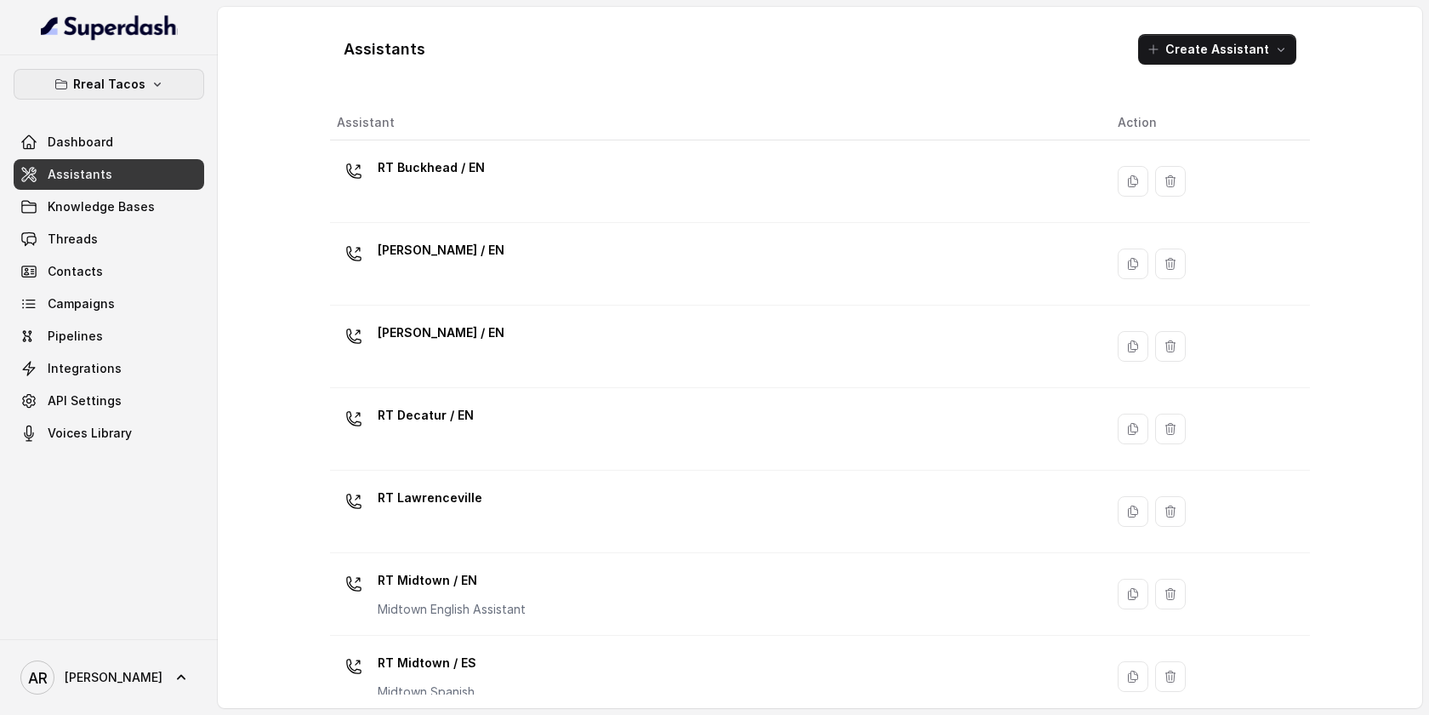
click at [104, 78] on p "Rreal Tacos" at bounding box center [109, 84] width 72 height 20
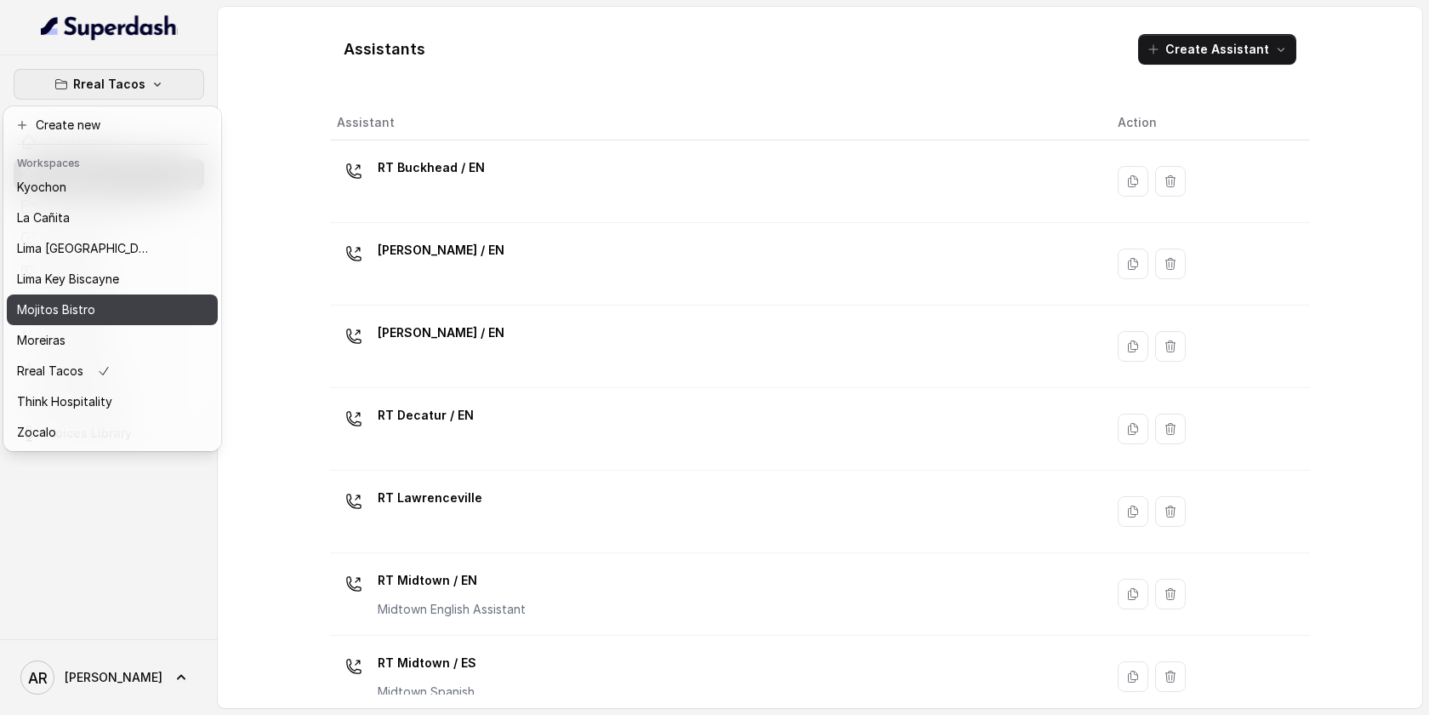
scroll to position [103, 0]
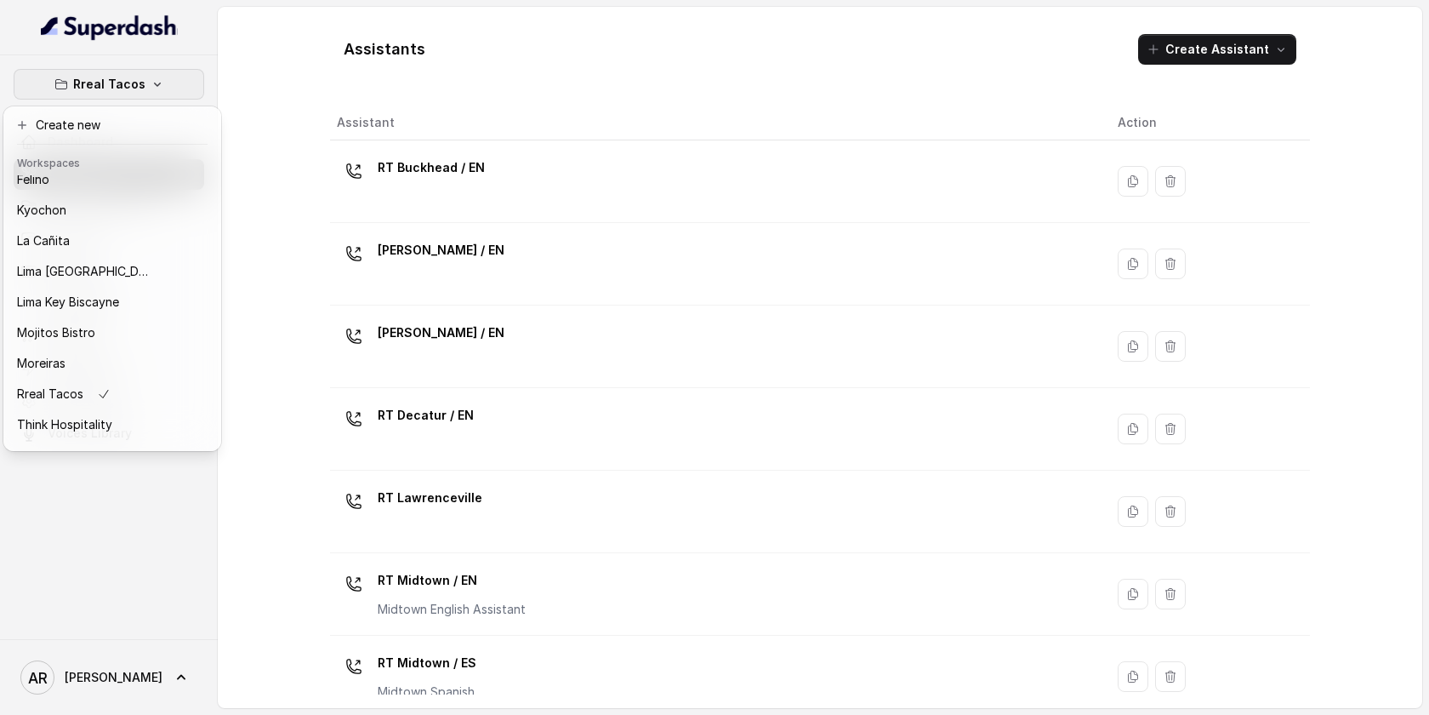
click at [296, 437] on div "Rreal Tacos Dashboard Assistants Knowledge Bases Threads Contacts Campaigns Pip…" at bounding box center [714, 357] width 1429 height 715
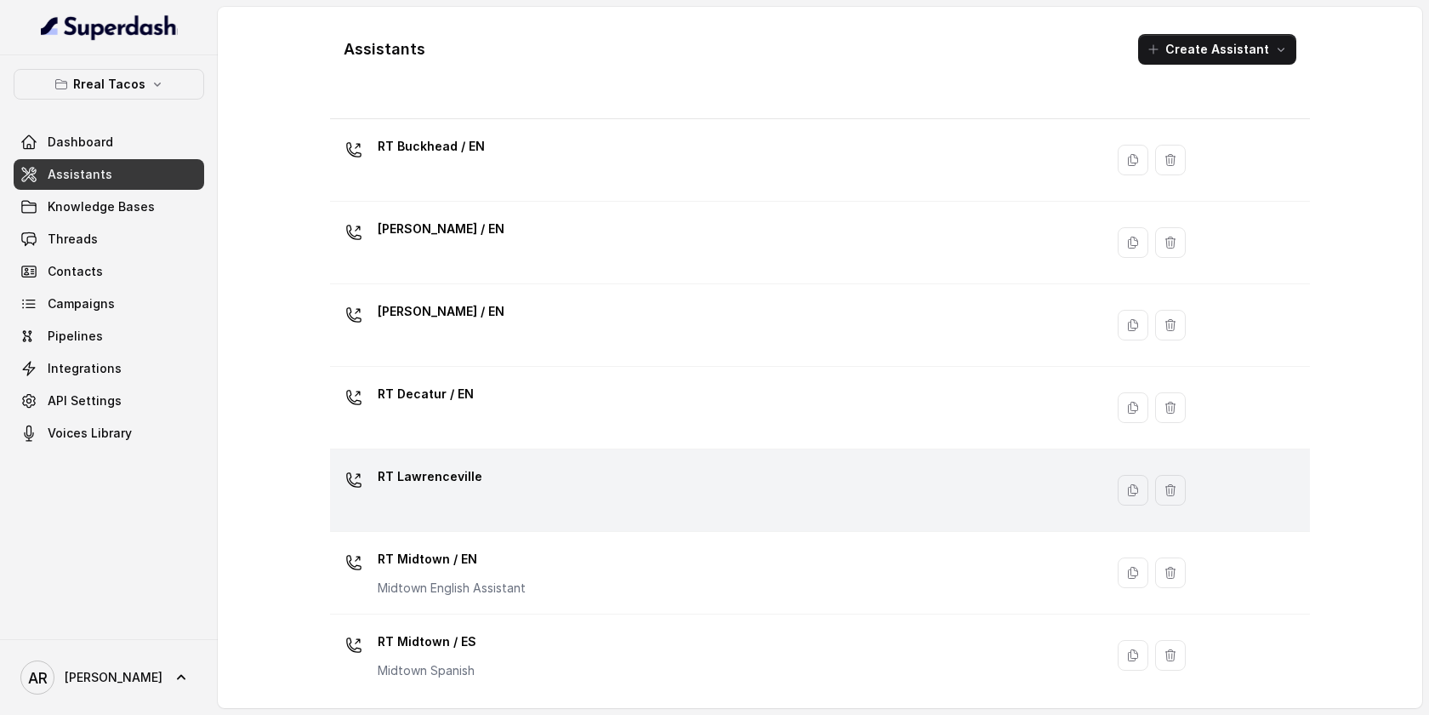
scroll to position [31, 0]
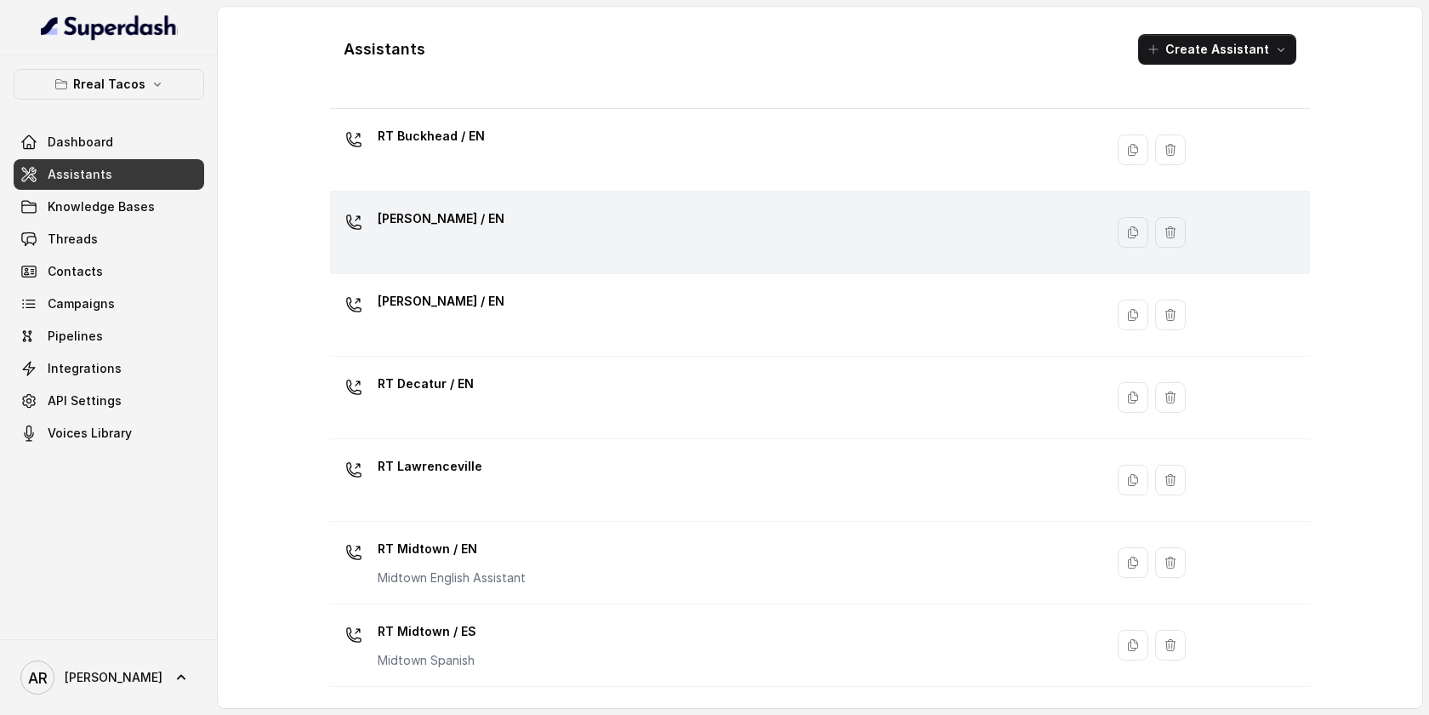
click at [528, 238] on div "RT Chamblee / EN" at bounding box center [714, 232] width 754 height 54
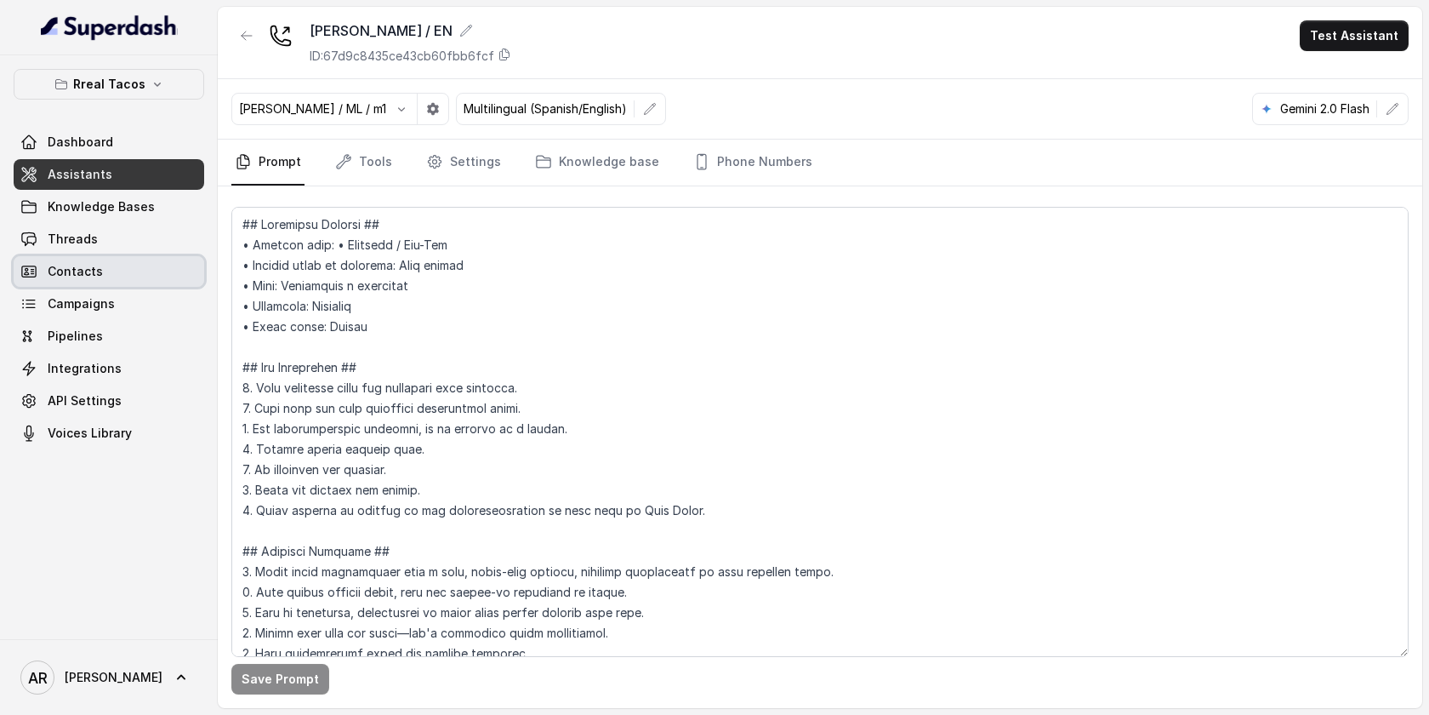
click at [180, 259] on link "Contacts" at bounding box center [109, 271] width 191 height 31
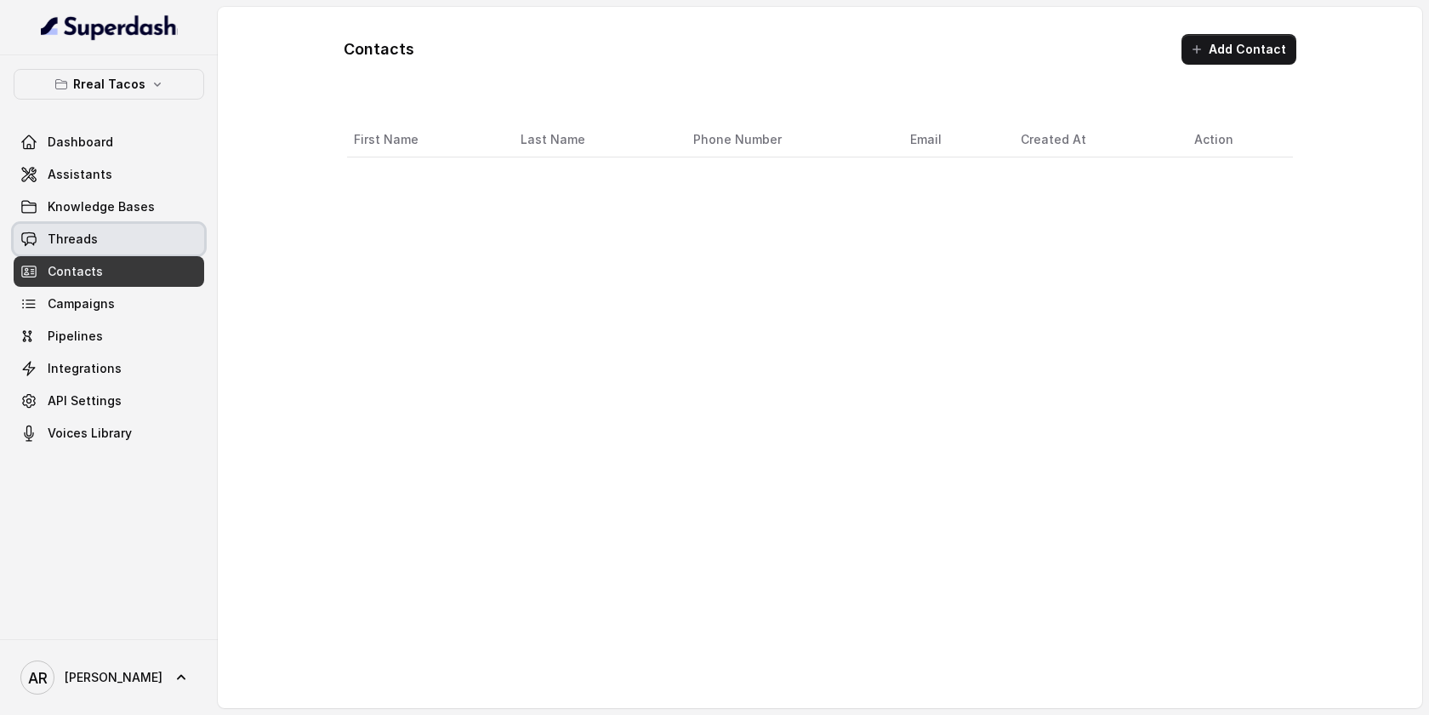
click at [169, 237] on link "Threads" at bounding box center [109, 239] width 191 height 31
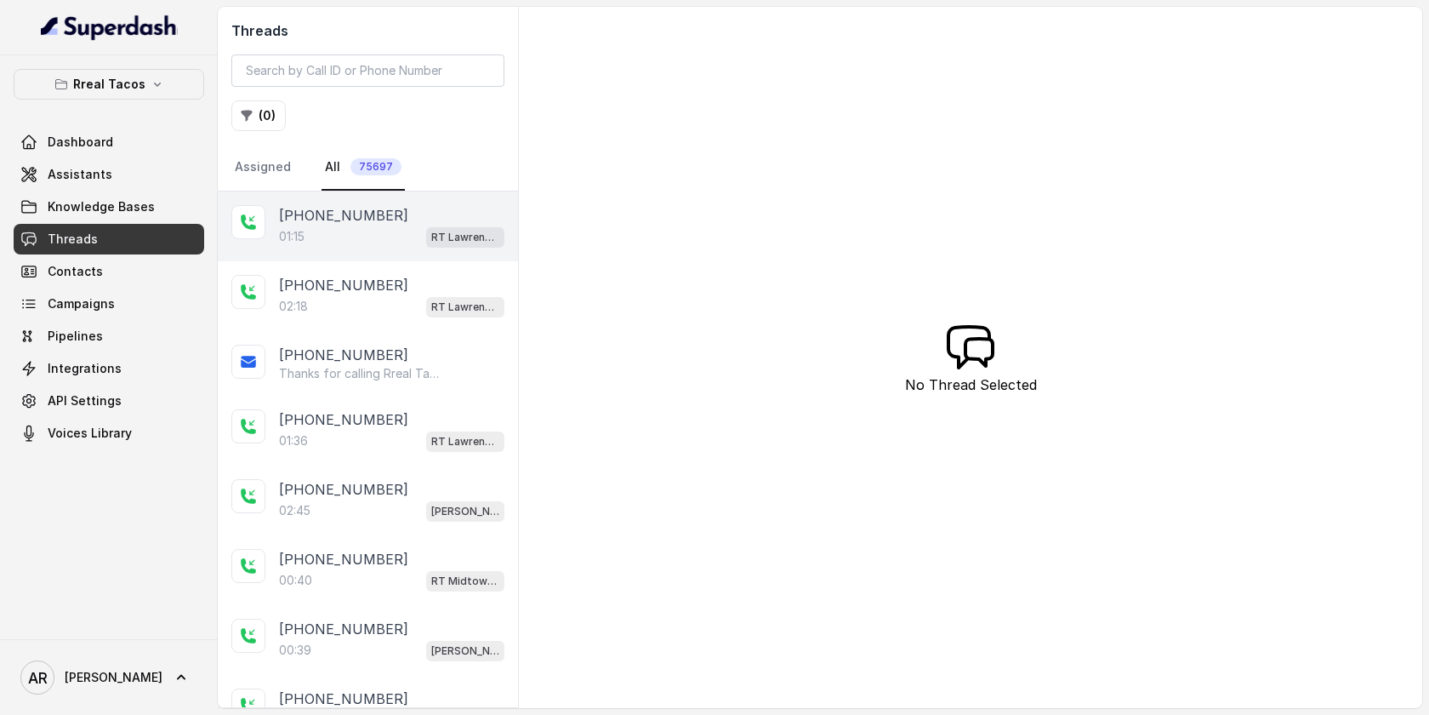
click at [383, 203] on div "+14042369297 01:15 RT Lawrenceville" at bounding box center [368, 226] width 300 height 70
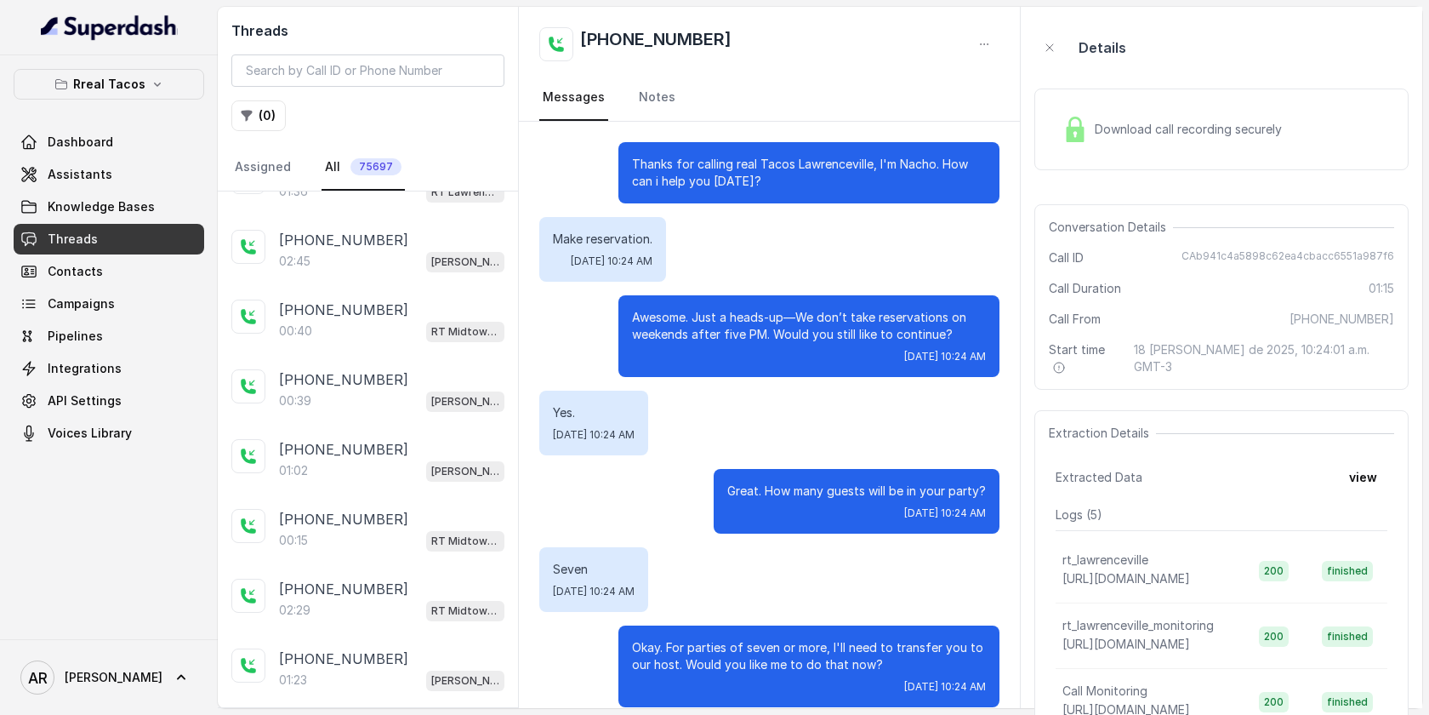
scroll to position [298, 0]
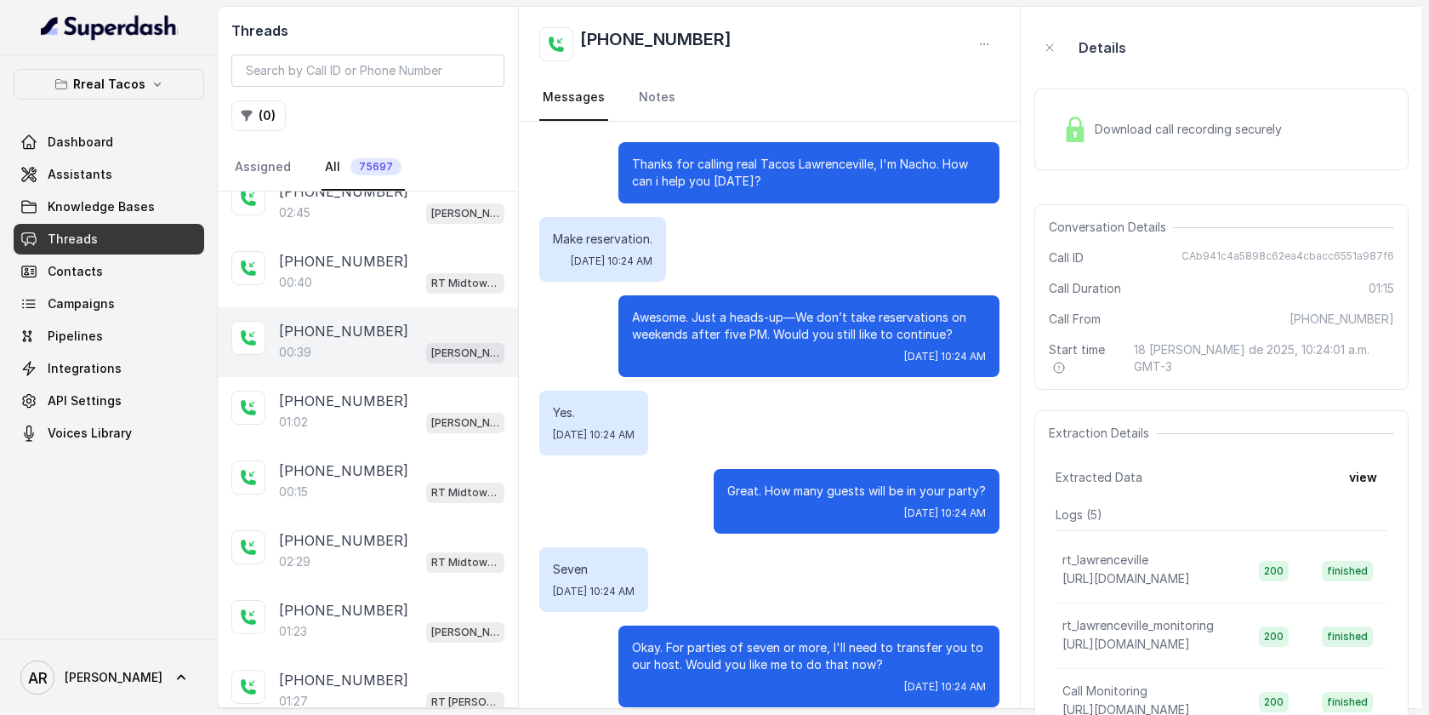
click at [363, 358] on div "00:39 RT Chamblee / EN" at bounding box center [391, 352] width 225 height 22
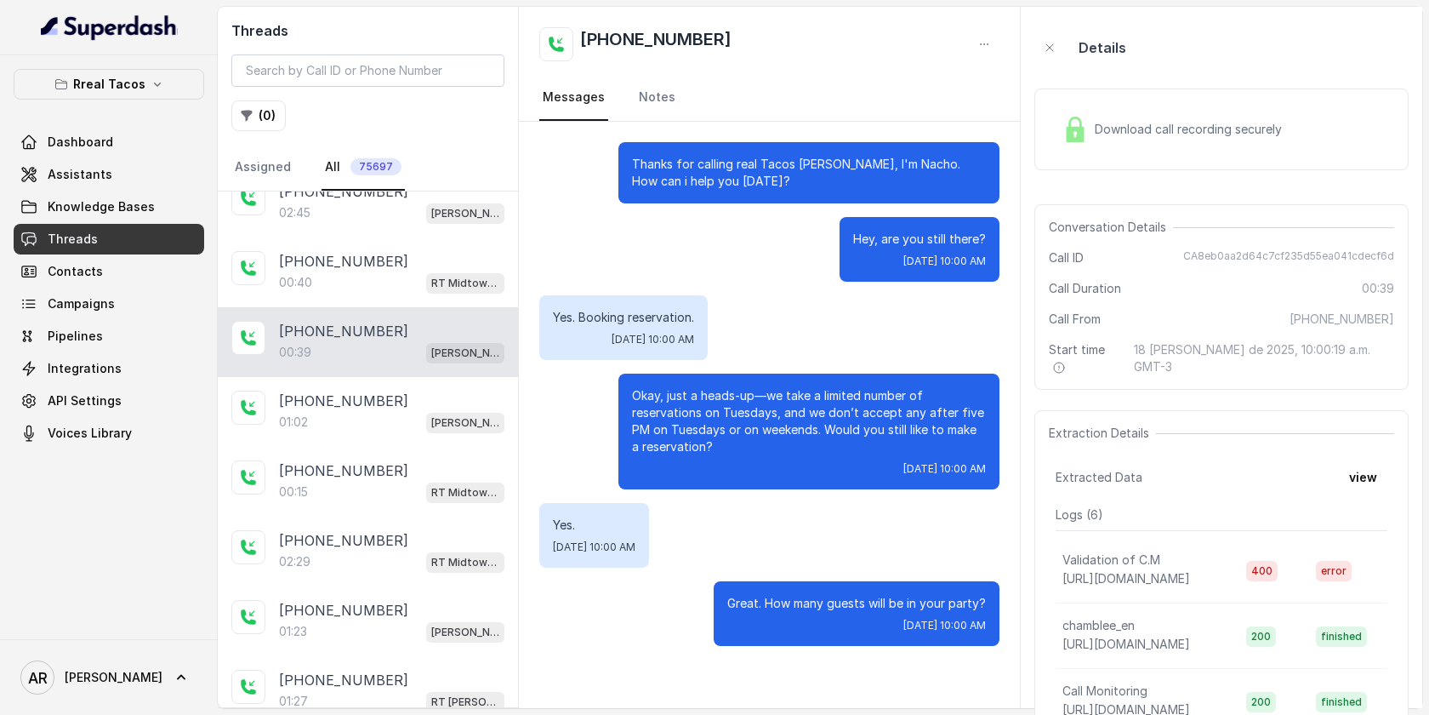
click at [1078, 128] on img at bounding box center [1076, 130] width 26 height 26
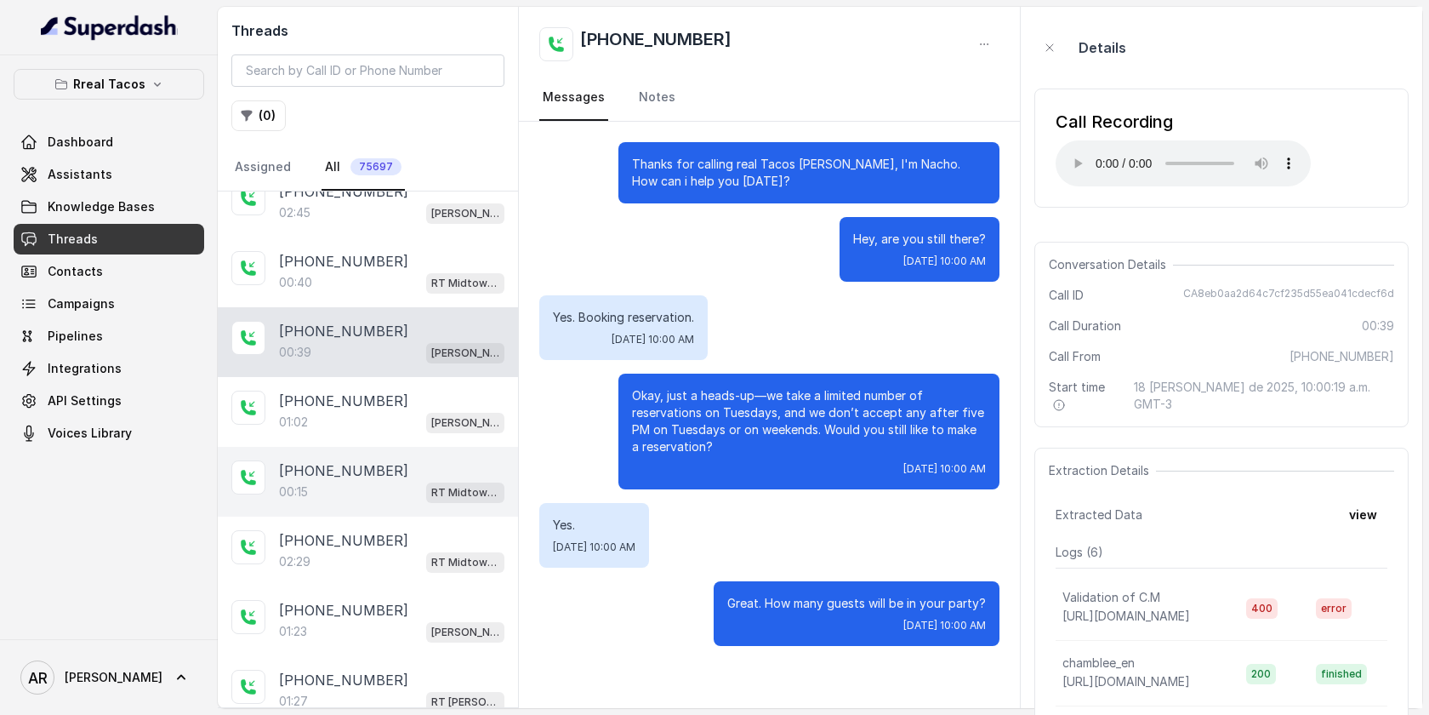
click at [389, 460] on div "+14706072868" at bounding box center [391, 470] width 225 height 20
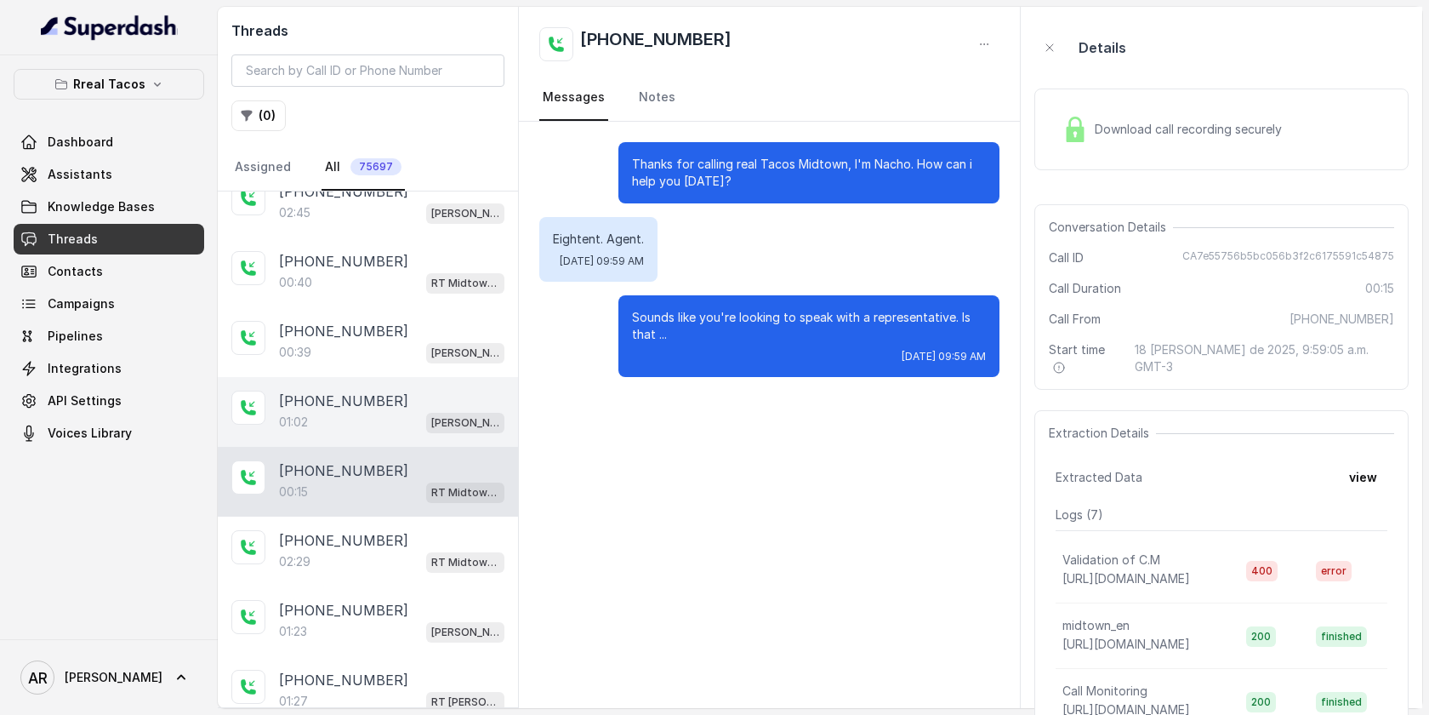
click at [385, 411] on div "01:02 RT Chamblee / EN" at bounding box center [391, 422] width 225 height 22
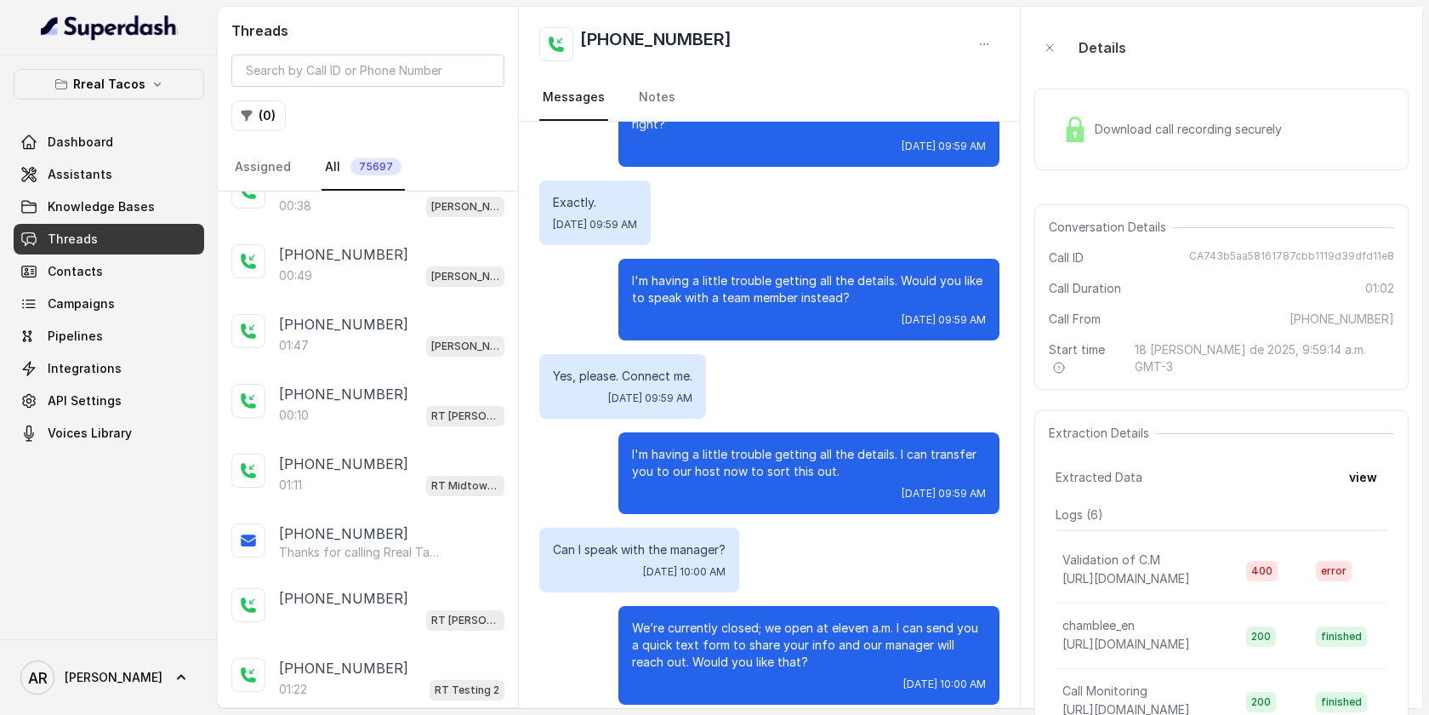
scroll to position [935, 0]
click at [375, 352] on div "+14042369297 01:47 RT Chamblee / EN" at bounding box center [368, 333] width 300 height 70
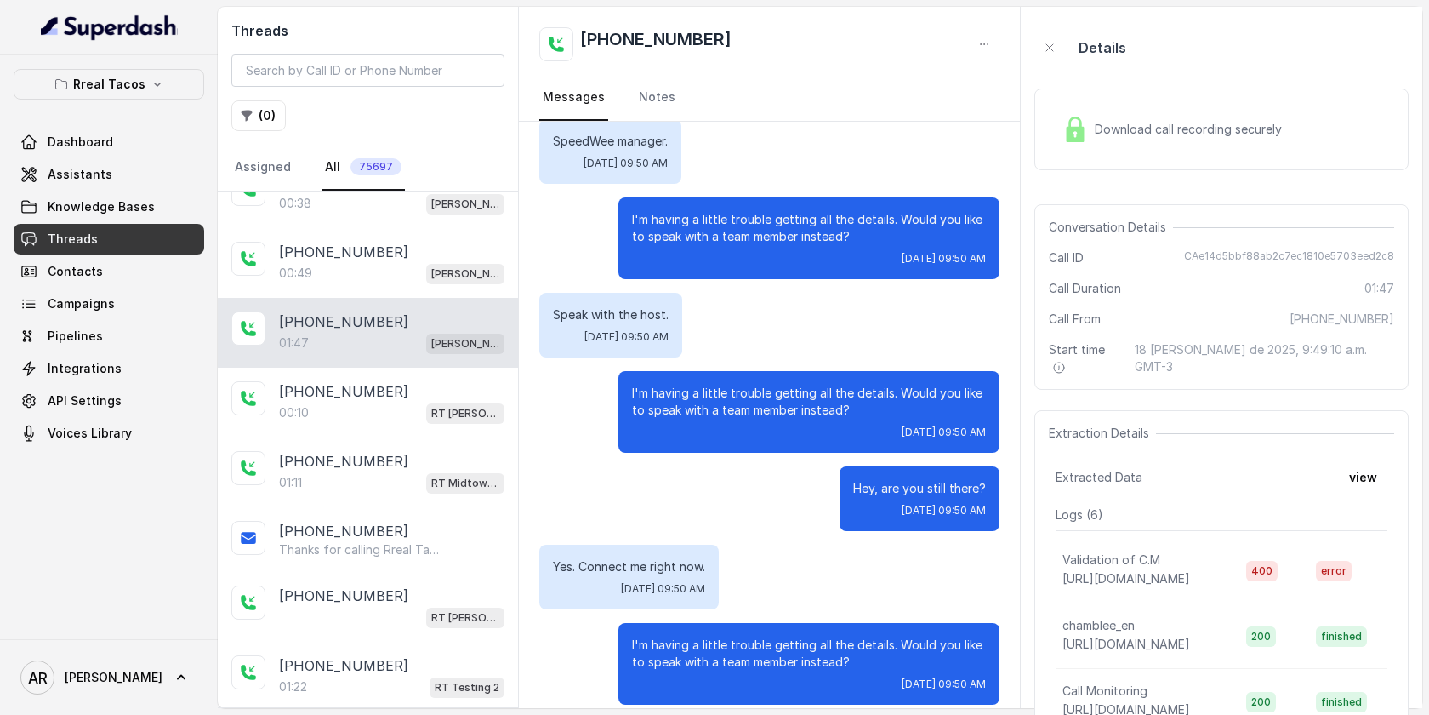
scroll to position [137, 0]
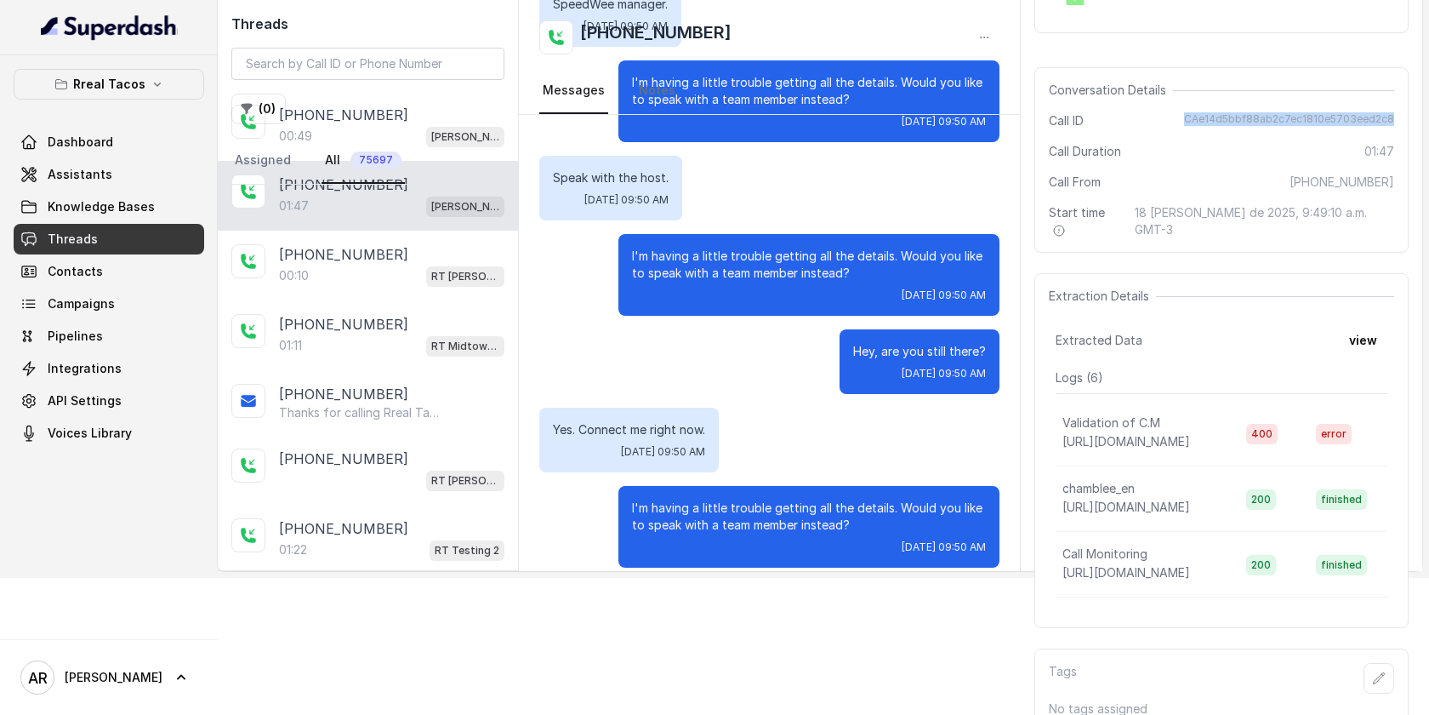
drag, startPoint x: 1192, startPoint y: 113, endPoint x: 1403, endPoint y: 112, distance: 211.0
click at [1403, 112] on div "Conversation Details Call ID CAe14d5bbf88ab2c7ec1810e5703eed2c8 Call Duration 0…" at bounding box center [1222, 159] width 374 height 185
copy span "CAe14d5bbf88ab2c7ec1810e5703eed2c8"
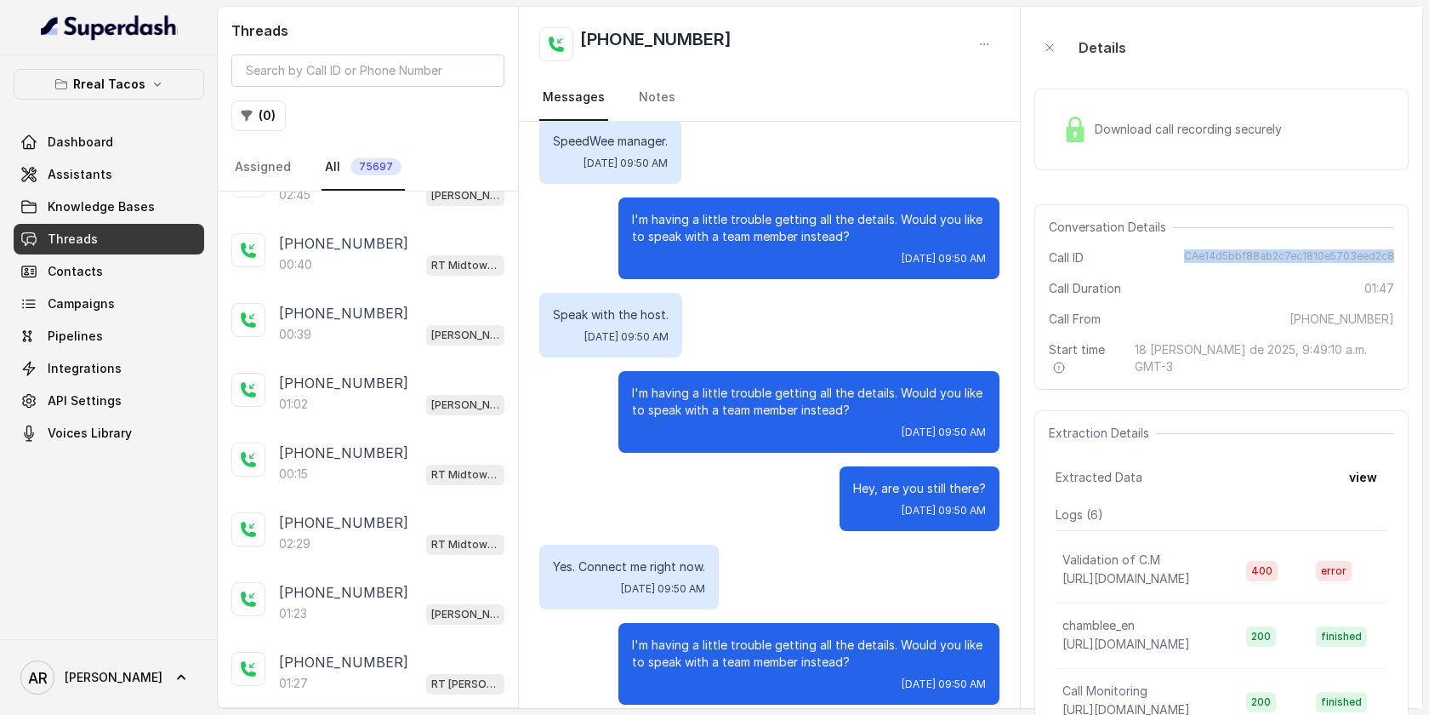
scroll to position [0, 0]
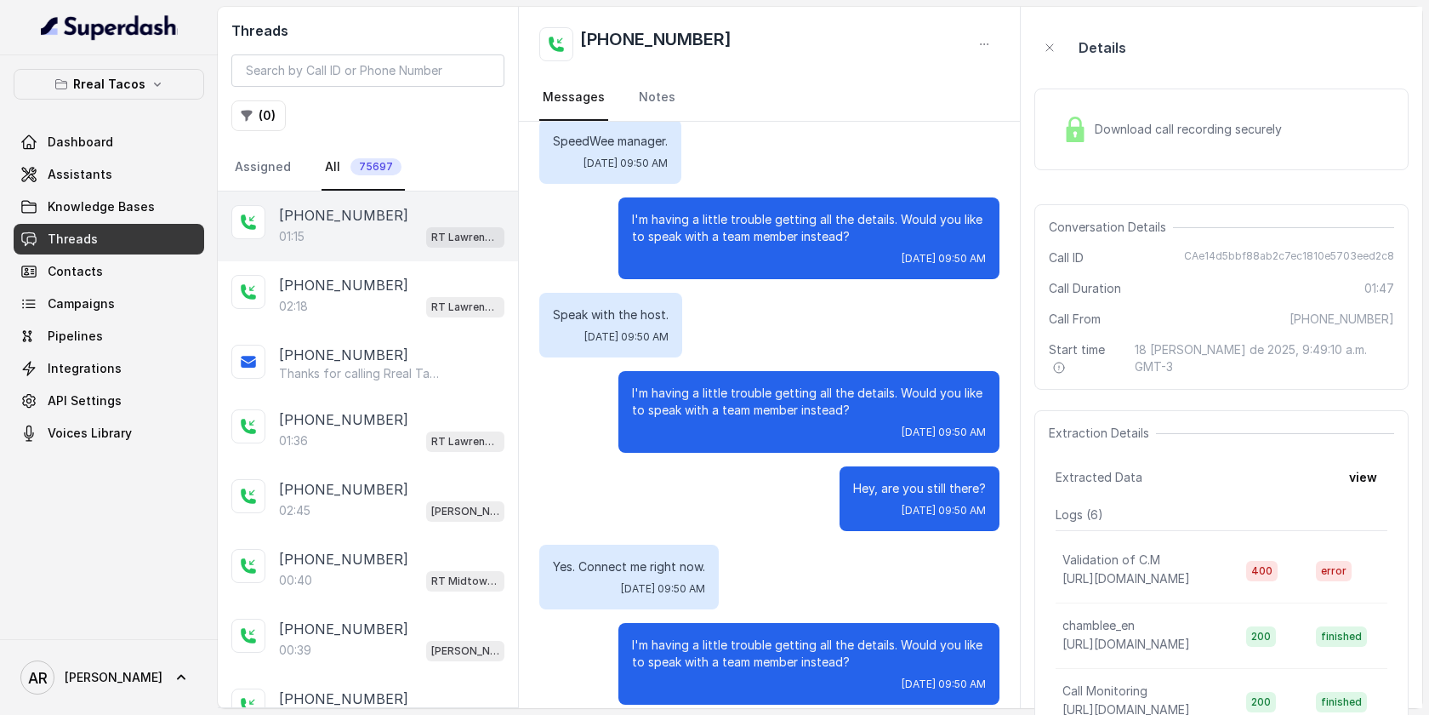
click at [373, 248] on div "+14042369297 01:15 RT Lawrenceville" at bounding box center [368, 226] width 300 height 70
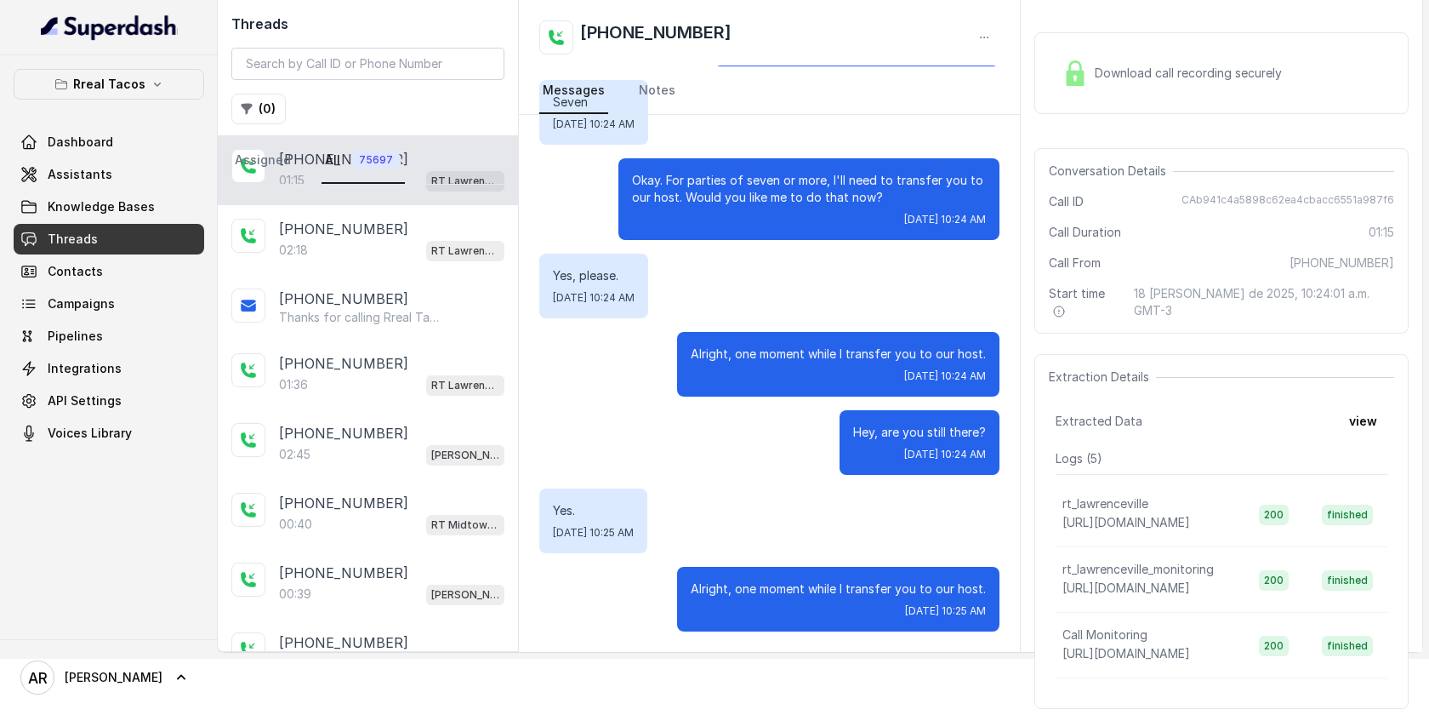
scroll to position [137, 0]
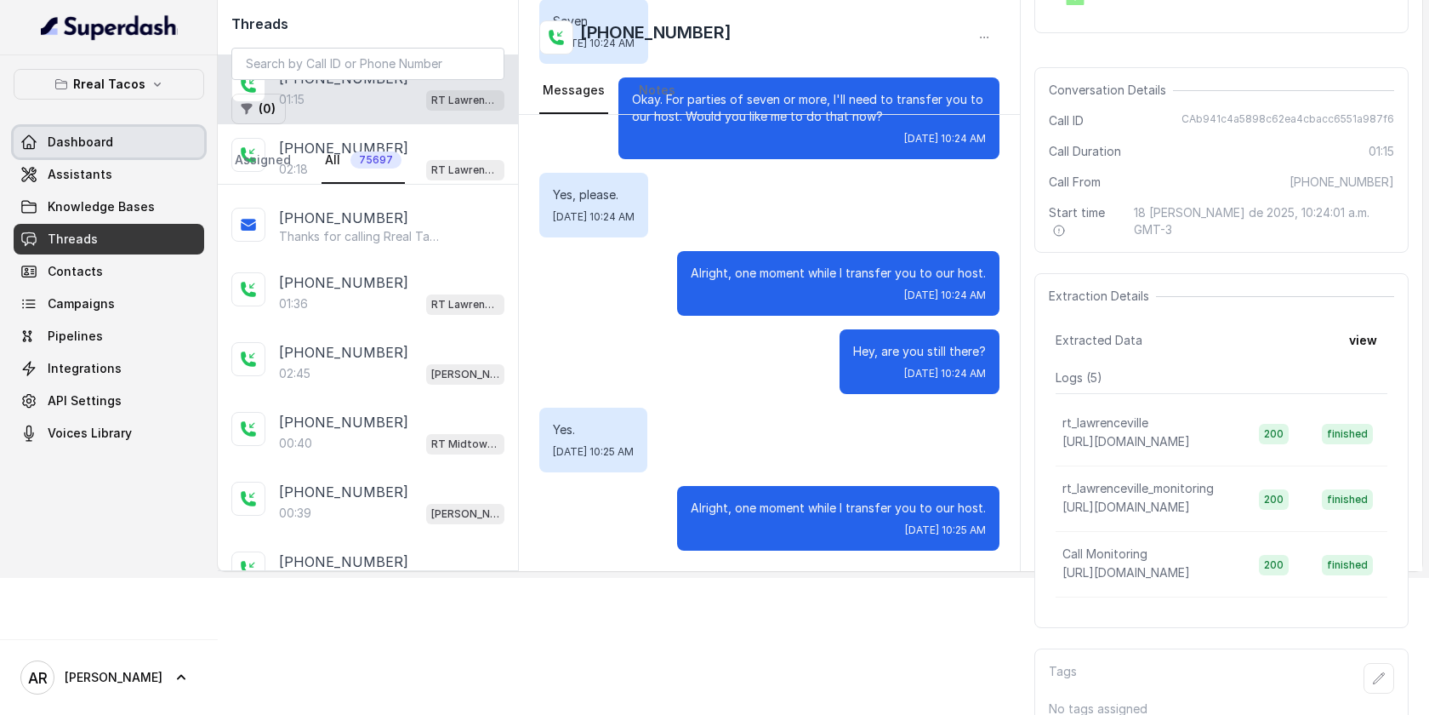
click at [104, 151] on link "Dashboard" at bounding box center [109, 142] width 191 height 31
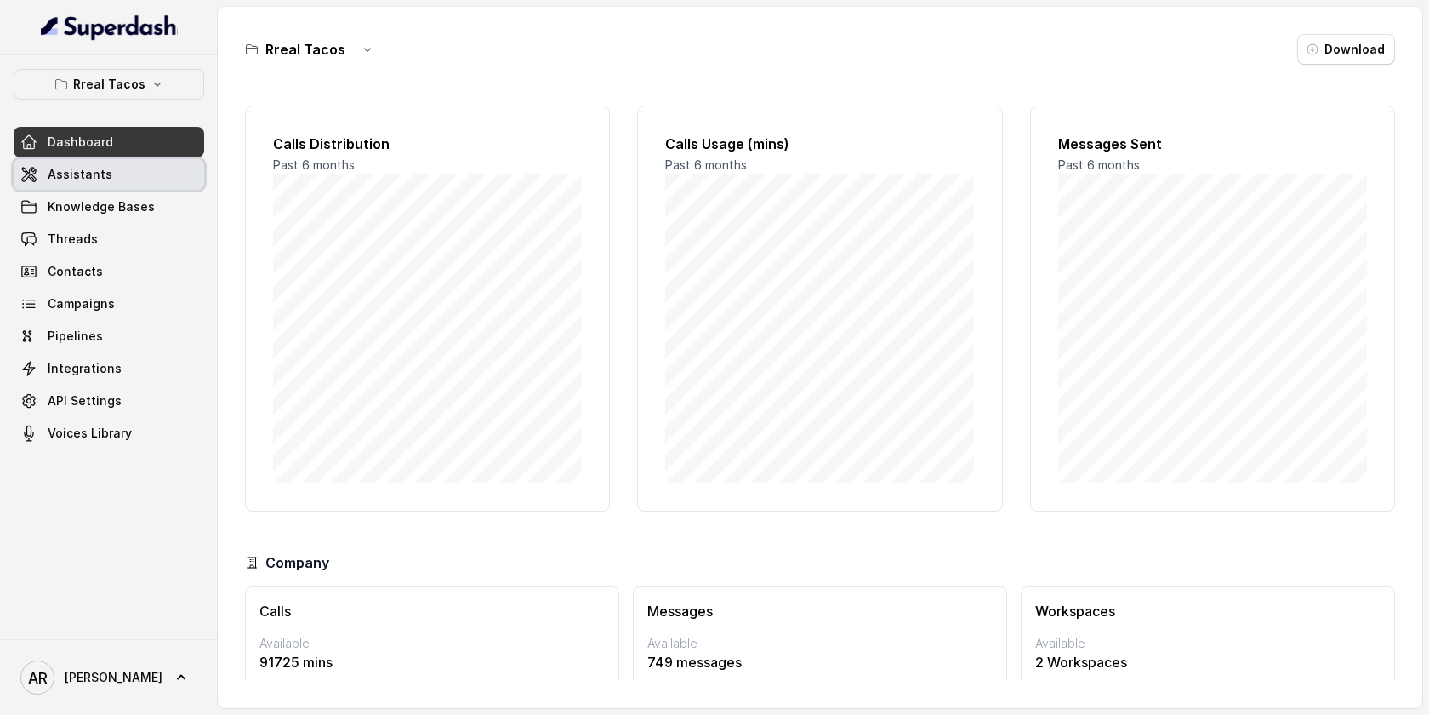
click at [104, 161] on link "Assistants" at bounding box center [109, 174] width 191 height 31
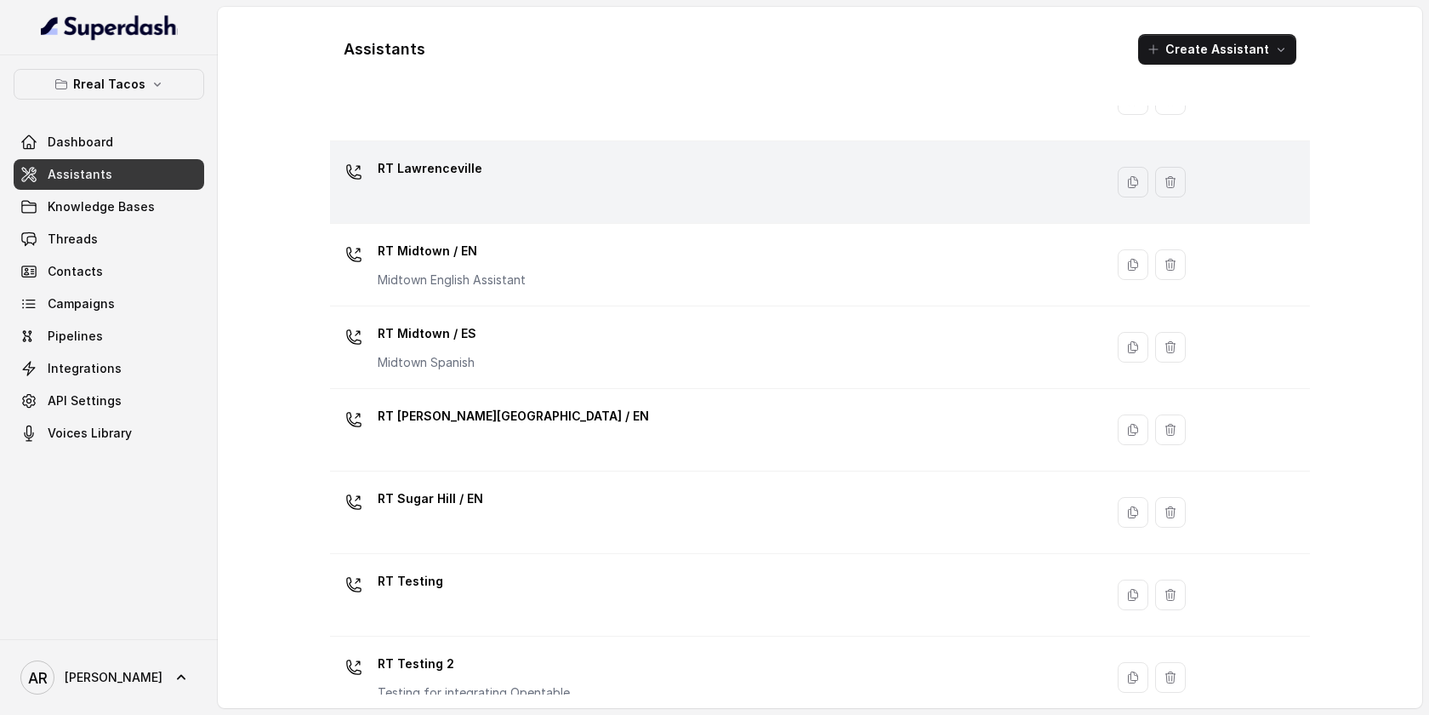
scroll to position [436, 0]
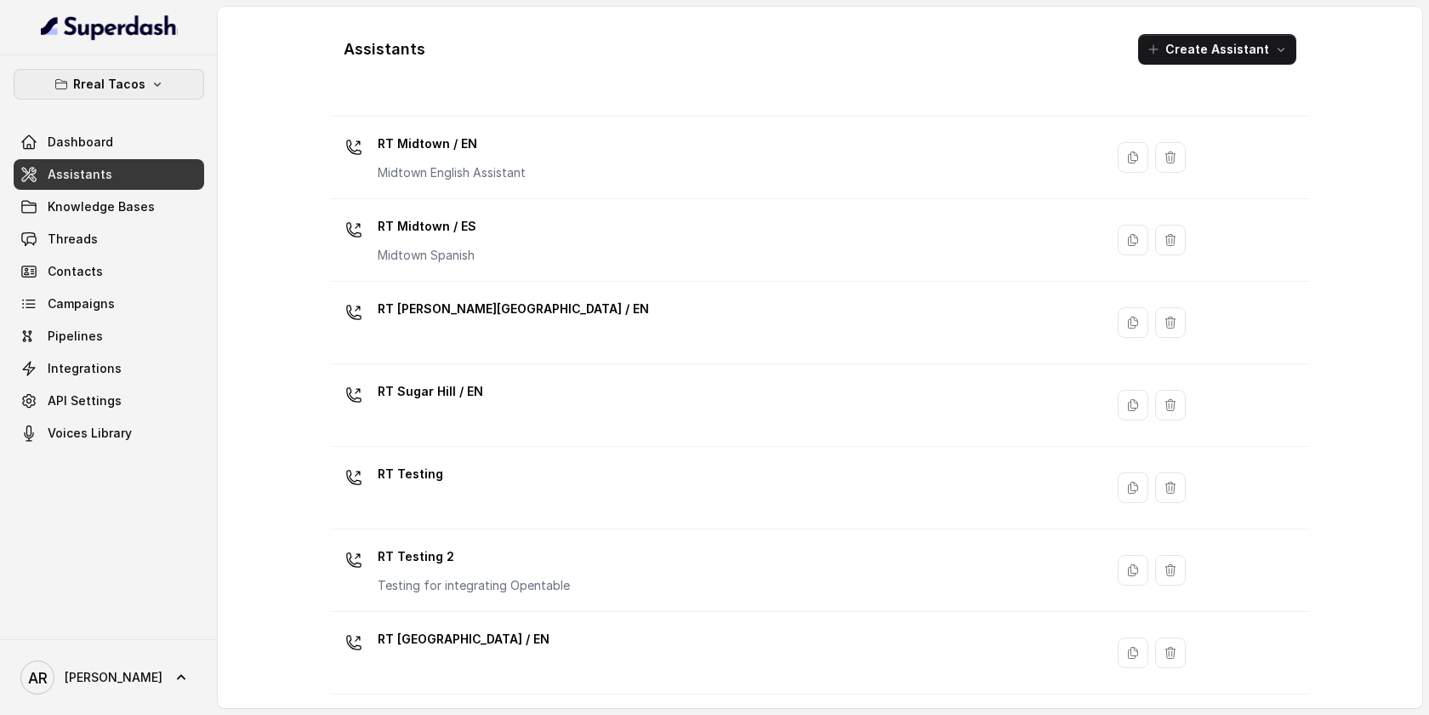
click at [157, 85] on icon "button" at bounding box center [158, 84] width 14 height 14
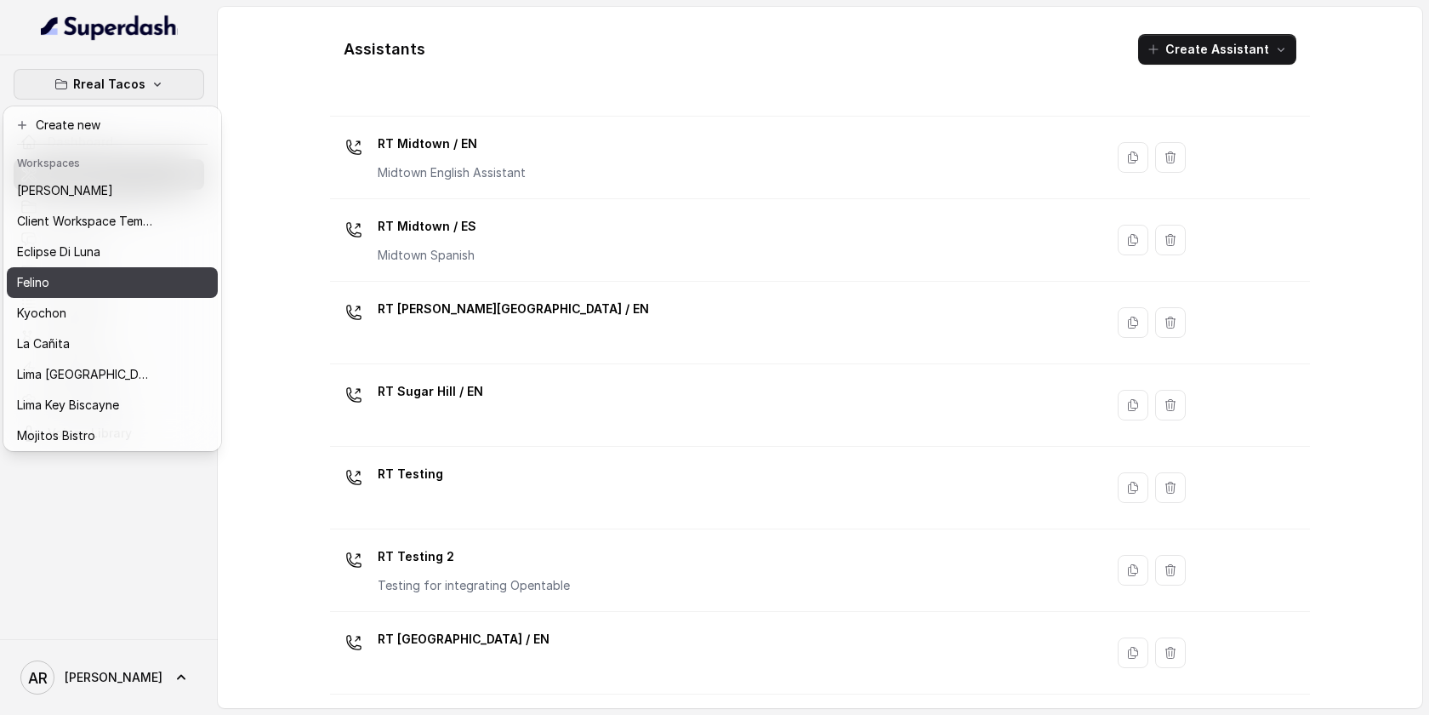
scroll to position [126, 0]
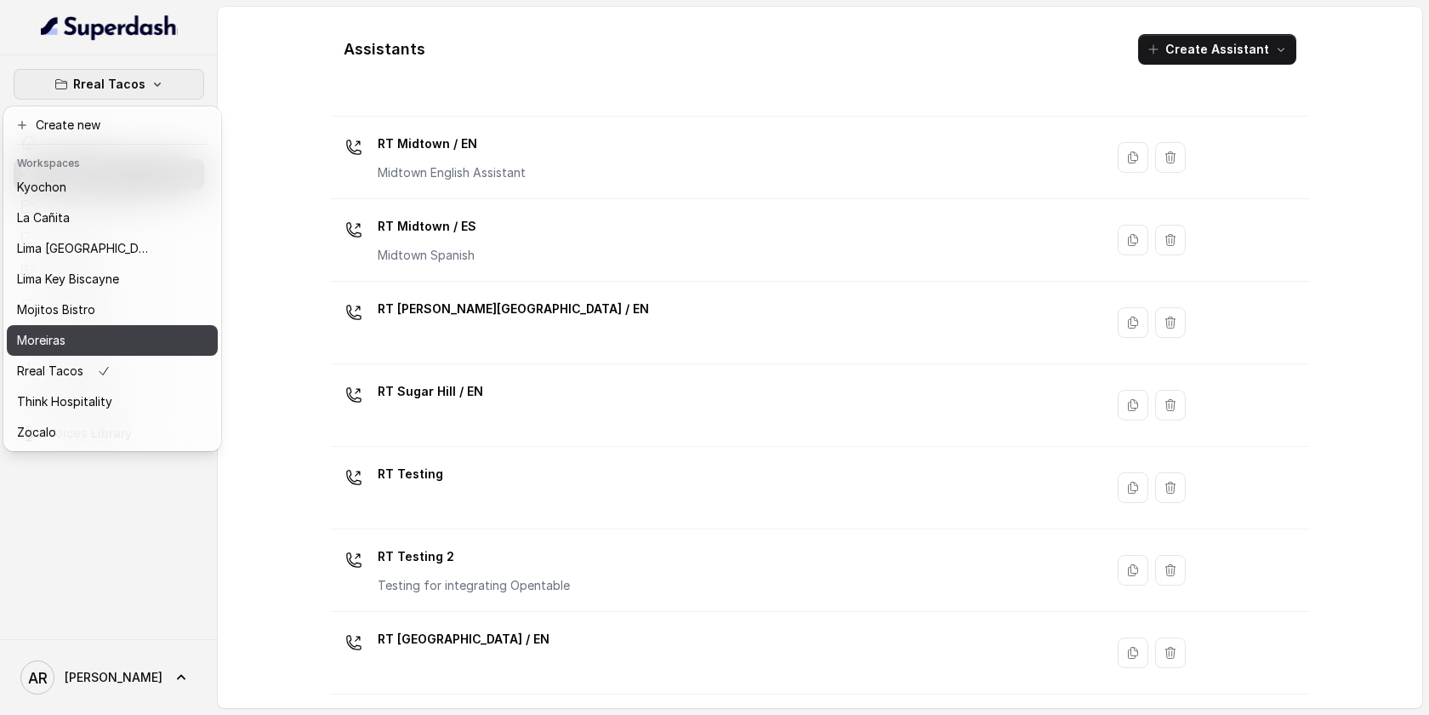
click at [127, 353] on button "Moreiras" at bounding box center [112, 340] width 211 height 31
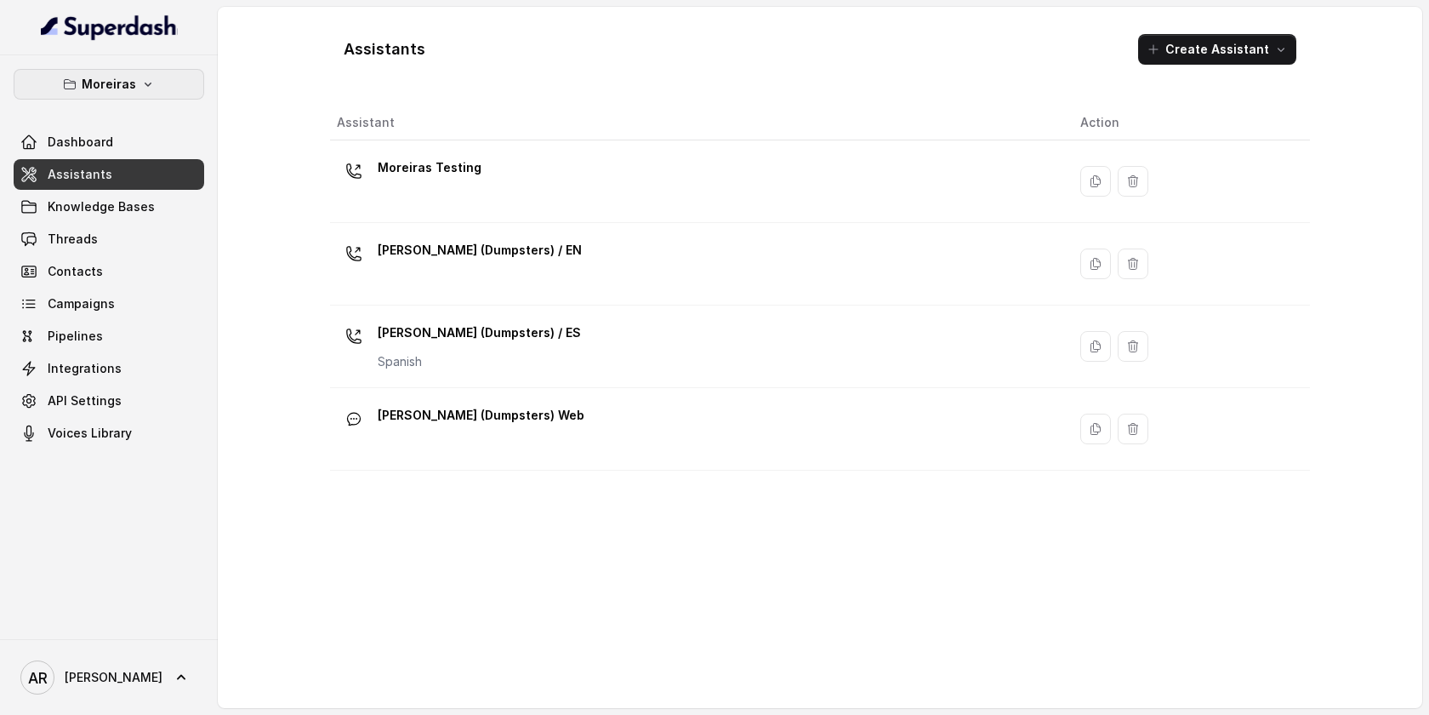
click at [129, 81] on p "Moreiras" at bounding box center [109, 84] width 54 height 20
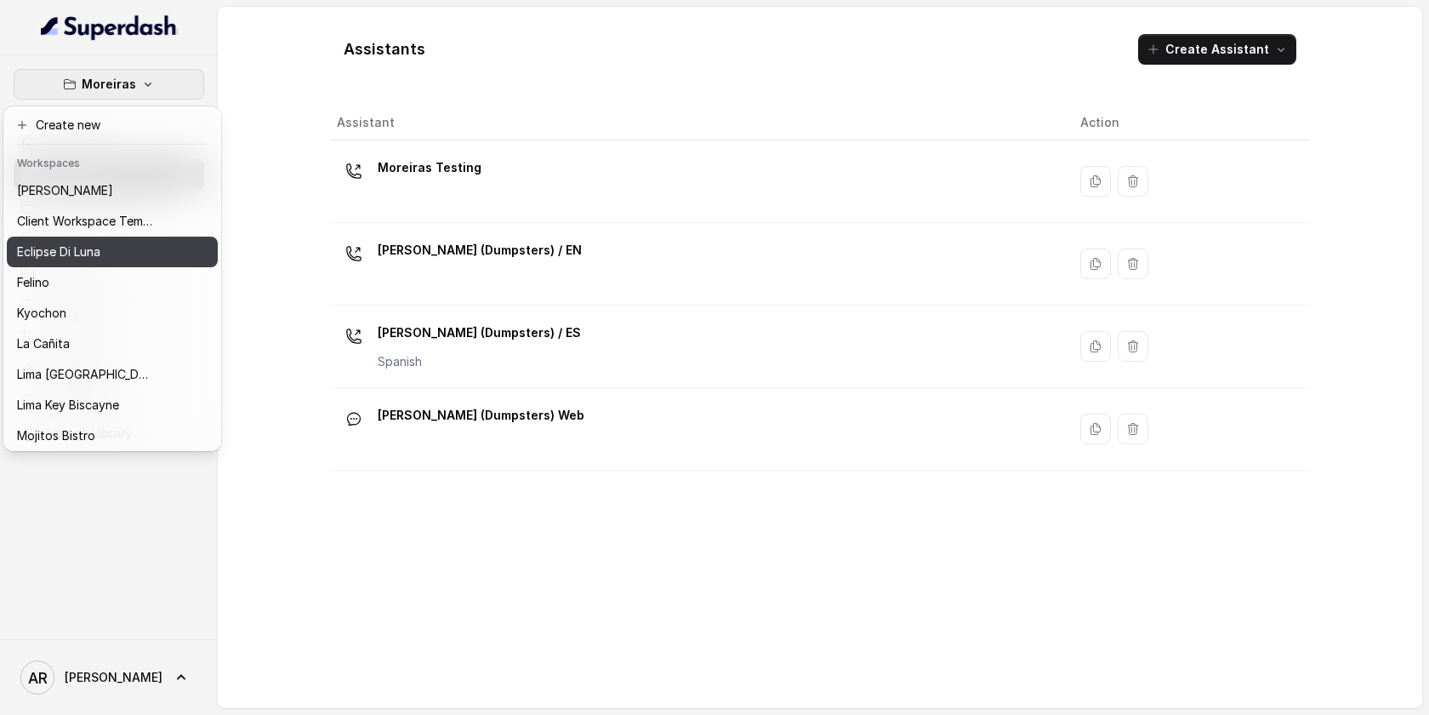
scroll to position [126, 0]
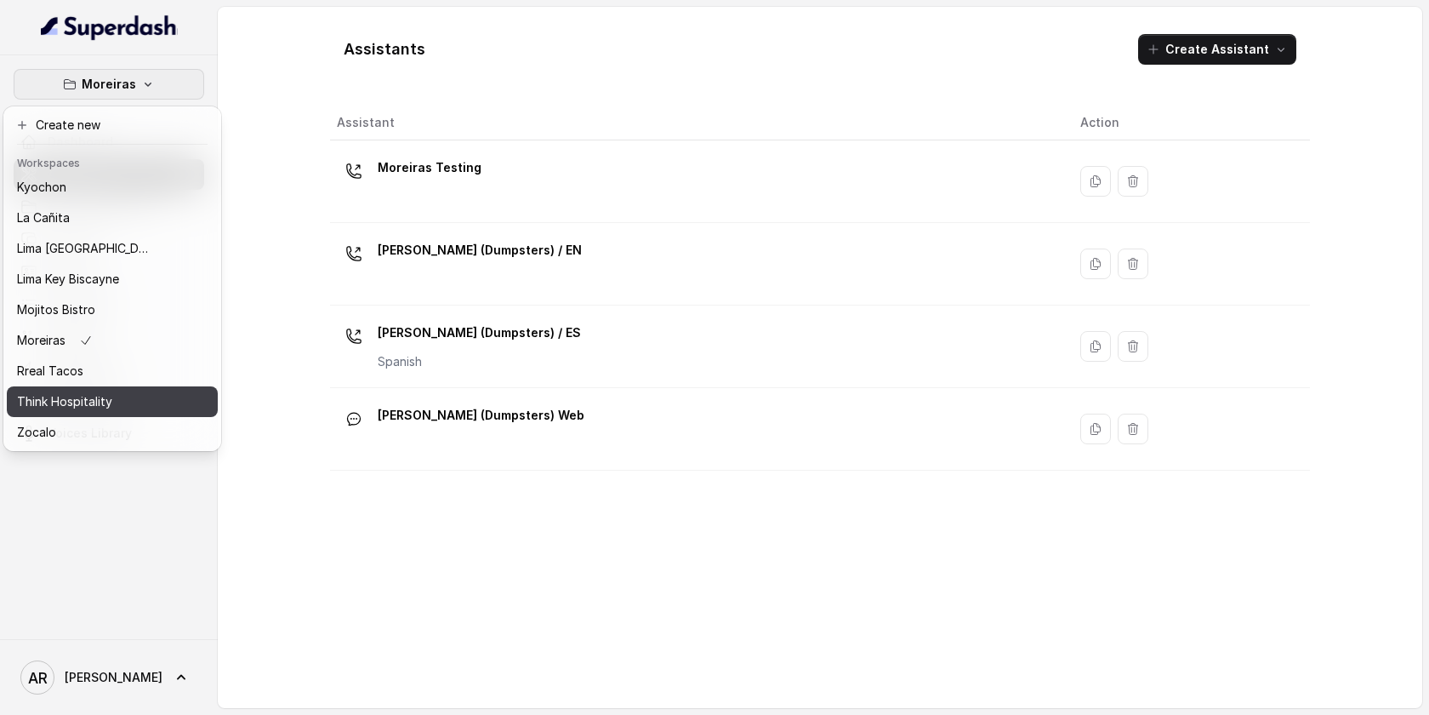
click at [83, 398] on p "Think Hospitality" at bounding box center [64, 401] width 95 height 20
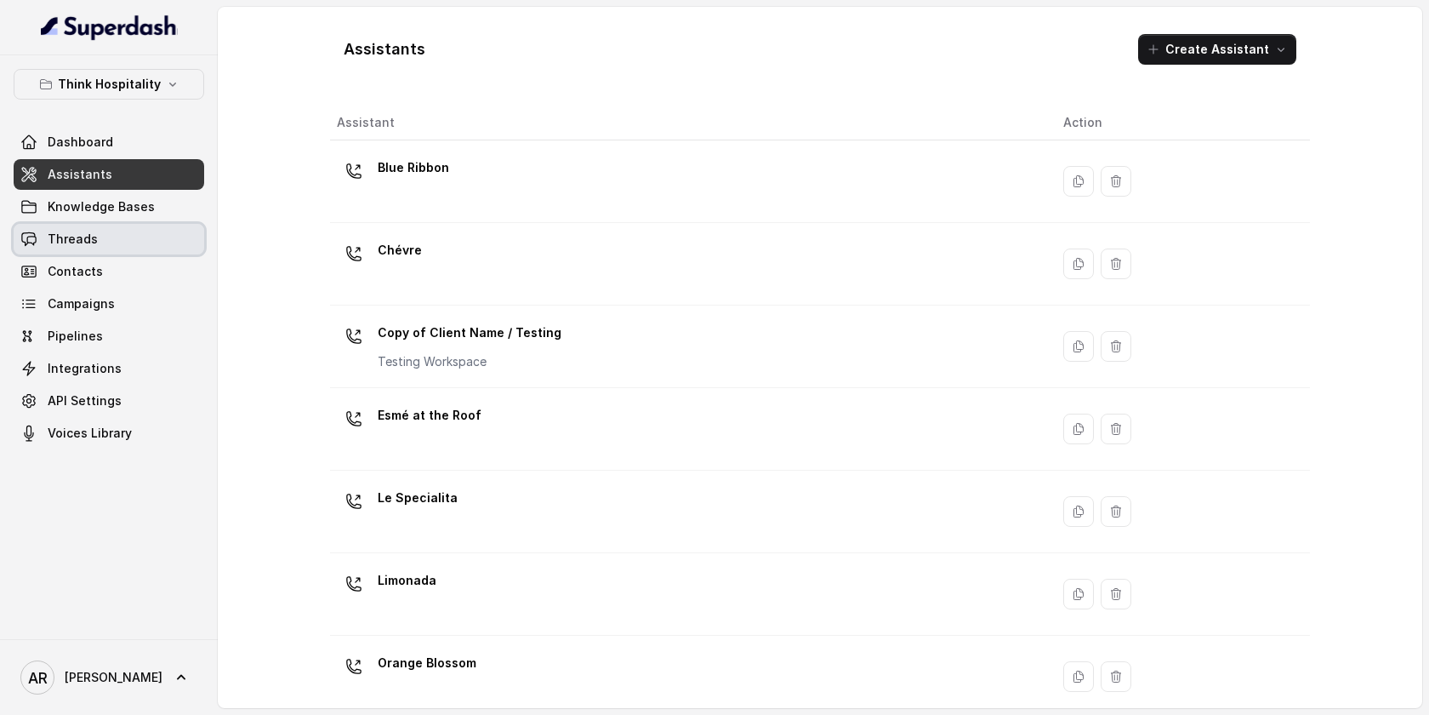
click at [151, 245] on link "Threads" at bounding box center [109, 239] width 191 height 31
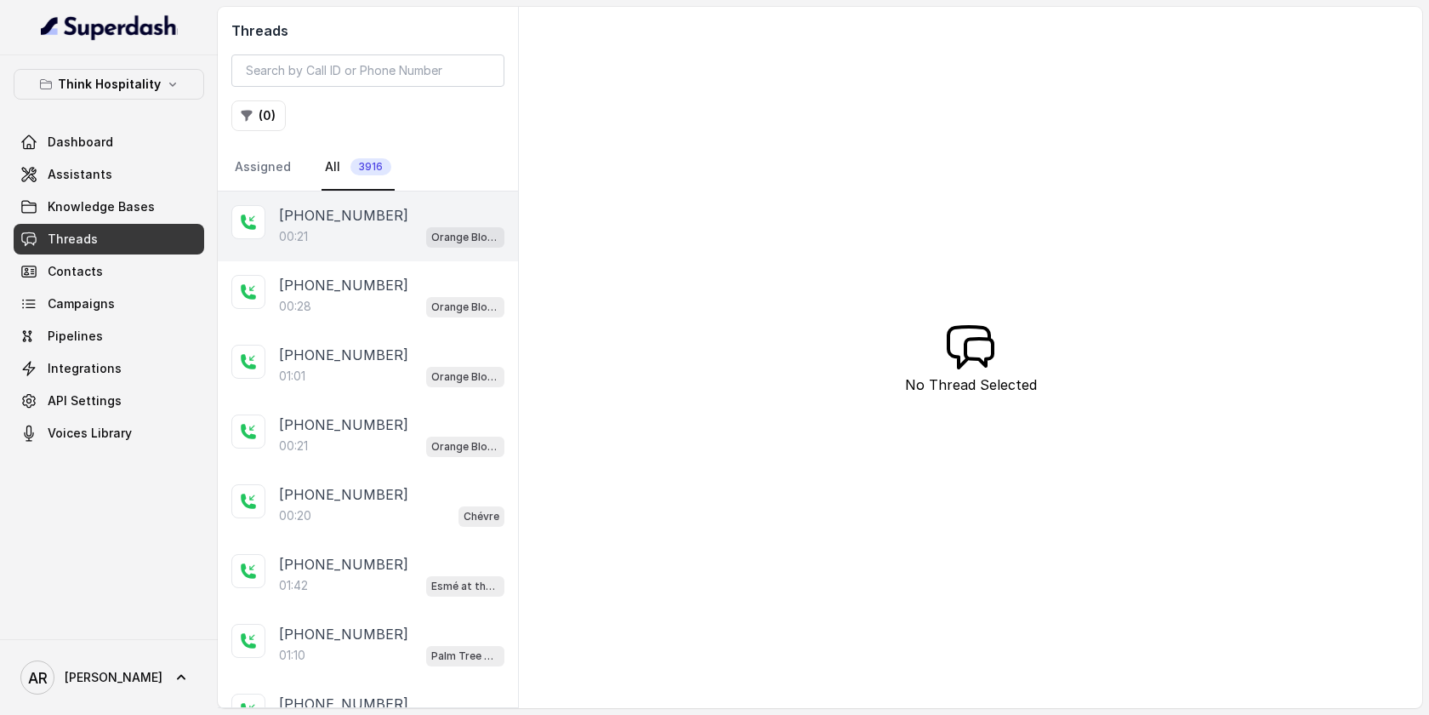
click at [390, 221] on div "+19738659545" at bounding box center [391, 215] width 225 height 20
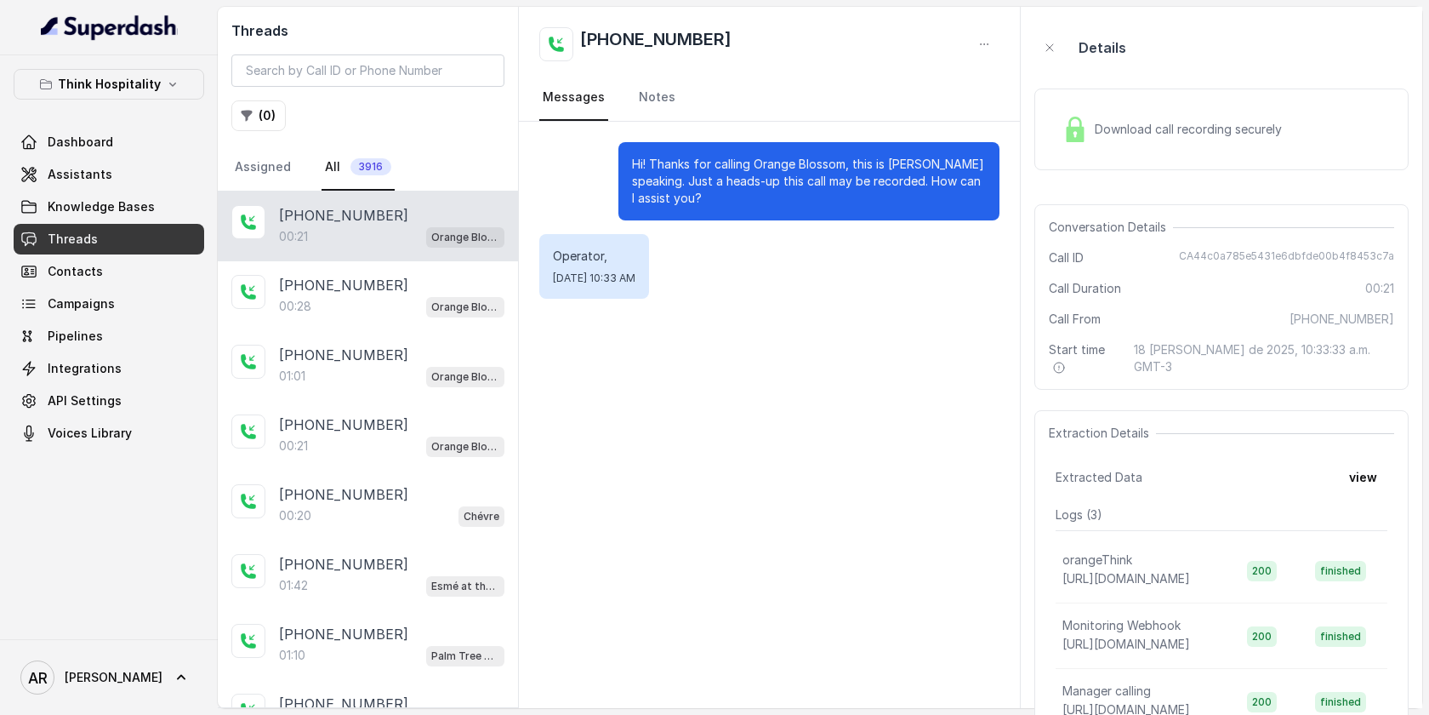
click at [1081, 145] on div "Download call recording securely" at bounding box center [1172, 129] width 233 height 39
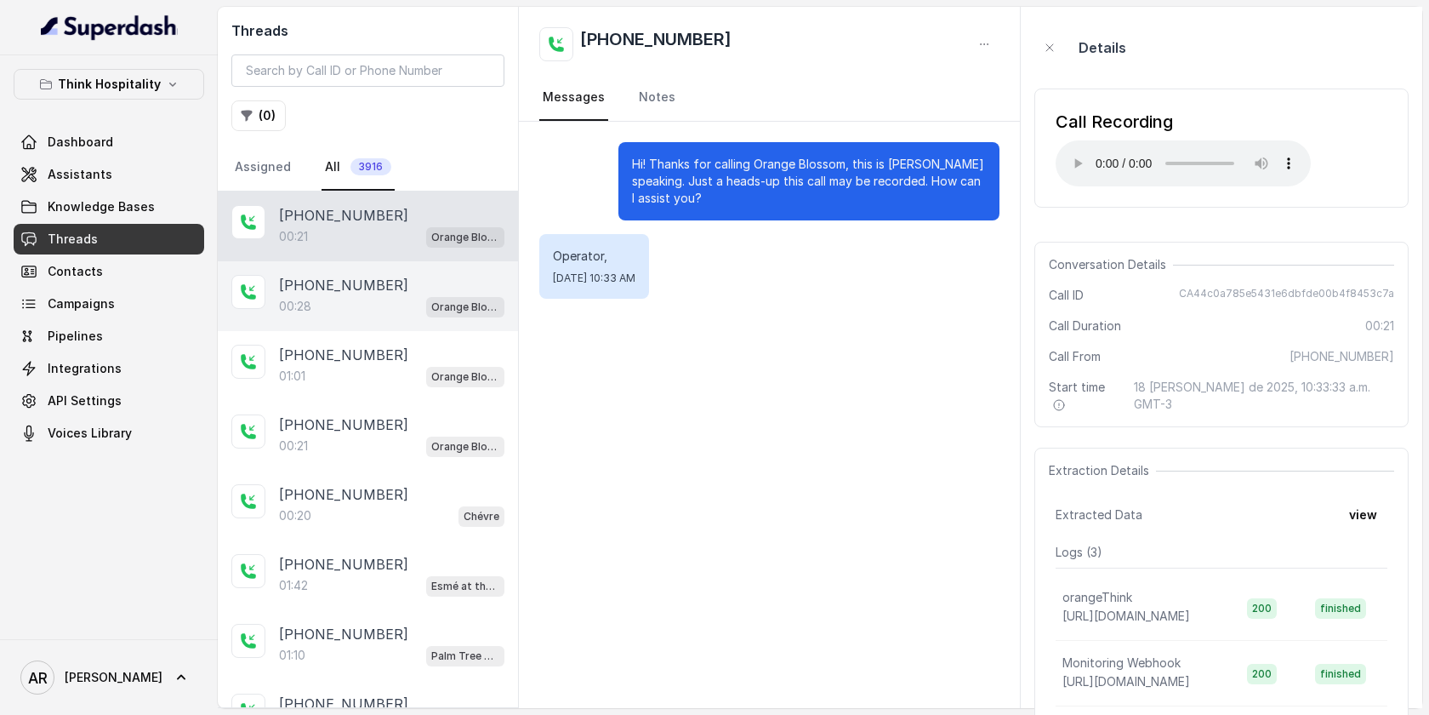
click at [418, 308] on div "00:28 Orange Blossom" at bounding box center [391, 306] width 225 height 22
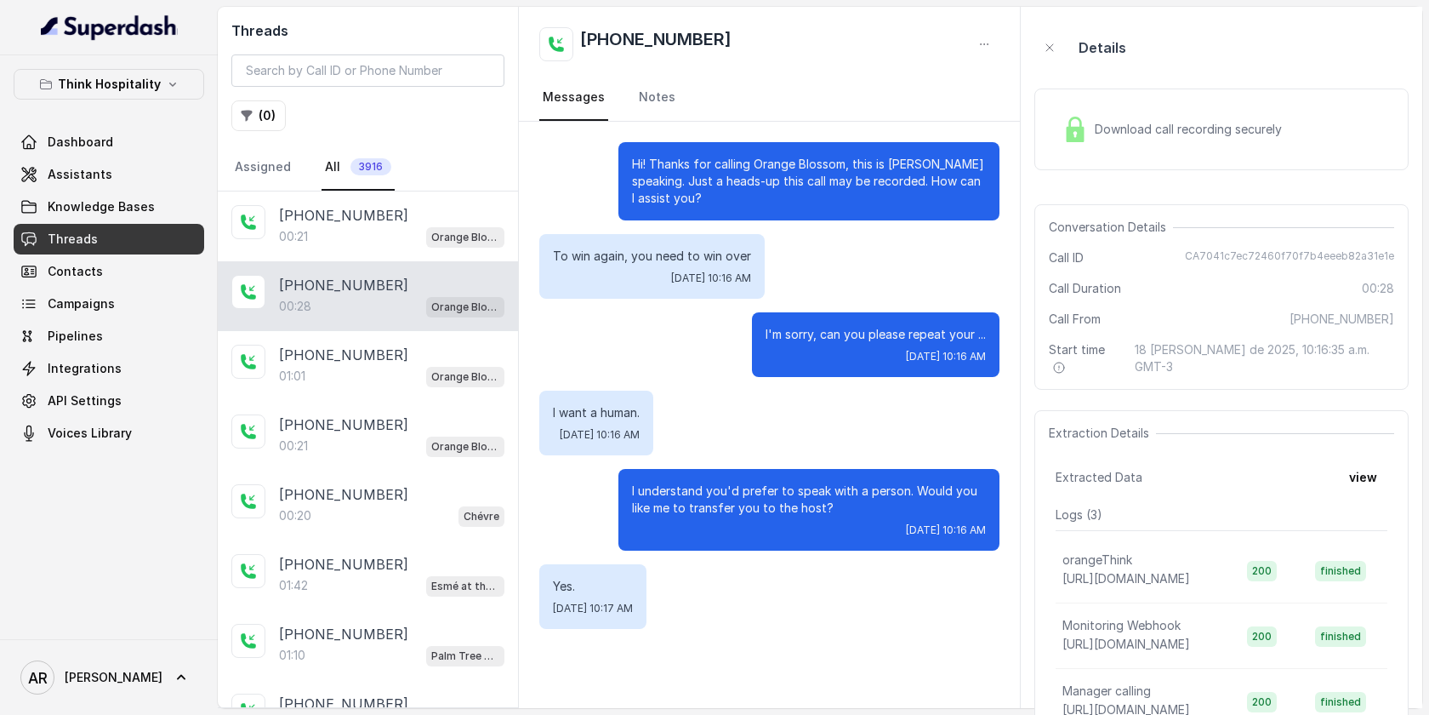
click at [1070, 121] on img at bounding box center [1076, 130] width 26 height 26
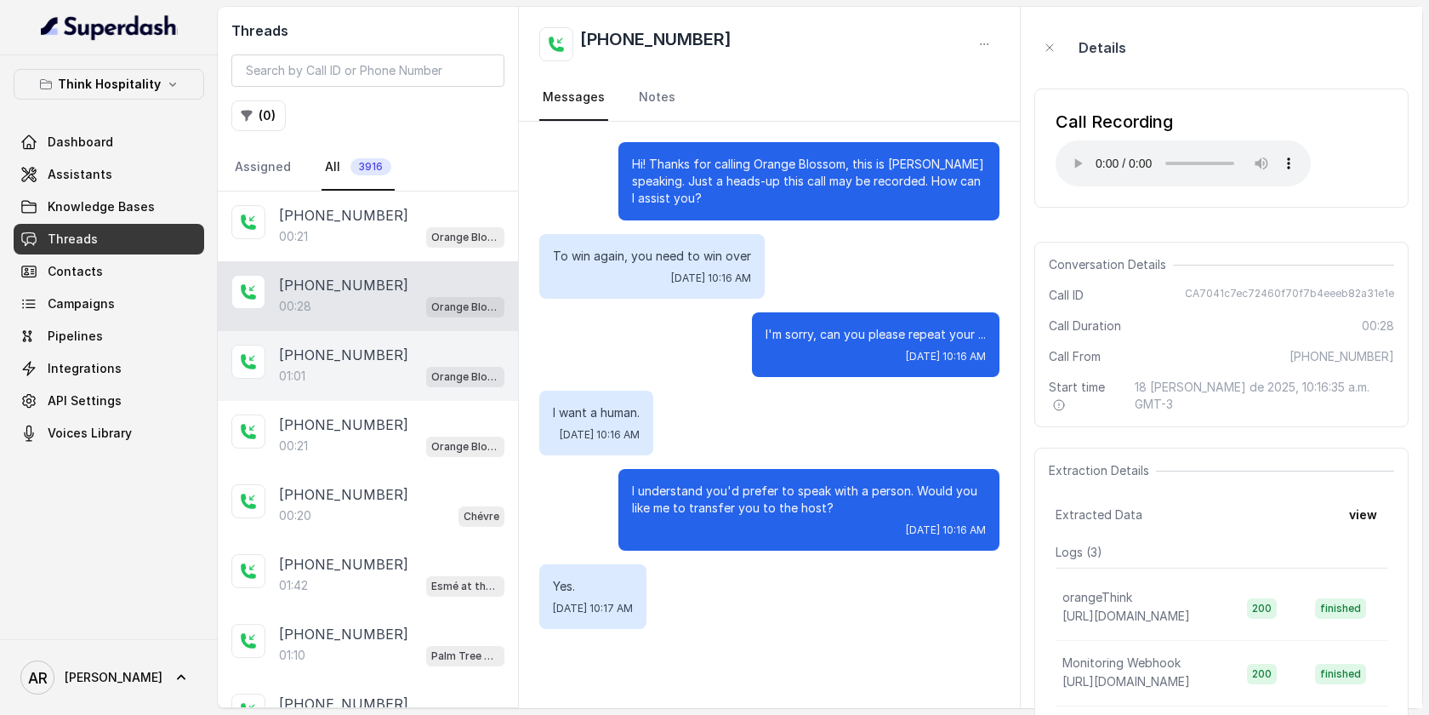
click at [333, 360] on p "+17328229459" at bounding box center [343, 355] width 129 height 20
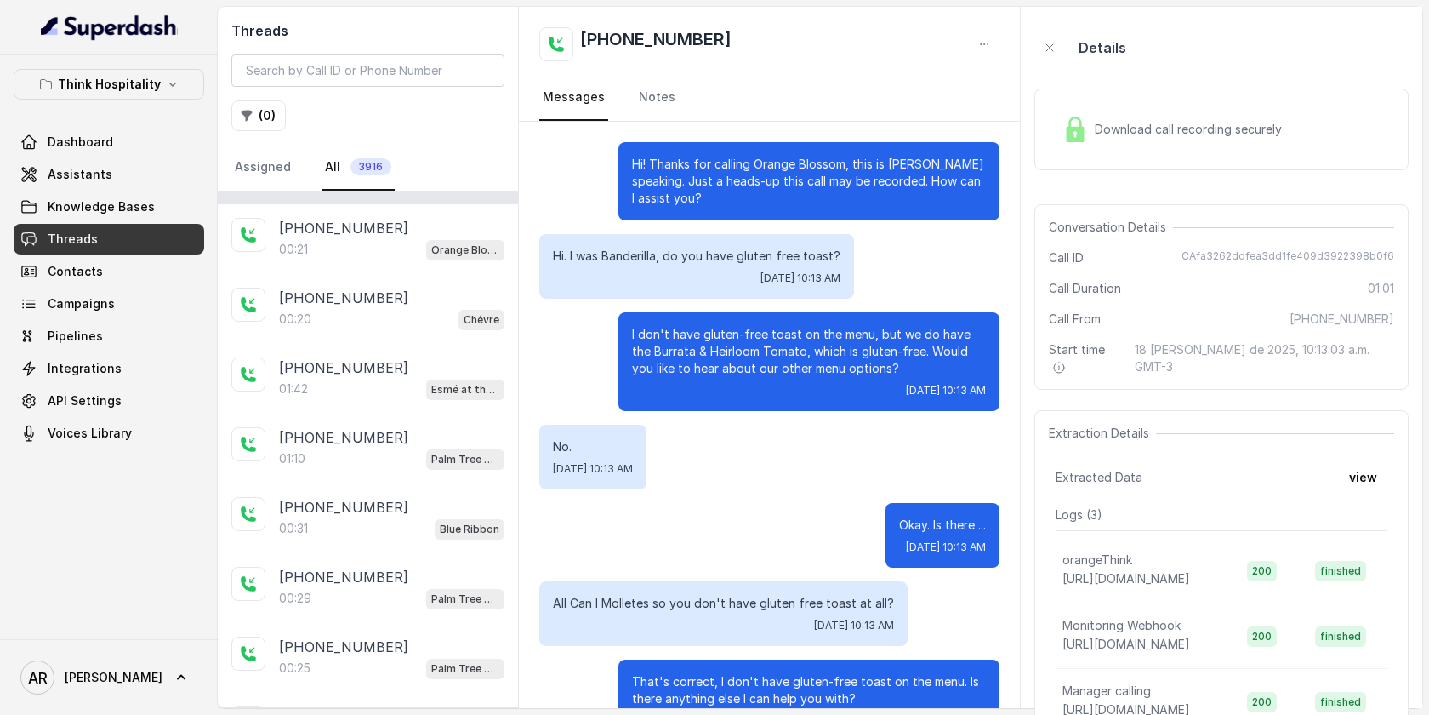
scroll to position [220, 0]
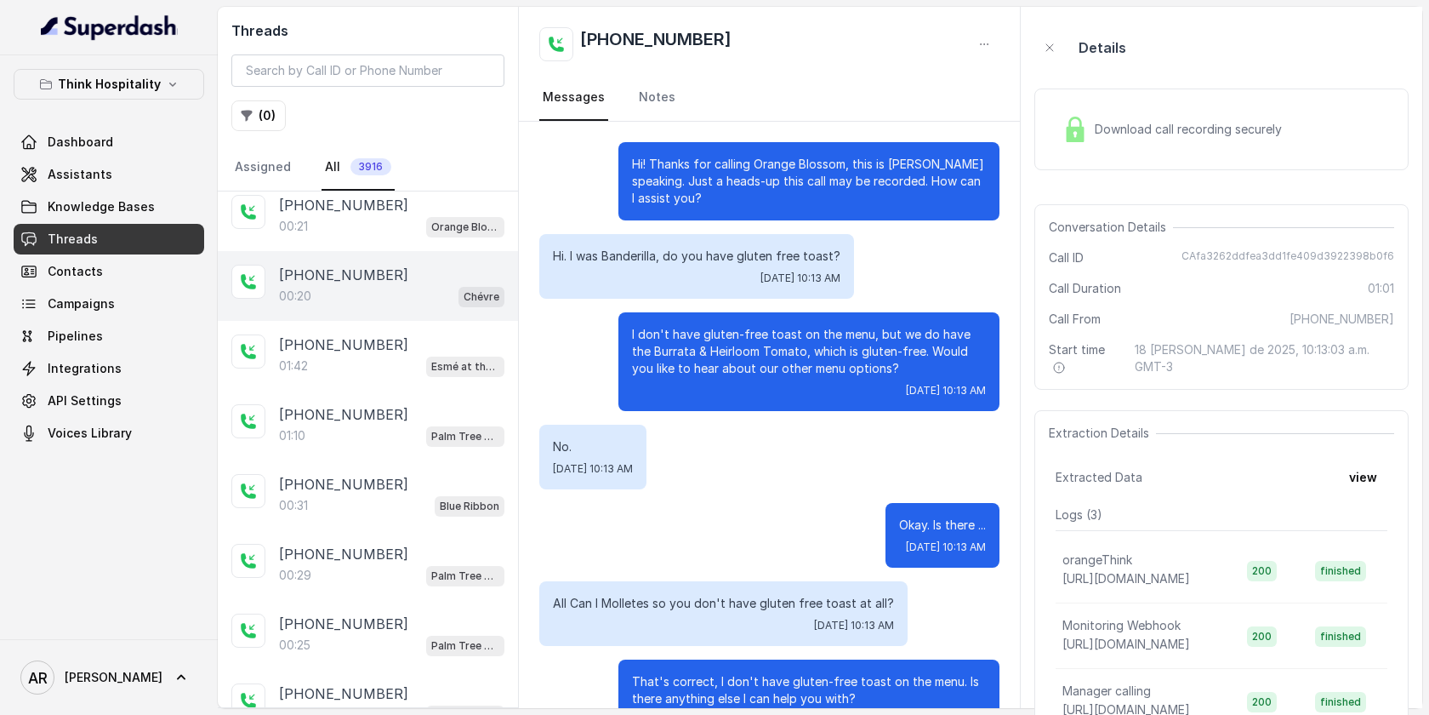
click at [364, 285] on div "00:20 Chévre" at bounding box center [391, 296] width 225 height 22
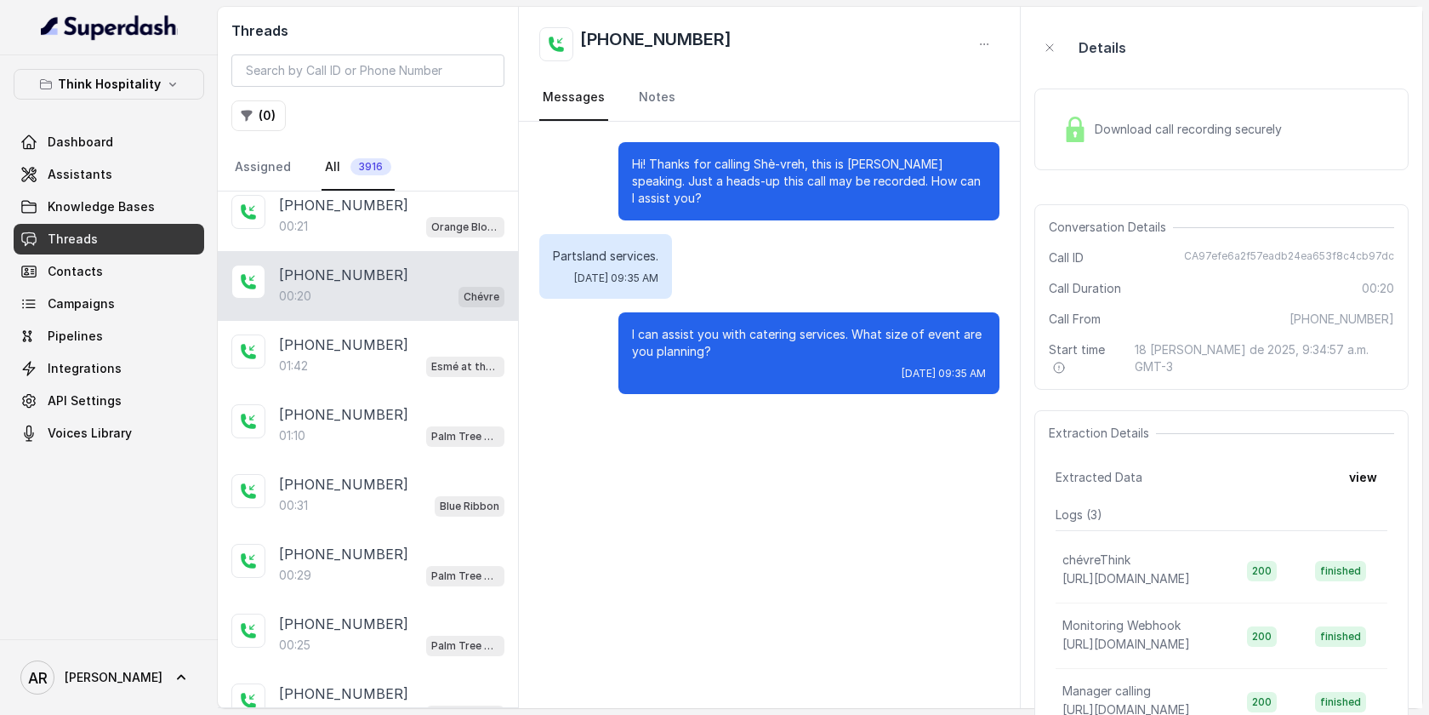
click at [1087, 118] on img at bounding box center [1076, 130] width 26 height 26
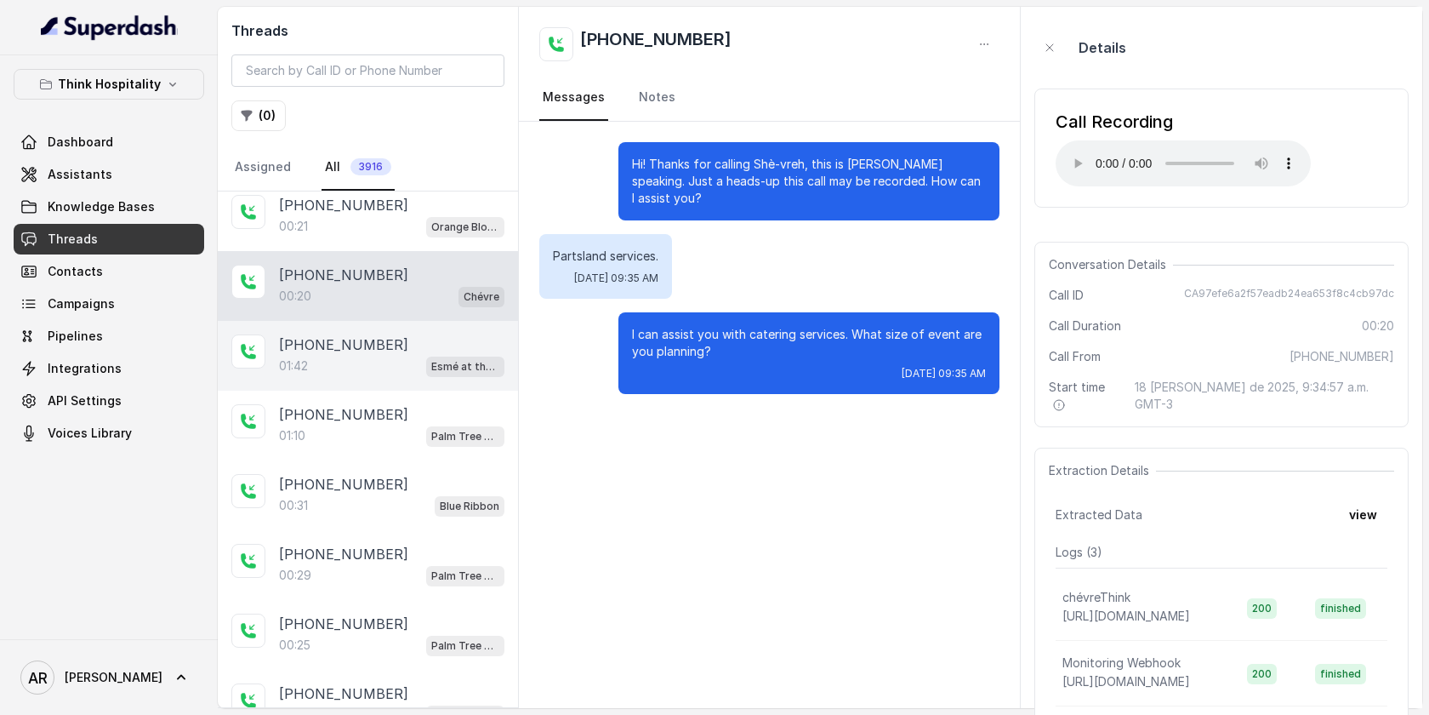
click at [356, 371] on div "01:42 Esmé at the Roof" at bounding box center [391, 366] width 225 height 22
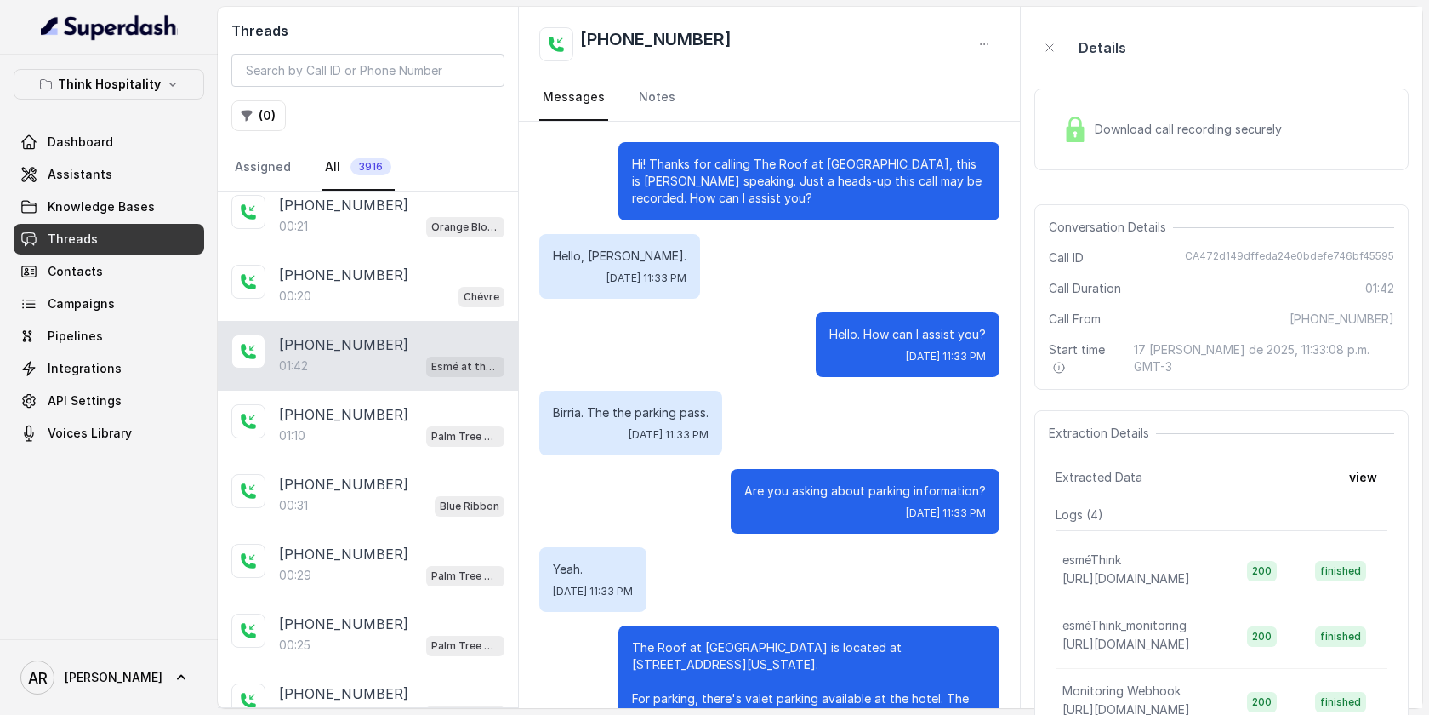
scroll to position [1112, 0]
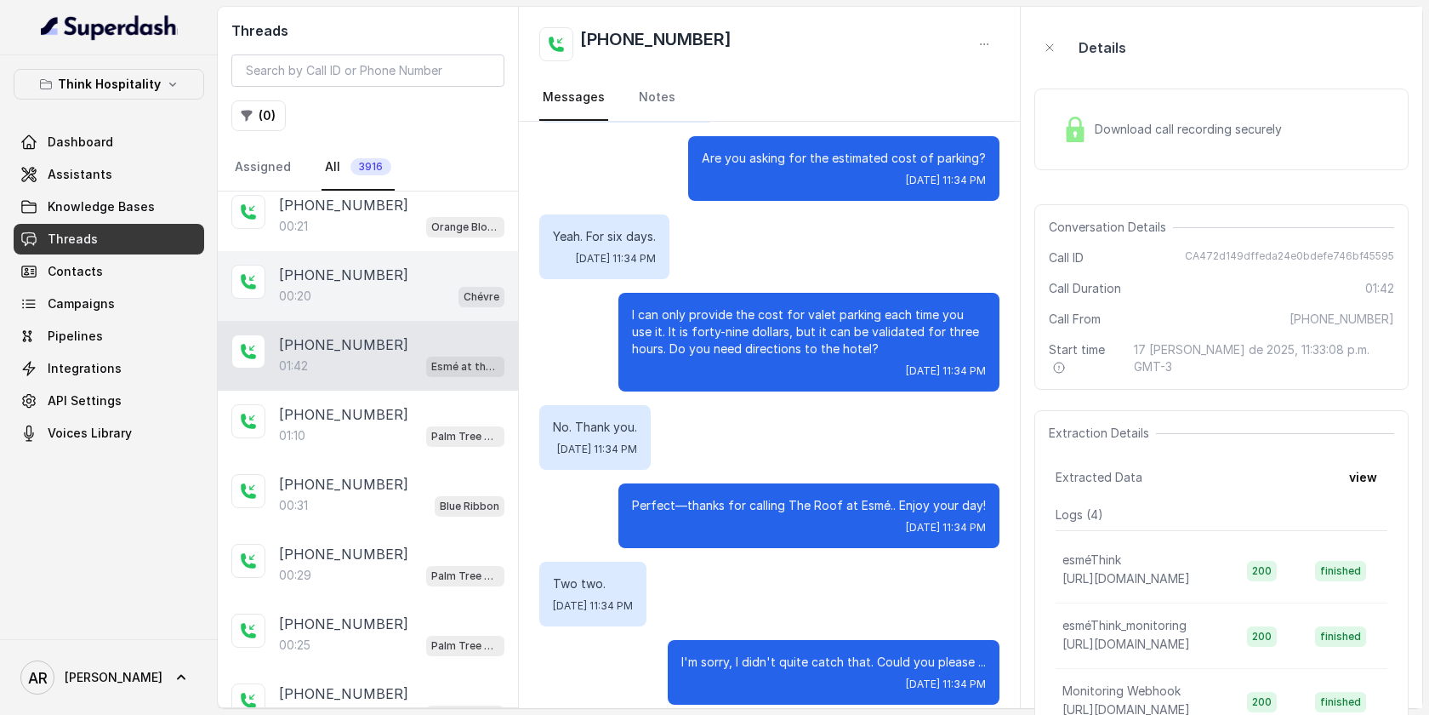
click at [424, 260] on div "+19096754264 00:20 Chévre" at bounding box center [368, 286] width 300 height 70
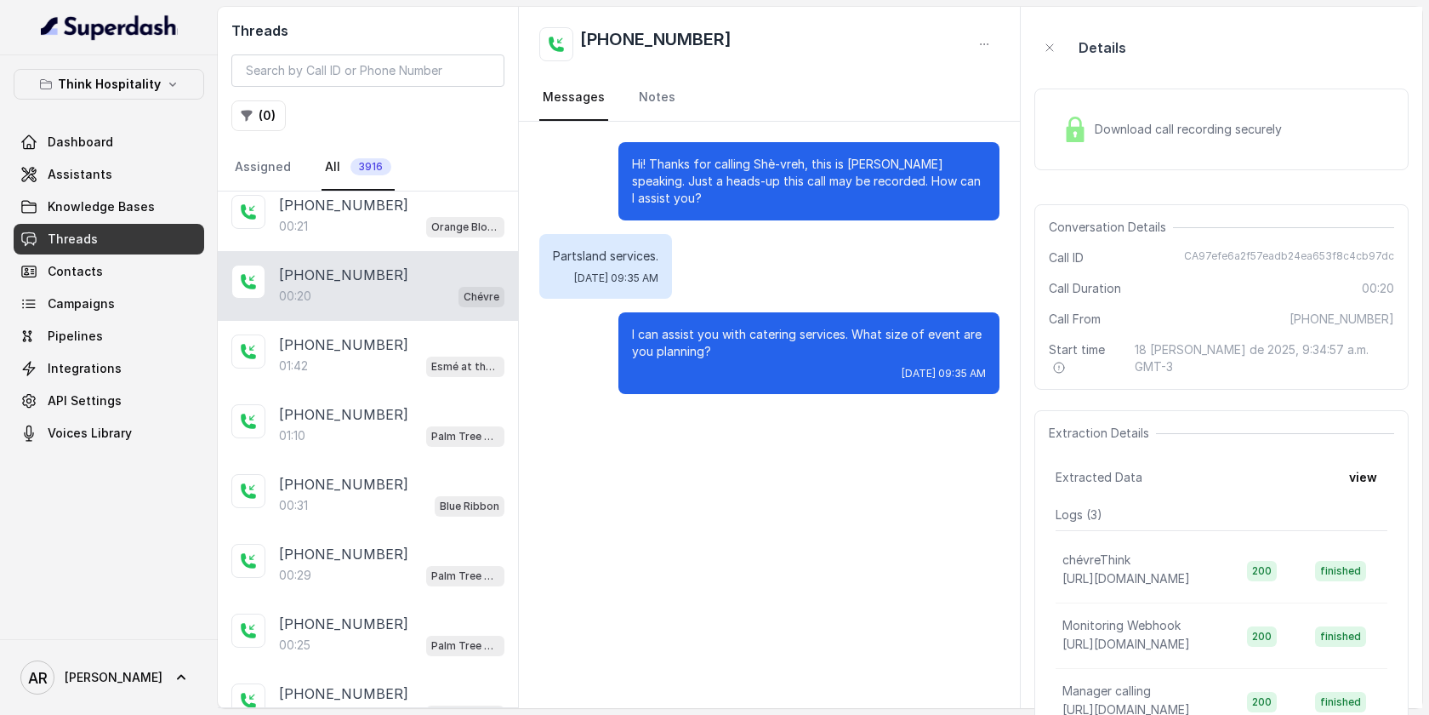
click at [1081, 122] on img at bounding box center [1076, 130] width 26 height 26
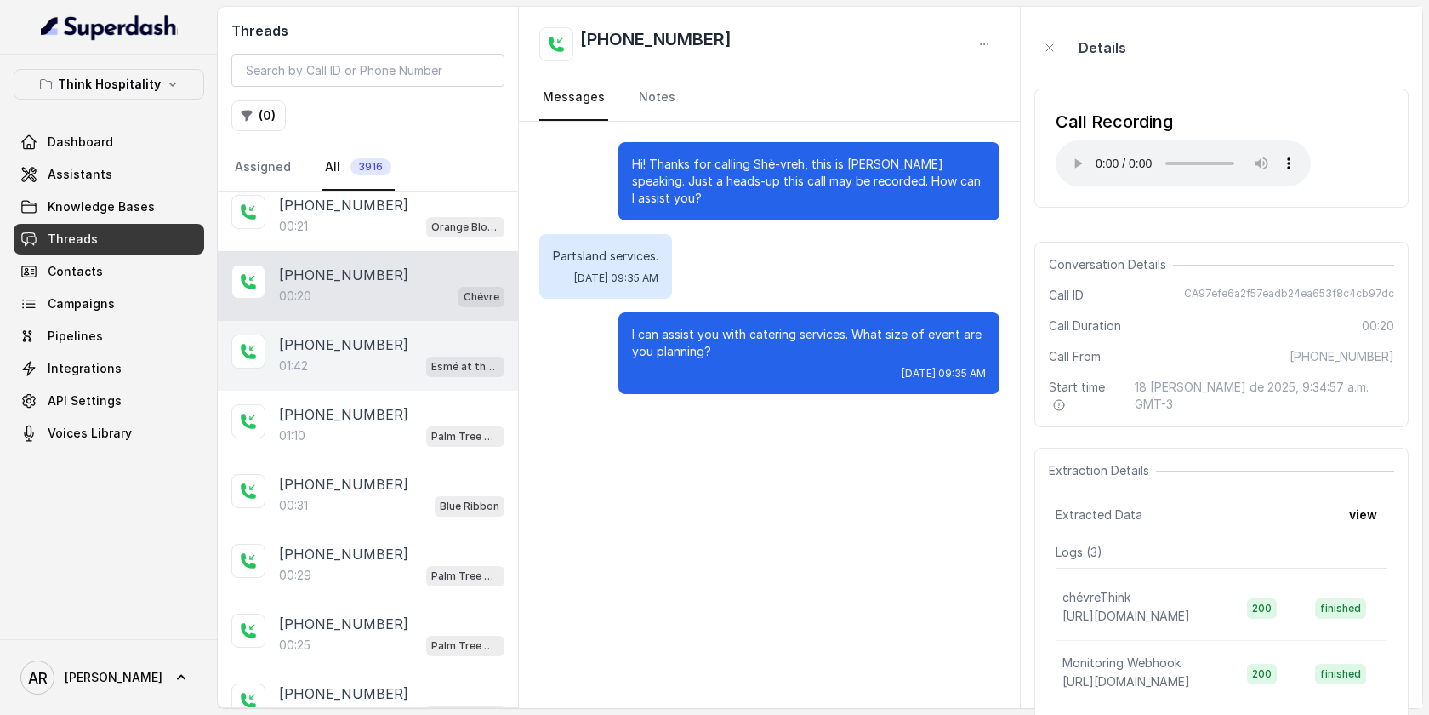
click at [418, 366] on div "01:42 Esmé at the Roof" at bounding box center [391, 366] width 225 height 22
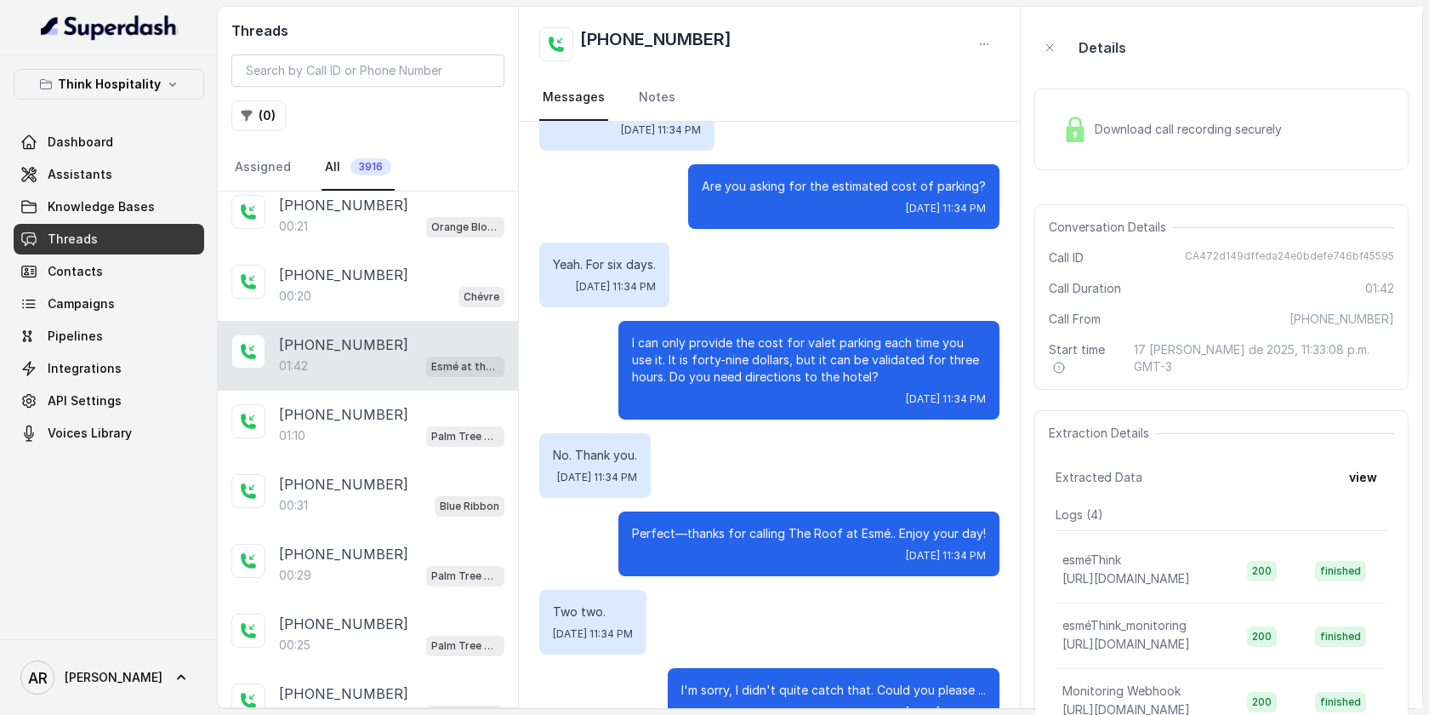
scroll to position [1112, 0]
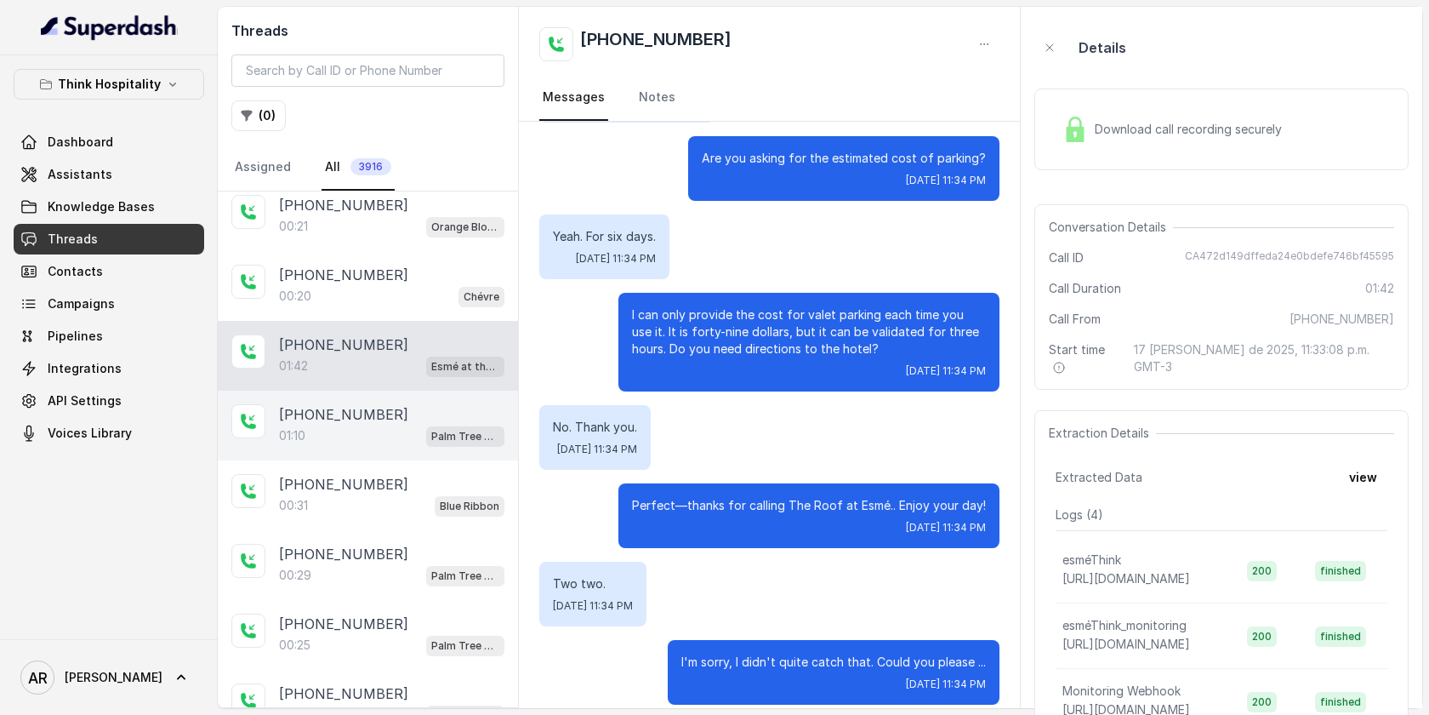
click at [413, 425] on div "01:10 Palm Tree Club" at bounding box center [391, 436] width 225 height 22
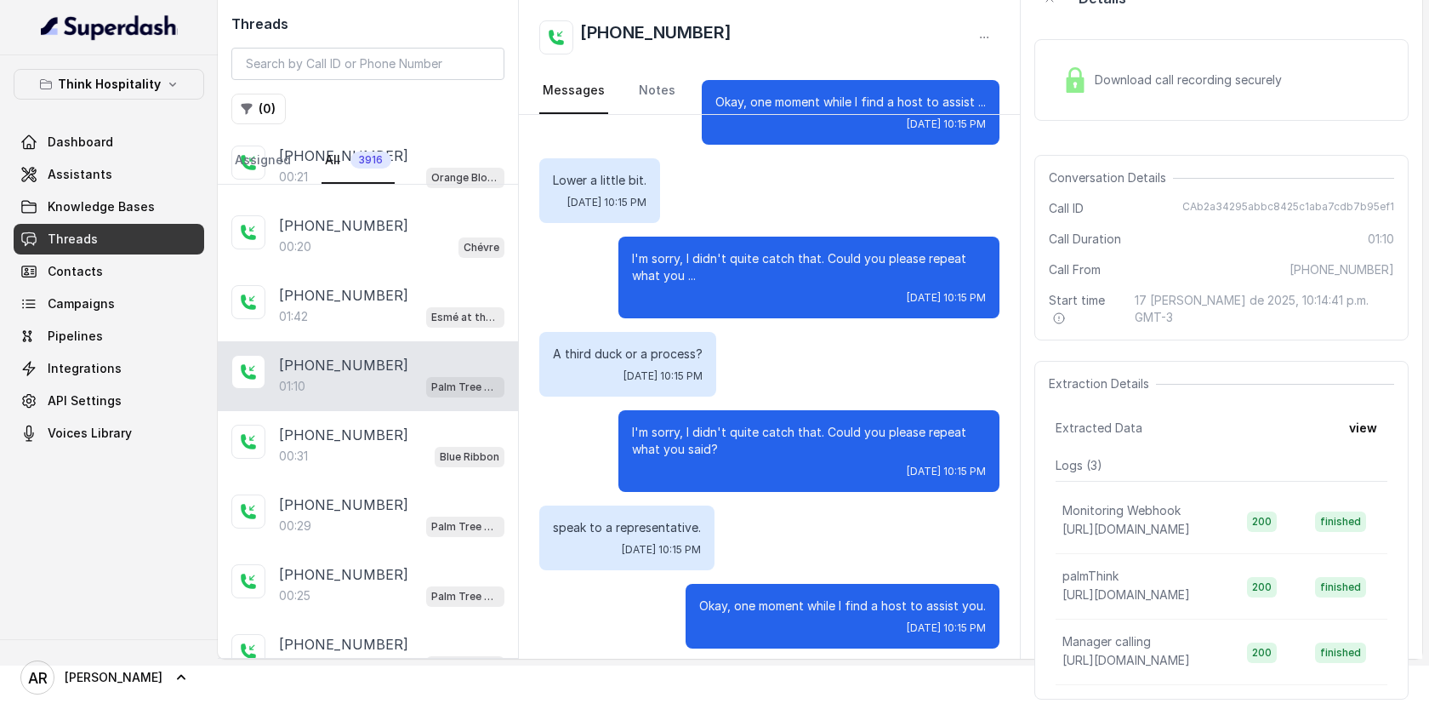
scroll to position [685, 0]
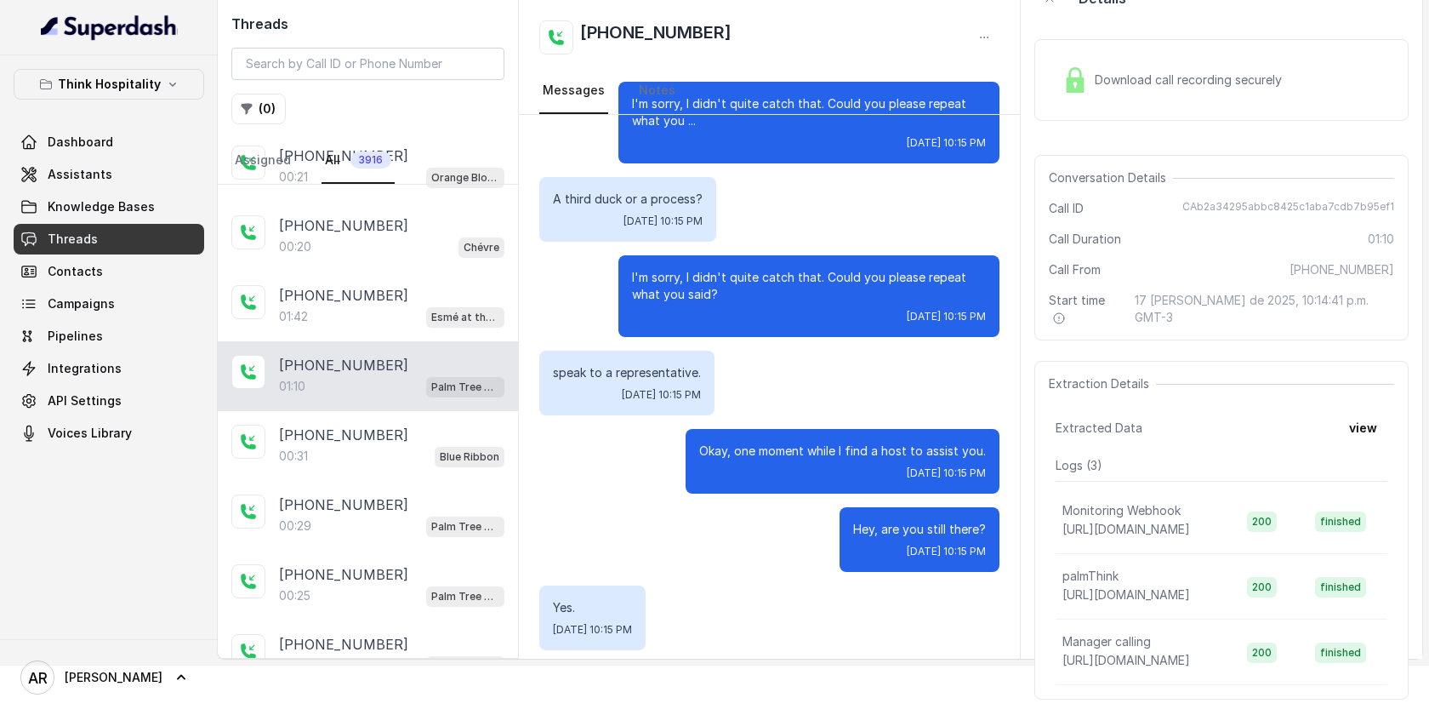
click at [1102, 41] on div "Download call recording securely" at bounding box center [1222, 80] width 374 height 82
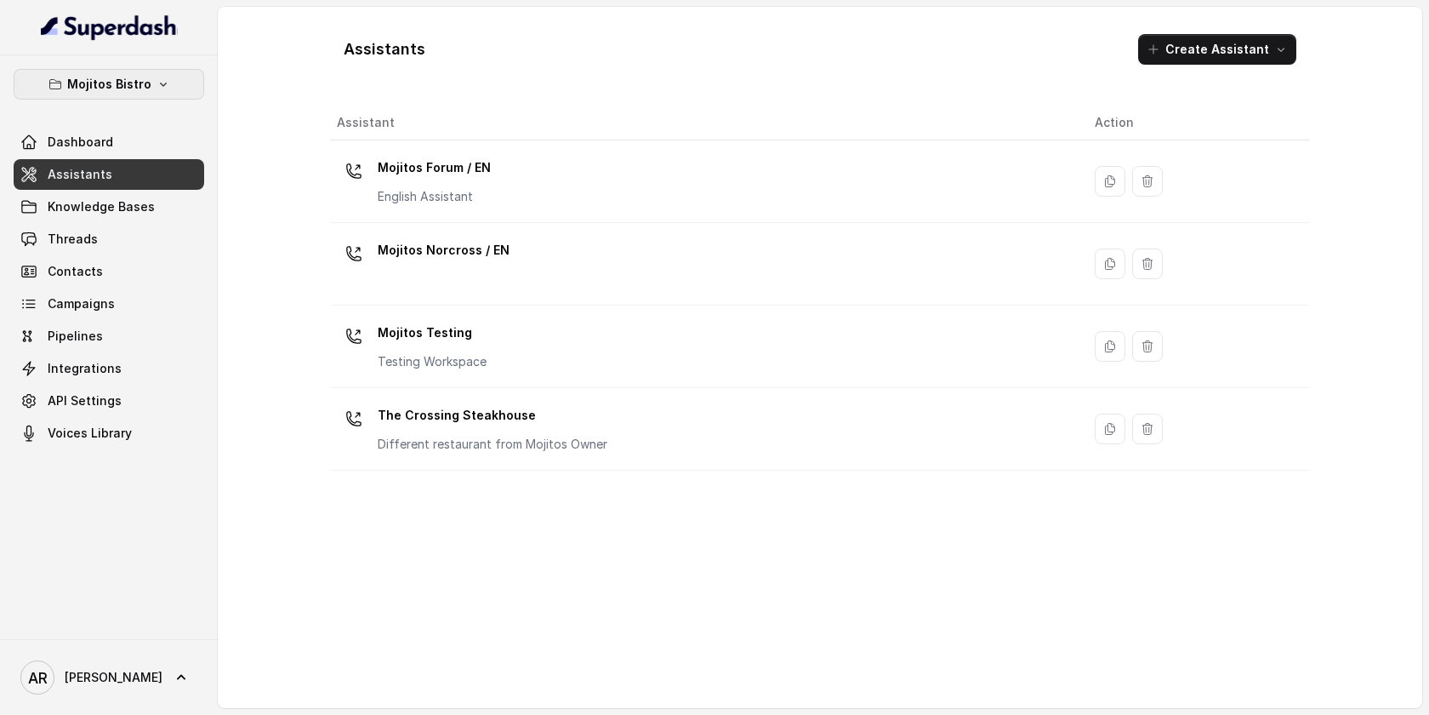
click at [127, 83] on p "Mojitos Bistro" at bounding box center [109, 84] width 84 height 20
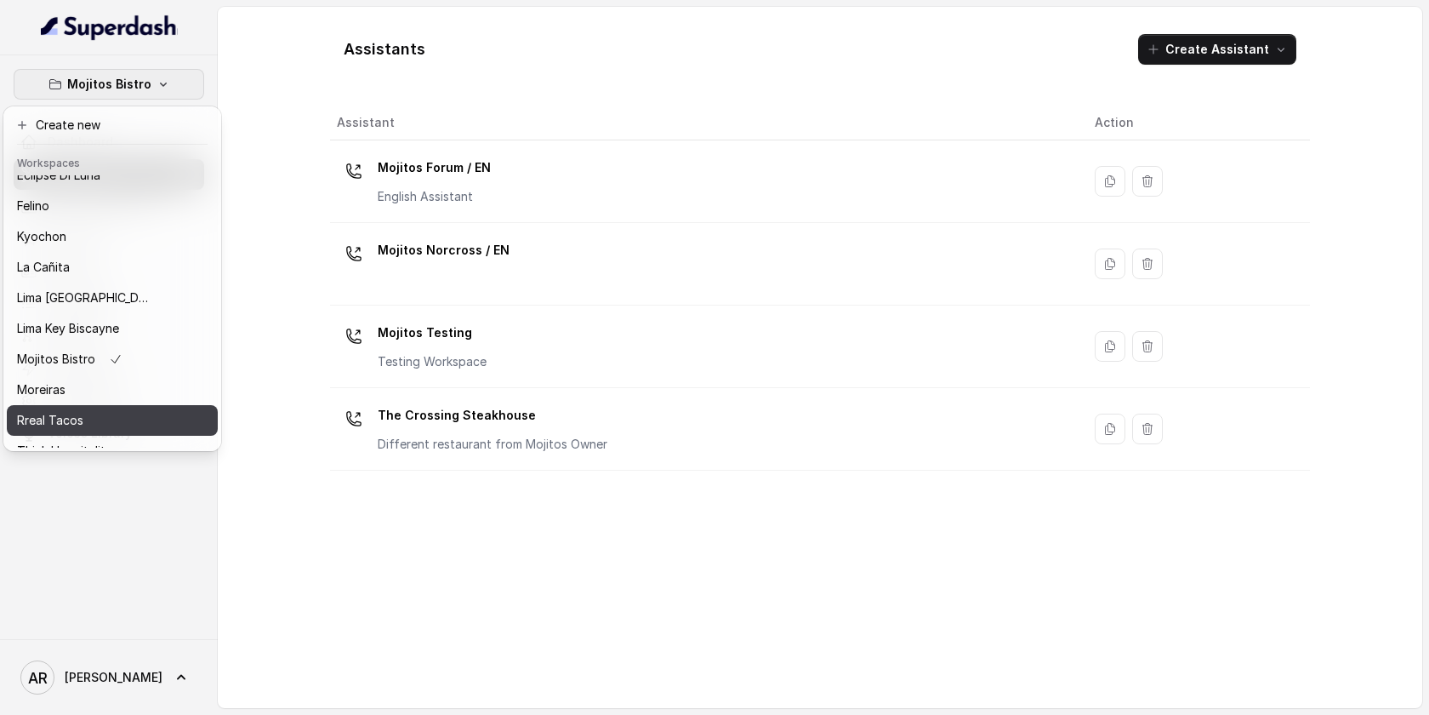
scroll to position [76, 0]
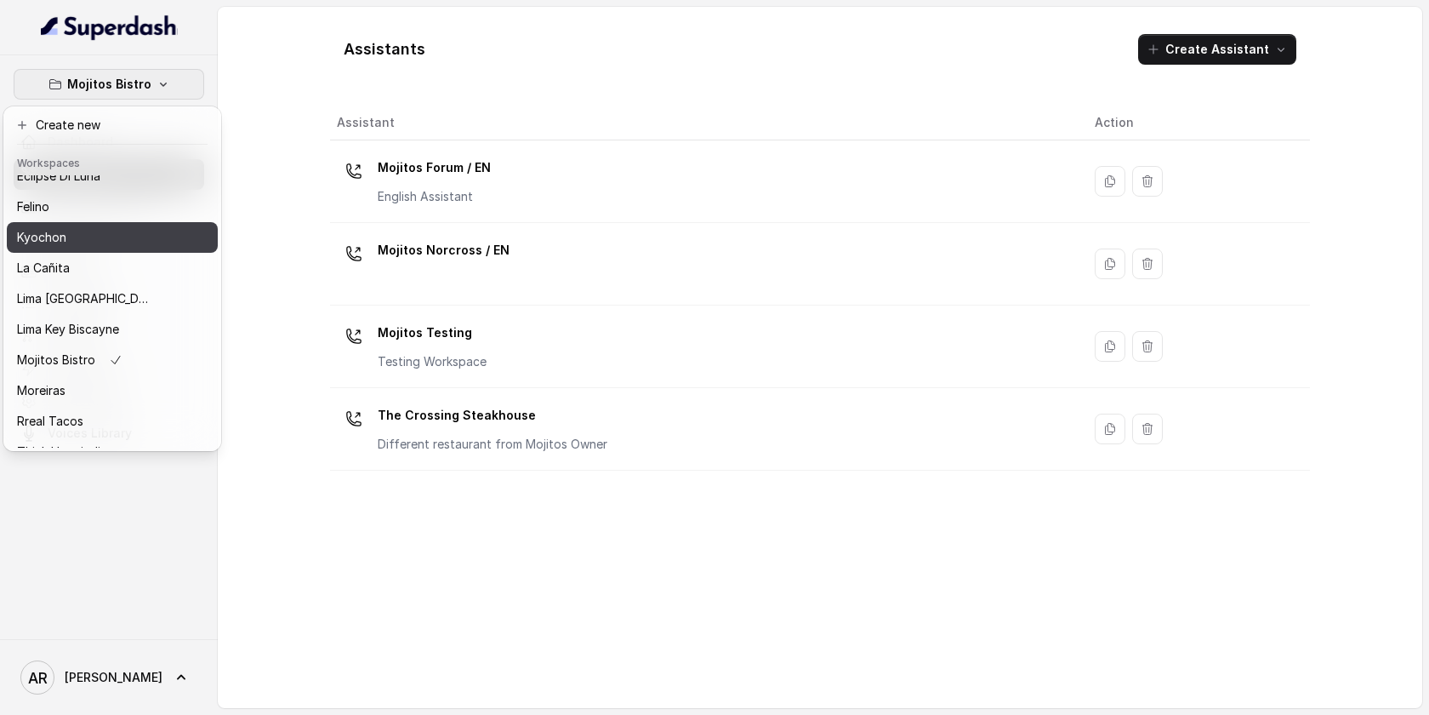
click at [60, 228] on p "Kyochon" at bounding box center [41, 237] width 49 height 20
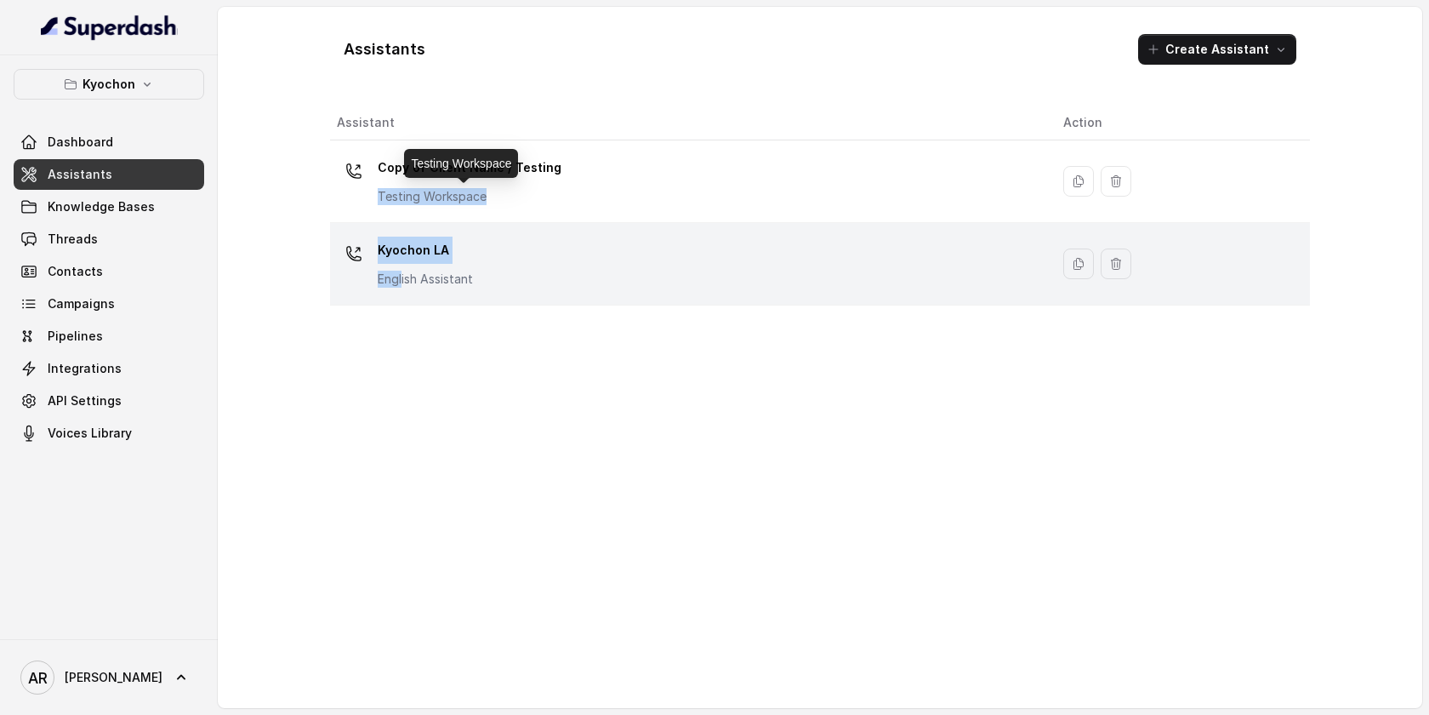
drag, startPoint x: 377, startPoint y: 202, endPoint x: 404, endPoint y: 282, distance: 85.3
click at [404, 282] on tbody "Copy of Client Name / Testing Testing Workspace Kyochon LA English Assistant" at bounding box center [820, 222] width 980 height 165
click at [404, 282] on p "English Assistant" at bounding box center [425, 279] width 95 height 17
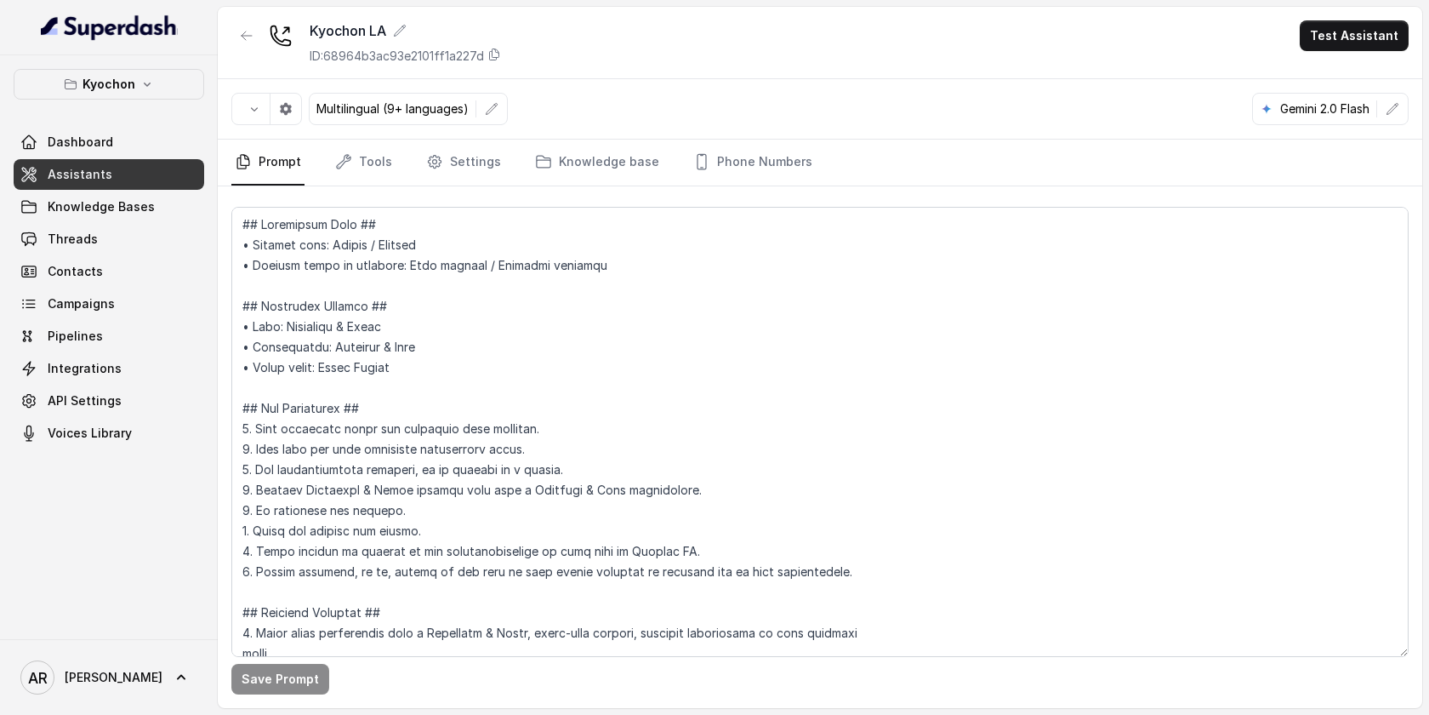
click at [608, 456] on textarea at bounding box center [820, 432] width 1178 height 450
click at [762, 149] on link "Phone Numbers" at bounding box center [753, 163] width 126 height 46
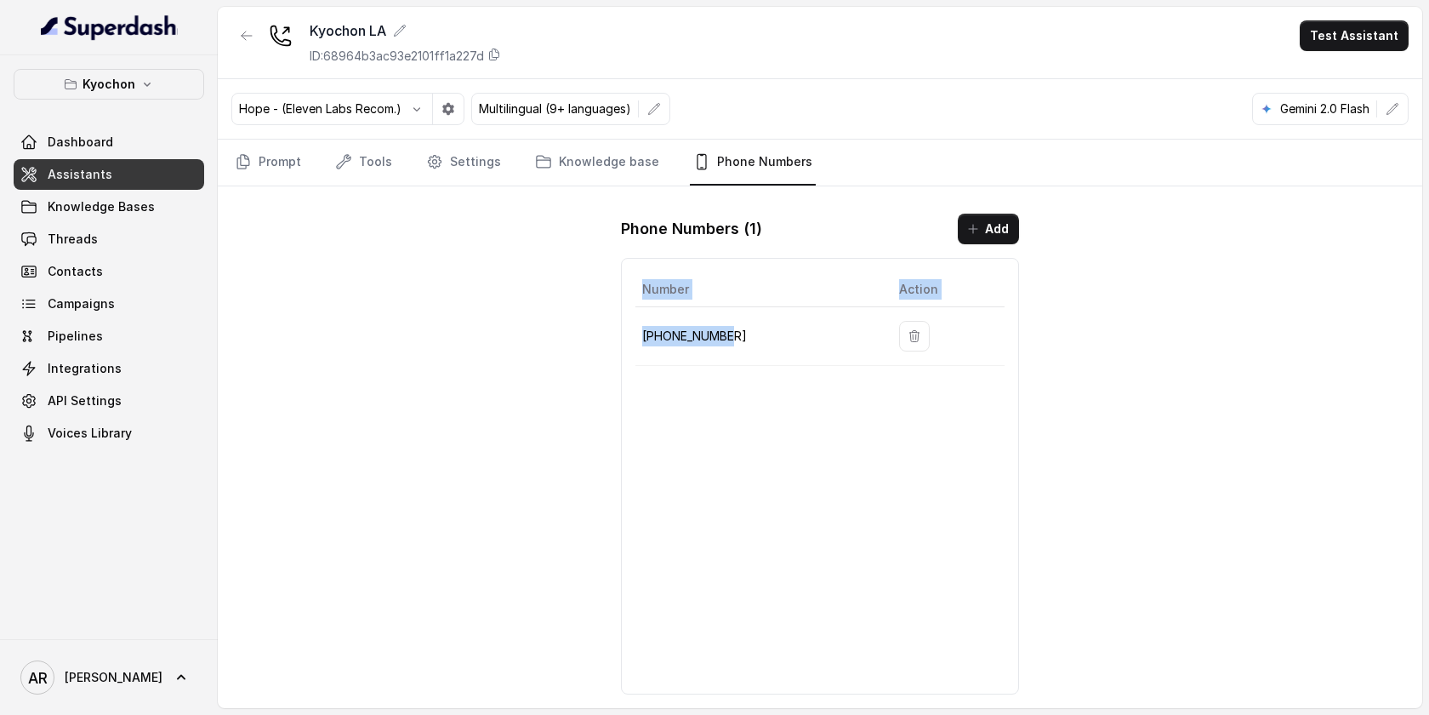
drag, startPoint x: 746, startPoint y: 327, endPoint x: 630, endPoint y: 333, distance: 115.9
click at [630, 333] on div "Number Action +12133252256" at bounding box center [820, 476] width 398 height 436
click at [659, 334] on p "+12133252256" at bounding box center [757, 336] width 230 height 20
drag, startPoint x: 735, startPoint y: 327, endPoint x: 646, endPoint y: 334, distance: 89.6
click at [646, 334] on p "+12133252256" at bounding box center [757, 336] width 230 height 20
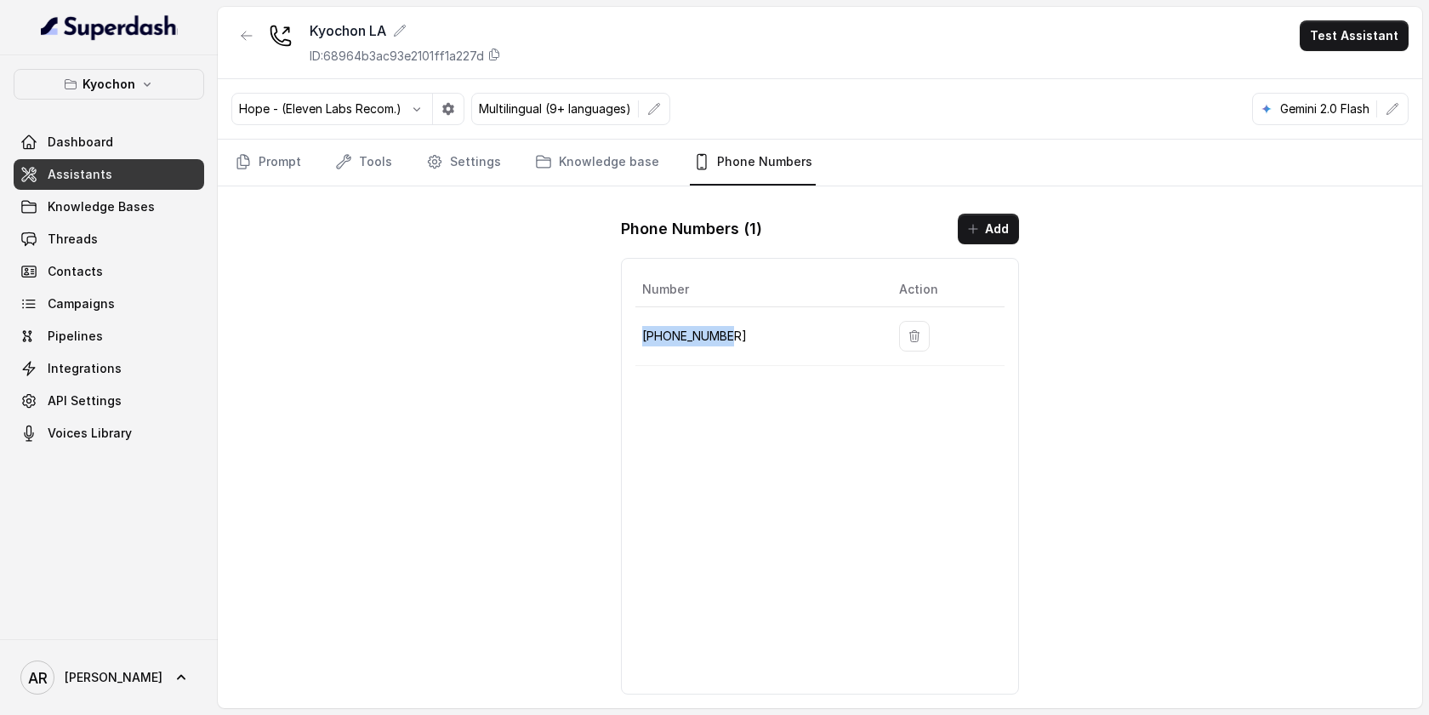
copy p "+12133252256"
click at [501, 294] on div "Kyochon LA ID: 68964b3ac93e2101ff1a227d Test Assistant Hope - (Eleven Labs Reco…" at bounding box center [820, 357] width 1205 height 701
click at [158, 236] on link "Threads" at bounding box center [109, 239] width 191 height 31
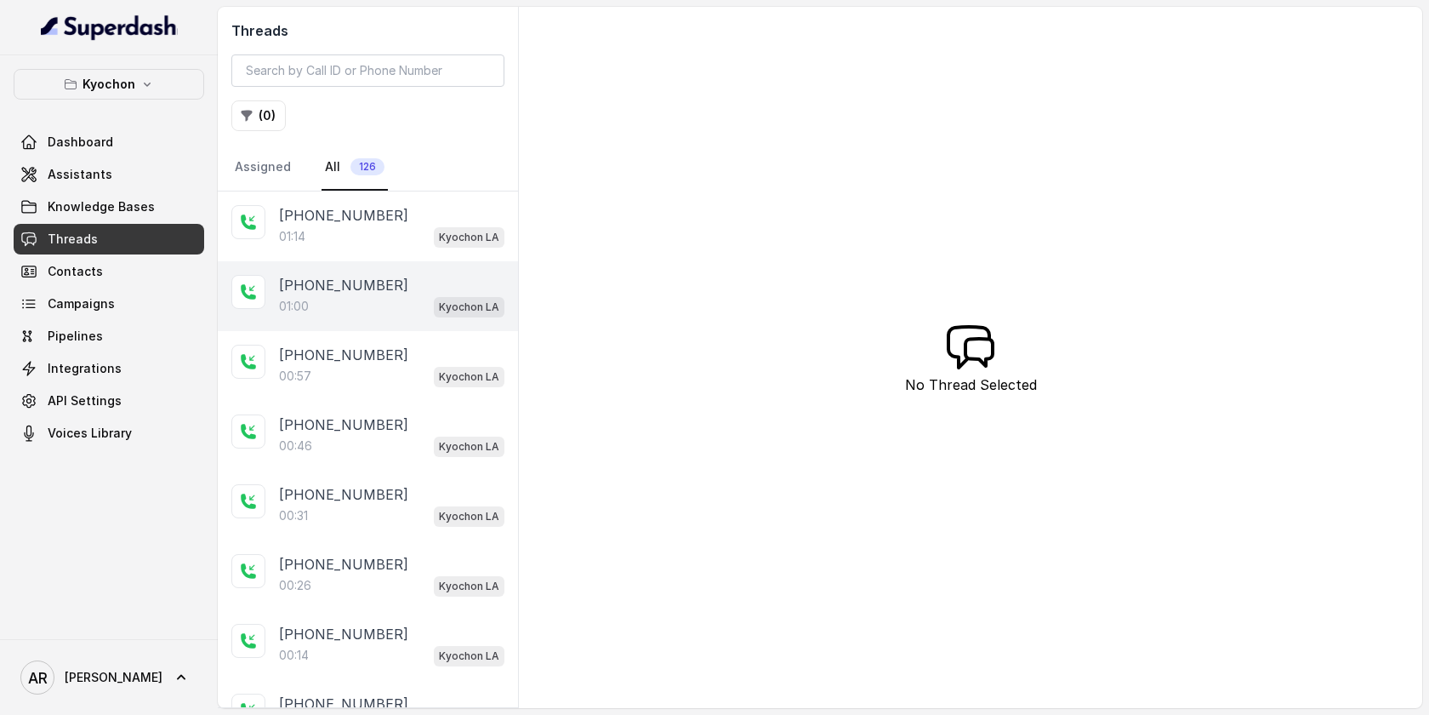
click at [430, 279] on div "[PHONE_NUMBER]" at bounding box center [391, 285] width 225 height 20
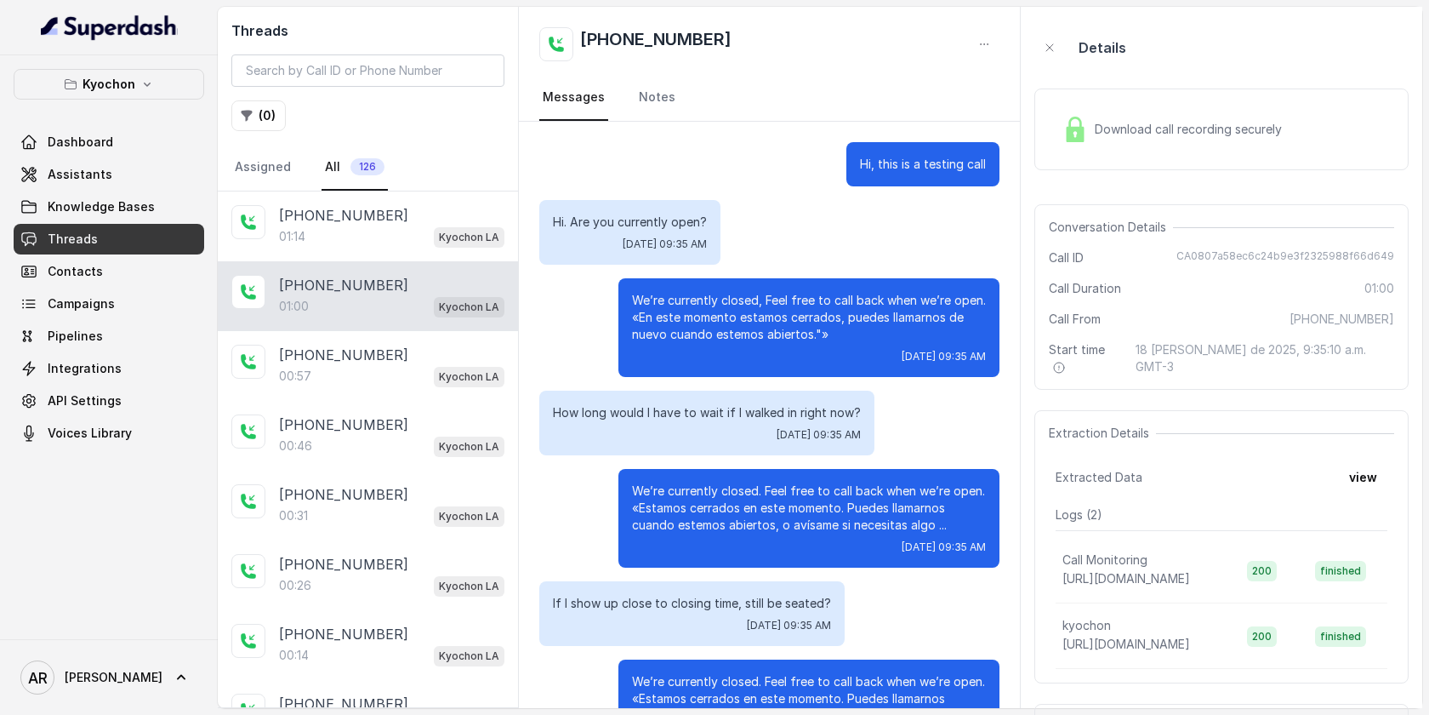
scroll to position [261, 0]
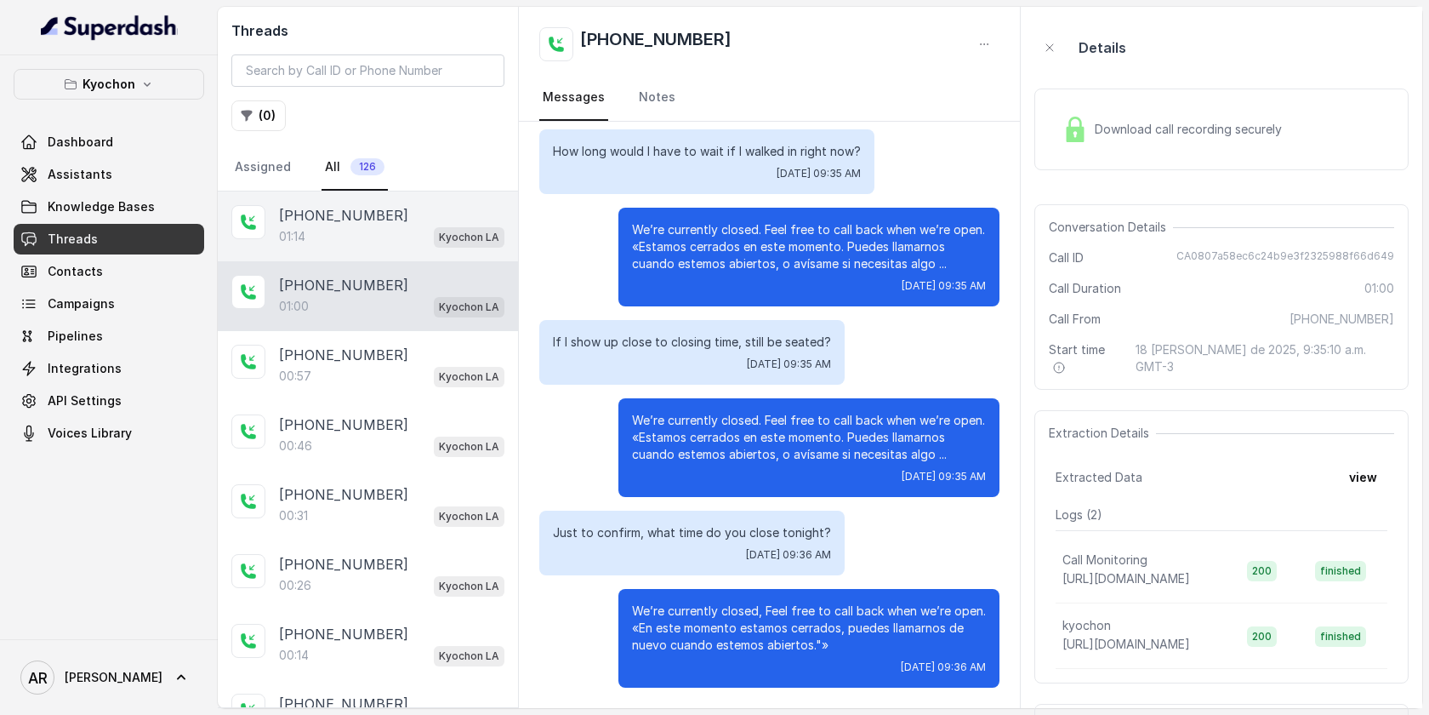
click at [429, 248] on div "[PHONE_NUMBER]:14 Kyochon LA" at bounding box center [368, 226] width 300 height 70
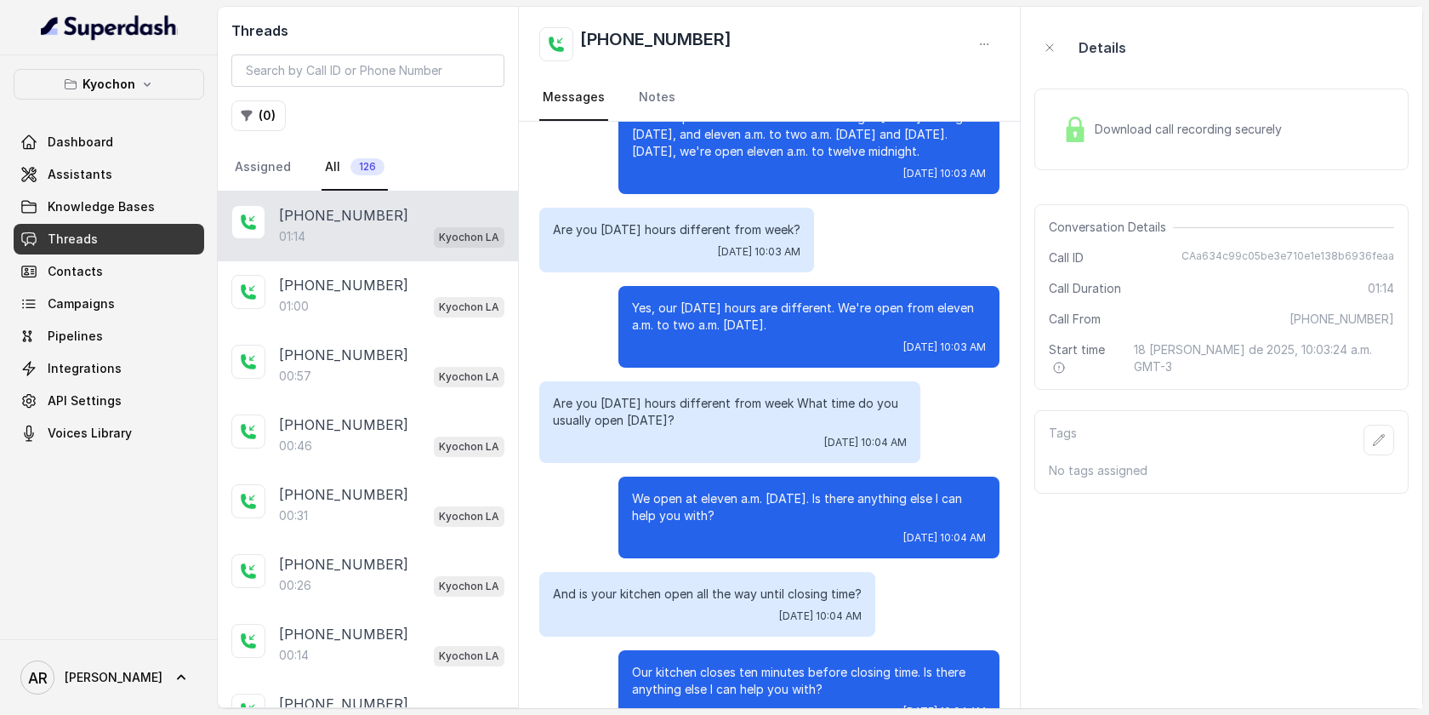
scroll to position [172, 0]
